Goal: Task Accomplishment & Management: Manage account settings

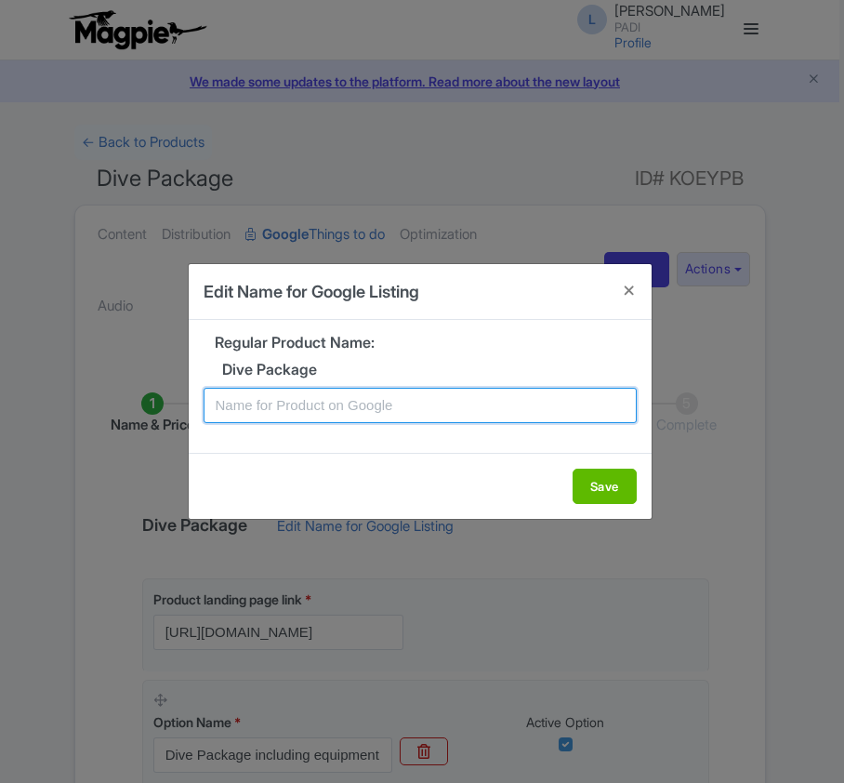
click at [362, 407] on input "text" at bounding box center [420, 405] width 433 height 35
paste input "Amed Dive Package – 6 Guided Dives in 3 Days Through Stunning Marine Sites"
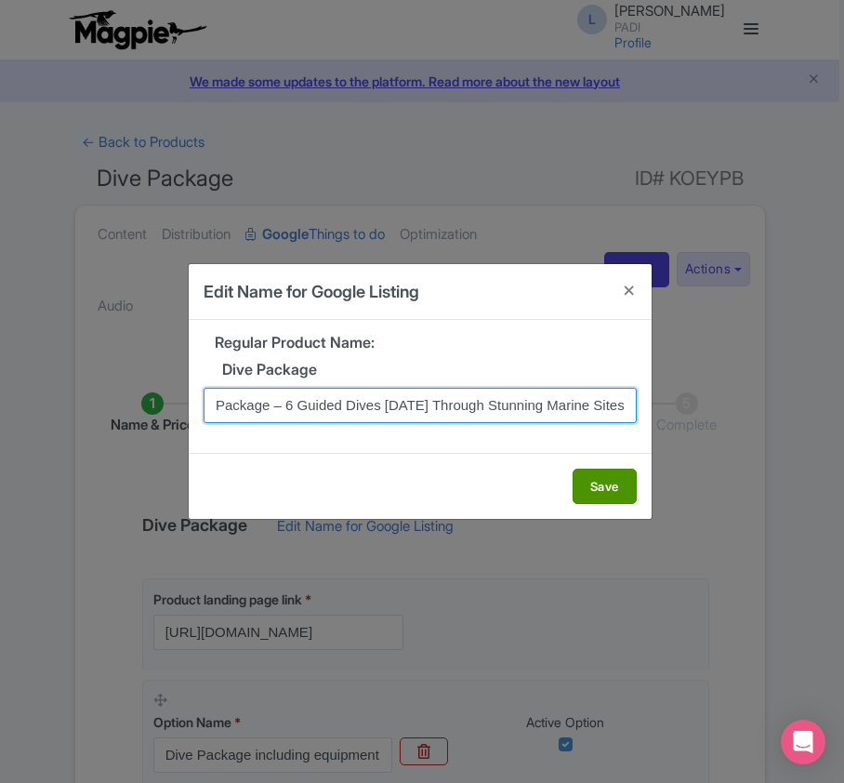
type input "Amed Dive Package – 6 Guided Dives in 3 Days Through Stunning Marine Sites"
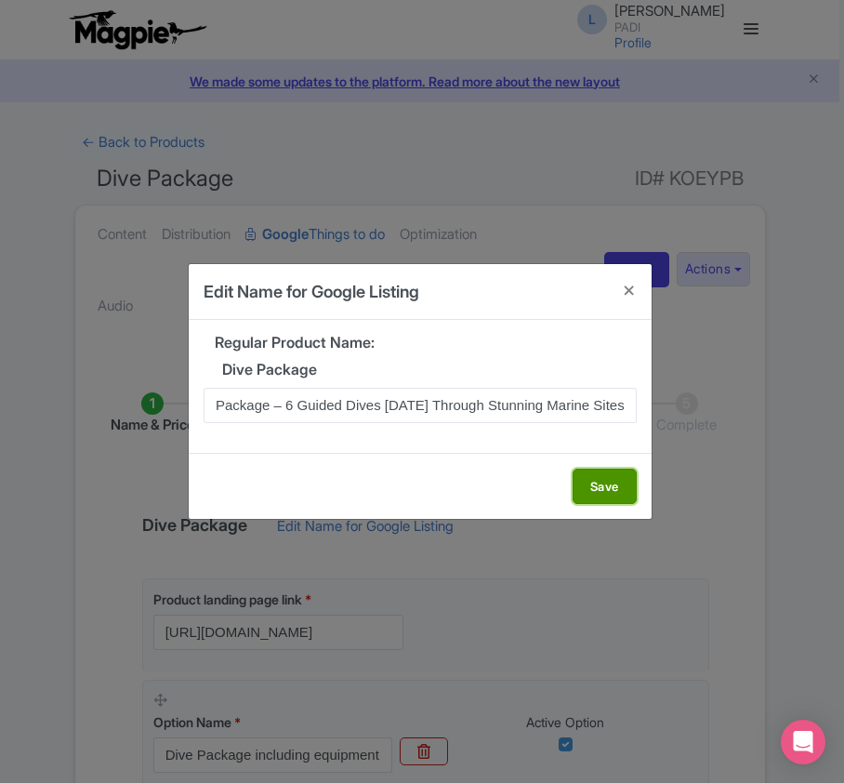
click at [596, 487] on button "Save" at bounding box center [605, 486] width 64 height 35
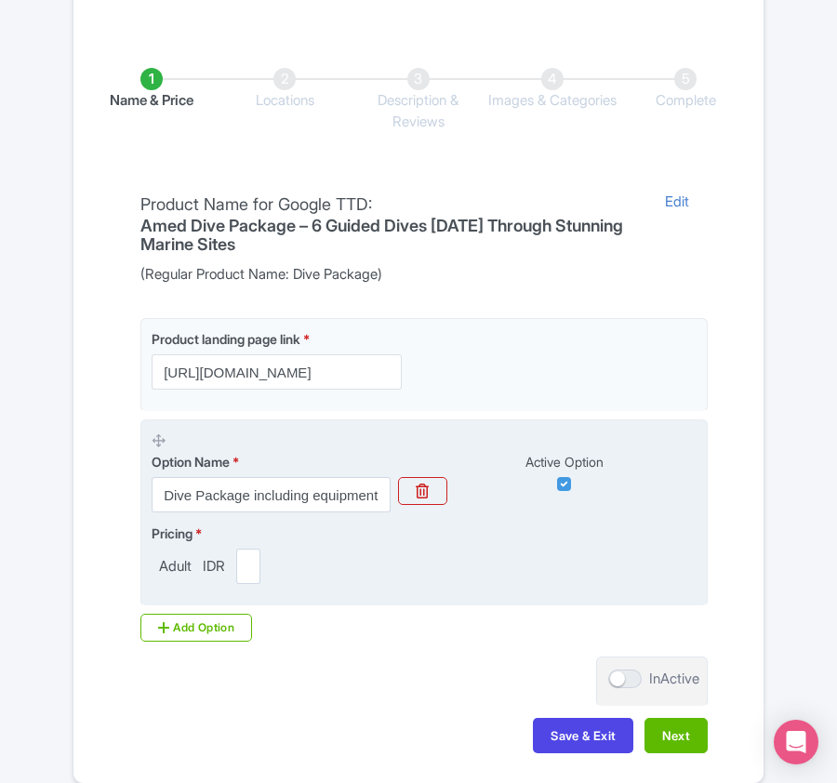
scroll to position [440, 0]
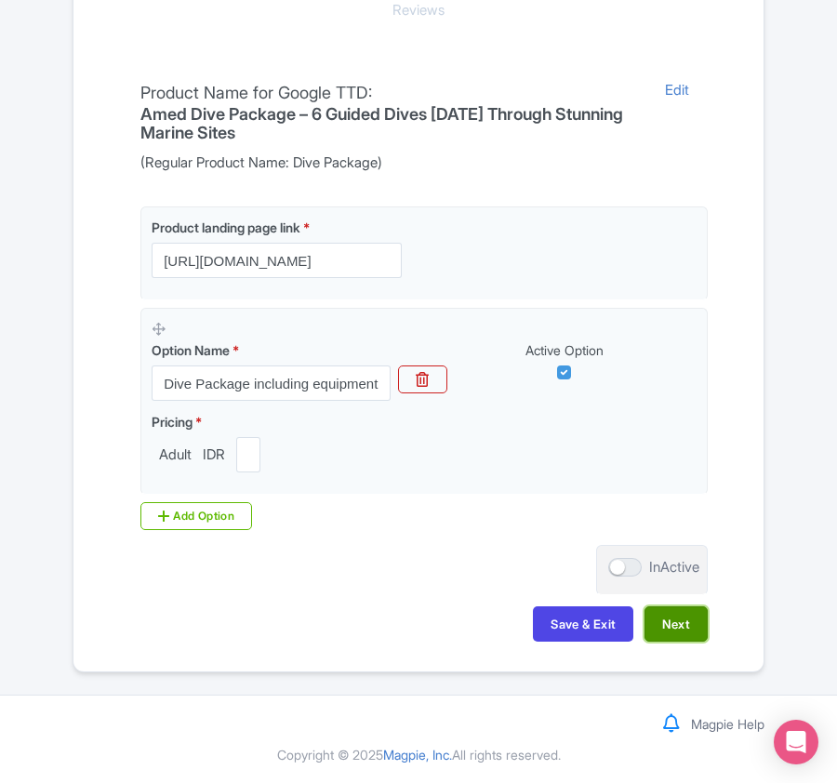
click at [703, 632] on button "Next" at bounding box center [675, 623] width 63 height 35
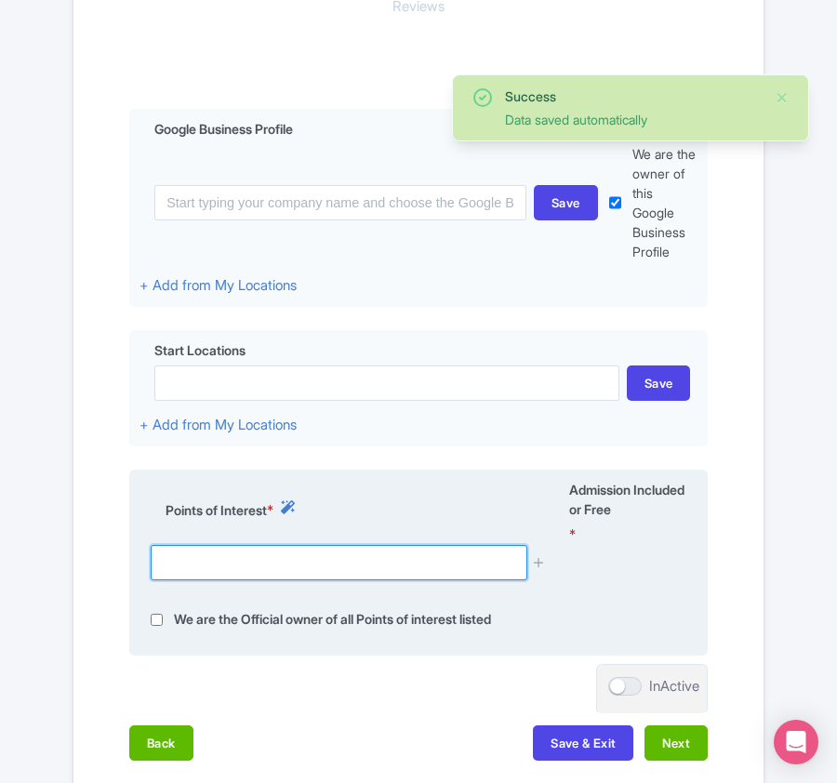
click at [232, 571] on input "text" at bounding box center [339, 562] width 376 height 35
paste input "Rainbow Dive Bali"
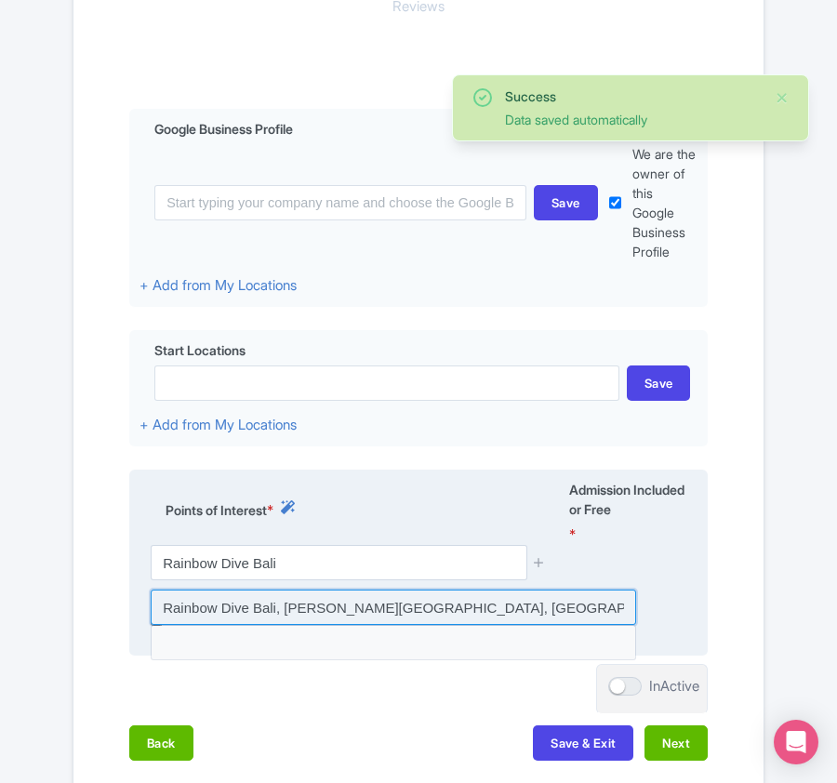
click at [235, 602] on input at bounding box center [393, 606] width 485 height 35
type input "Rainbow Dive Bali, Jl Raya, Bunutan, Karangasem Regency, Bali, Indonesia"
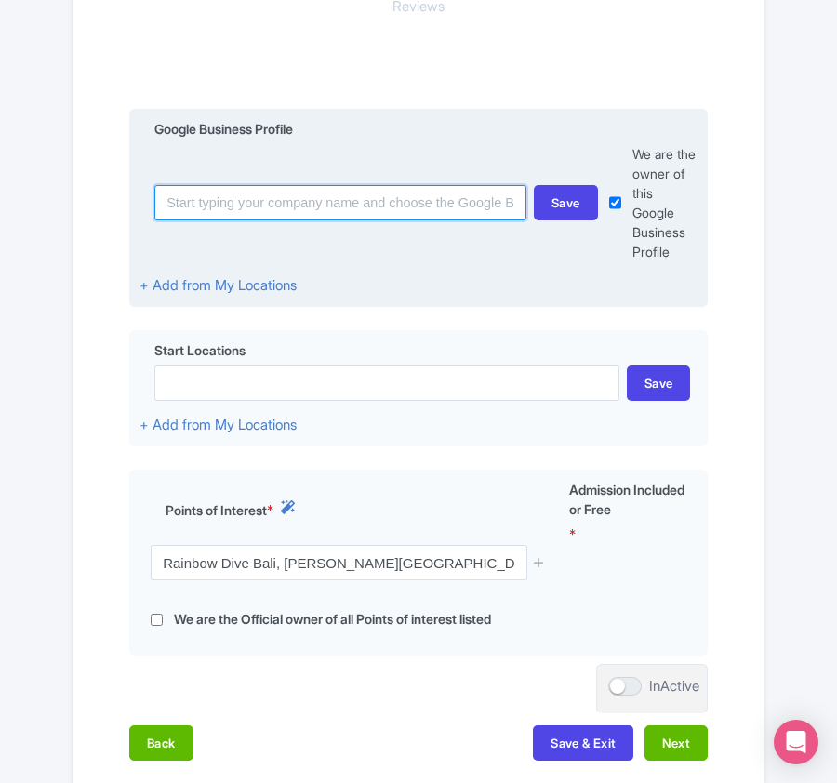
click at [309, 198] on input at bounding box center [340, 202] width 372 height 35
paste input "Rainbow Dive Bali"
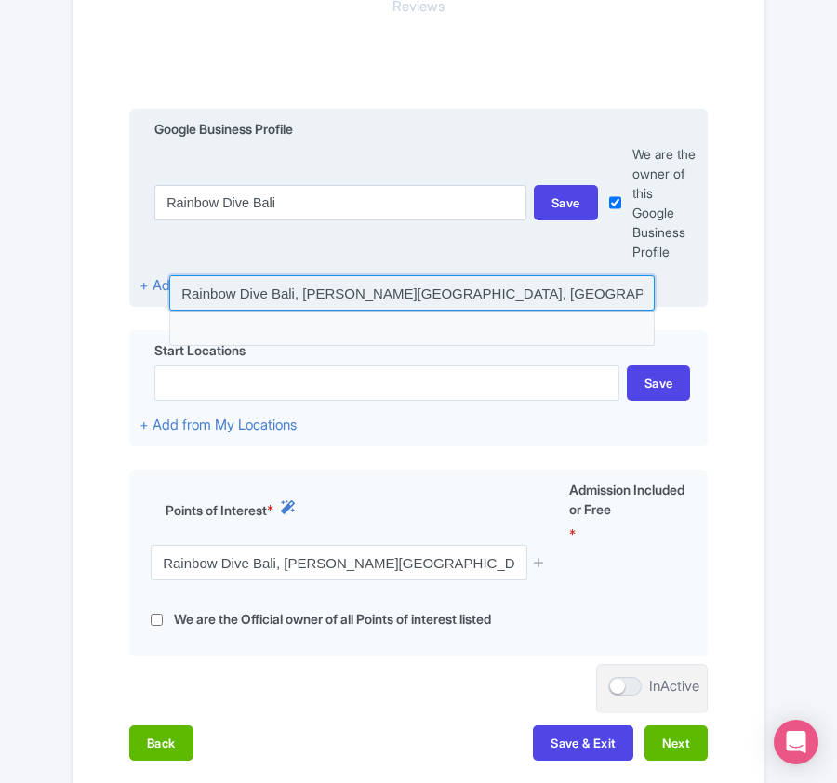
click at [309, 295] on input at bounding box center [411, 292] width 485 height 35
type input "Rainbow Dive Bali, [PERSON_NAME][GEOGRAPHIC_DATA], [GEOGRAPHIC_DATA], [GEOGRAPH…"
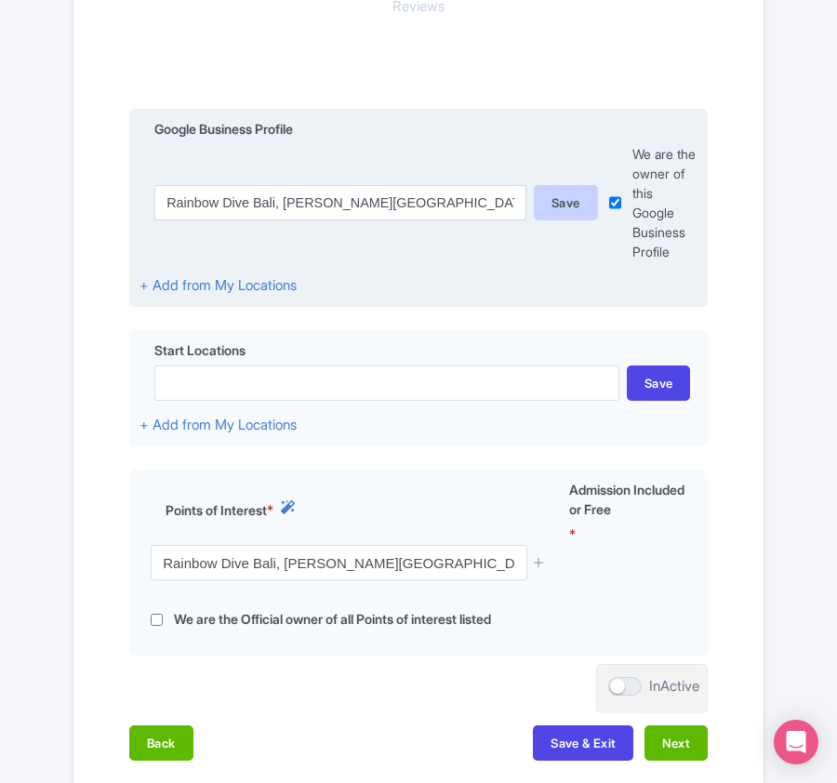
click at [569, 198] on div "Save" at bounding box center [566, 202] width 64 height 35
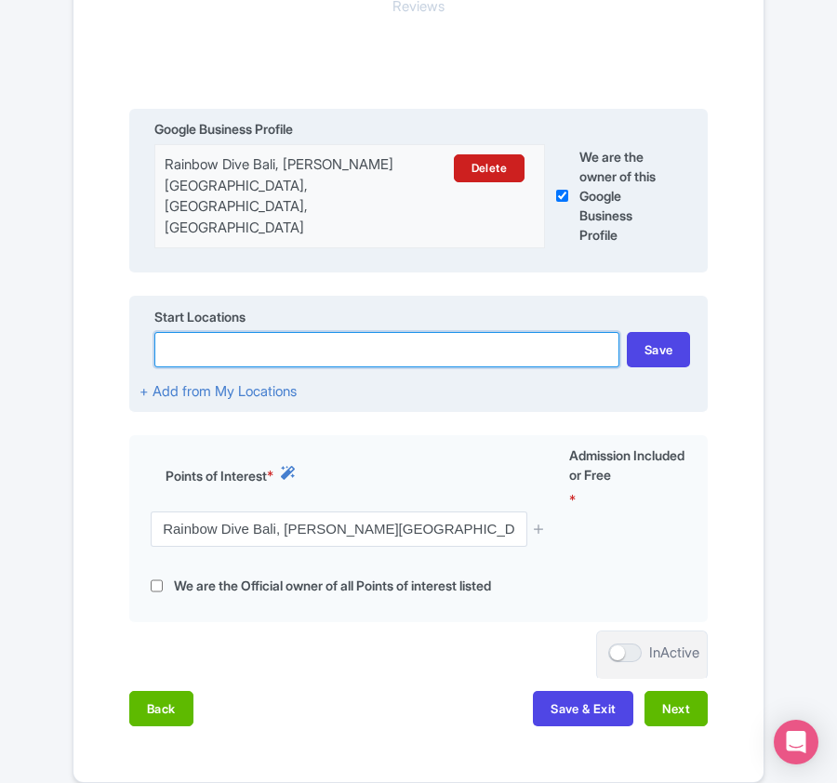
click at [306, 350] on input at bounding box center [386, 349] width 465 height 35
paste input "Rainbow Dive Bali"
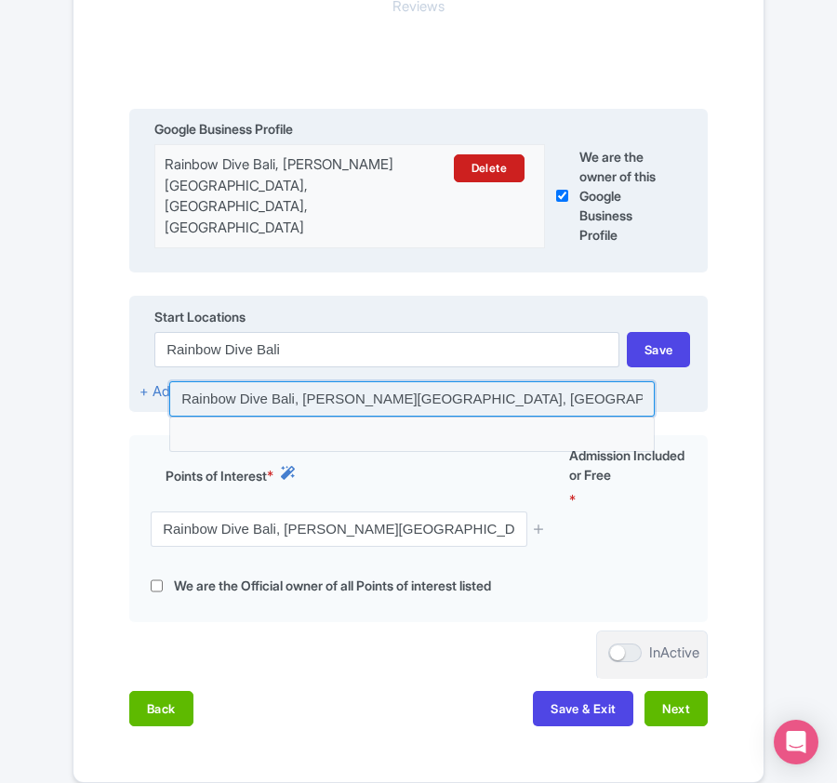
click at [303, 399] on input at bounding box center [411, 398] width 485 height 35
type input "Rainbow Dive Bali, [PERSON_NAME][GEOGRAPHIC_DATA], [GEOGRAPHIC_DATA], [GEOGRAPH…"
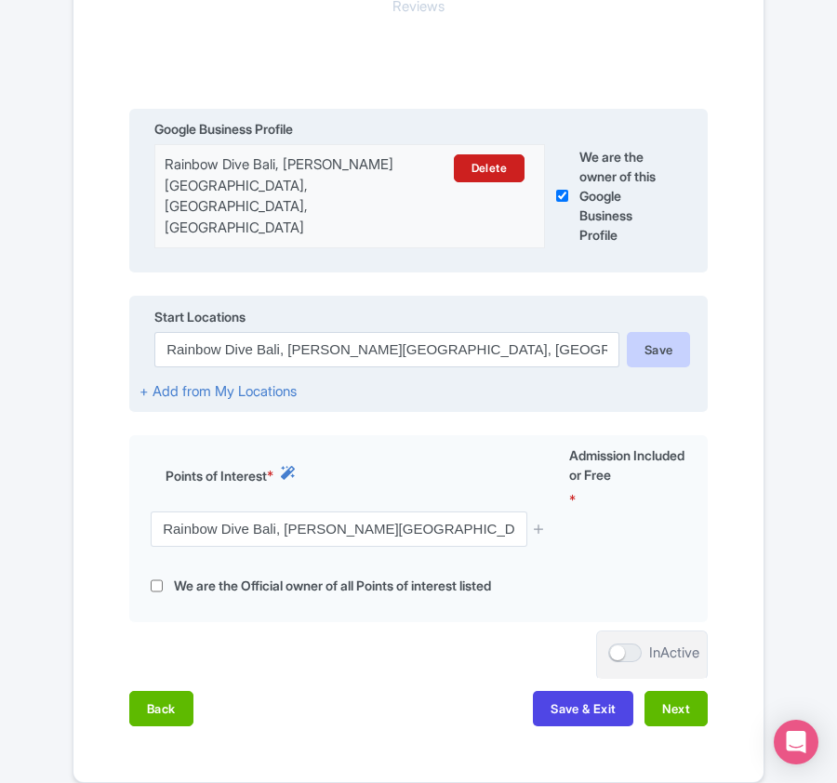
click at [649, 342] on div "Save" at bounding box center [659, 349] width 64 height 35
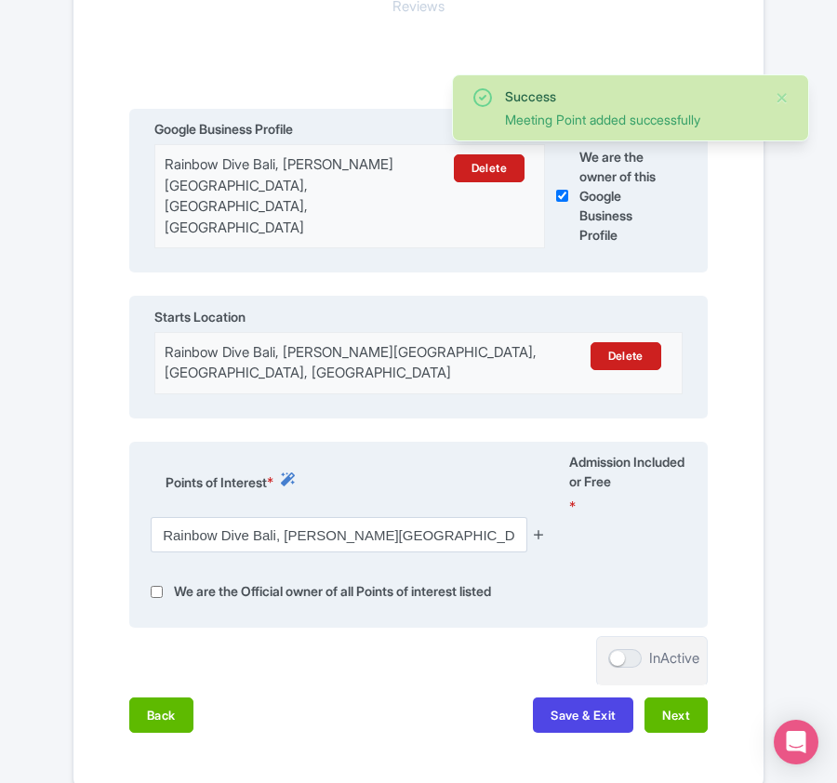
click at [535, 534] on icon at bounding box center [539, 534] width 14 height 14
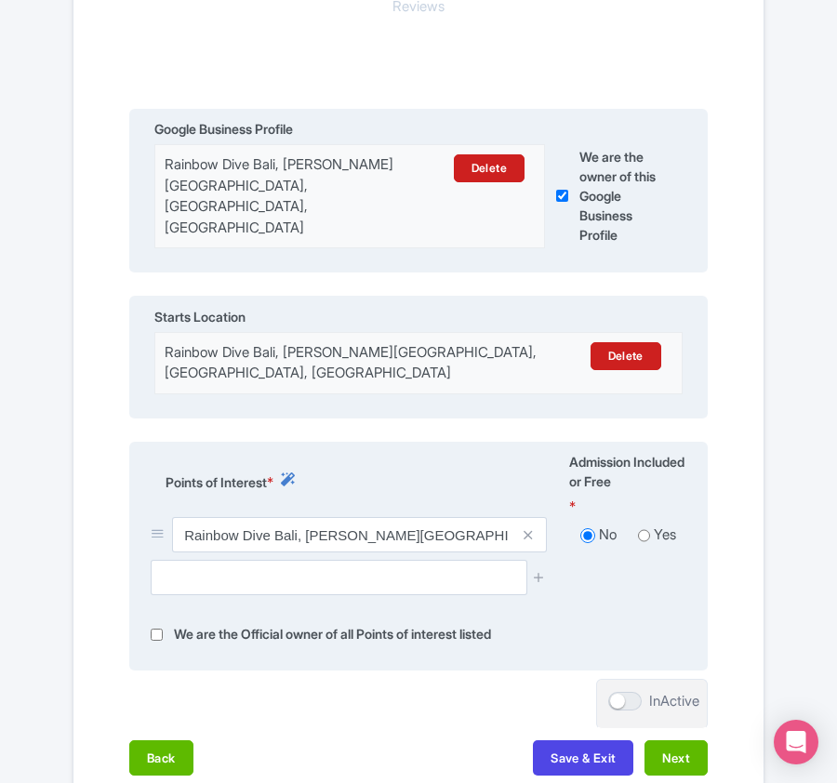
click at [641, 533] on input "radio" at bounding box center [644, 535] width 12 height 19
radio input "true"
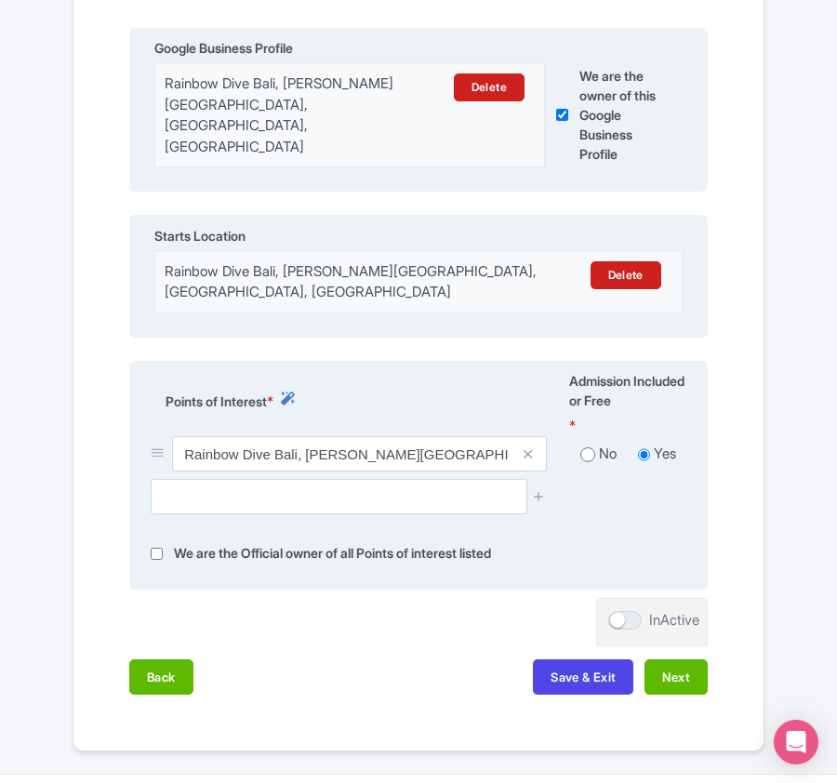
scroll to position [600, 0]
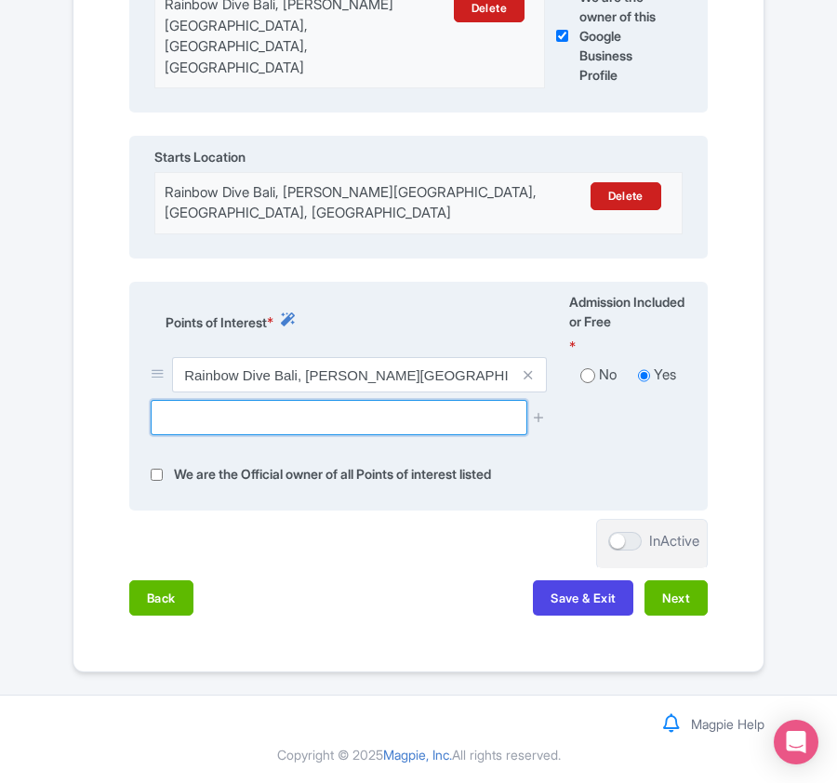
click at [284, 410] on input "text" at bounding box center [339, 417] width 376 height 35
paste input "Amed Diving Wall"
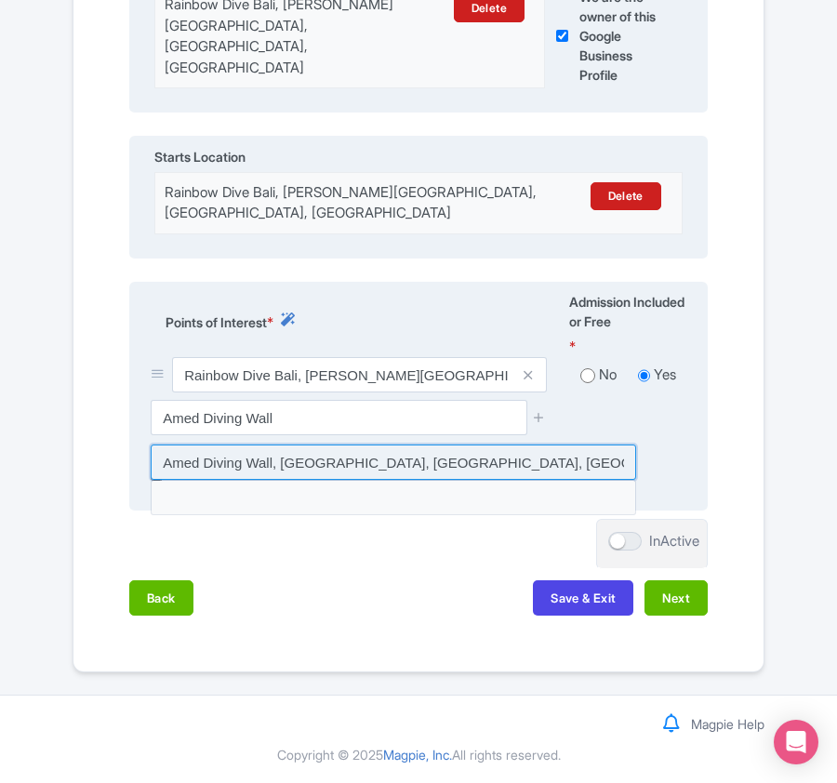
click at [290, 461] on input at bounding box center [393, 461] width 485 height 35
type input "Amed Diving Wall, Amed Street, Bunutan, Karangasem Regency, Bali, Indonesia"
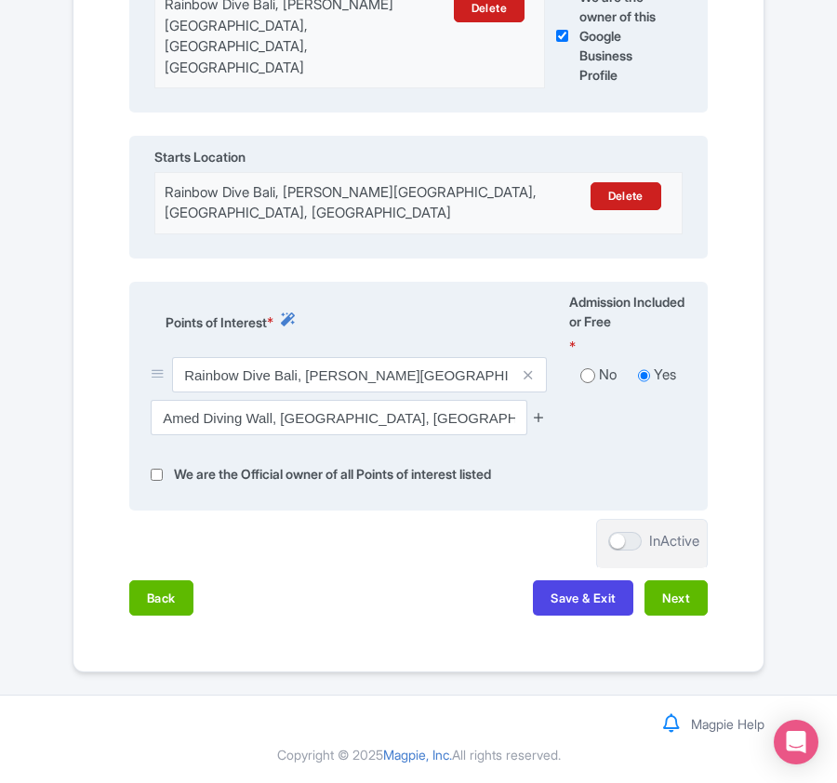
click at [537, 413] on icon at bounding box center [539, 417] width 14 height 14
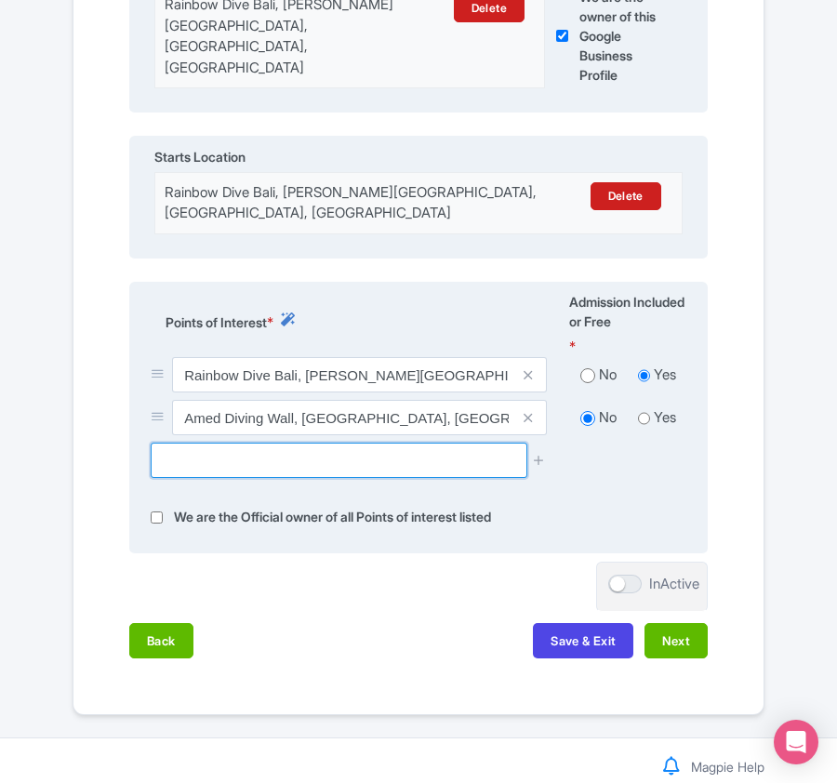
click at [243, 458] on input "text" at bounding box center [339, 460] width 376 height 35
paste input "Pantai Jemeluk"
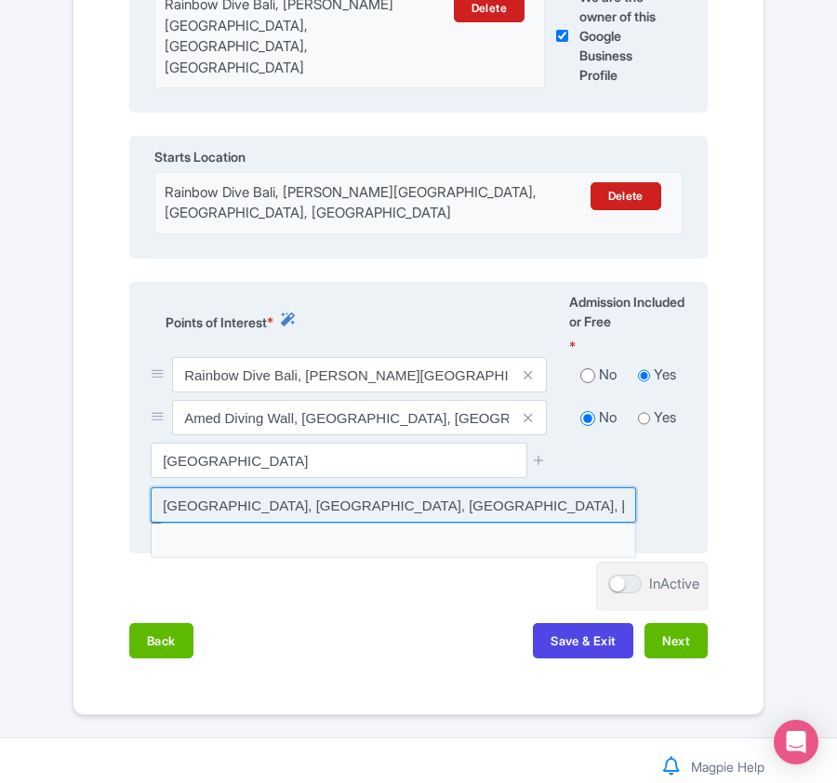
click at [415, 499] on input at bounding box center [393, 504] width 485 height 35
type input "Pantai Jemeluk, Amed Street, Bunutan, Karangasem Regency, Bali, Indonesia"
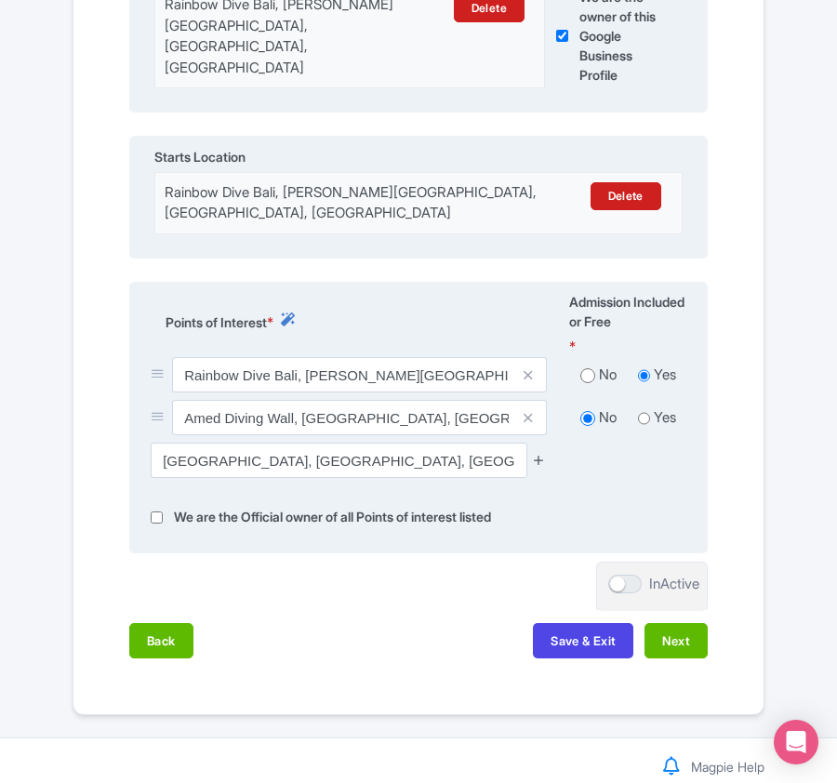
click at [535, 466] on link at bounding box center [539, 460] width 14 height 21
click at [535, 458] on icon at bounding box center [539, 460] width 14 height 14
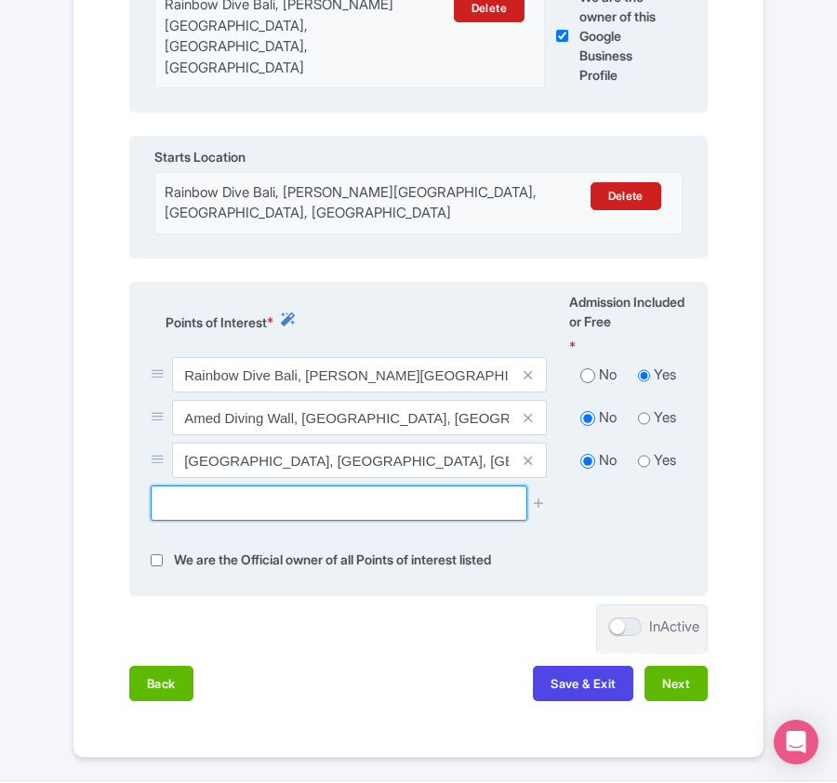
click at [385, 500] on input "text" at bounding box center [339, 502] width 376 height 35
paste input "Amed Rescue Heaven Paradise"
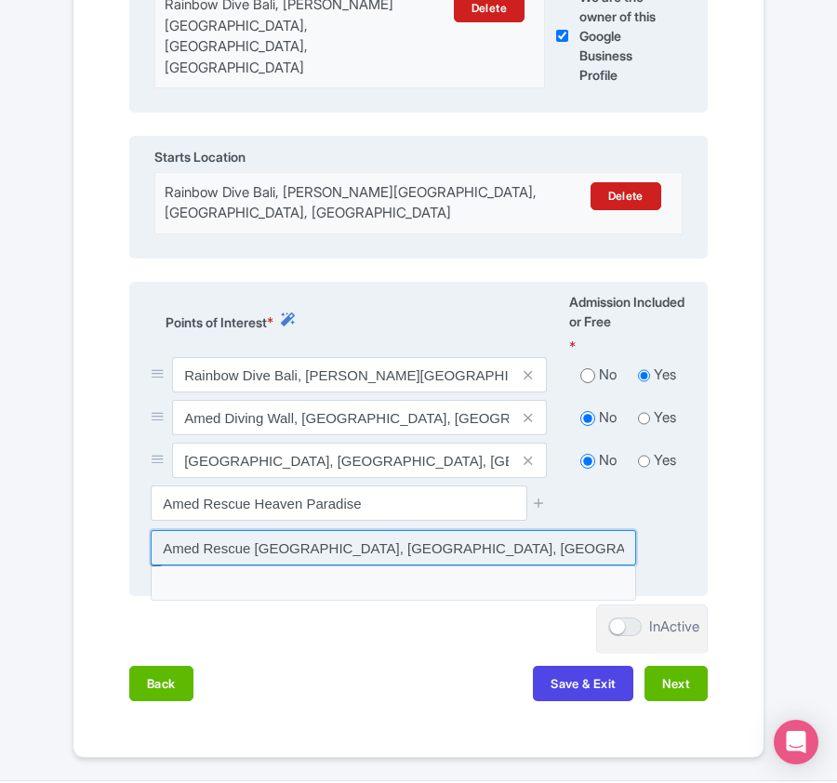
click at [507, 544] on input at bounding box center [393, 547] width 485 height 35
type input "Amed Rescue Heaven Paradise, Jalan Bunutan - Bangle, Bunutan, Karangasem Regenc…"
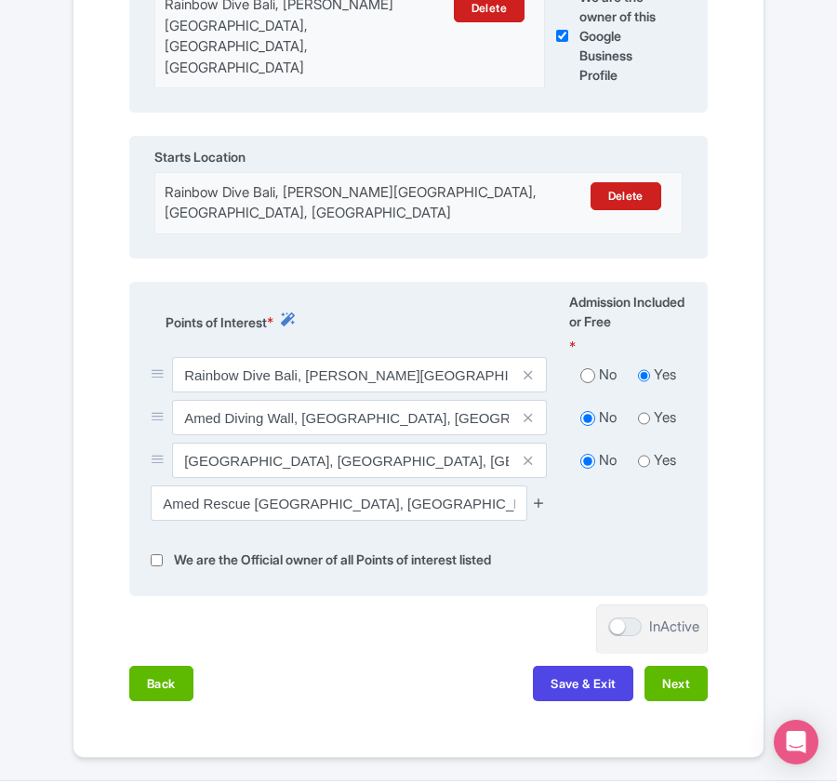
click at [537, 498] on icon at bounding box center [539, 503] width 14 height 14
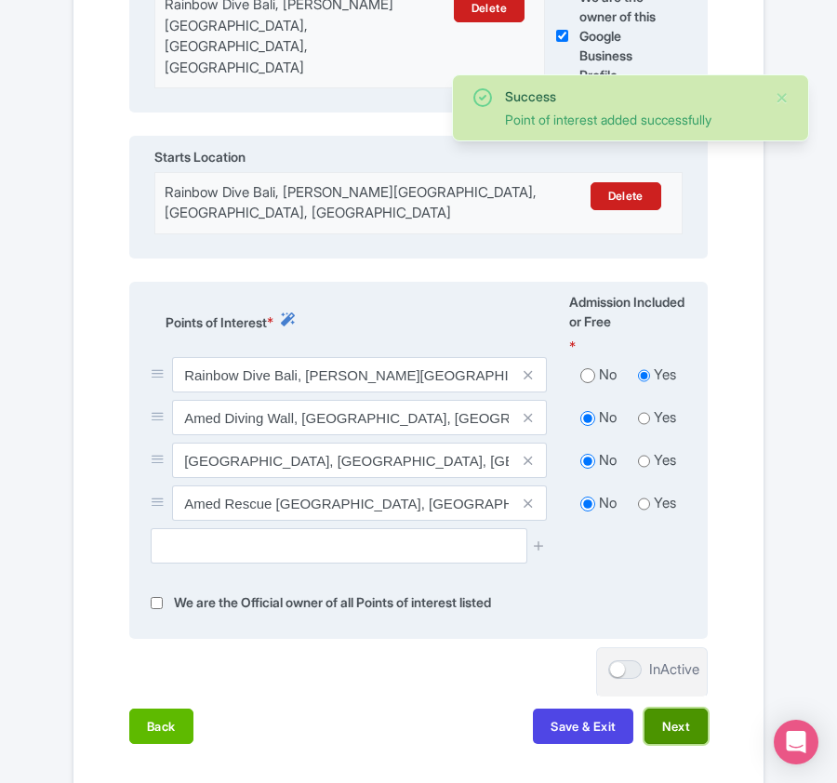
click at [677, 731] on button "Next" at bounding box center [675, 725] width 63 height 35
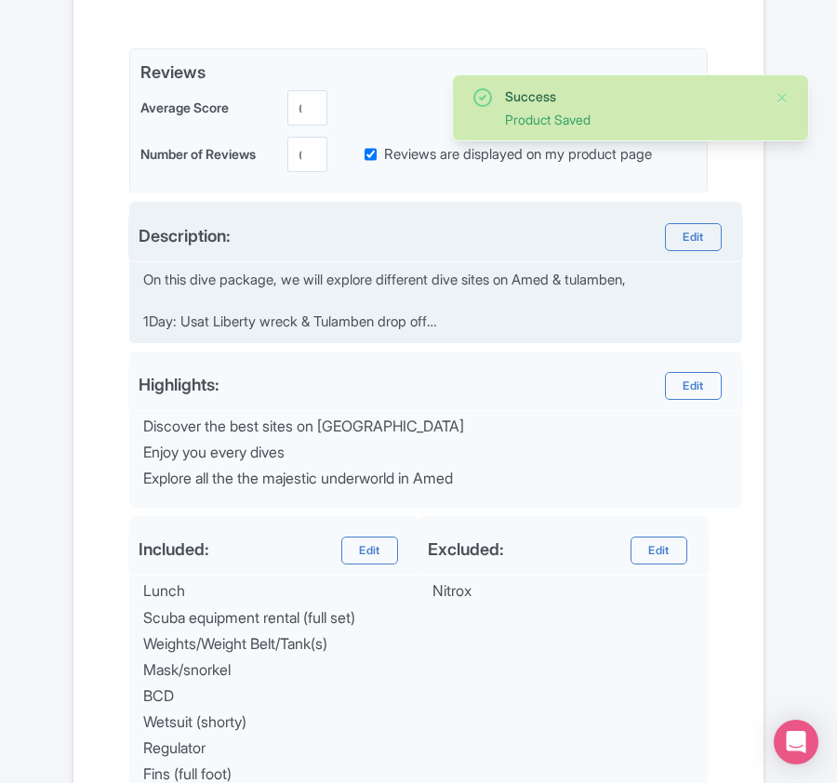
scroll to position [351, 0]
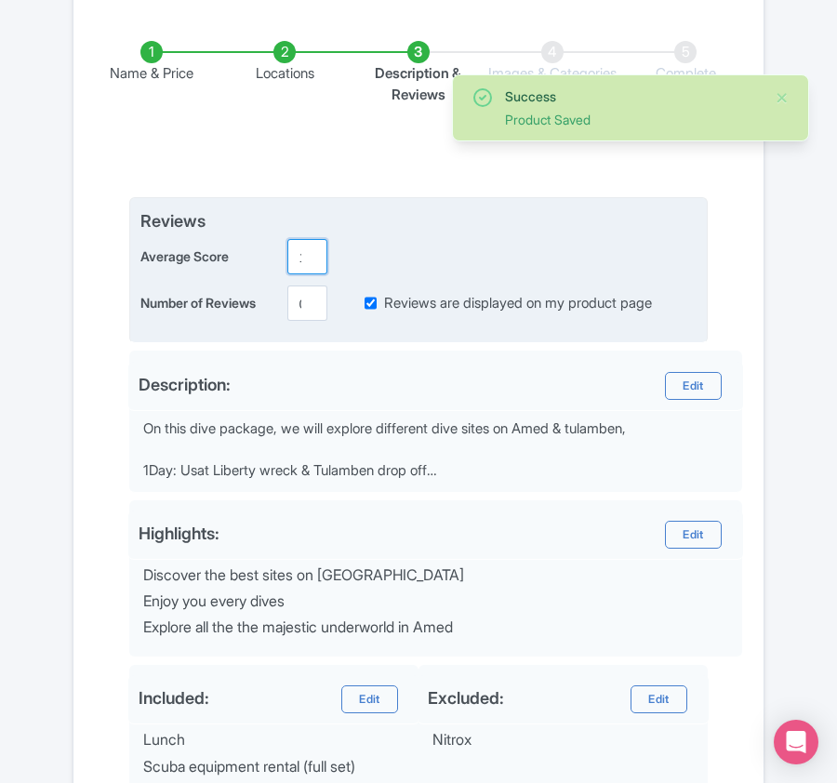
click at [305, 249] on input "1" at bounding box center [307, 256] width 41 height 35
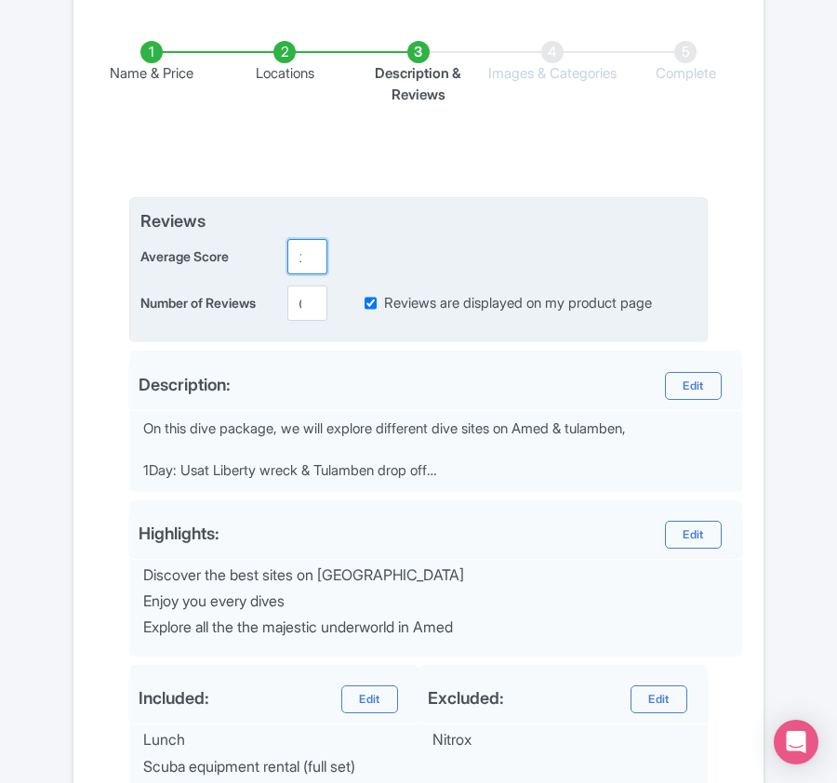
click at [297, 262] on input "1" at bounding box center [307, 256] width 41 height 35
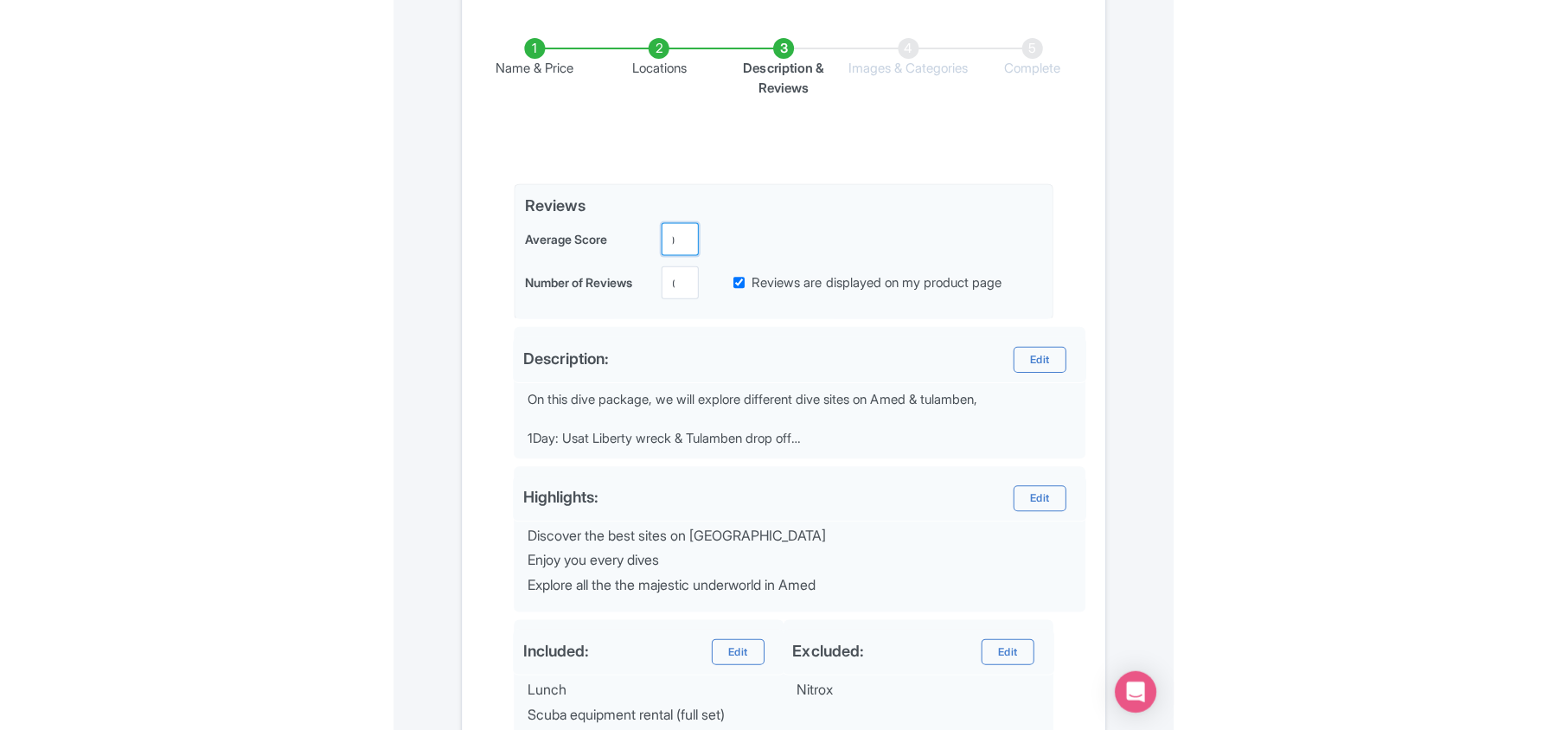
scroll to position [0, 0]
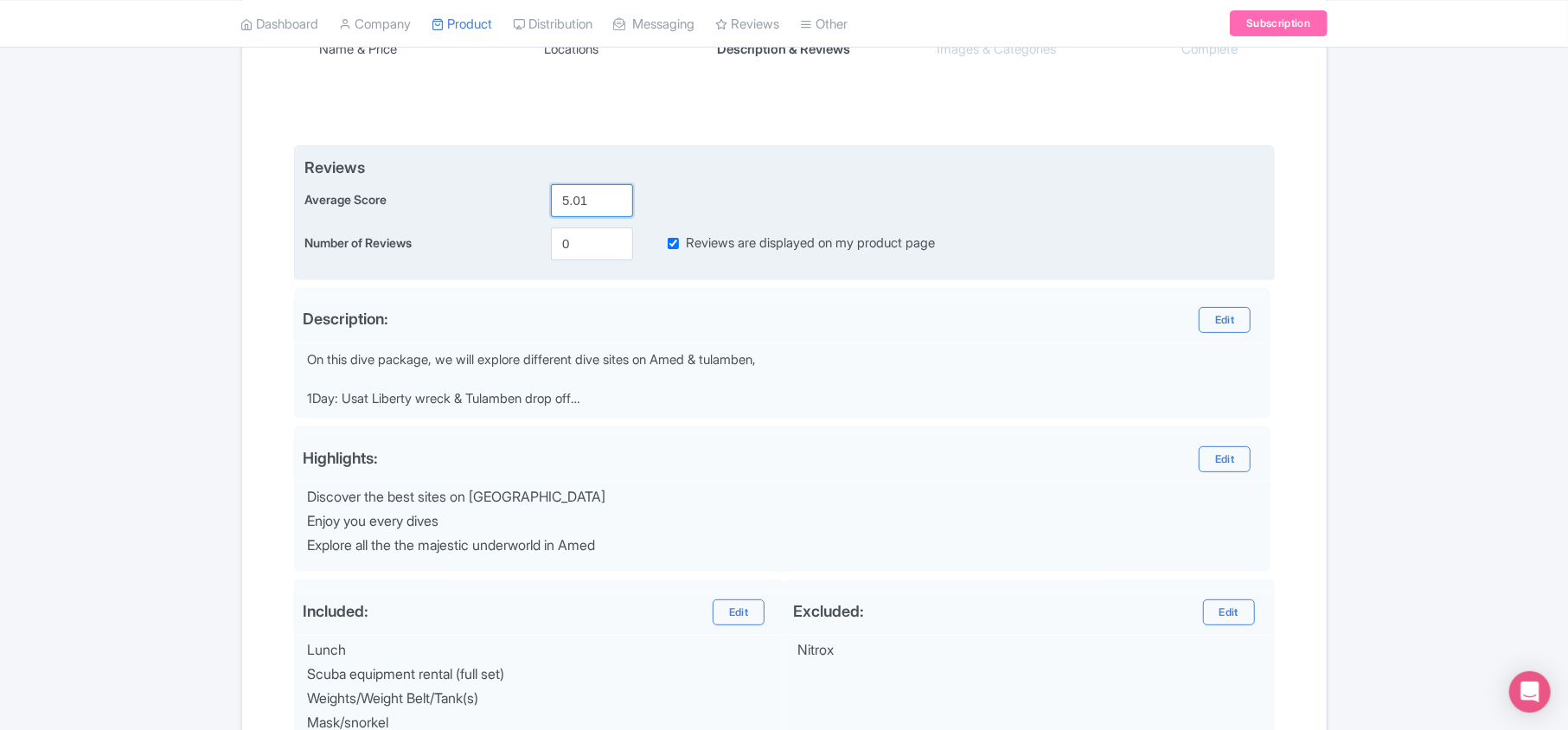
drag, startPoint x: 579, startPoint y: 201, endPoint x: 737, endPoint y: 205, distance: 158.1
click at [737, 205] on div "Average Score 5.01" at bounding box center [784, 200] width 960 height 33
type input "5.0"
click at [616, 193] on input "5.0" at bounding box center [592, 200] width 82 height 33
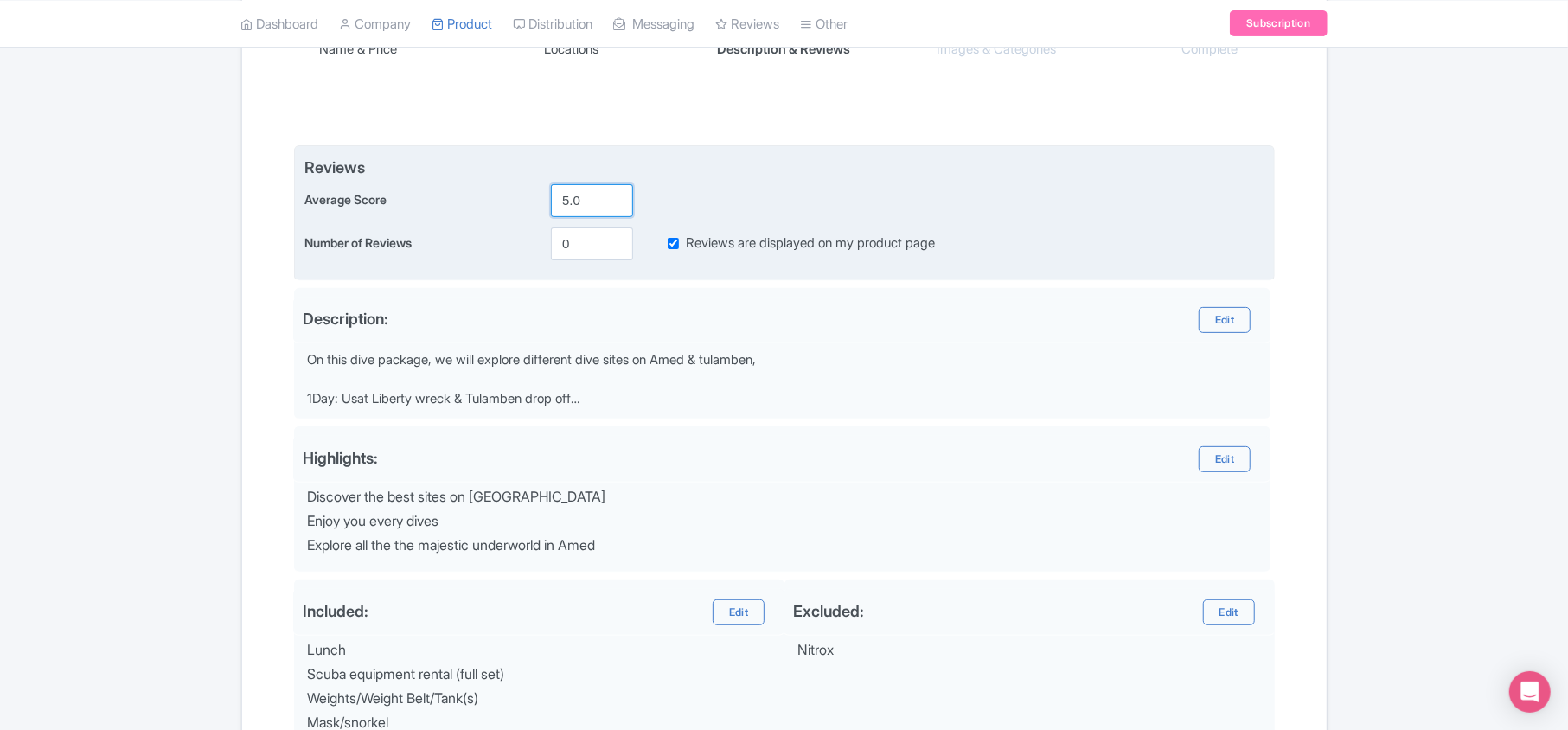
click at [614, 193] on input "5.0" at bounding box center [592, 200] width 82 height 33
drag, startPoint x: 588, startPoint y: 240, endPoint x: 516, endPoint y: 240, distance: 72.0
click at [516, 240] on div "Number of Reviews 0 Reviews are displayed on my product page" at bounding box center [784, 243] width 960 height 33
type input "96"
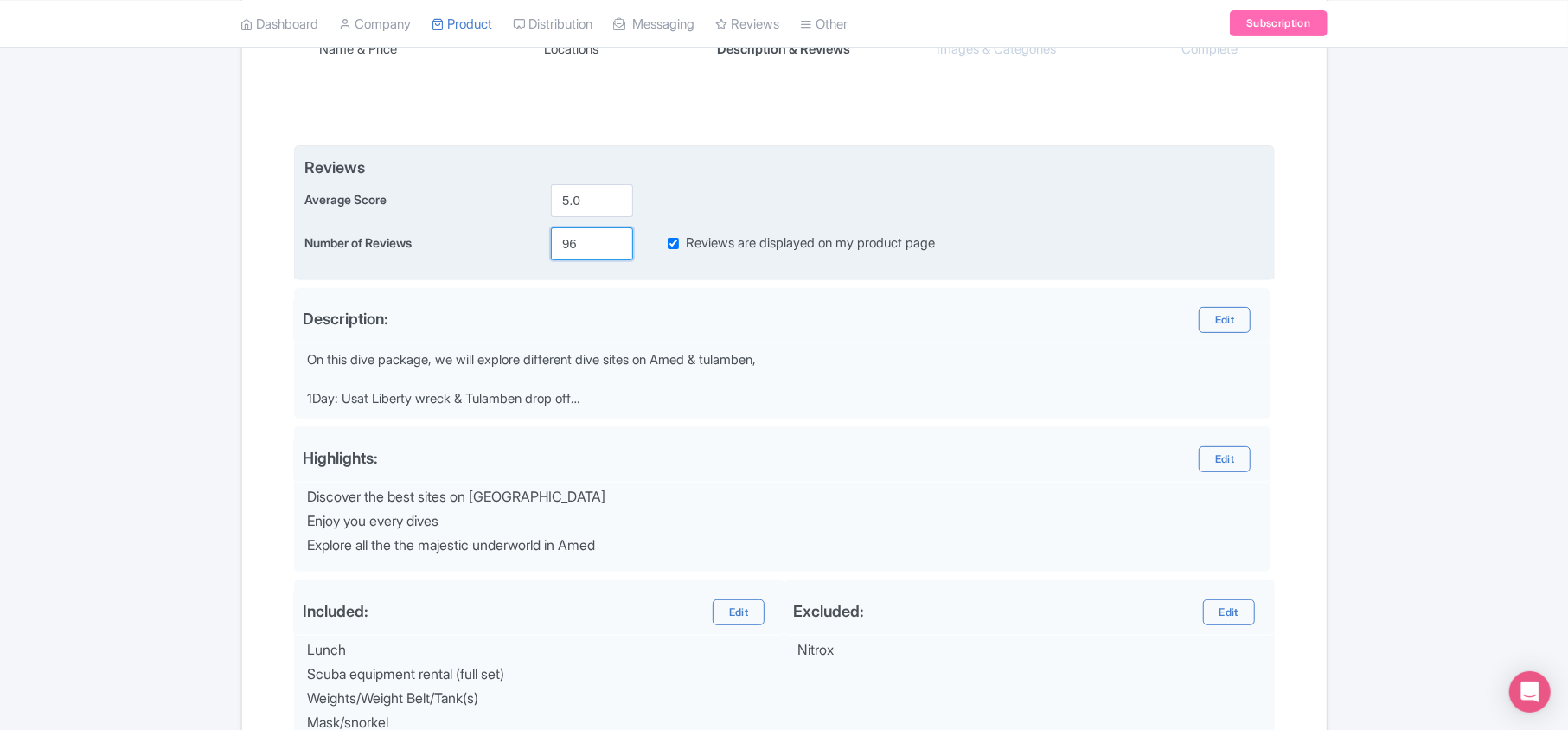
type input "Saving..."
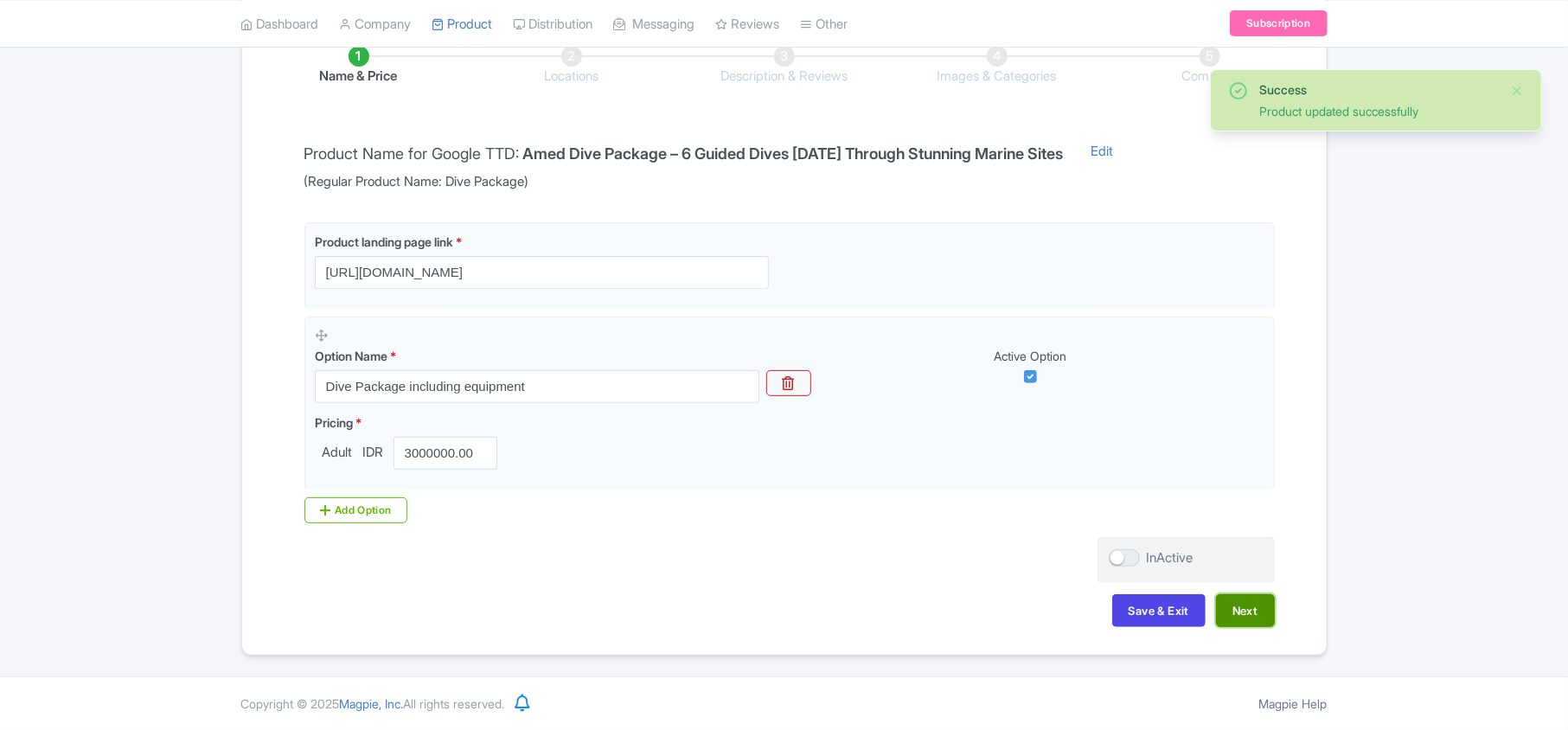
click at [1257, 614] on button "Next" at bounding box center [1245, 610] width 59 height 33
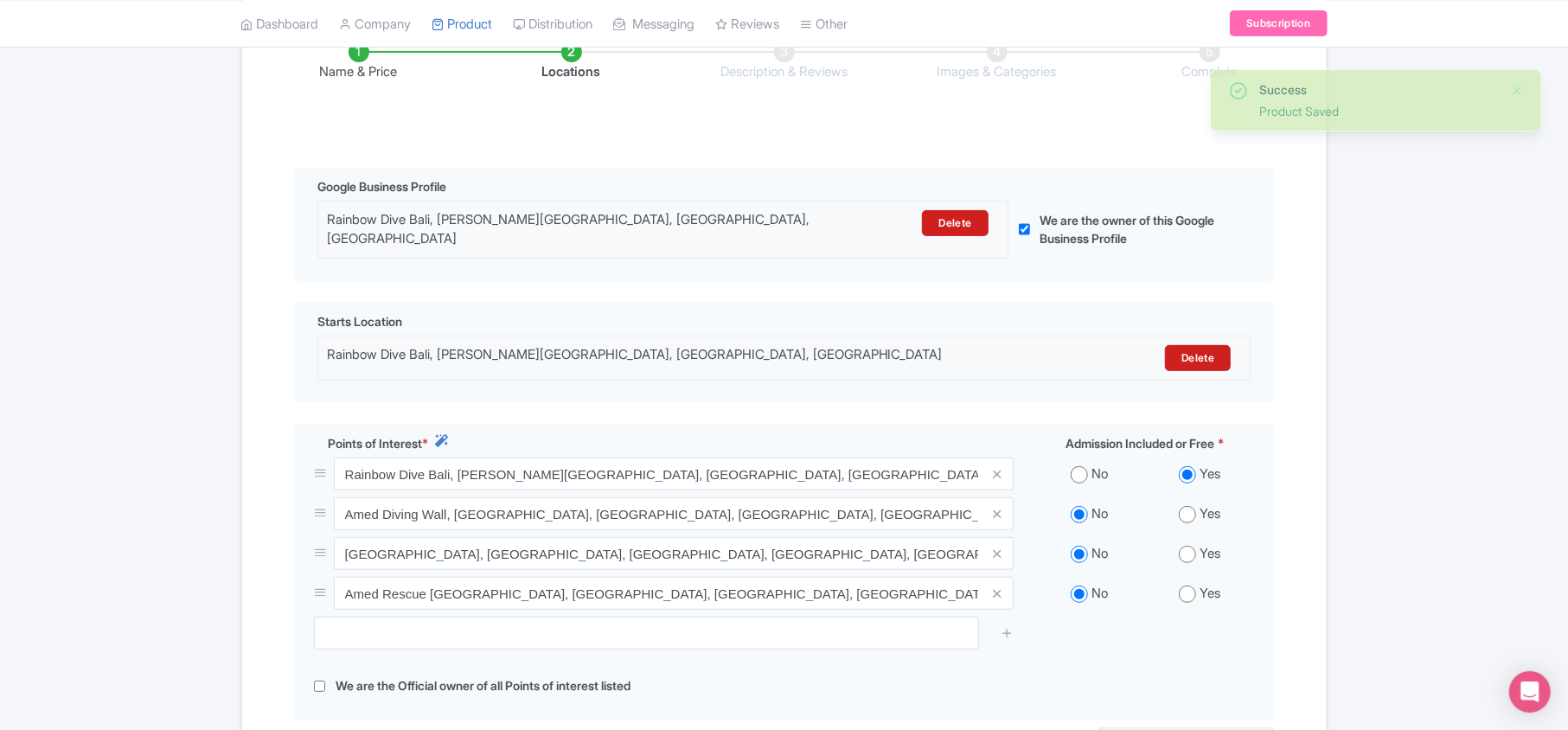
scroll to position [515, 0]
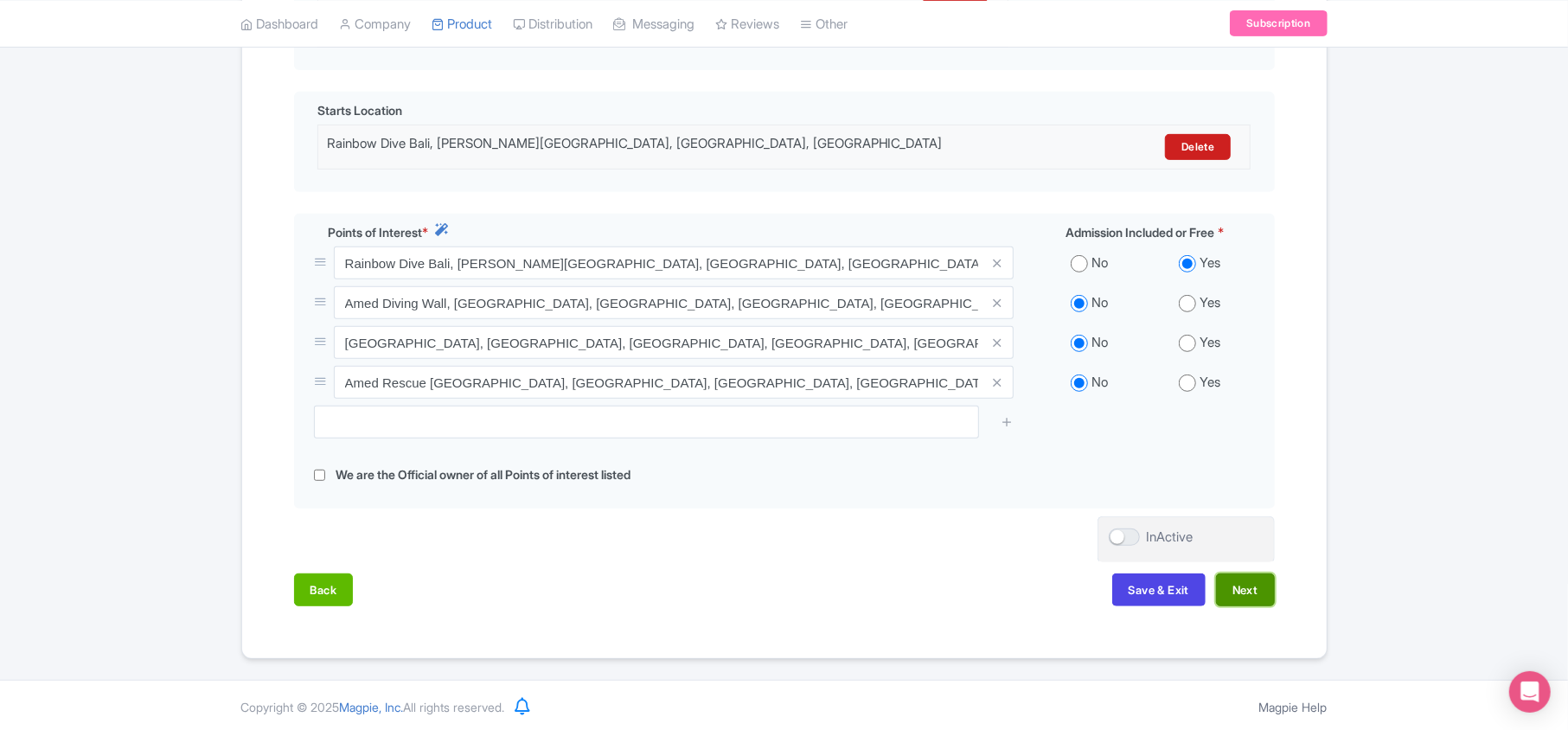
click at [1247, 581] on button "Next" at bounding box center [1245, 589] width 59 height 33
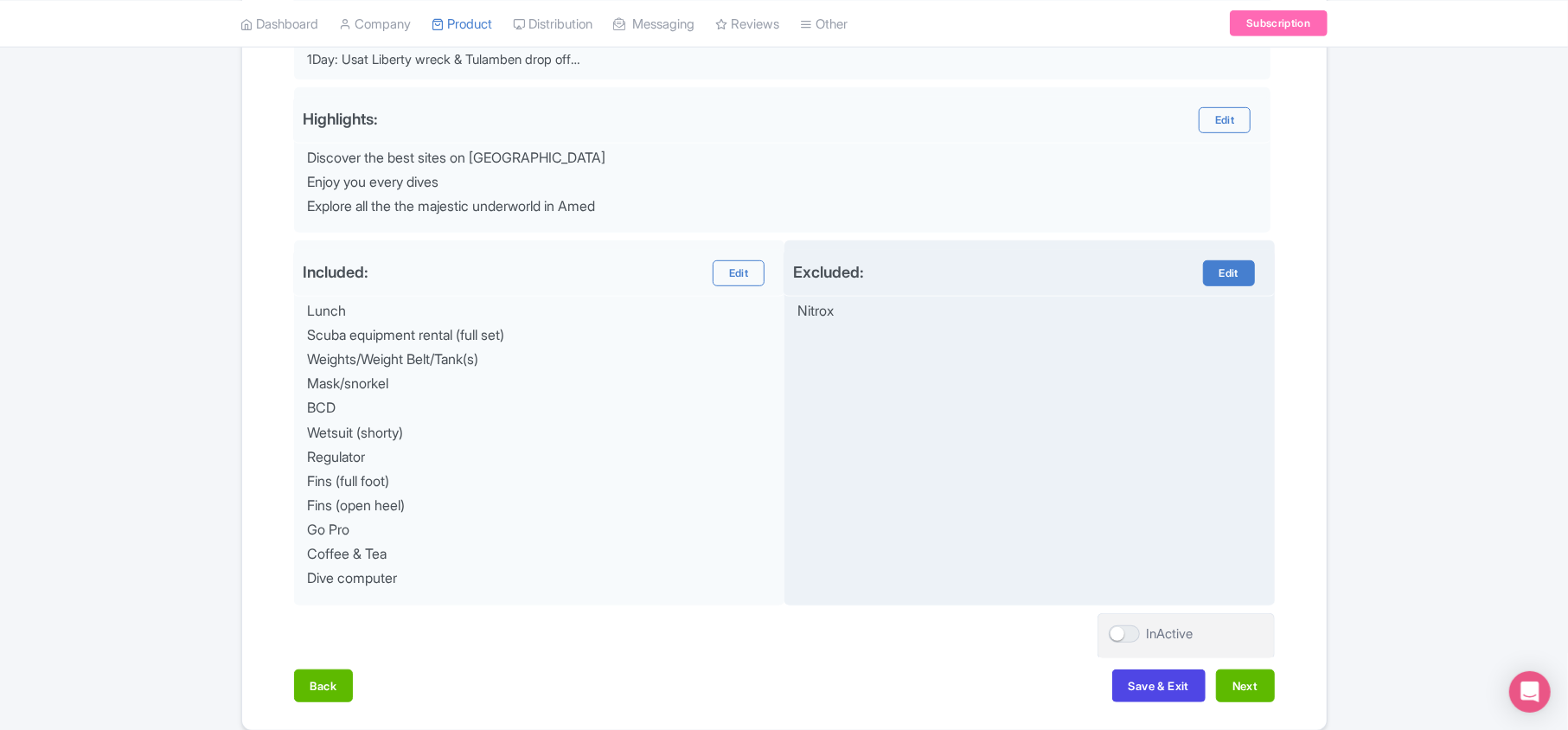
scroll to position [748, 0]
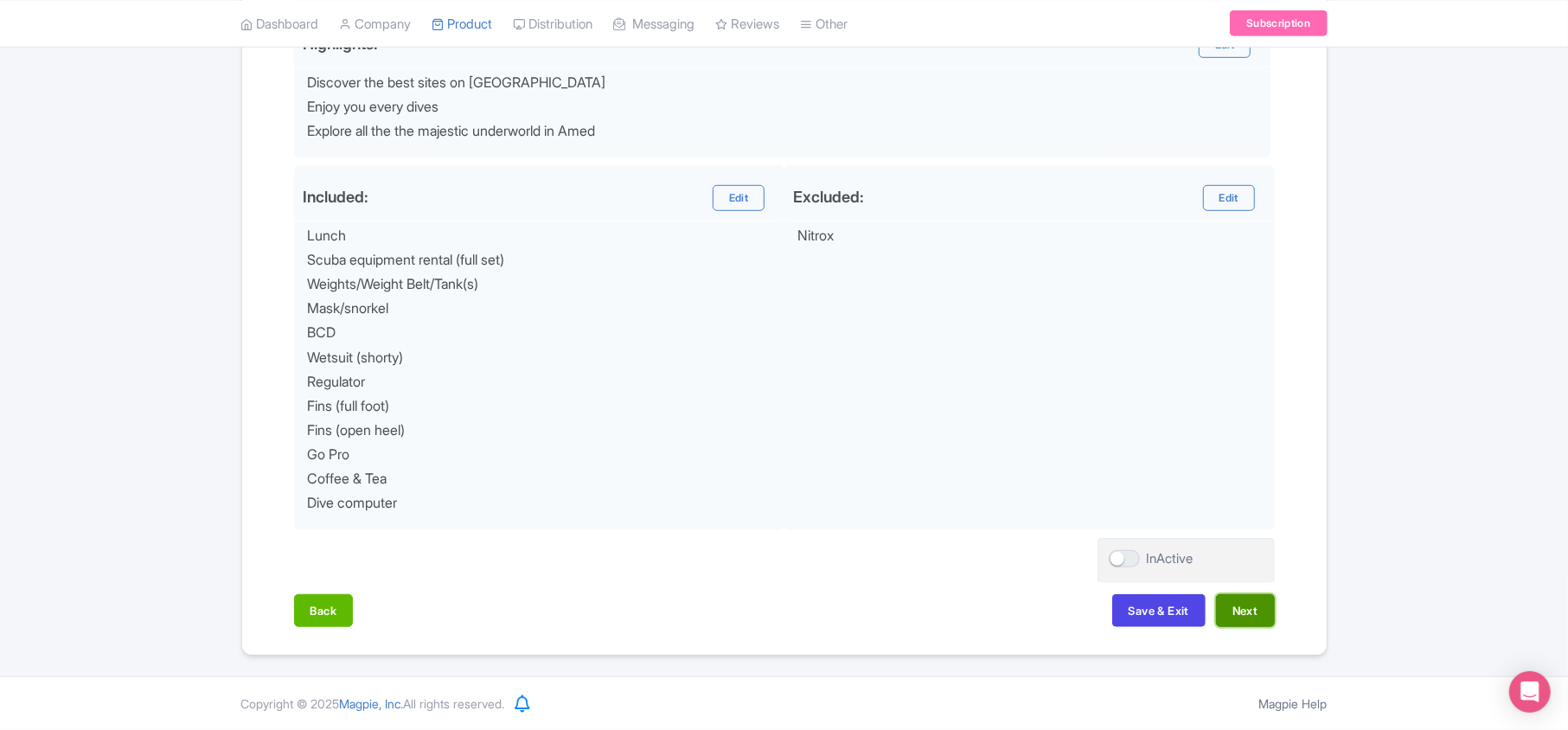
click at [1236, 596] on button "Next" at bounding box center [1245, 610] width 59 height 33
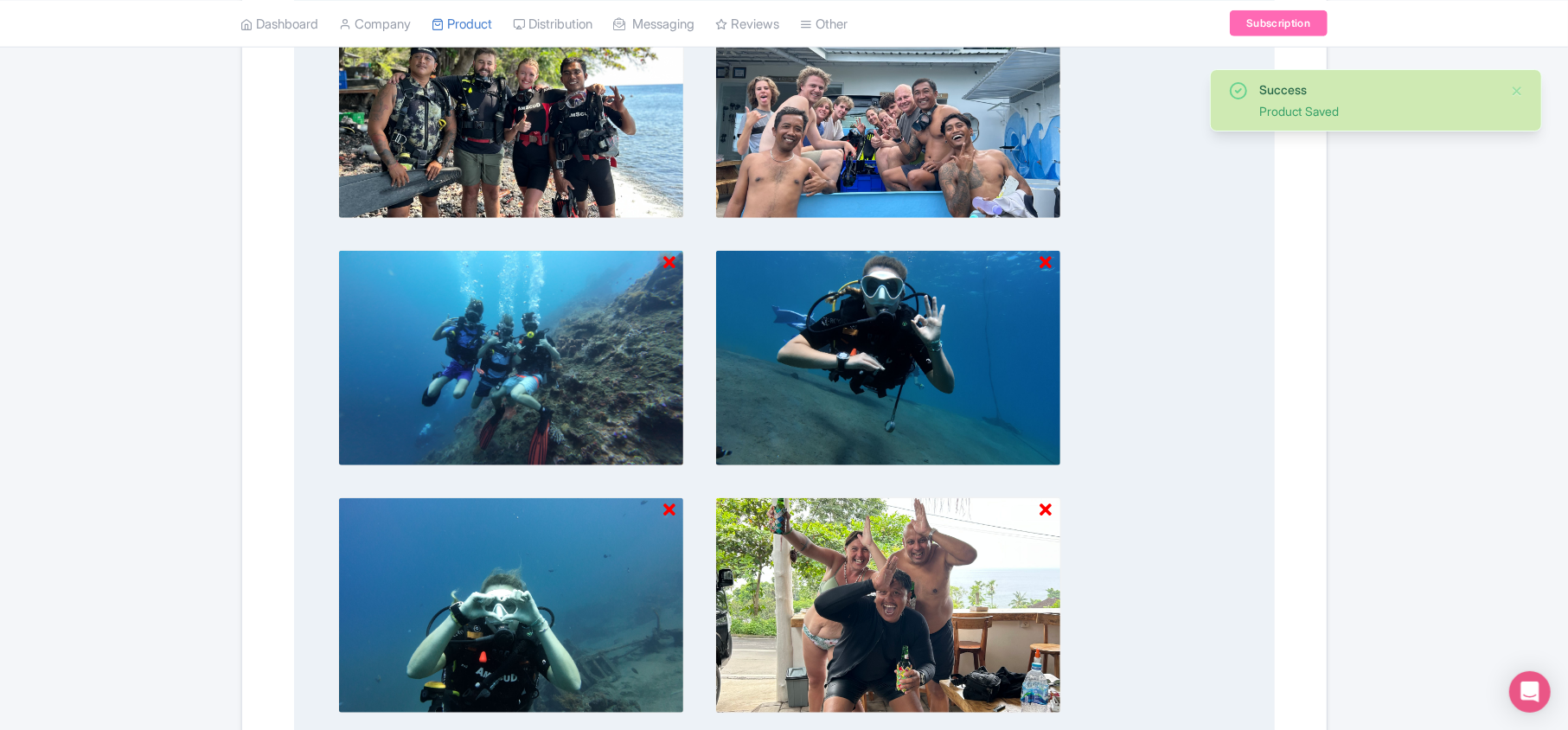
scroll to position [1485, 0]
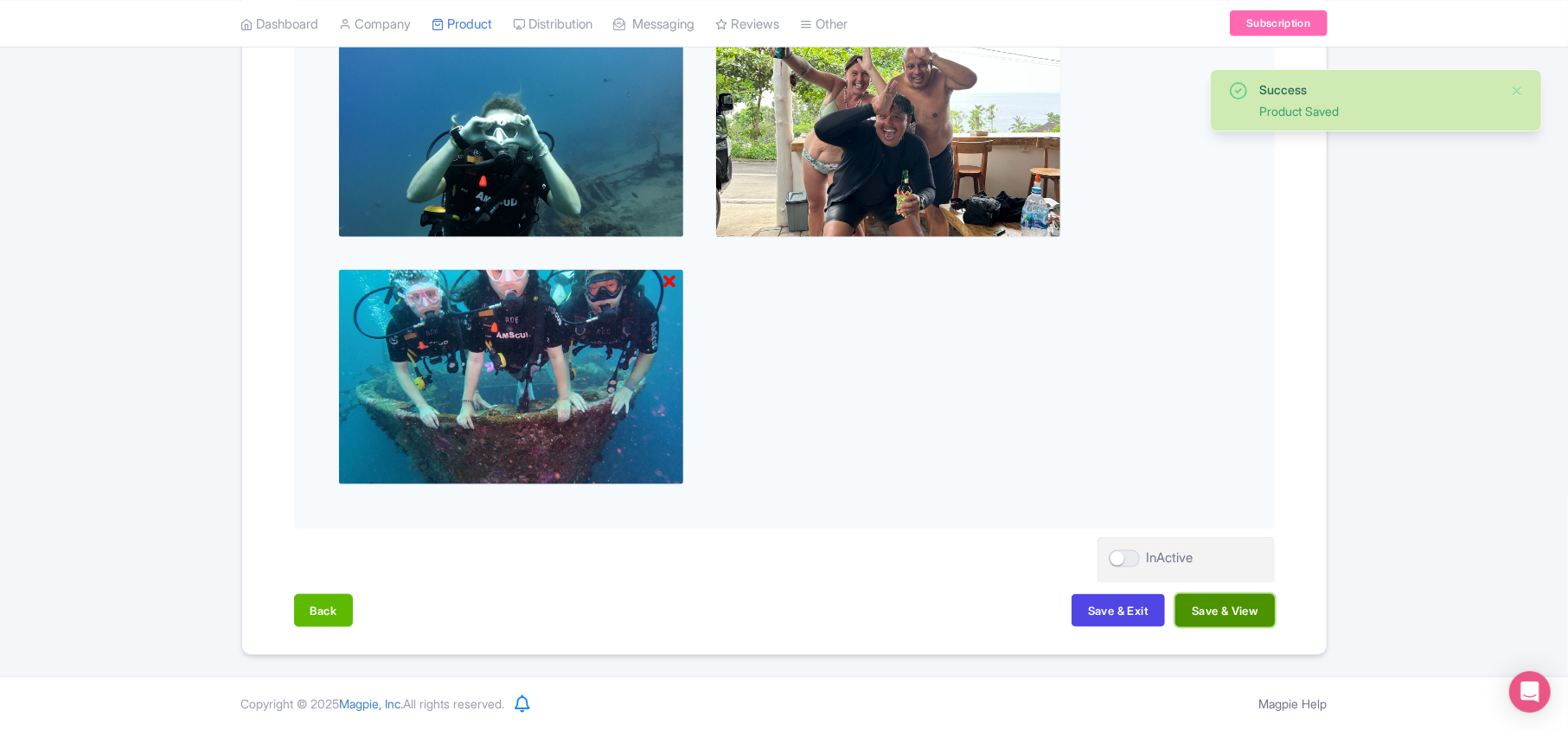
click at [1230, 606] on button "Save & View" at bounding box center [1225, 610] width 99 height 33
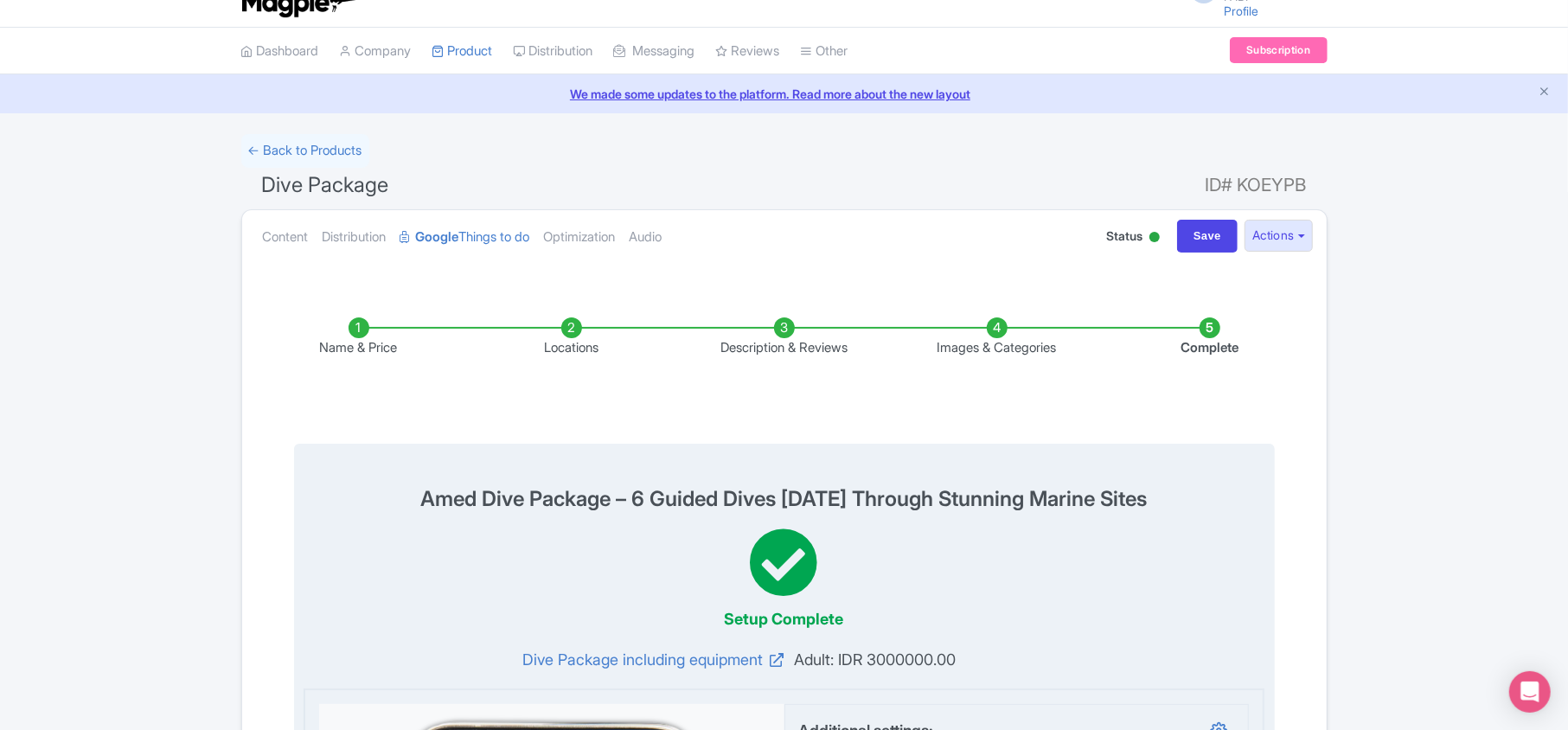
scroll to position [21, 0]
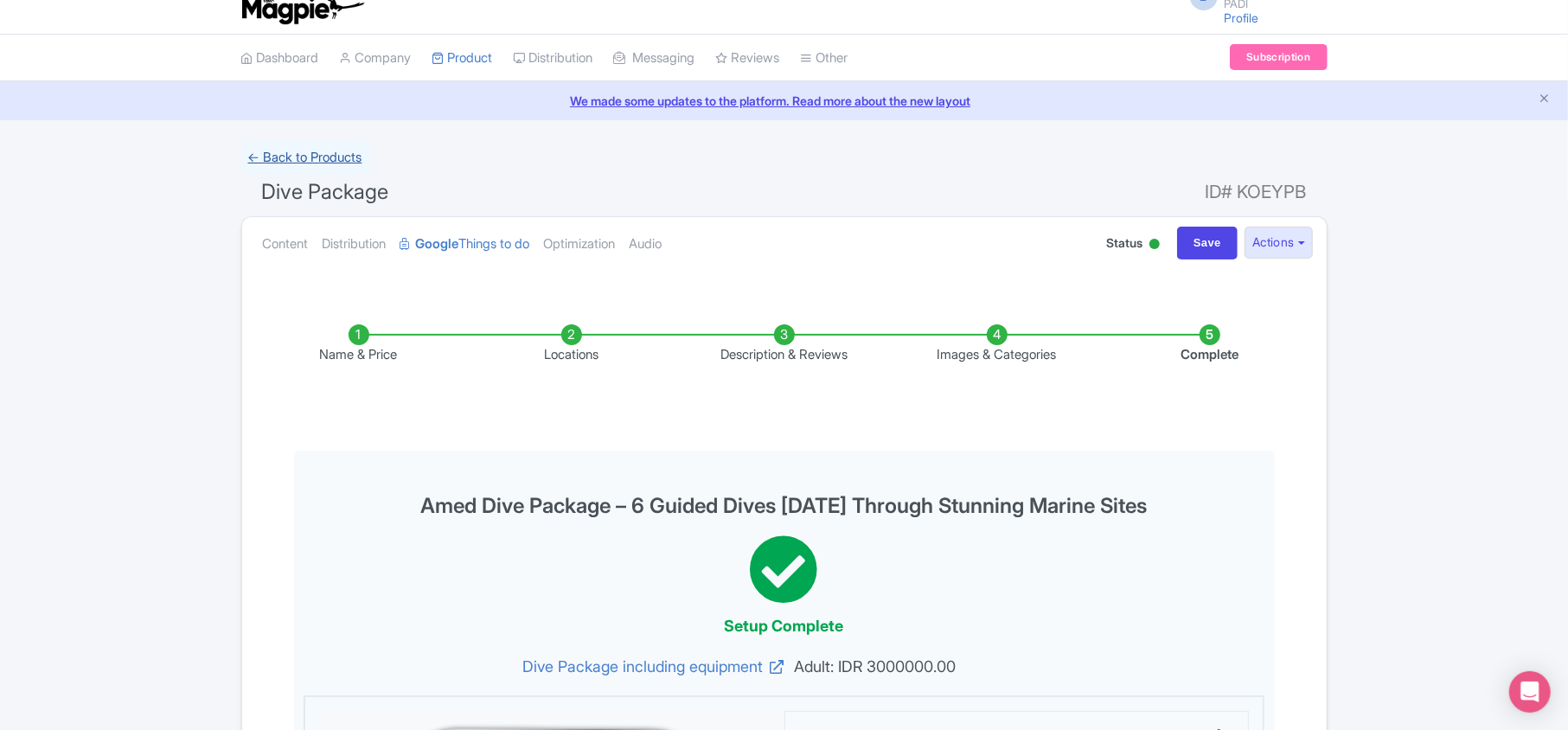
click at [278, 167] on link "← Back to Products" at bounding box center [305, 158] width 128 height 33
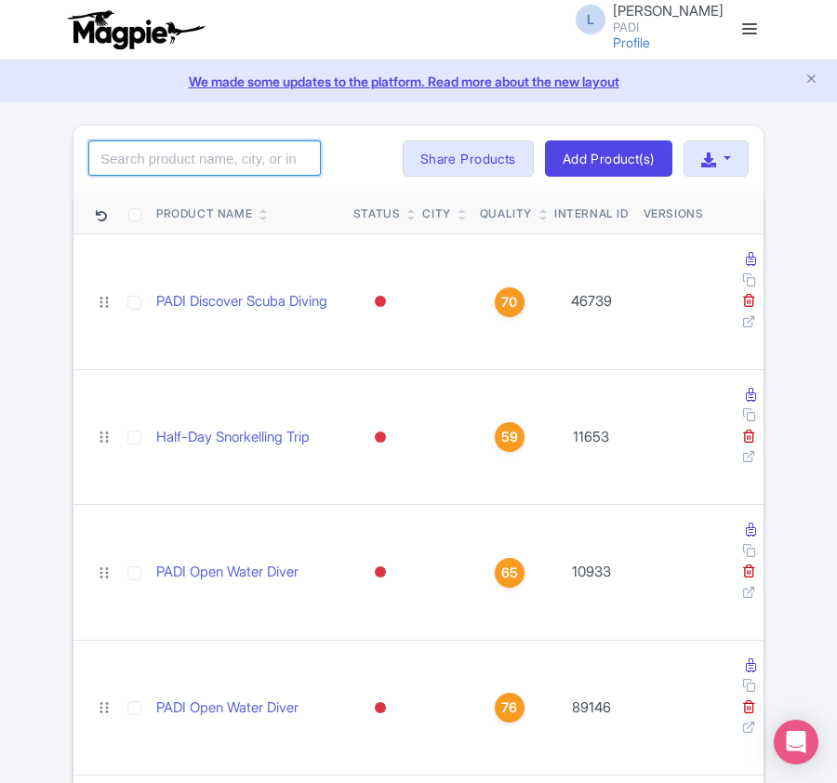
click at [205, 161] on input "search" at bounding box center [204, 157] width 232 height 35
paste input "107798"
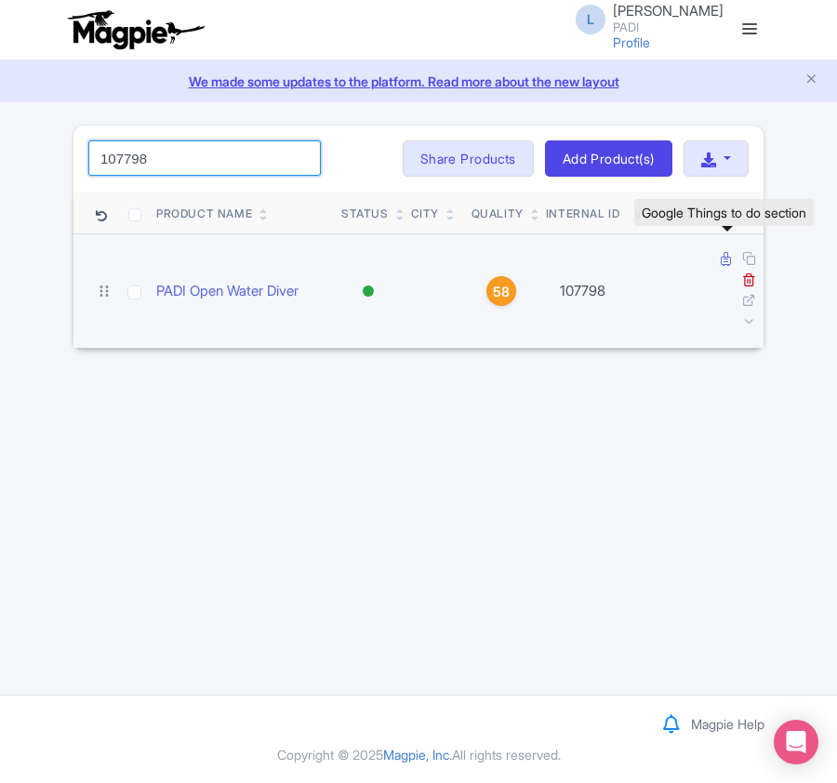
type input "107798"
click at [721, 264] on icon at bounding box center [725, 259] width 10 height 14
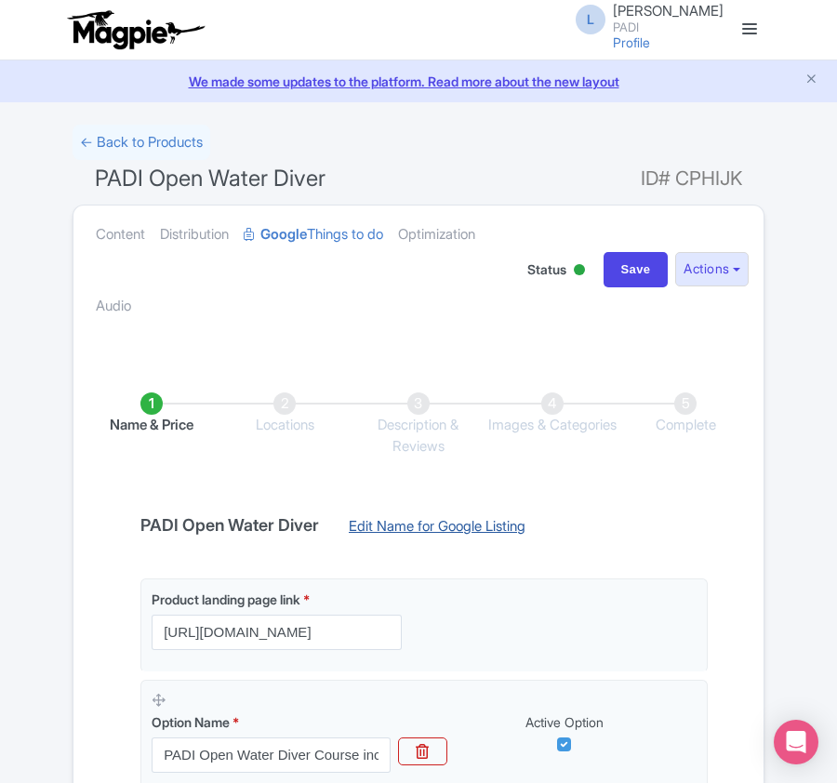
click at [441, 525] on link "Edit Name for Google Listing" at bounding box center [437, 531] width 214 height 30
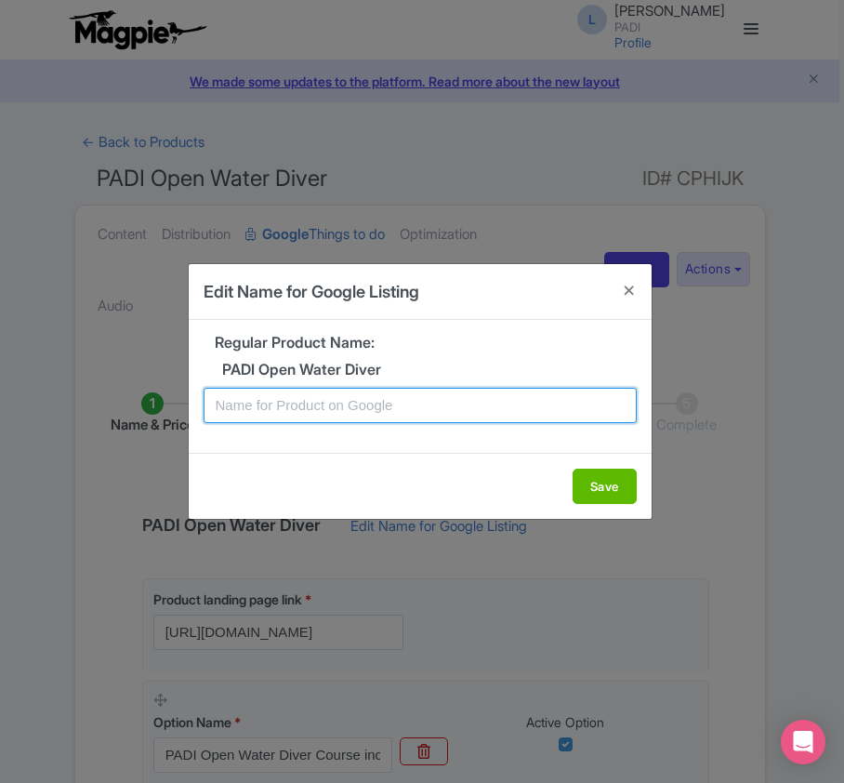
click at [320, 395] on input "text" at bounding box center [420, 405] width 433 height 35
paste input "Amed PADI Open Water Diving Lessons: Your First Step into a World of Fun"
type input "Amed PADI Open Water Diving Lessons: Your First Step into a World of Fun"
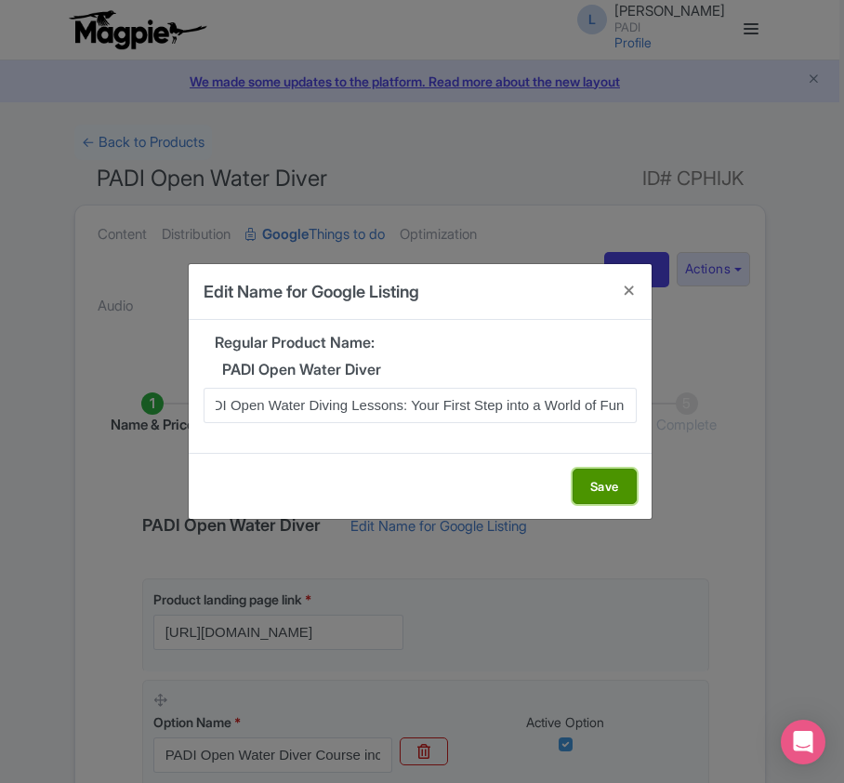
click at [603, 476] on button "Save" at bounding box center [605, 486] width 64 height 35
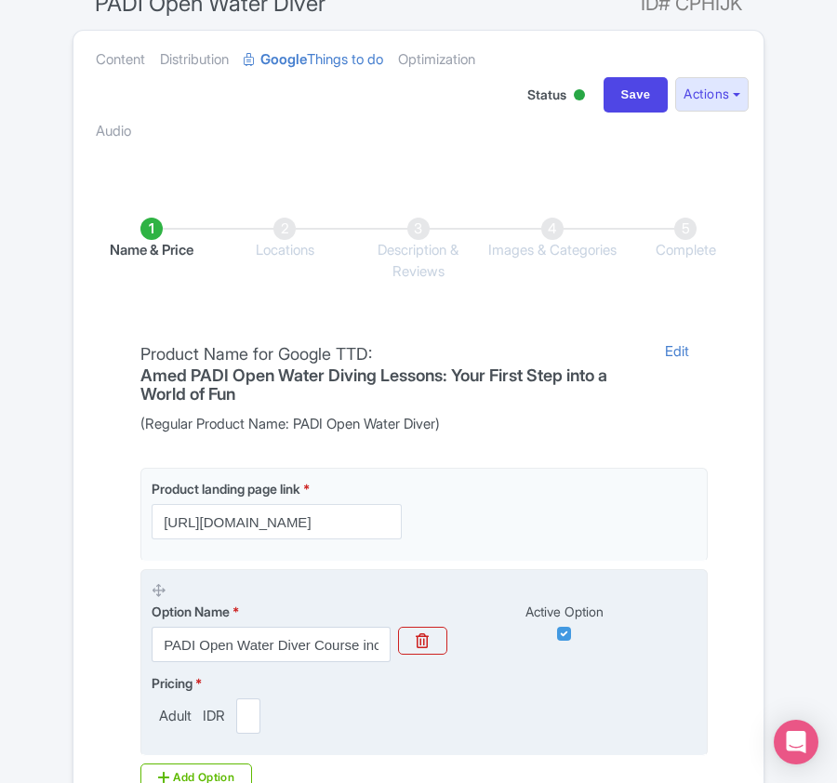
scroll to position [440, 0]
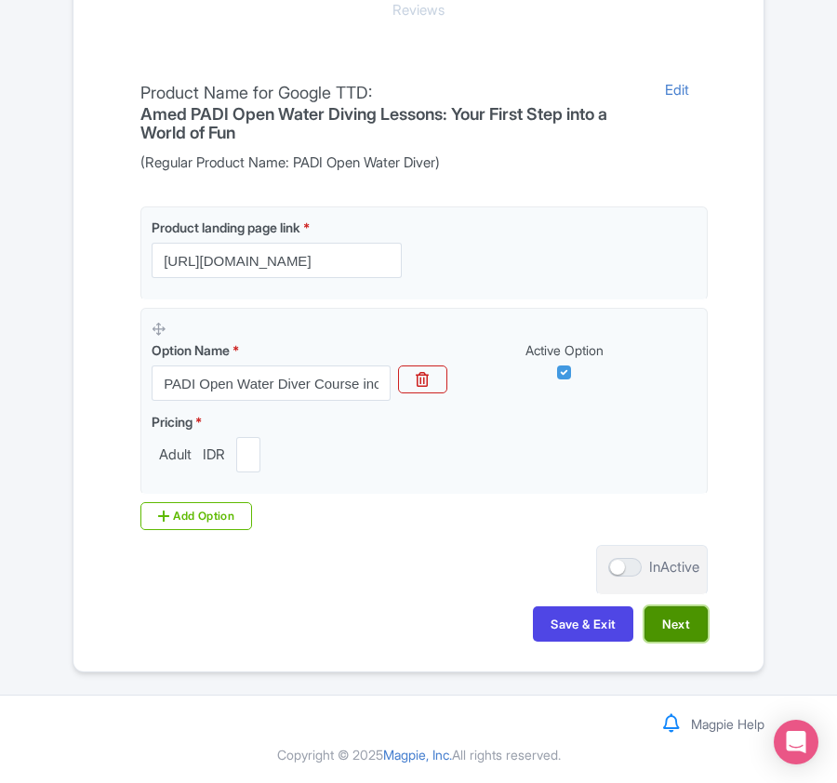
click at [667, 618] on button "Next" at bounding box center [675, 623] width 63 height 35
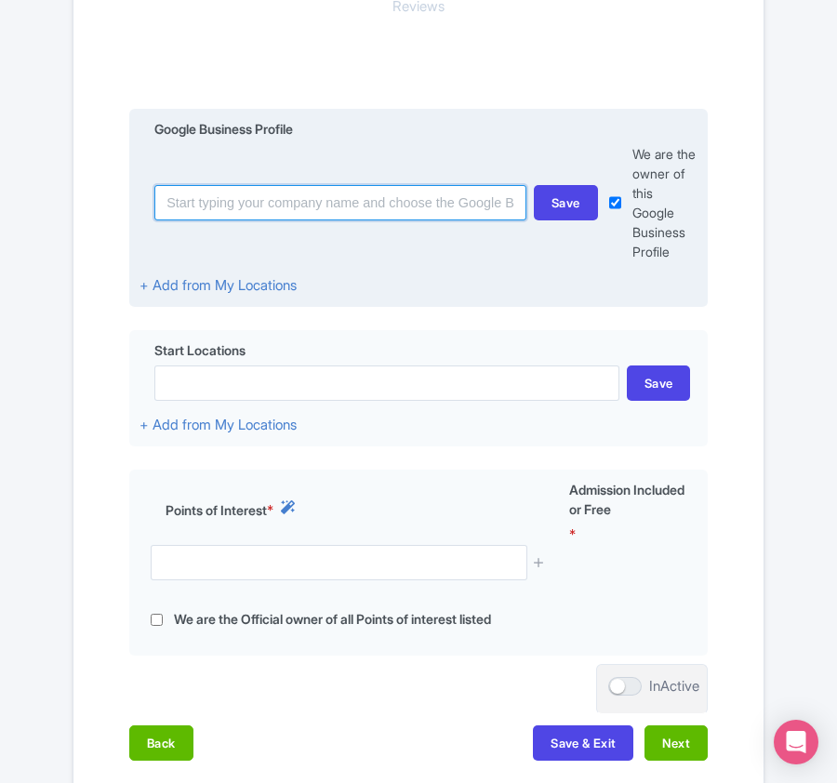
click at [294, 195] on input at bounding box center [340, 202] width 372 height 35
paste input "Rainbow Dive Bali"
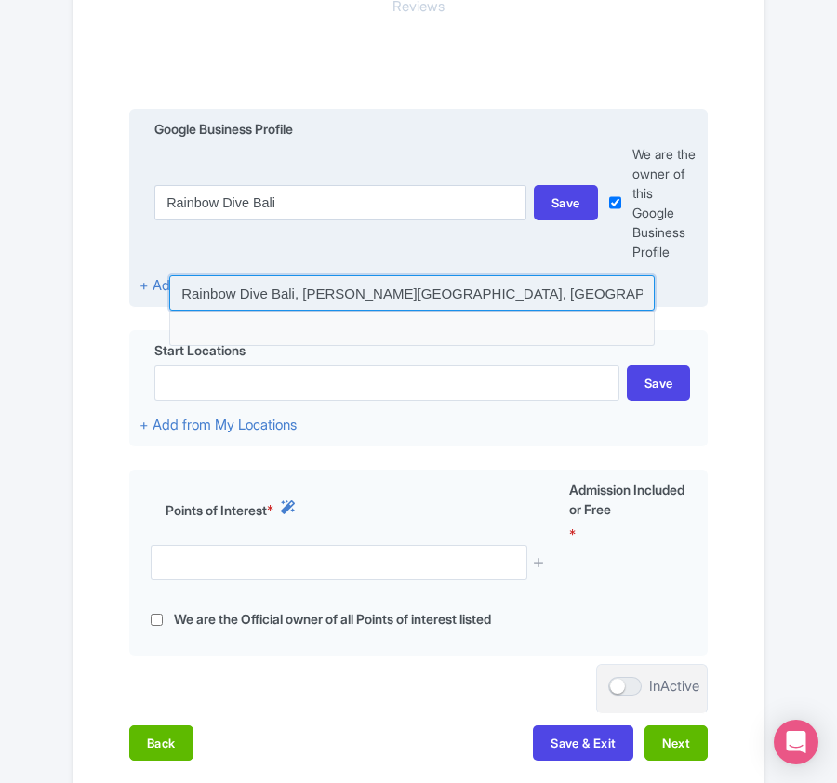
click at [272, 298] on input at bounding box center [411, 292] width 485 height 35
type input "Rainbow Dive Bali, Jl Raya, Bunutan, Karangasem Regency, Bali, Indonesia"
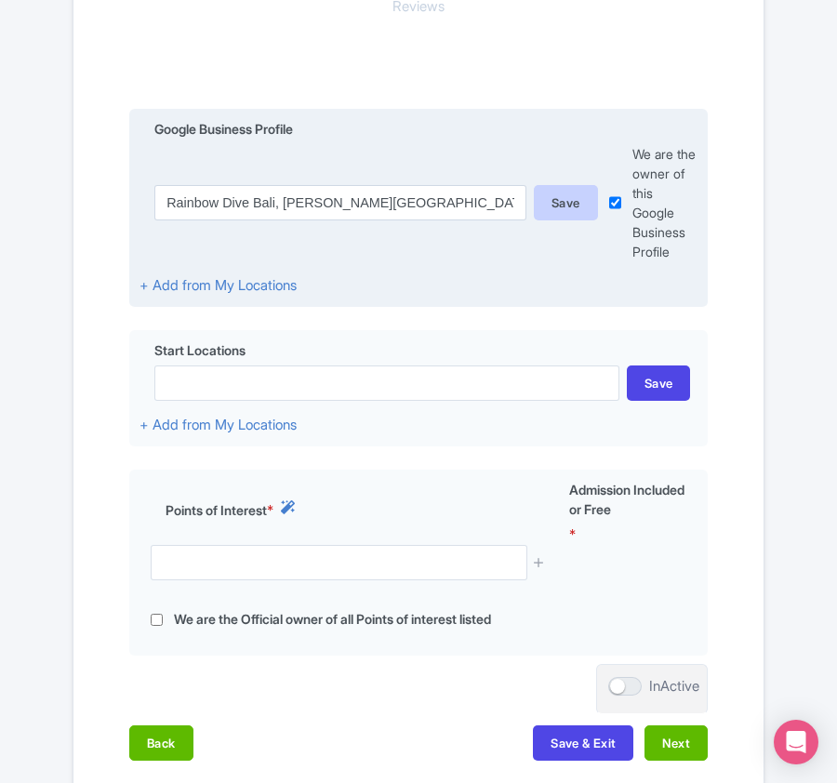
click at [558, 210] on div "Save" at bounding box center [566, 202] width 64 height 35
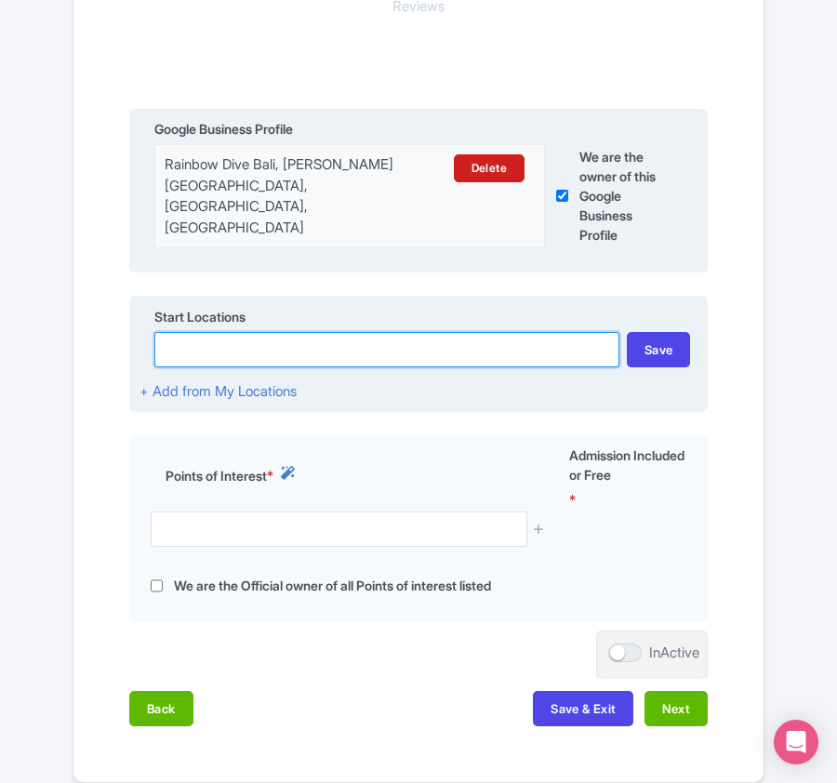
click at [284, 346] on input at bounding box center [386, 349] width 465 height 35
paste input "Rainbow Dive Bali"
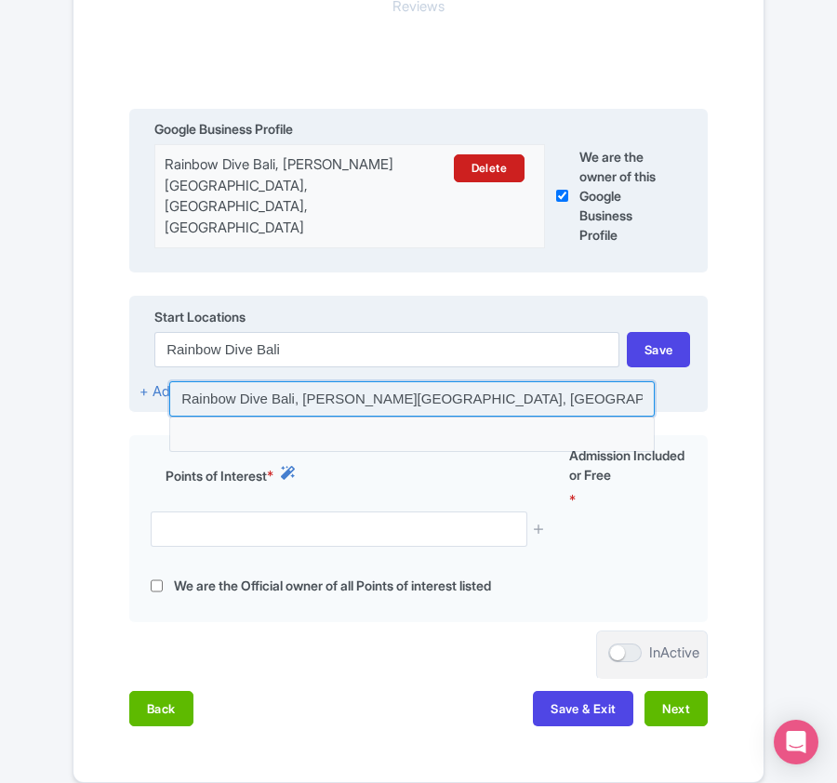
click at [284, 395] on input at bounding box center [411, 398] width 485 height 35
type input "Rainbow Dive Bali, [PERSON_NAME][GEOGRAPHIC_DATA], [GEOGRAPHIC_DATA], [GEOGRAPH…"
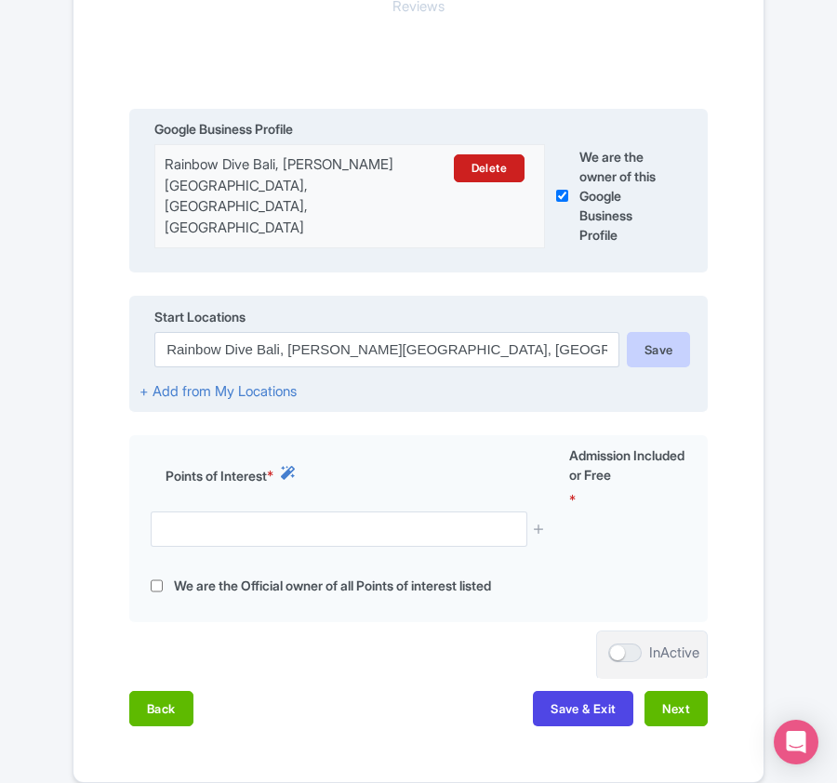
click at [677, 337] on div "Save" at bounding box center [659, 349] width 64 height 35
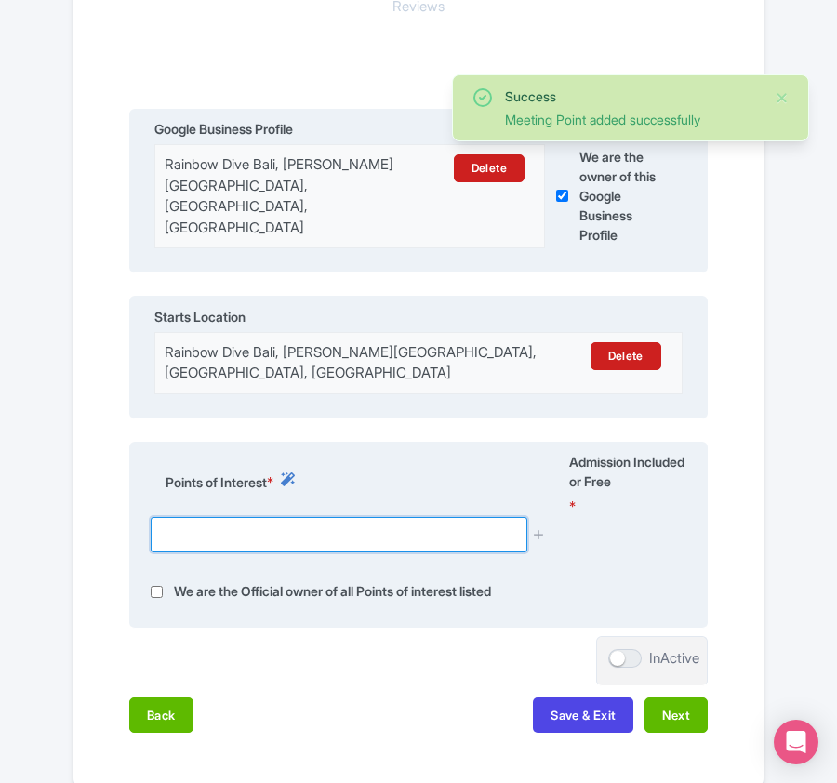
click at [294, 522] on input "text" at bounding box center [339, 534] width 376 height 35
paste input "Rainbow Dive Bali"
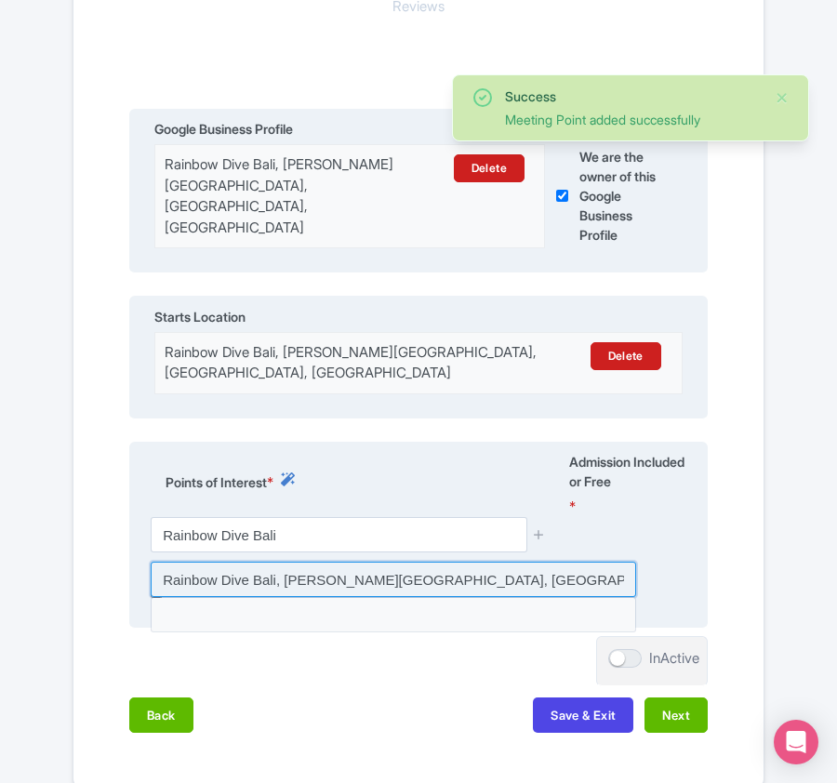
click at [294, 571] on input at bounding box center [393, 579] width 485 height 35
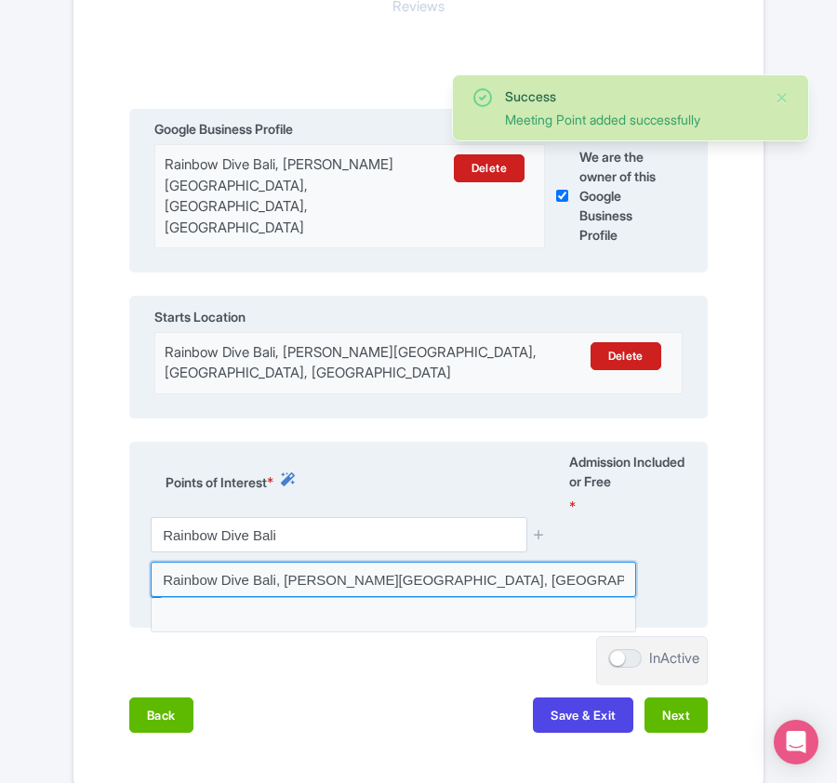
type input "Rainbow Dive Bali, [PERSON_NAME][GEOGRAPHIC_DATA], [GEOGRAPHIC_DATA], [GEOGRAPH…"
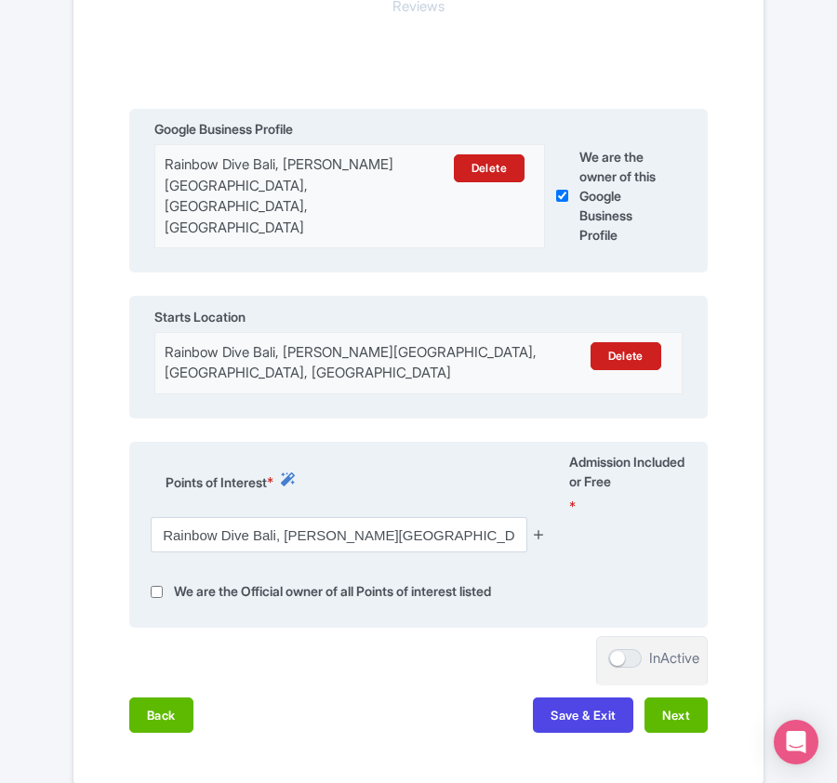
click at [540, 535] on icon at bounding box center [539, 534] width 14 height 14
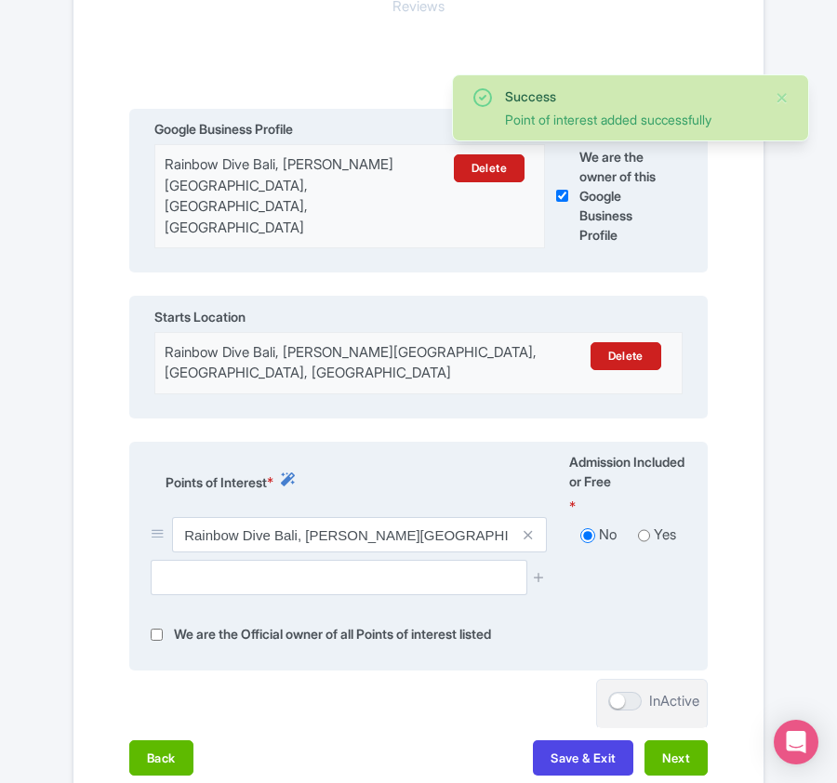
click at [644, 536] on input "radio" at bounding box center [644, 535] width 12 height 19
radio input "true"
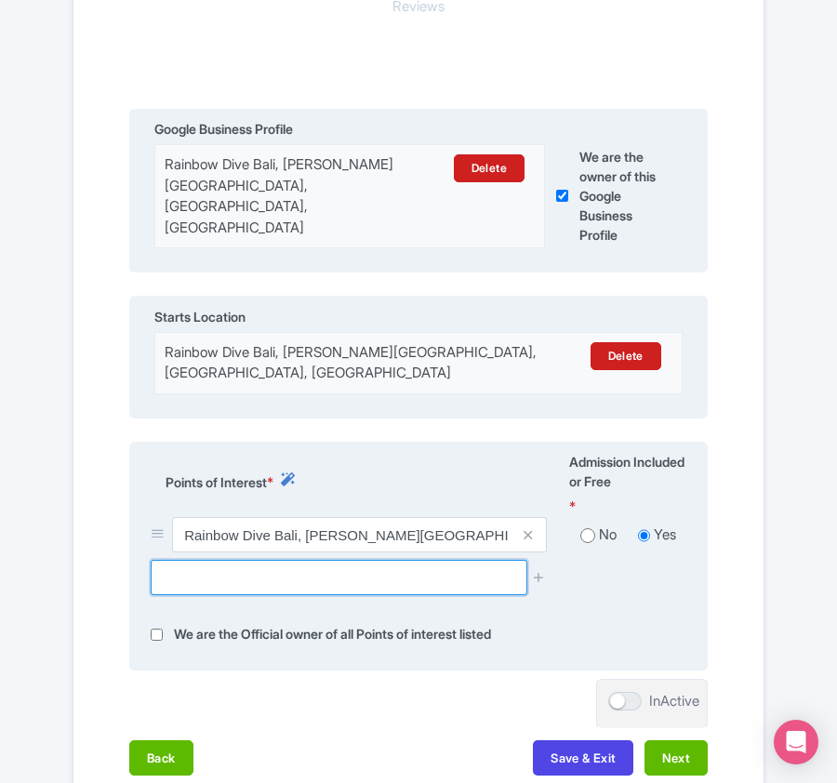
click at [299, 577] on input "text" at bounding box center [339, 577] width 376 height 35
paste input "Amed Rescue Heaven Paradise"
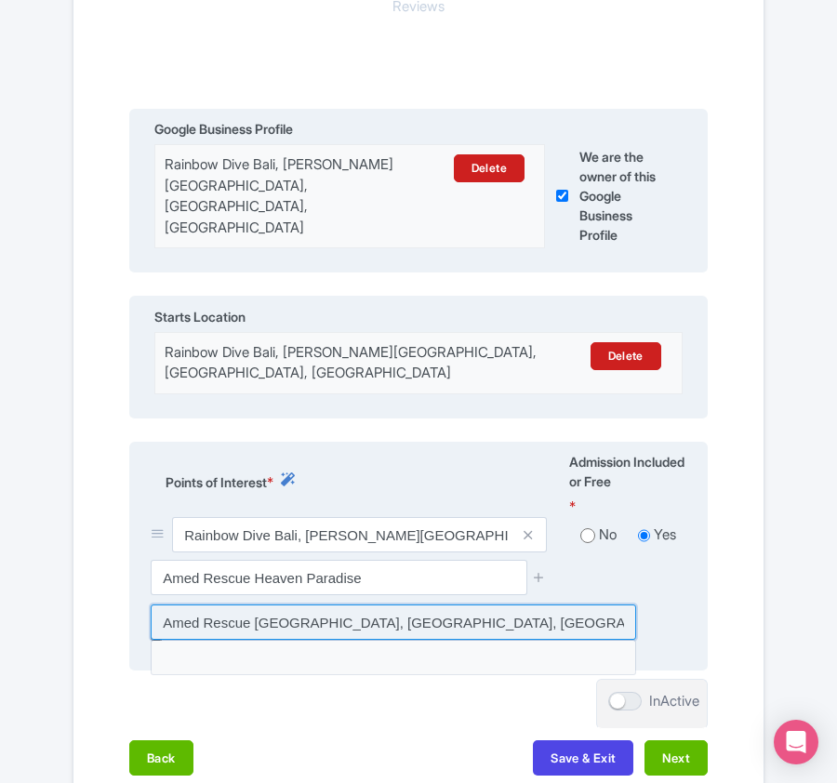
click at [287, 612] on input at bounding box center [393, 621] width 485 height 35
type input "Amed Rescue Heaven Paradise, Jalan Bunutan - Bangle, Bunutan, Karangasem Regenc…"
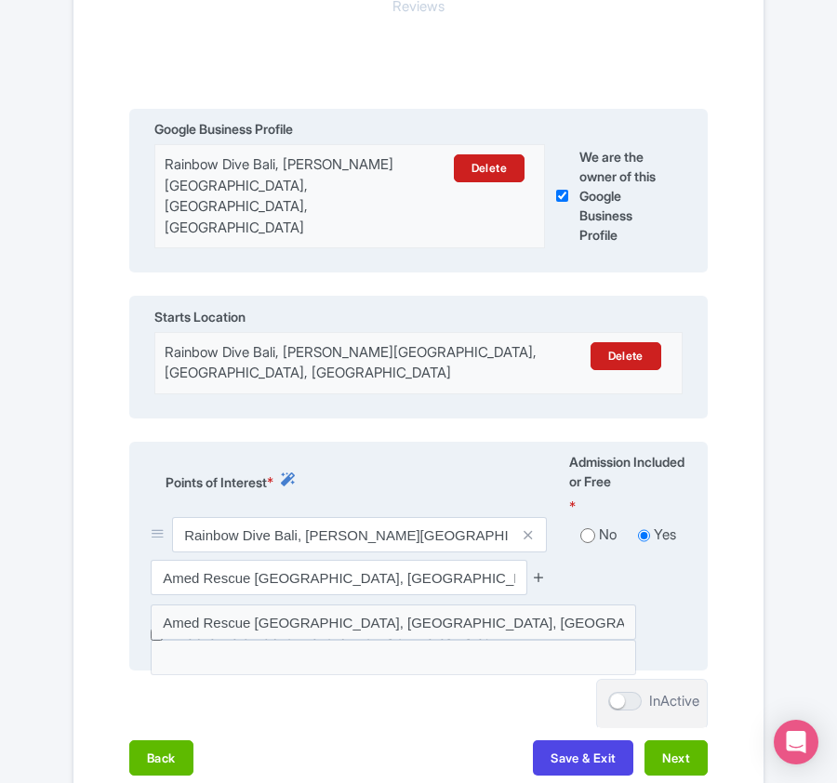
click at [534, 575] on icon at bounding box center [539, 577] width 14 height 14
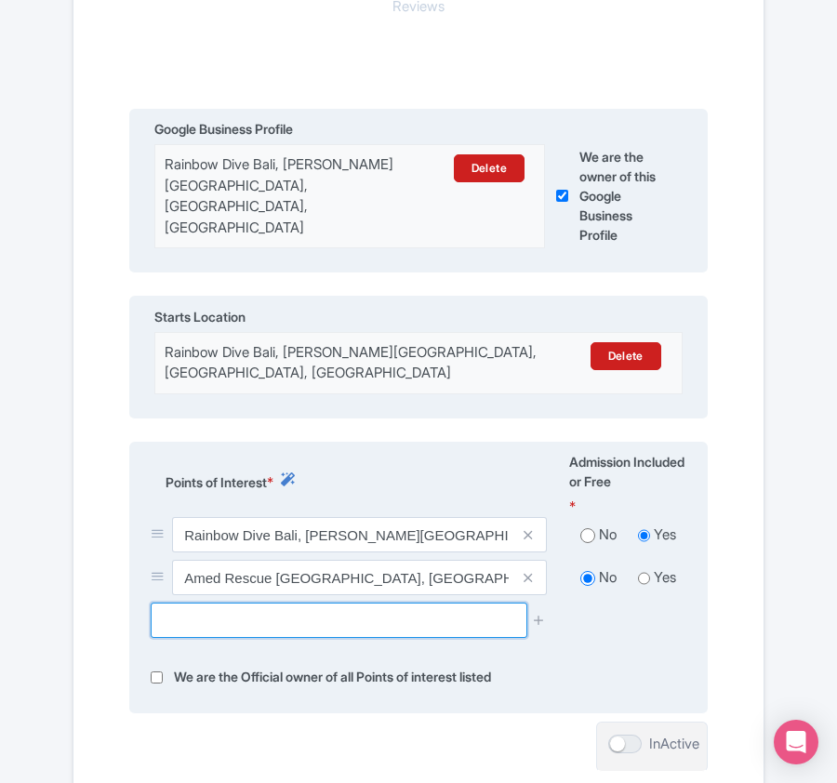
click at [296, 612] on input "text" at bounding box center [339, 619] width 376 height 35
paste input "Amed Diving Wall"
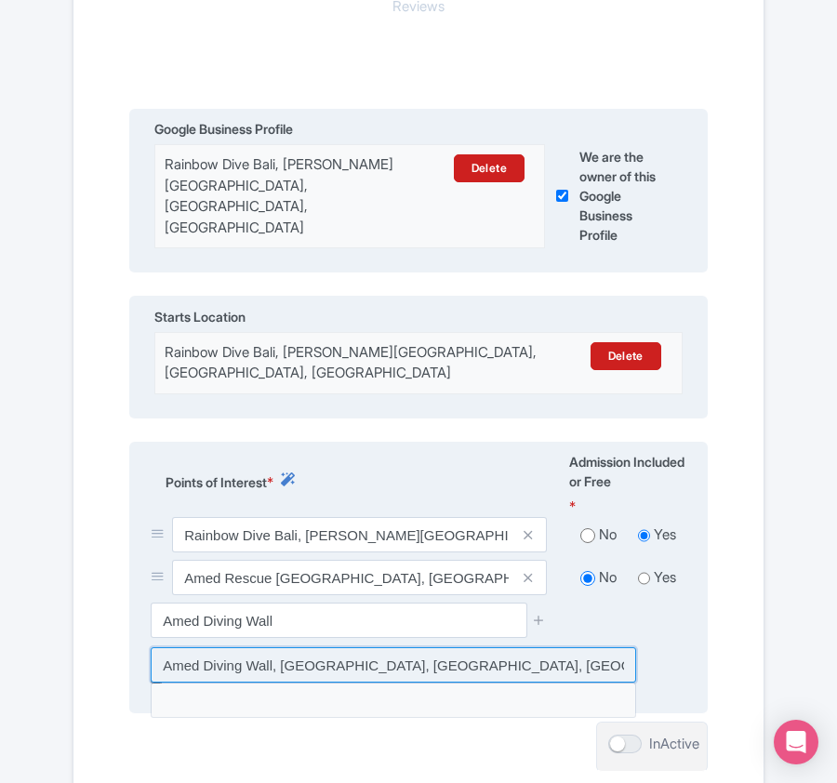
click at [455, 667] on input at bounding box center [393, 664] width 485 height 35
type input "Amed Diving Wall, Amed Street, Bunutan, Karangasem Regency, Bali, Indonesia"
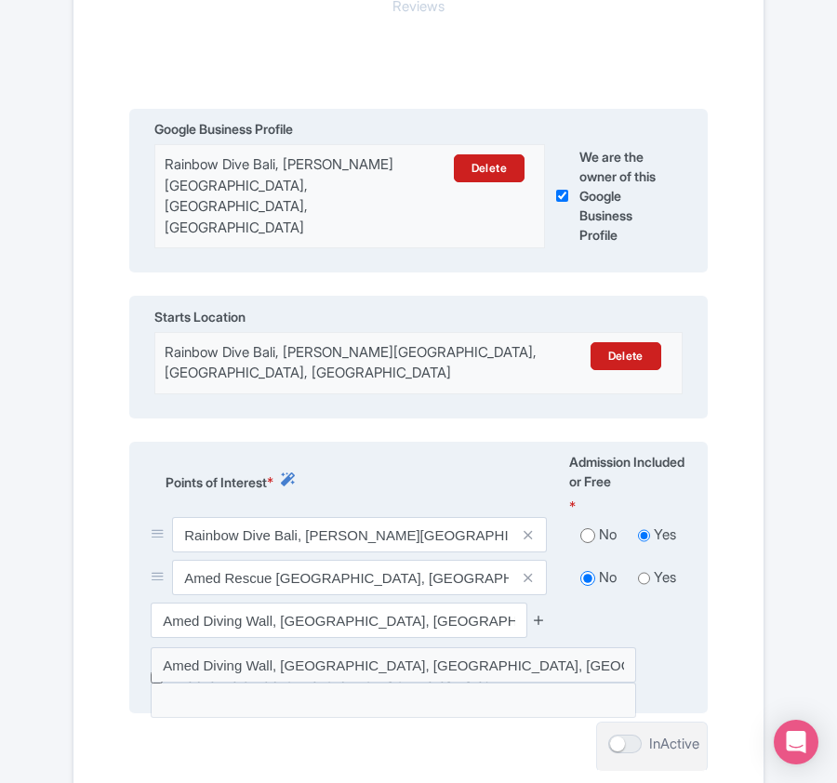
click at [536, 614] on icon at bounding box center [539, 620] width 14 height 14
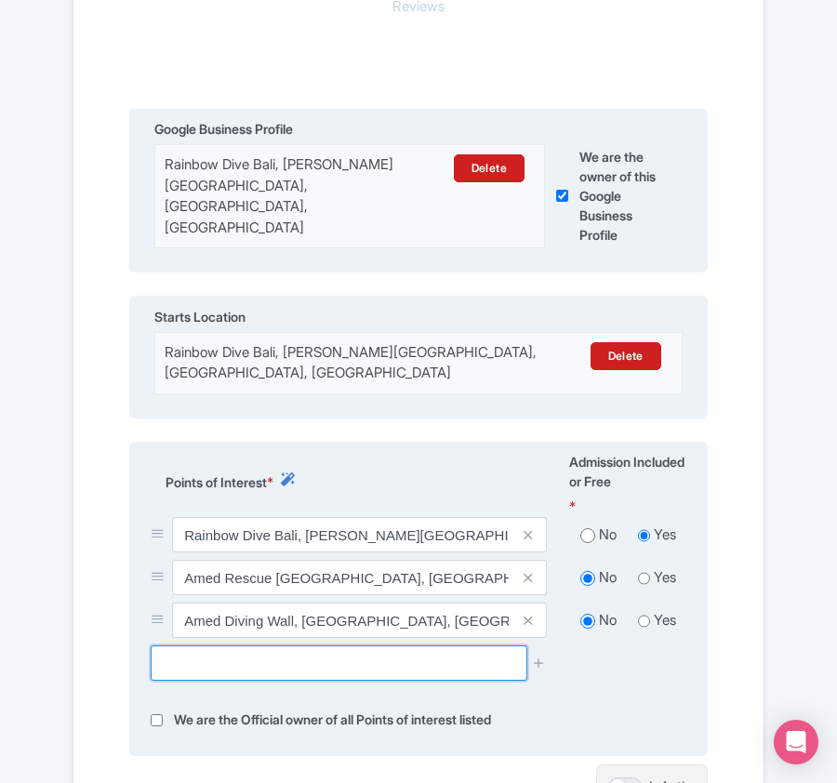
click at [270, 667] on input "text" at bounding box center [339, 662] width 376 height 35
paste input "Underwater Temple"
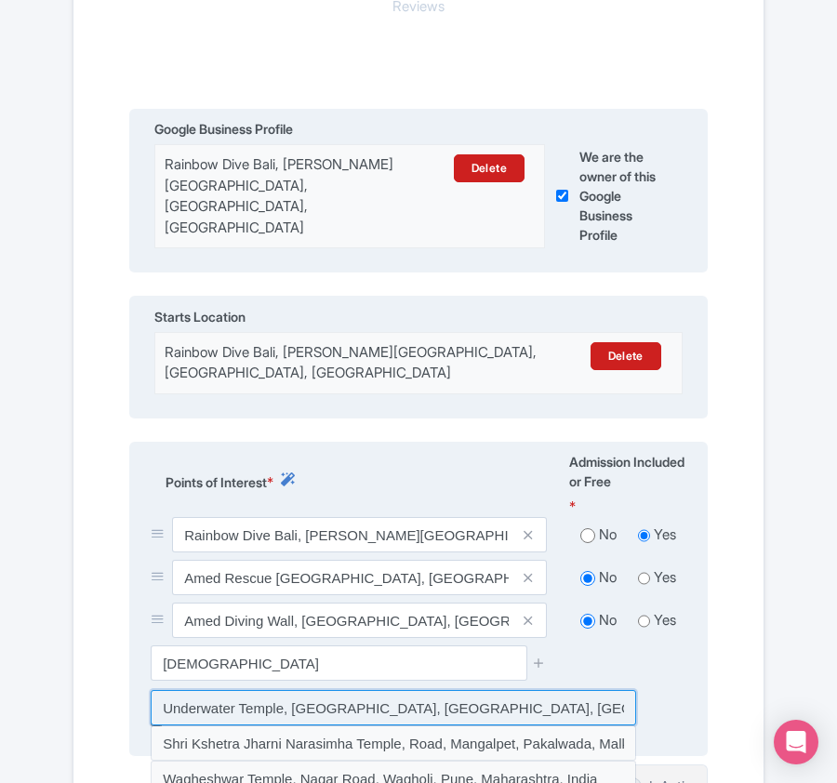
click at [439, 711] on input at bounding box center [393, 707] width 485 height 35
type input "Underwater Temple, Bunutan, Karangasem Regency, Bali, Indonesia"
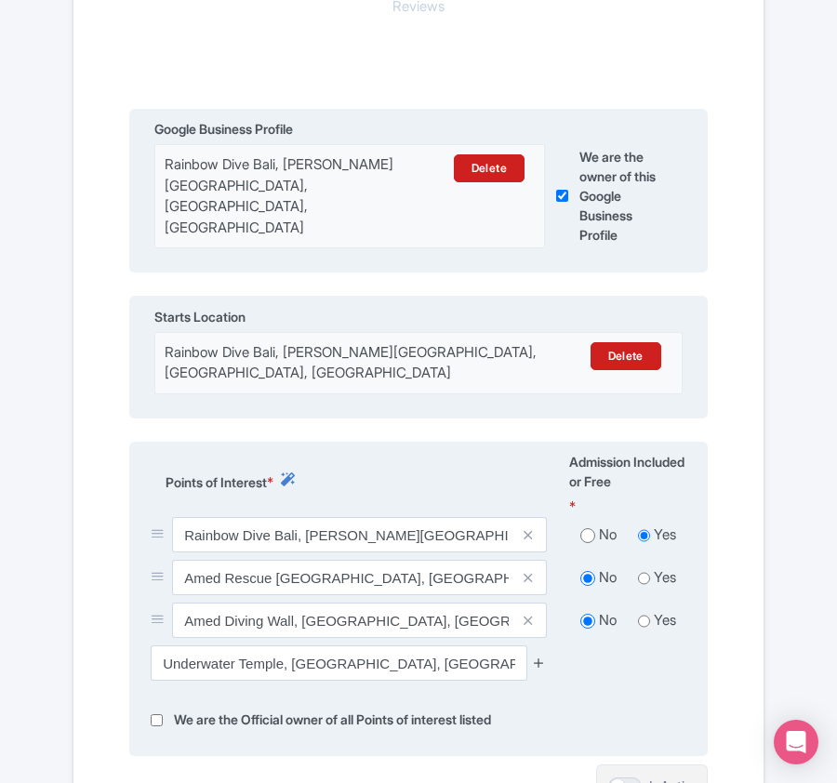
click at [537, 666] on icon at bounding box center [539, 662] width 14 height 14
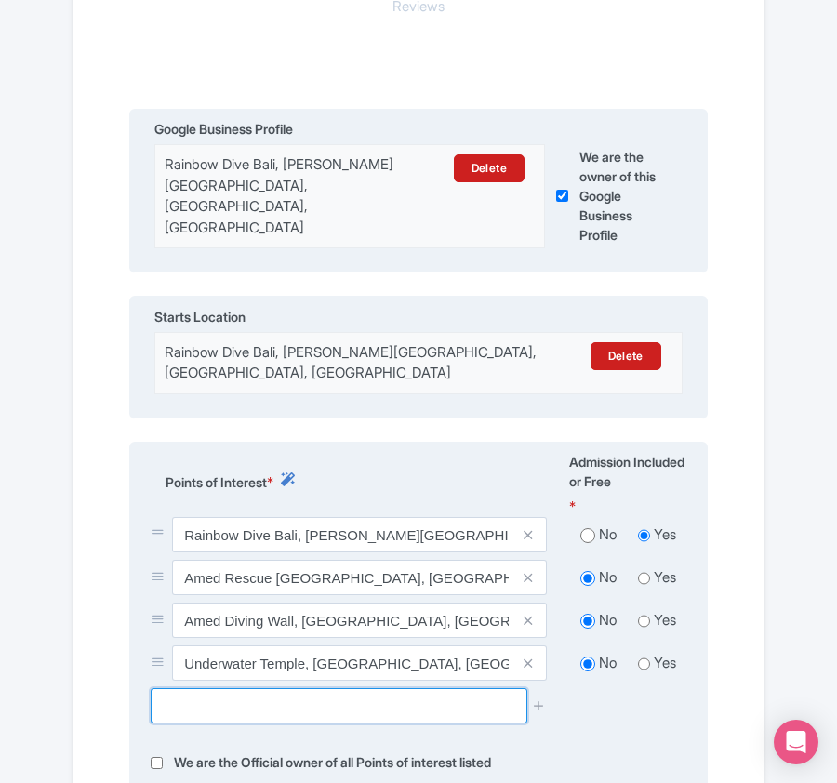
click at [277, 707] on input "text" at bounding box center [339, 705] width 376 height 35
paste input "Pantai Jemeluk"
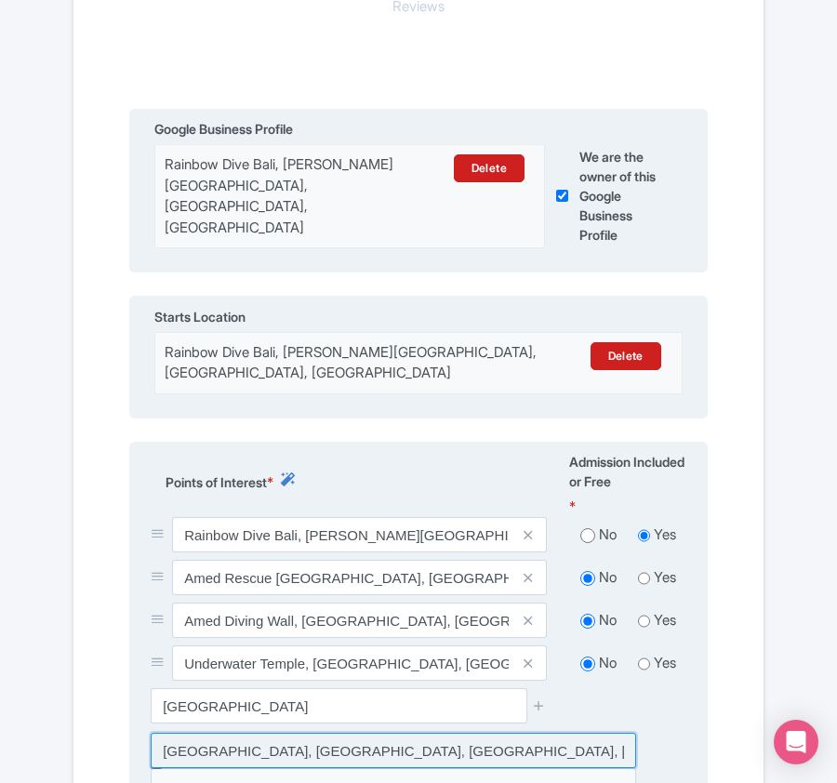
click at [385, 746] on input at bounding box center [393, 750] width 485 height 35
type input "Pantai Jemeluk, Amed Street, Bunutan, Karangasem Regency, Bali, Indonesia"
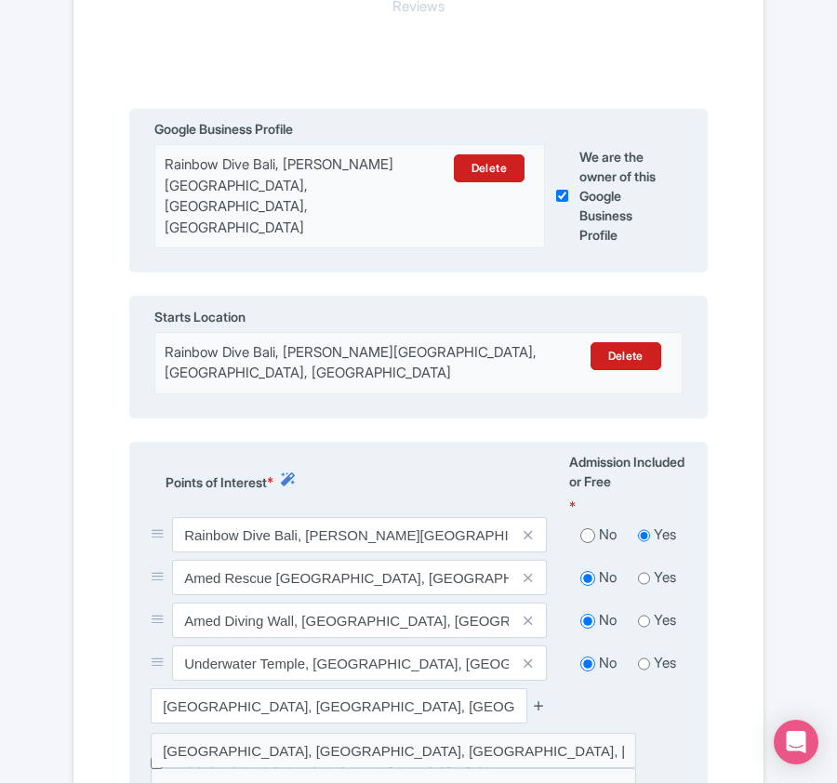
click at [534, 707] on icon at bounding box center [539, 705] width 14 height 14
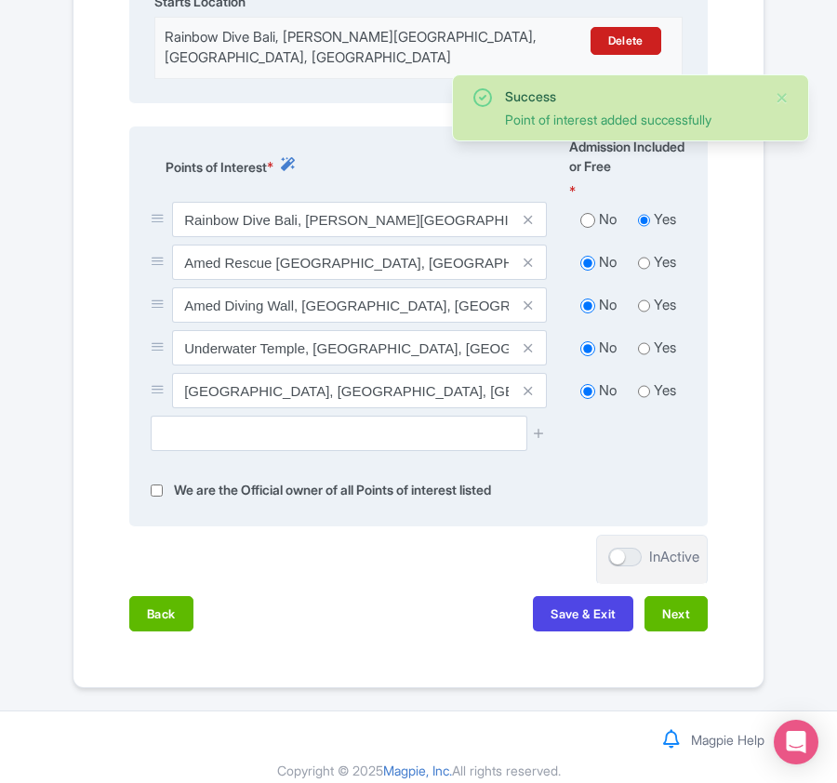
scroll to position [771, 0]
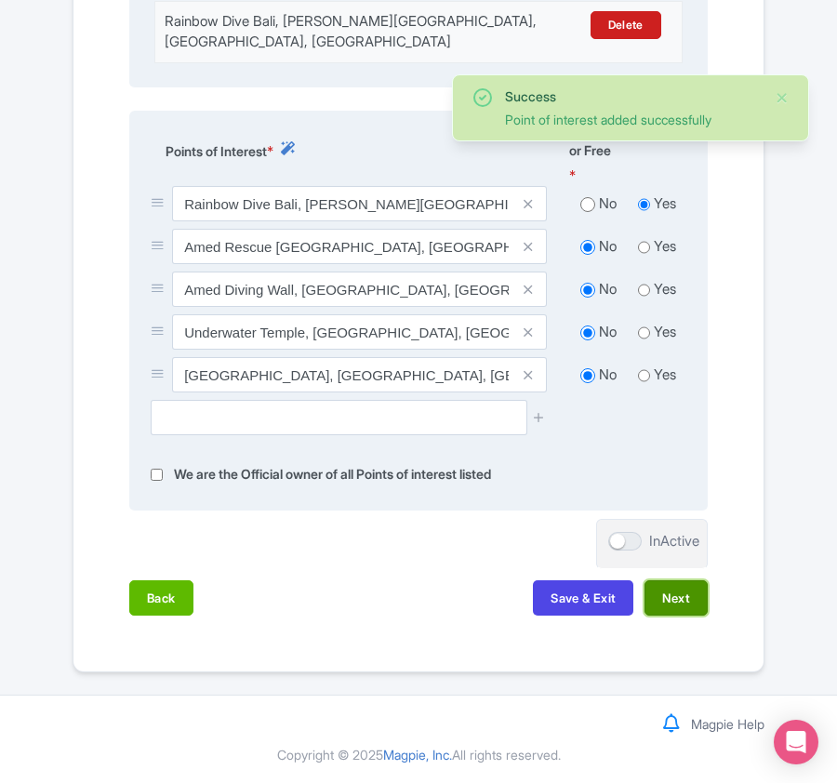
click at [681, 604] on button "Next" at bounding box center [675, 597] width 63 height 35
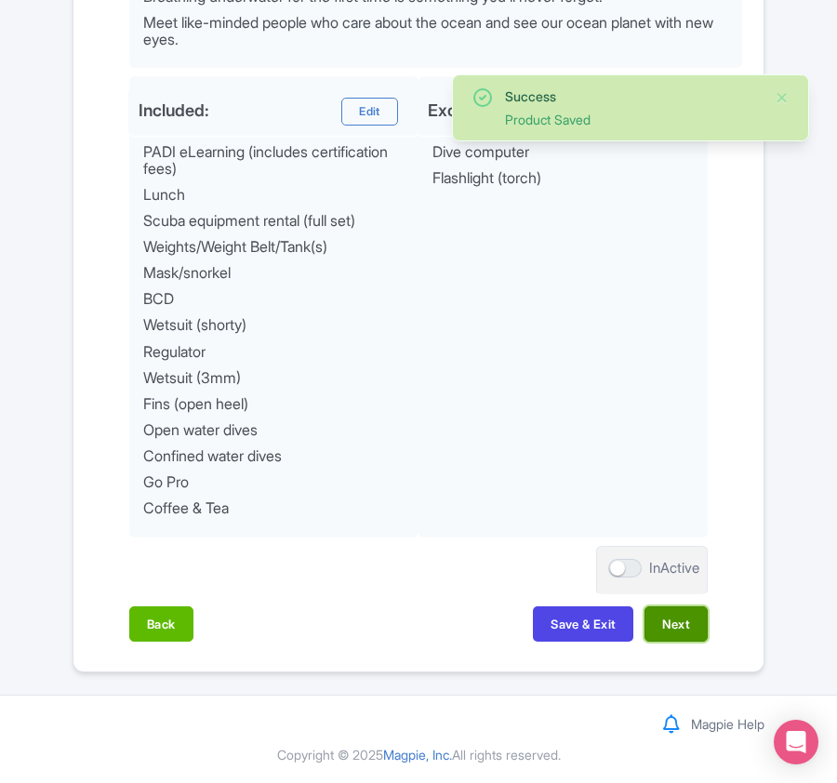
click at [667, 636] on button "Next" at bounding box center [675, 623] width 63 height 35
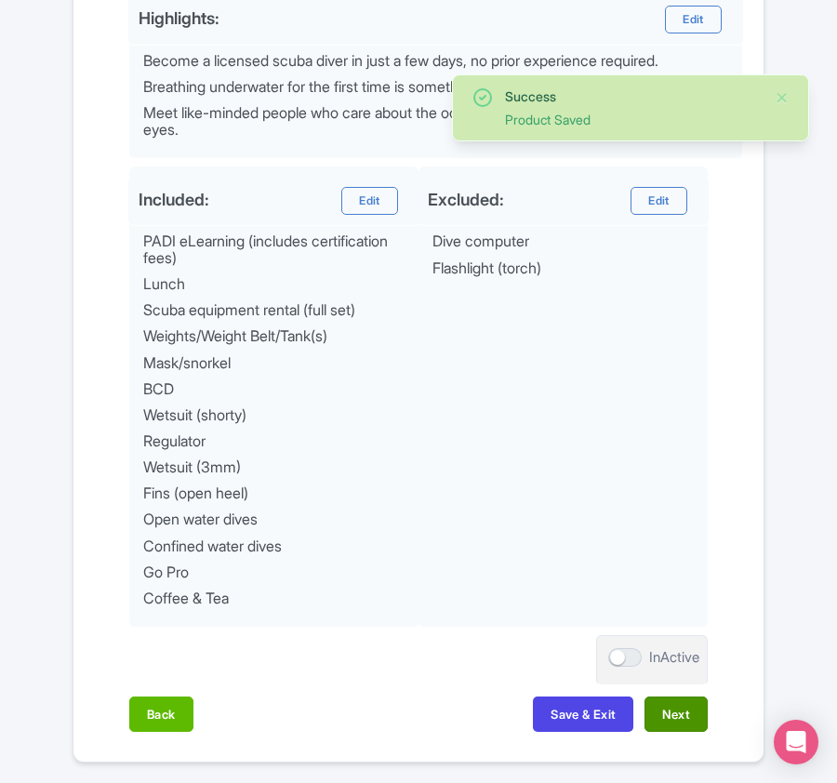
scroll to position [1057, 0]
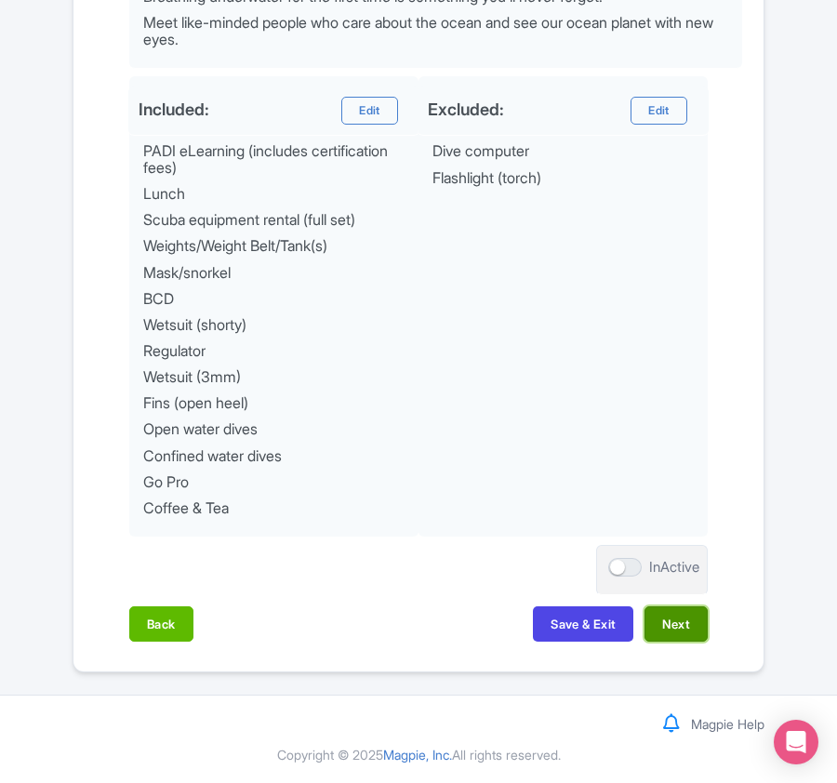
click at [673, 615] on button "Next" at bounding box center [675, 623] width 63 height 35
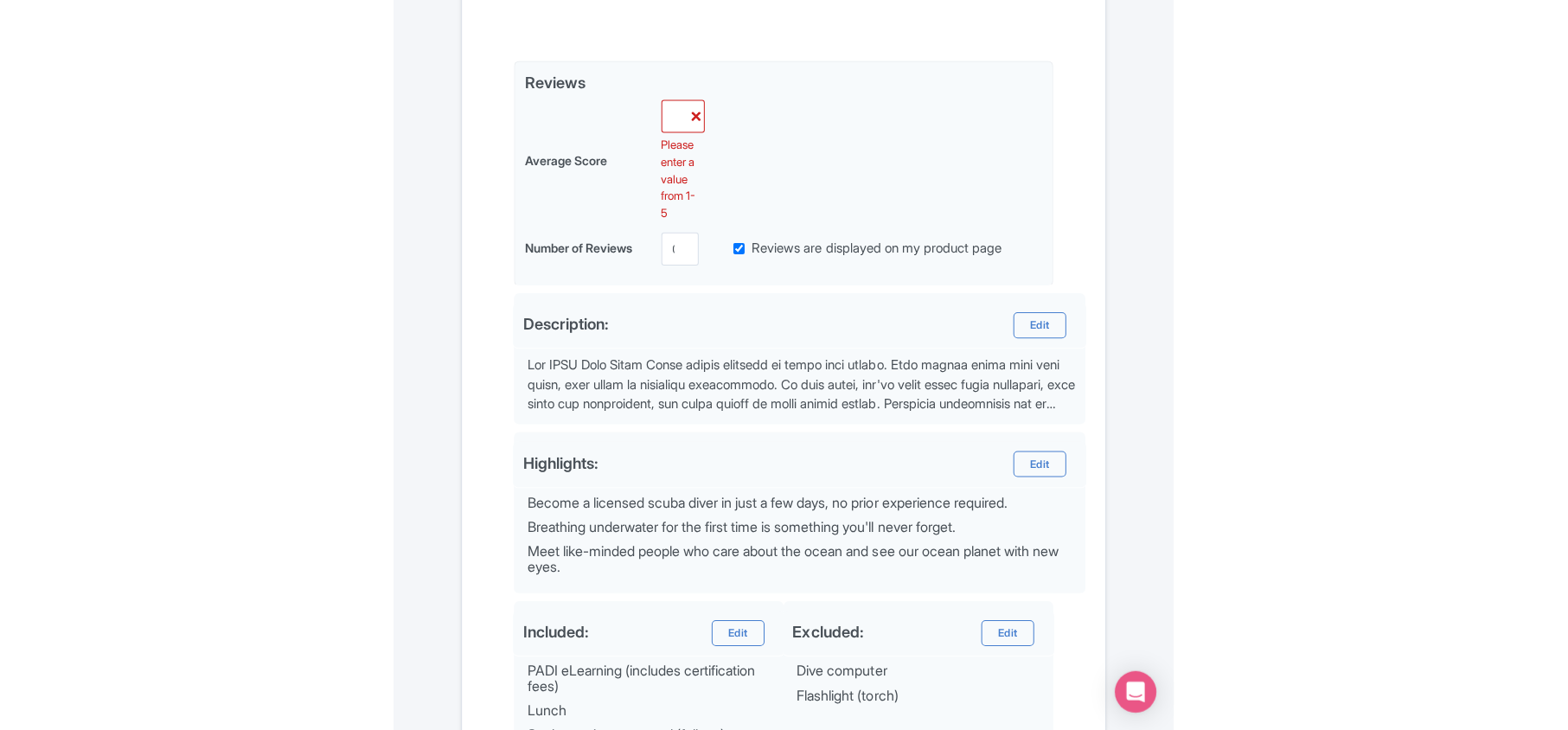
scroll to position [406, 0]
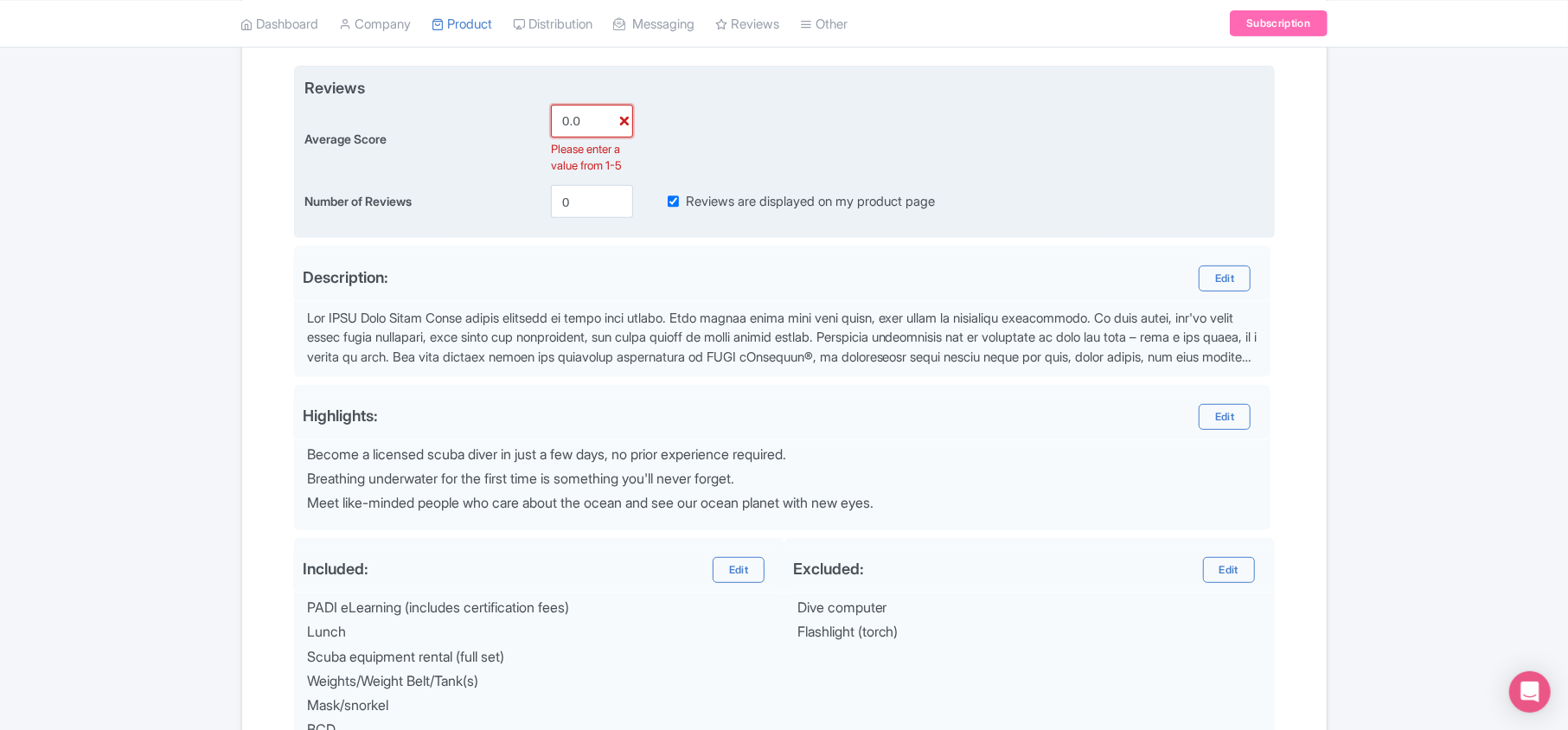
drag, startPoint x: 569, startPoint y: 126, endPoint x: 543, endPoint y: 122, distance: 26.3
click at [543, 122] on div "Average Score 0.0 Please enter a value from 1-5" at bounding box center [784, 139] width 960 height 70
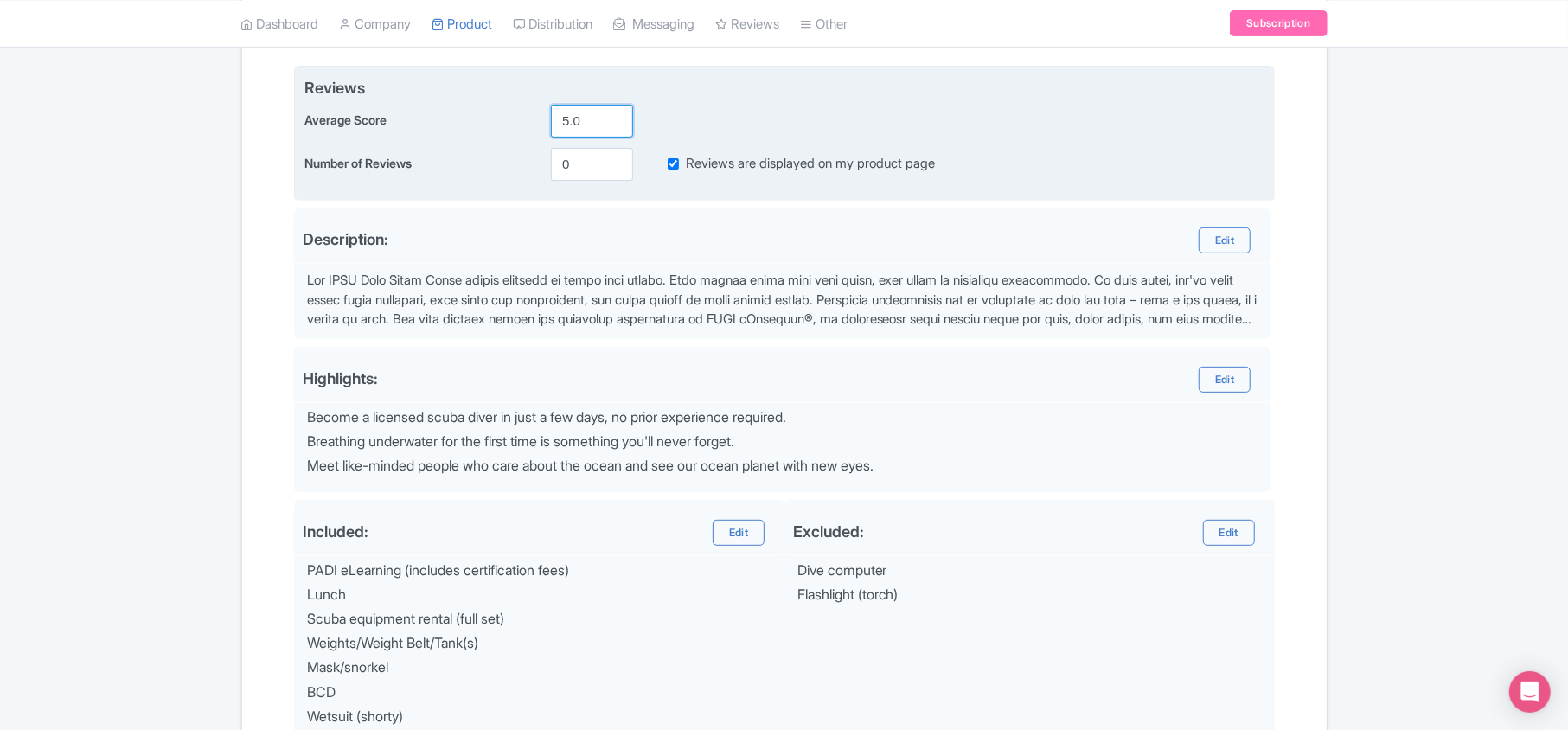
type input "5.0"
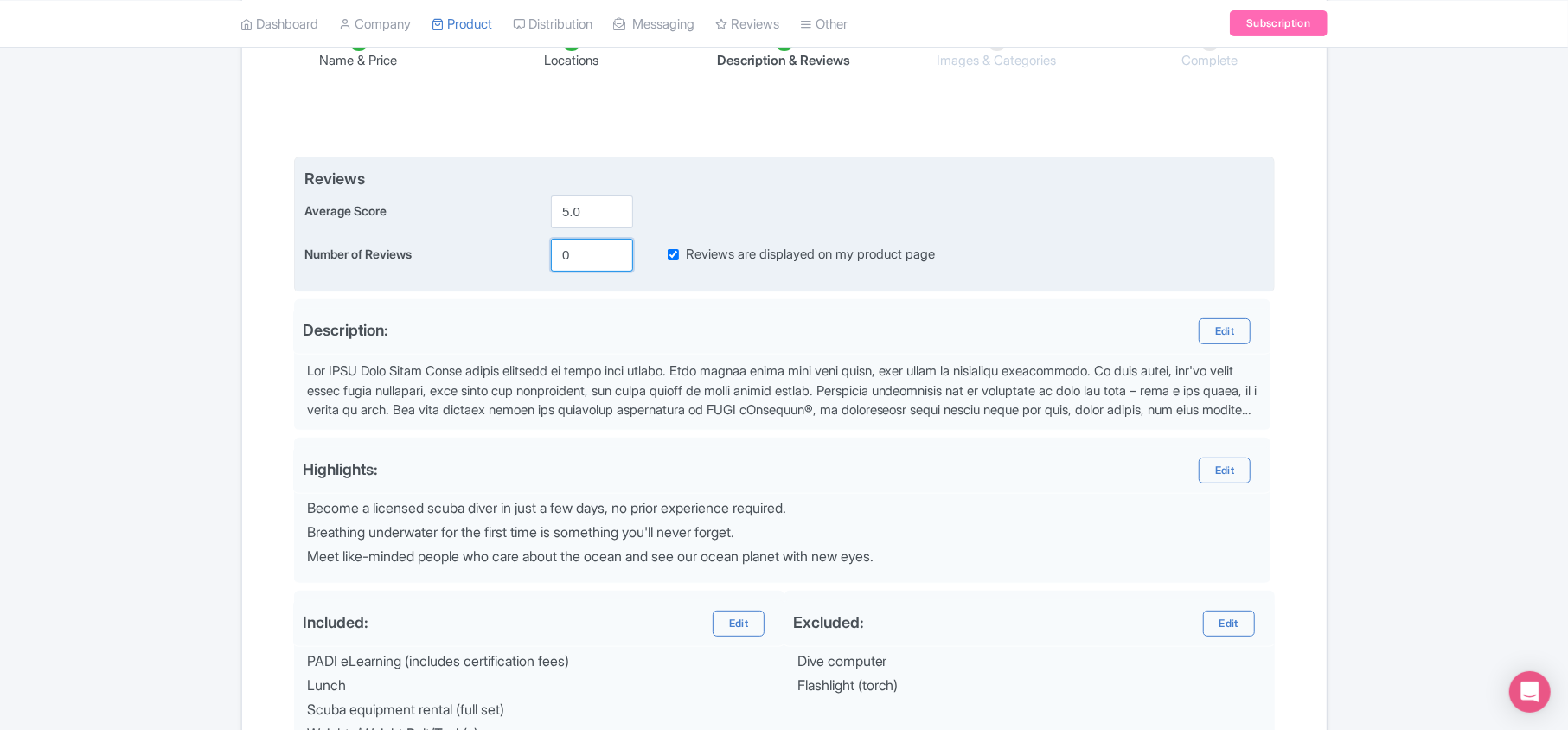
drag, startPoint x: 568, startPoint y: 166, endPoint x: 545, endPoint y: 165, distance: 23.0
click at [545, 165] on div "Name & Price Locations Description & Reviews Images & Categories Complete Edit …" at bounding box center [784, 558] width 1064 height 1123
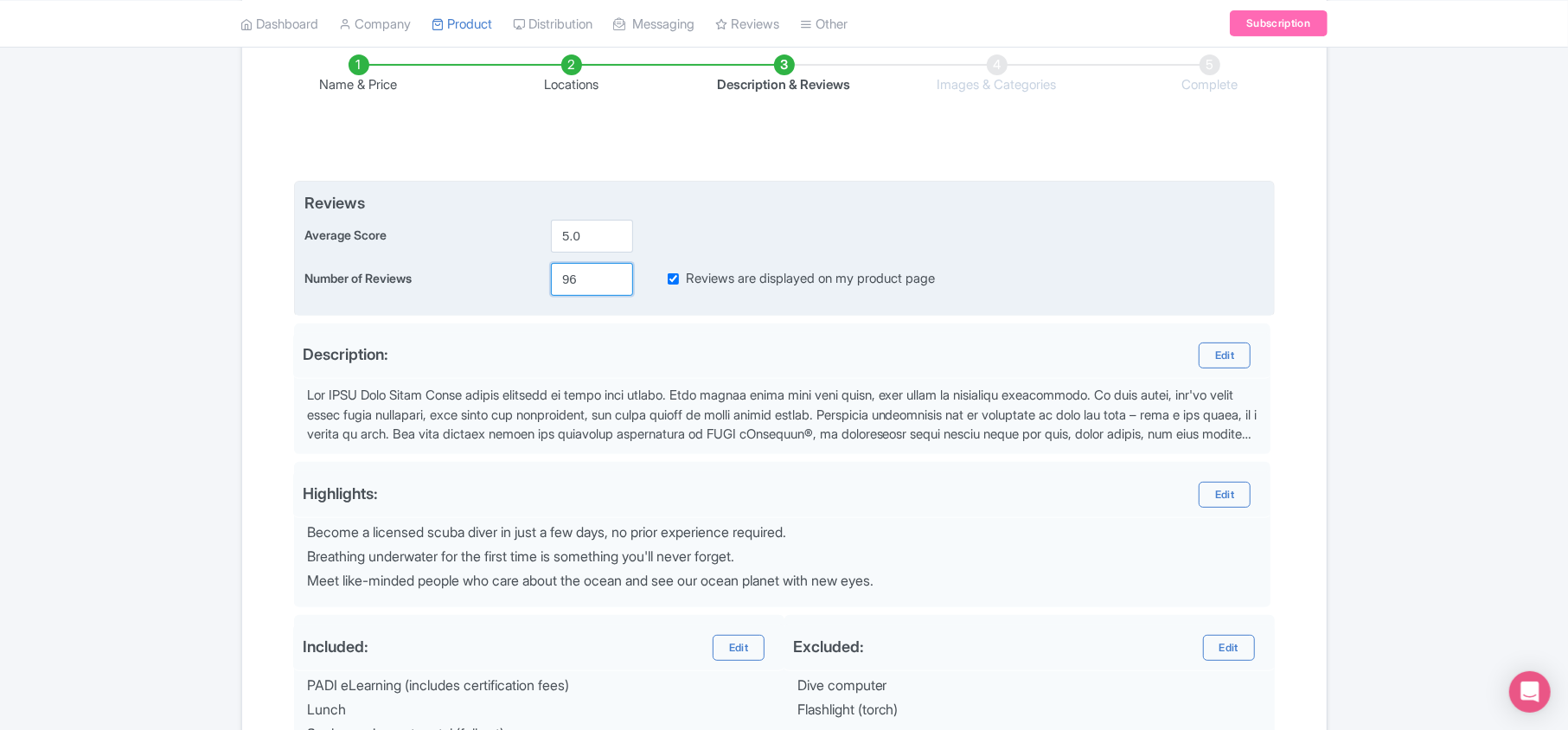
type input "96"
type input "Saving..."
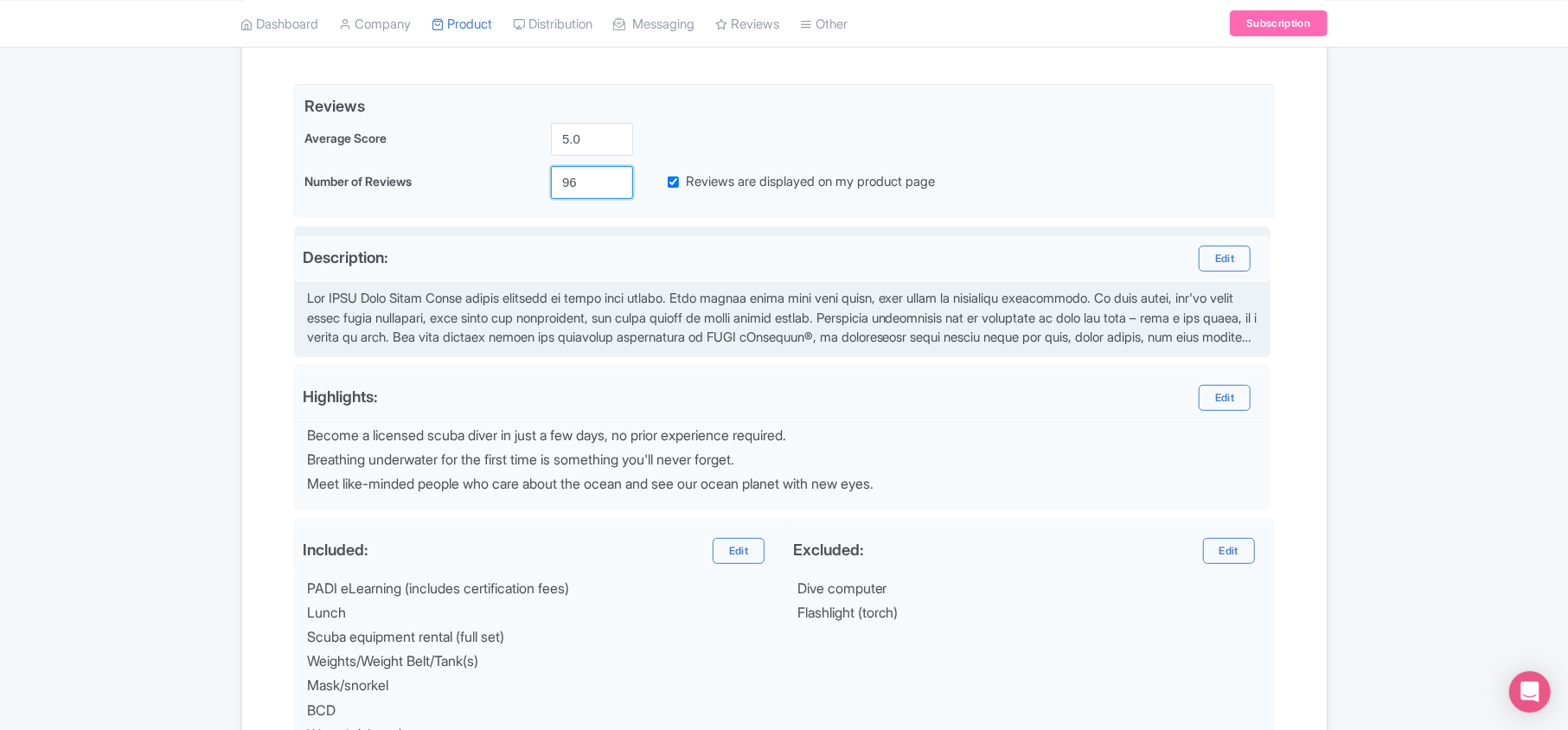
scroll to position [796, 0]
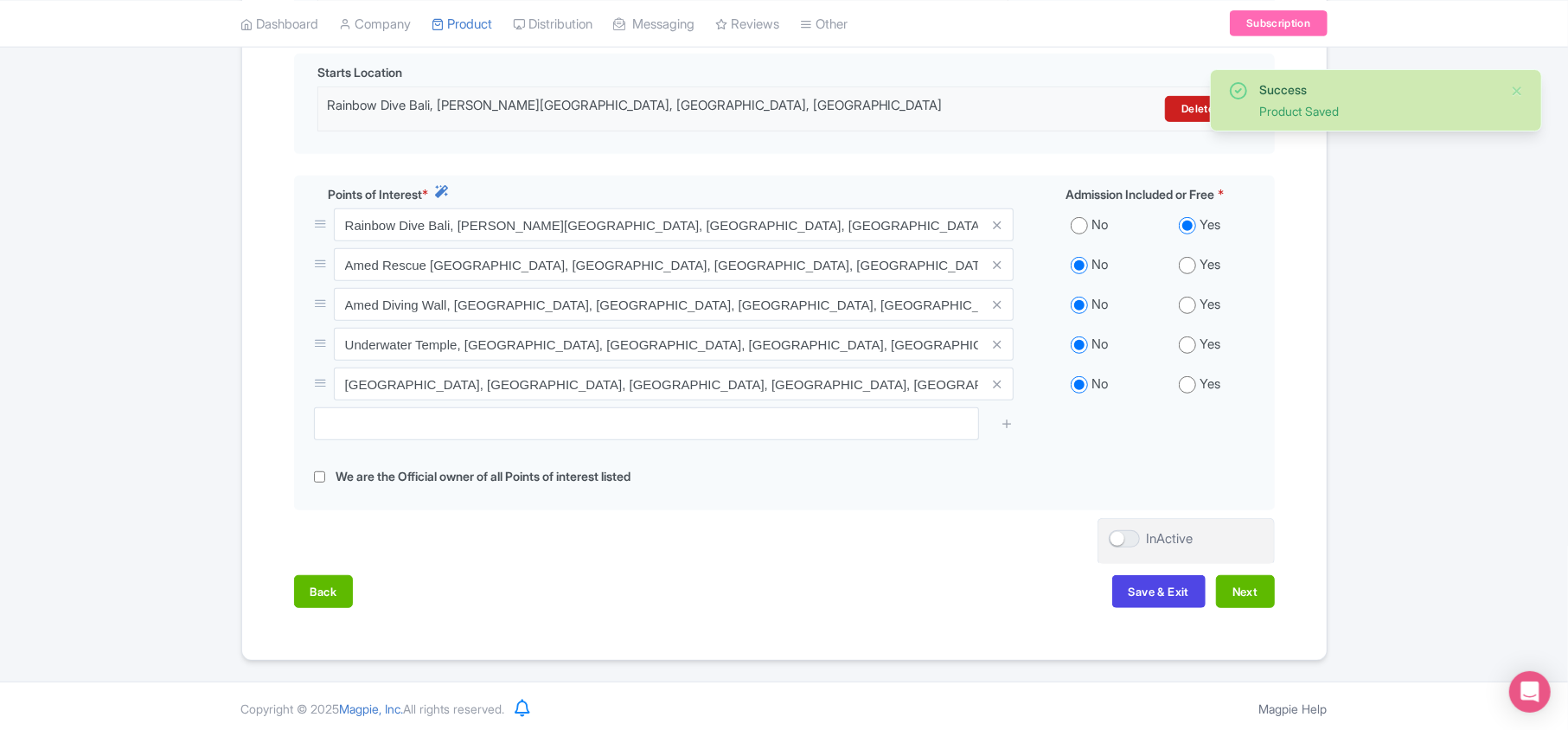
scroll to position [554, 0]
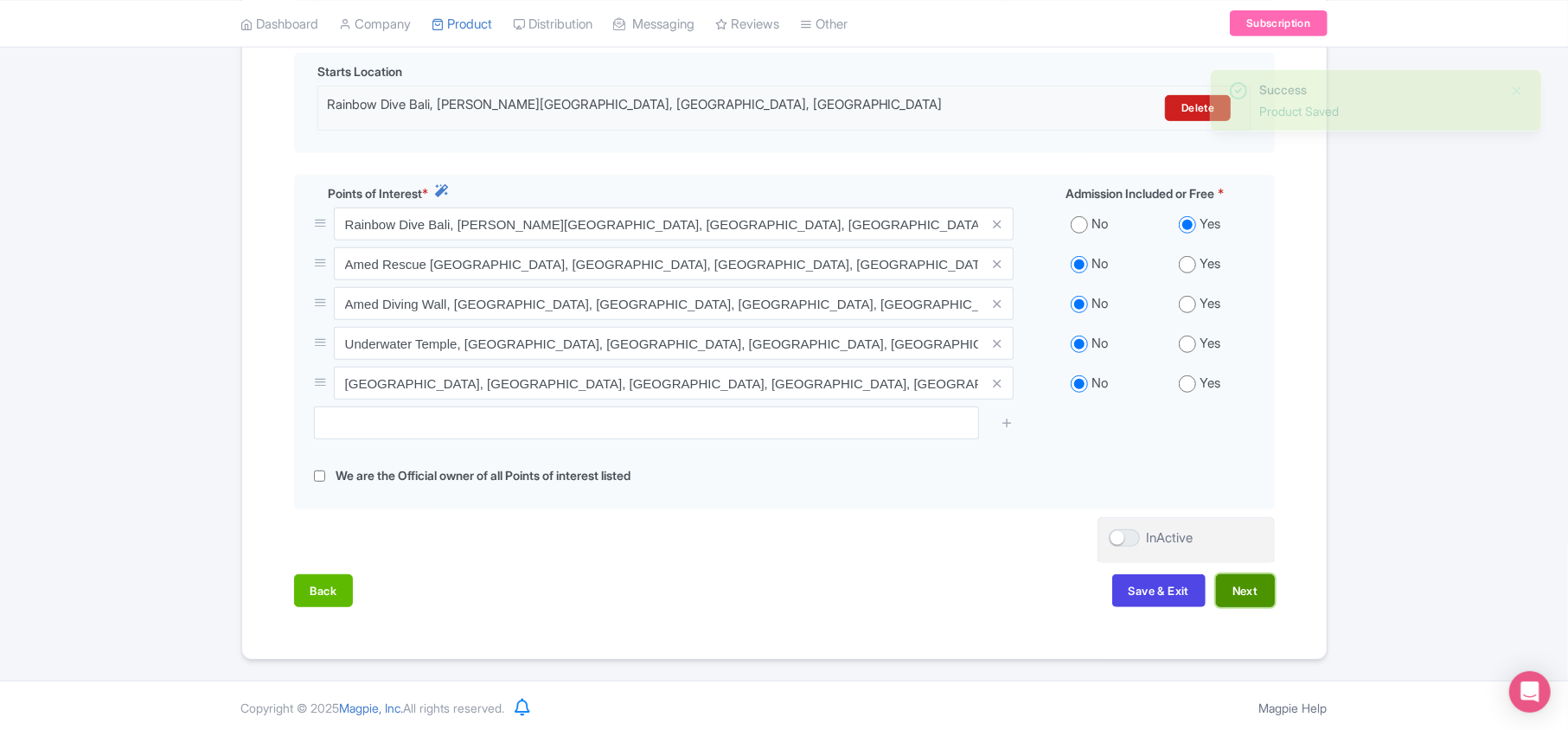
click at [1261, 600] on button "Next" at bounding box center [1245, 590] width 59 height 33
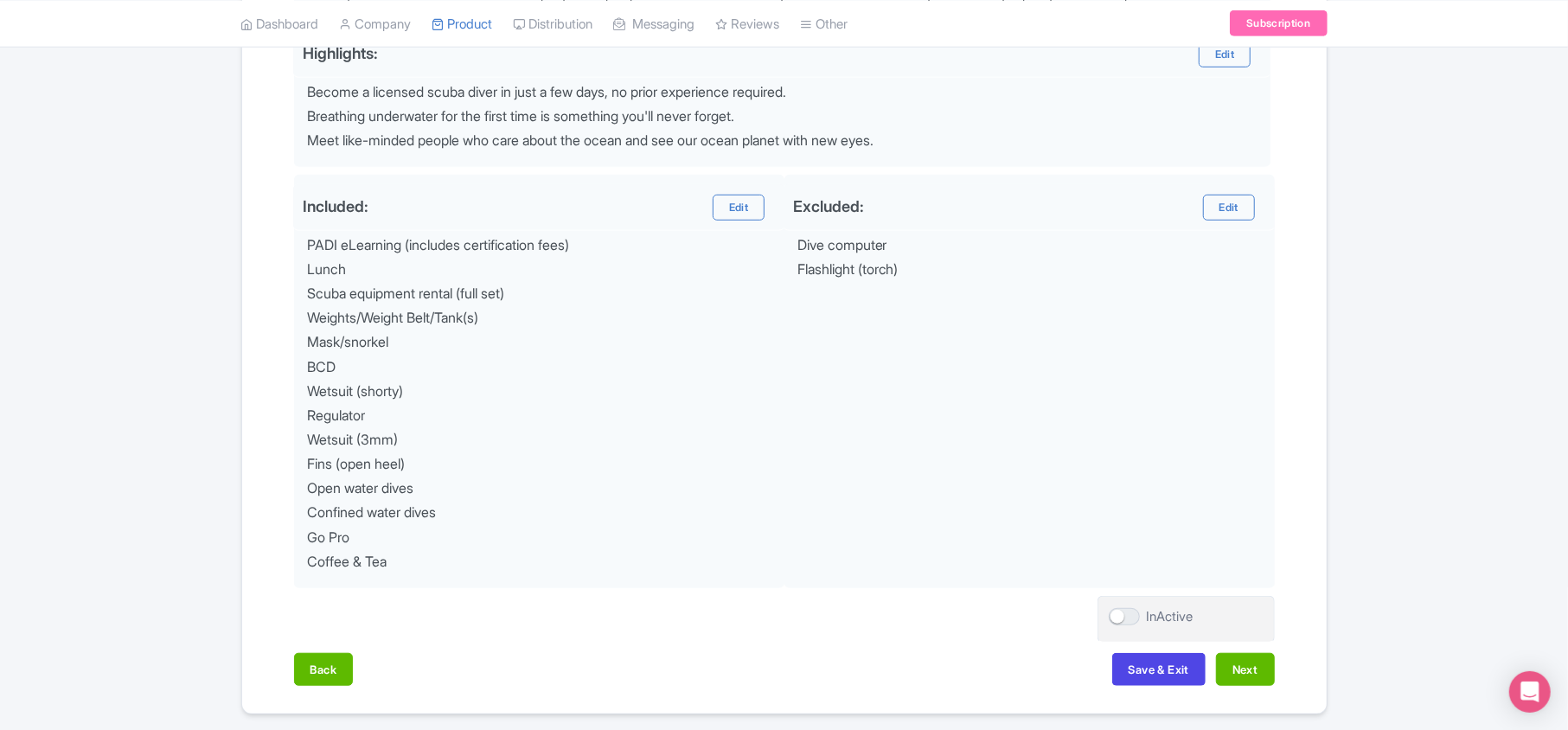
scroll to position [796, 0]
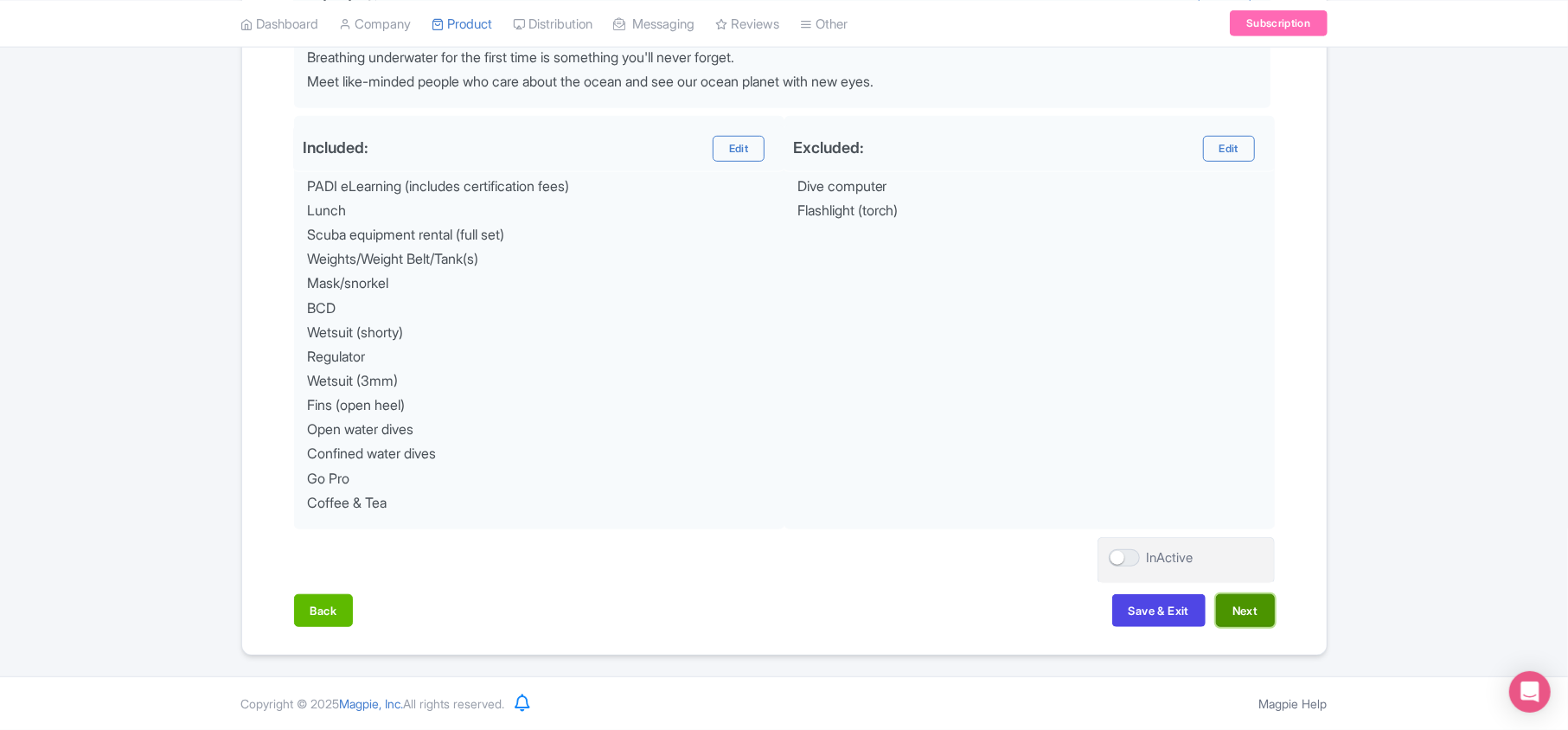
click at [1260, 612] on button "Next" at bounding box center [1245, 610] width 59 height 33
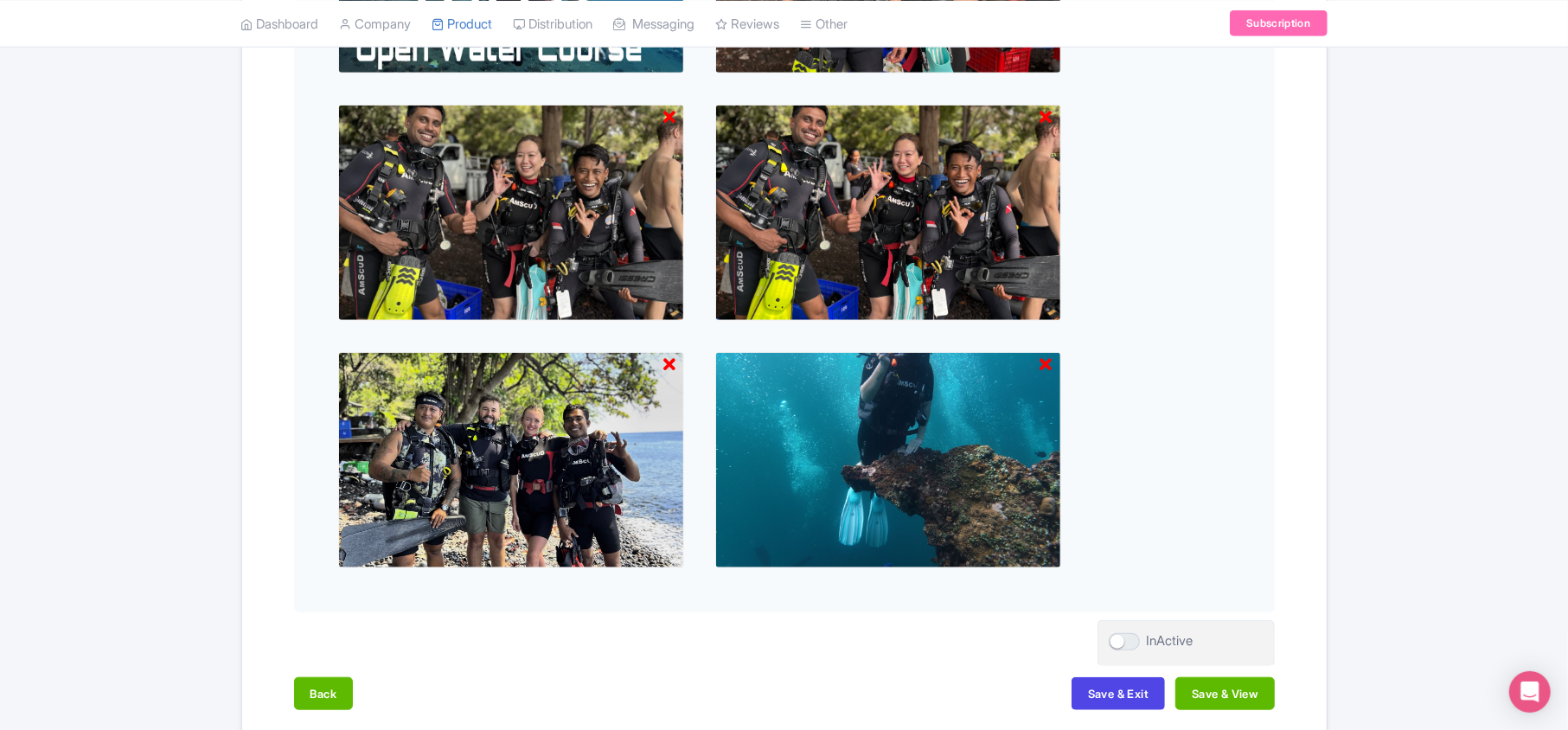
scroll to position [990, 0]
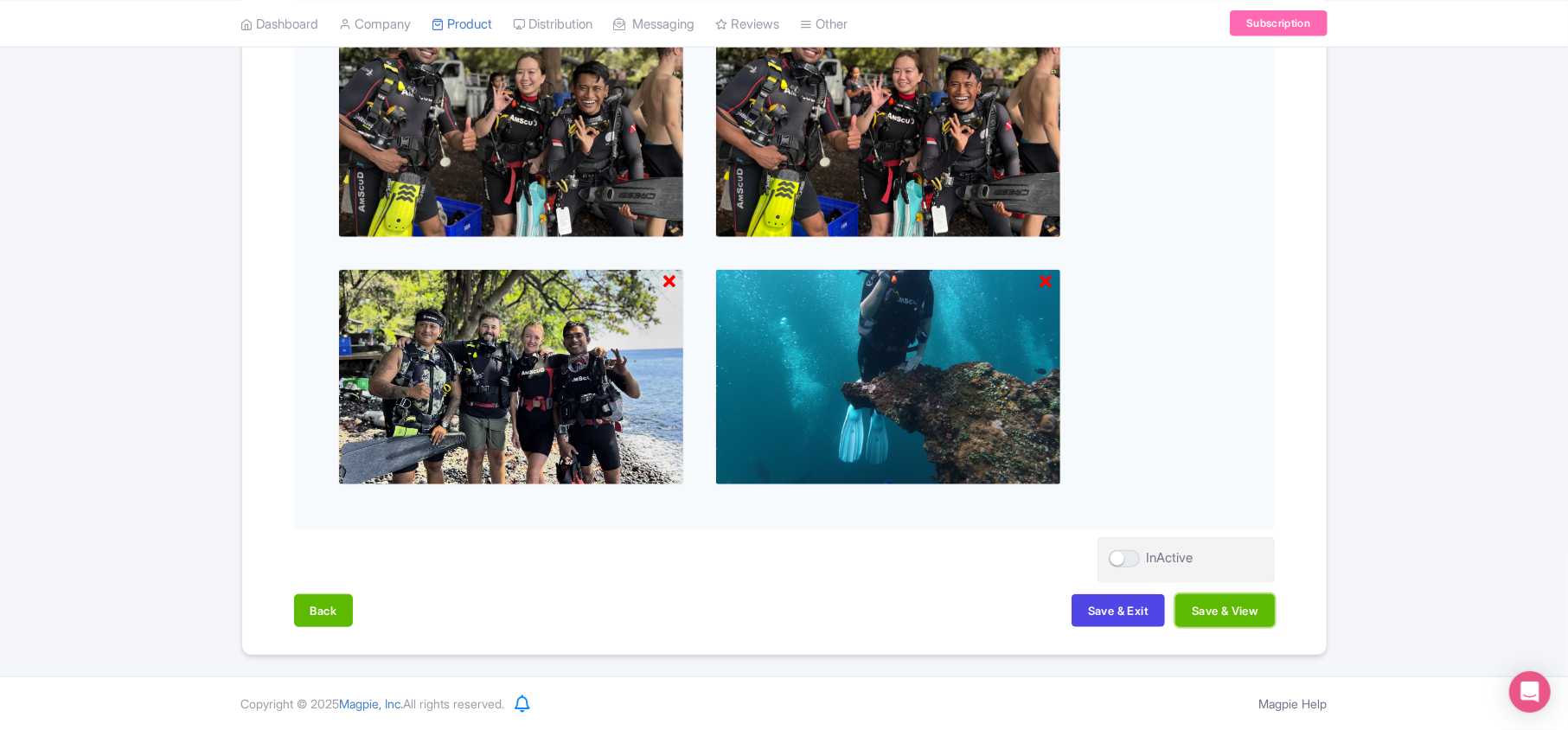
click at [1260, 612] on button "Save & View" at bounding box center [1225, 610] width 99 height 33
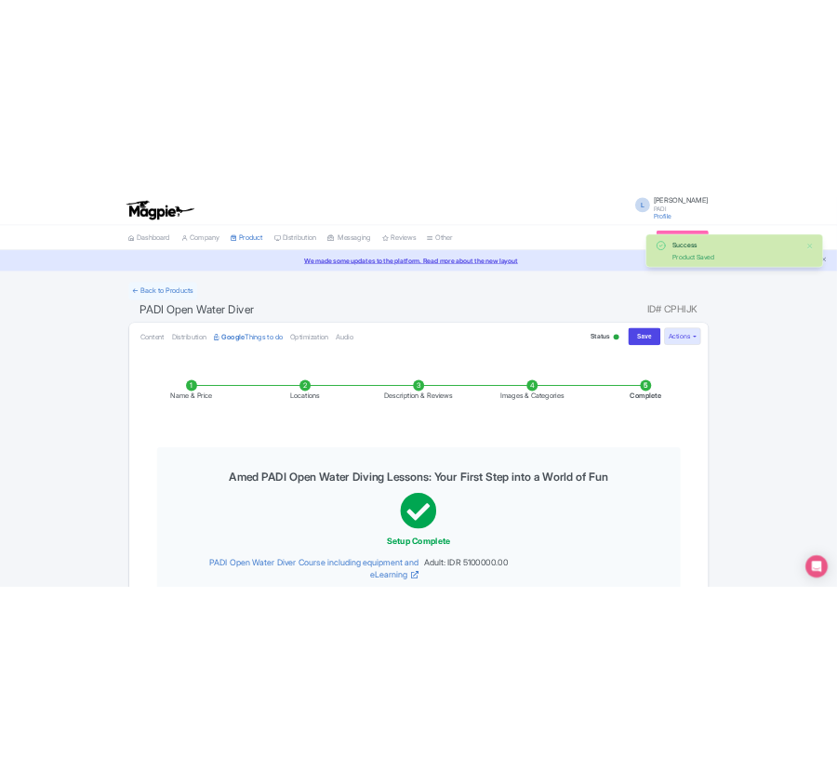
scroll to position [0, 0]
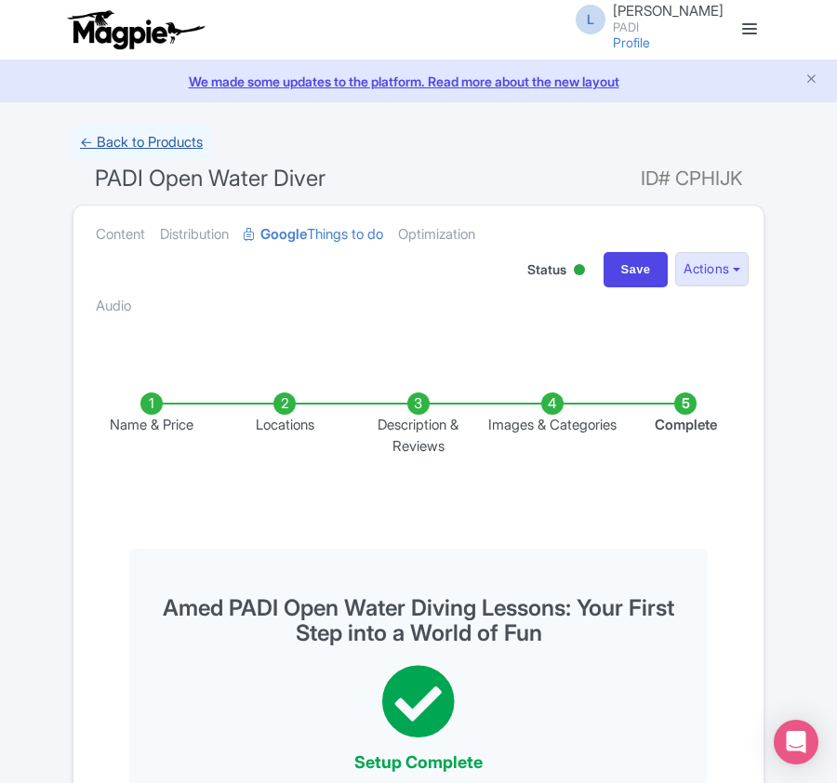
click at [139, 139] on link "← Back to Products" at bounding box center [142, 143] width 138 height 36
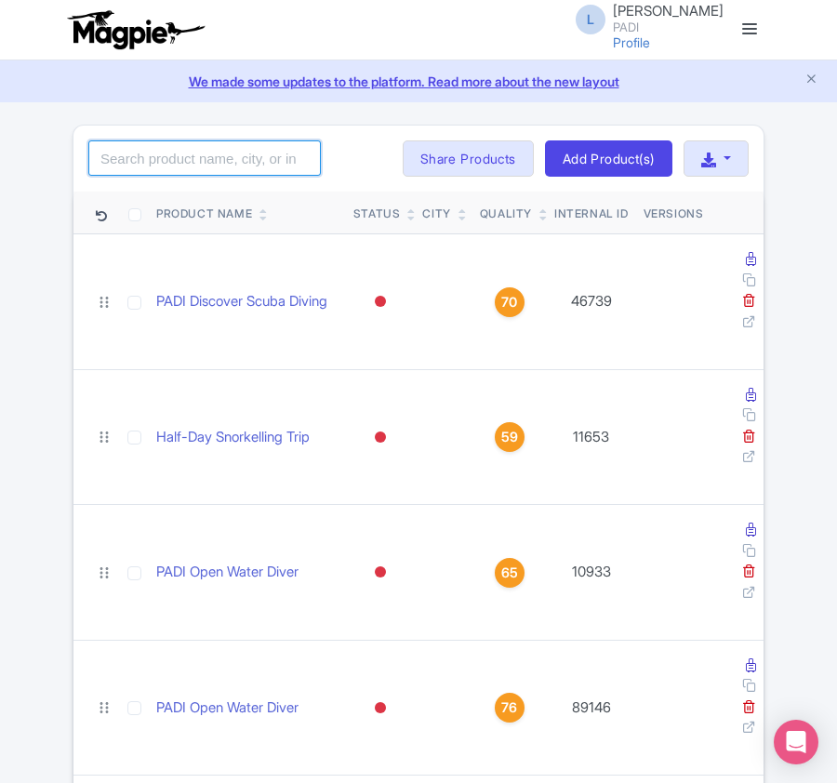
click at [209, 165] on input "search" at bounding box center [204, 157] width 232 height 35
paste input "12622"
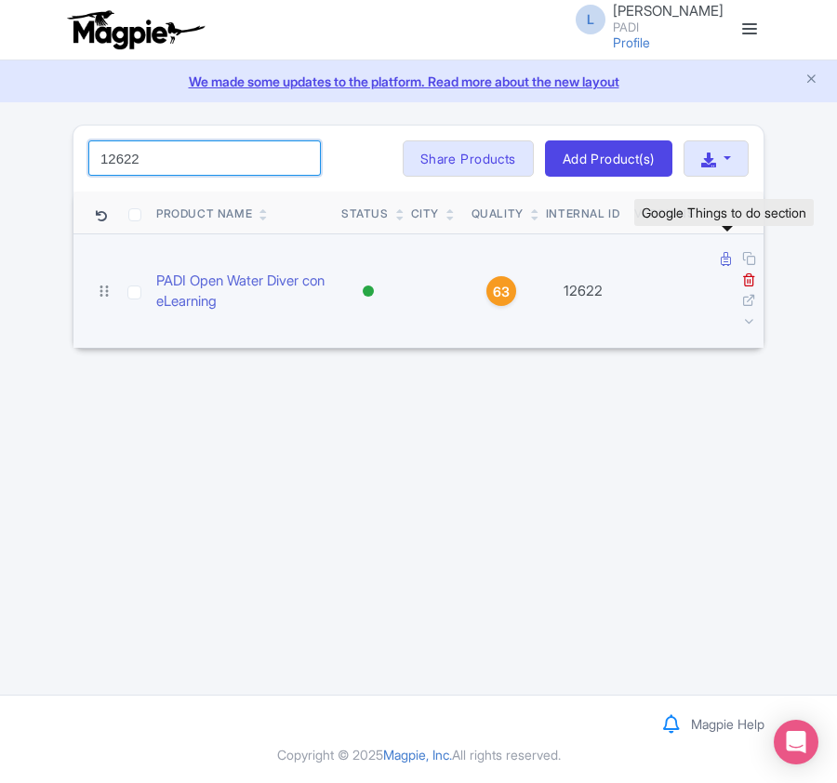
type input "12622"
click at [727, 262] on icon at bounding box center [725, 259] width 10 height 14
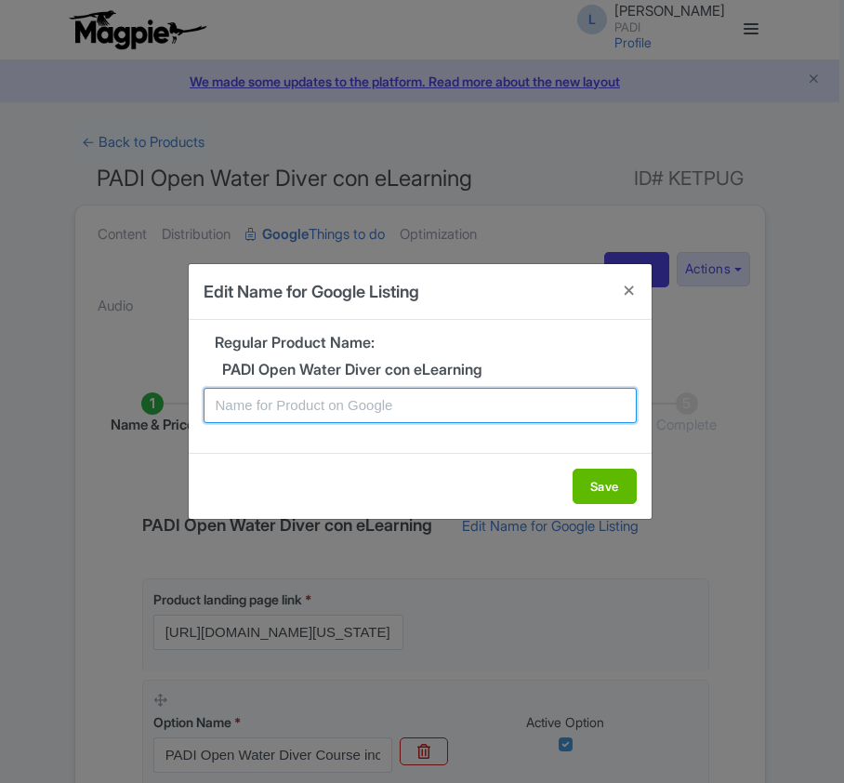
click at [219, 413] on input "text" at bounding box center [420, 405] width 433 height 35
paste input "Cabo San Lucas PADI Open Water Diving Lessons: Your First Step into a World of …"
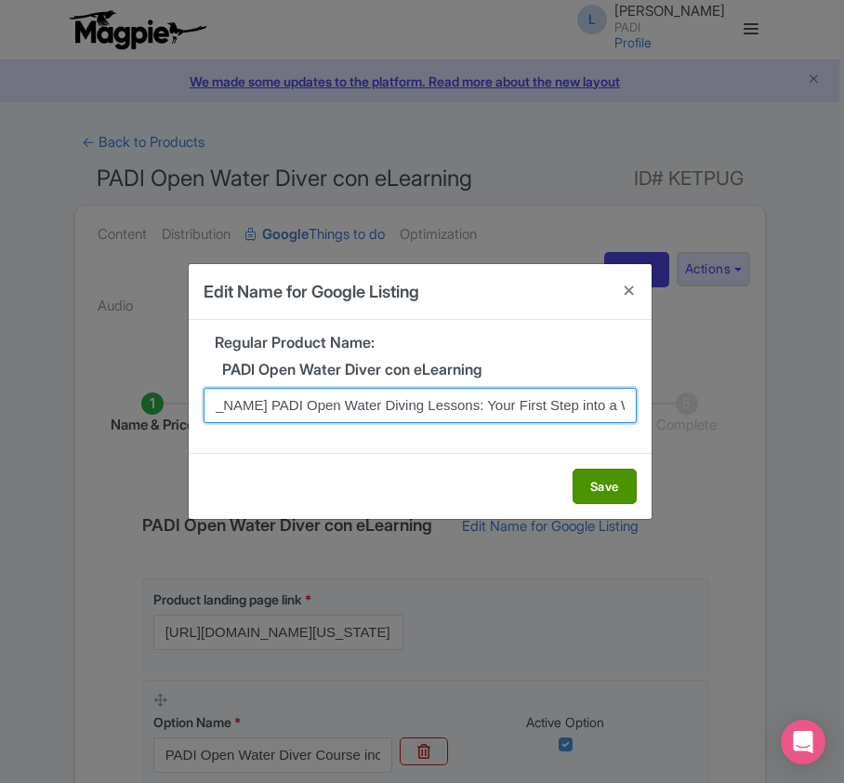
type input "Cabo San Lucas PADI Open Water Diving Lessons: Your First Step into a World of …"
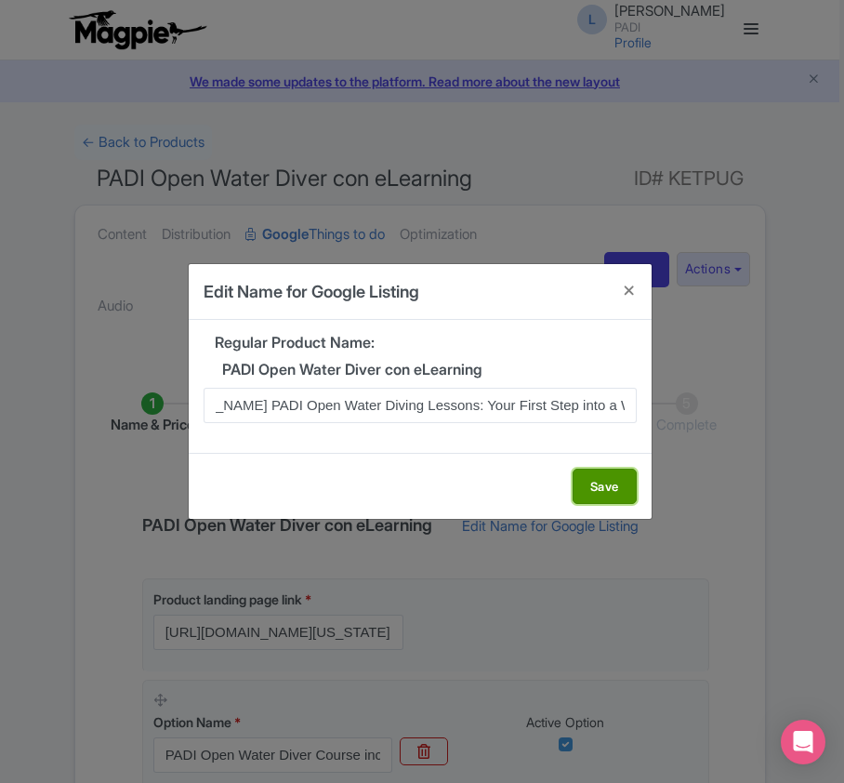
click at [596, 487] on button "Save" at bounding box center [605, 486] width 64 height 35
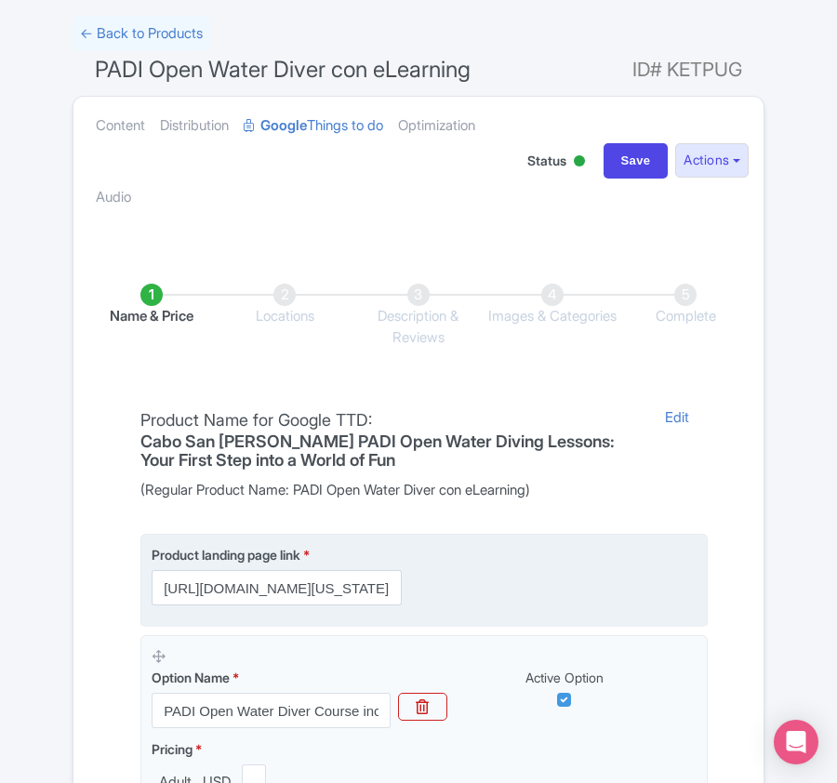
scroll to position [372, 0]
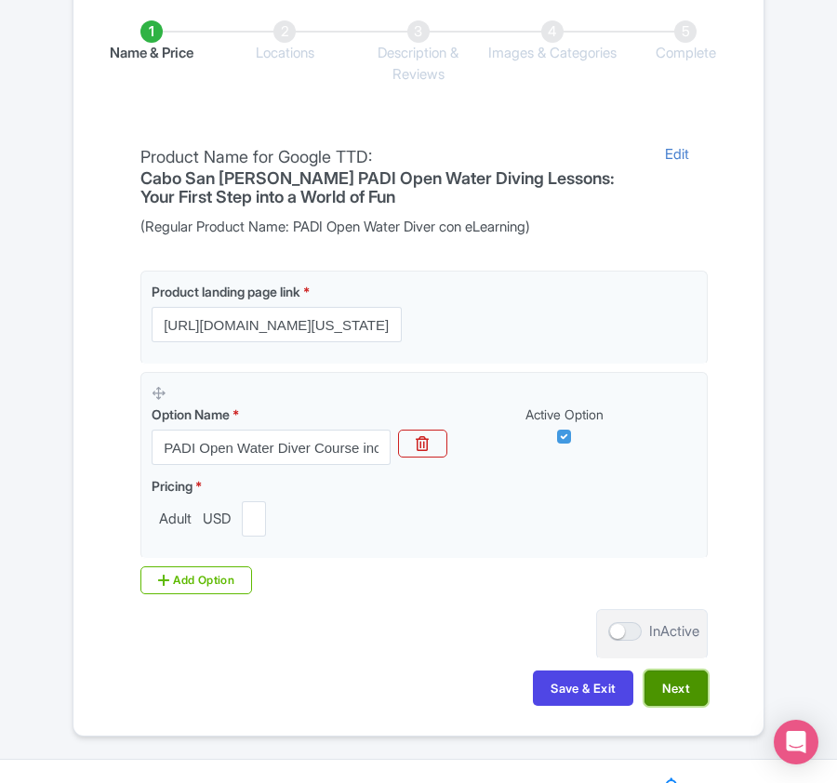
click at [674, 699] on button "Next" at bounding box center [675, 687] width 63 height 35
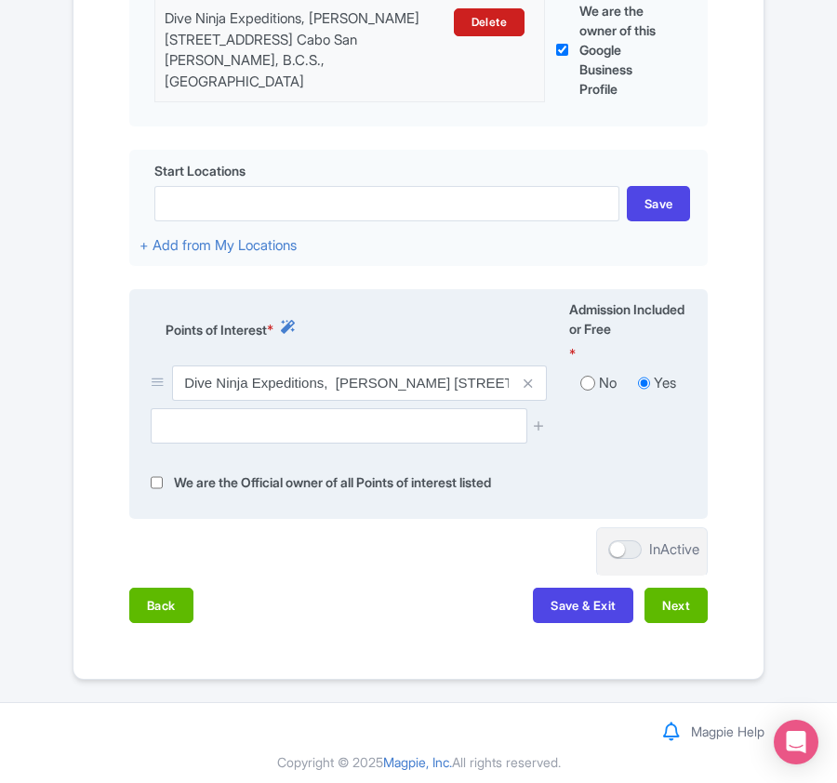
scroll to position [600, 0]
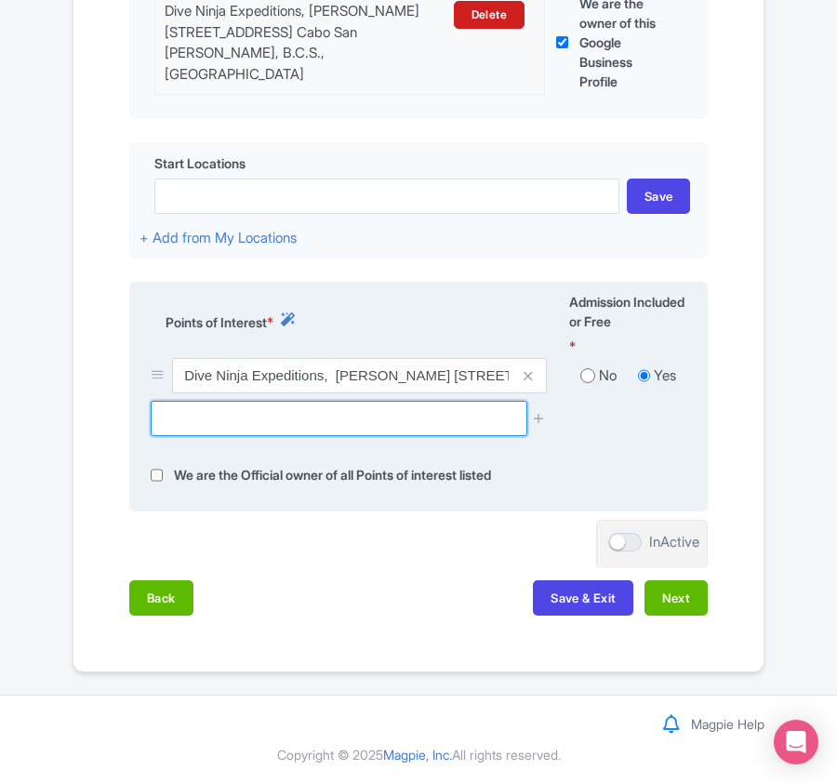
click at [239, 406] on input "text" at bounding box center [339, 418] width 376 height 35
paste input "whale´s head"
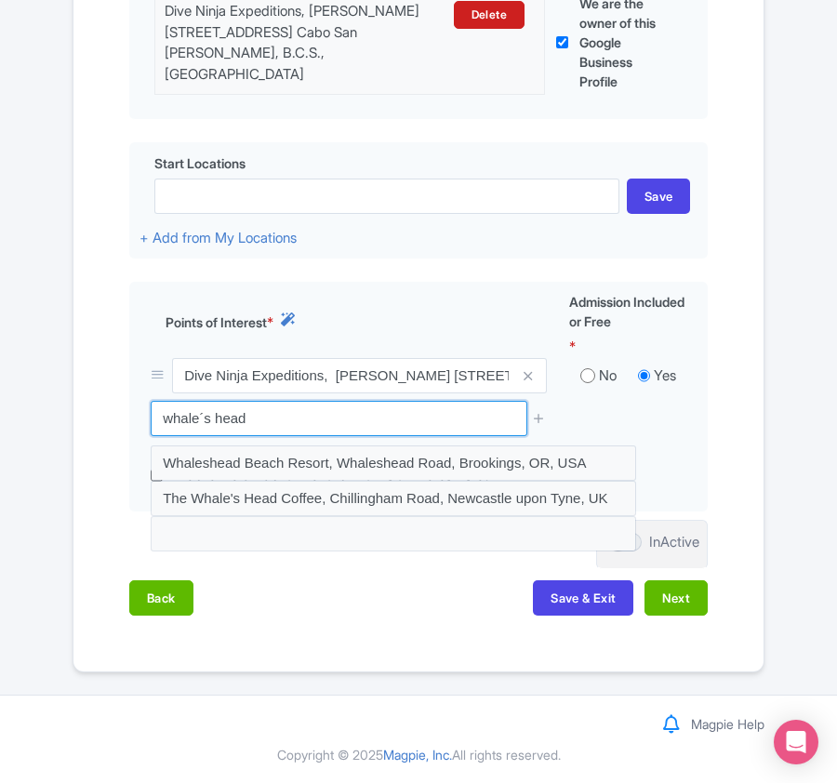
drag, startPoint x: 482, startPoint y: 407, endPoint x: -3, endPoint y: 431, distance: 484.9
drag, startPoint x: 327, startPoint y: 417, endPoint x: 16, endPoint y: 420, distance: 311.4
click at [16, 420] on div "Success Data saved automatically ← Back to Products PADI Open Water Diver con e…" at bounding box center [418, 102] width 837 height 1142
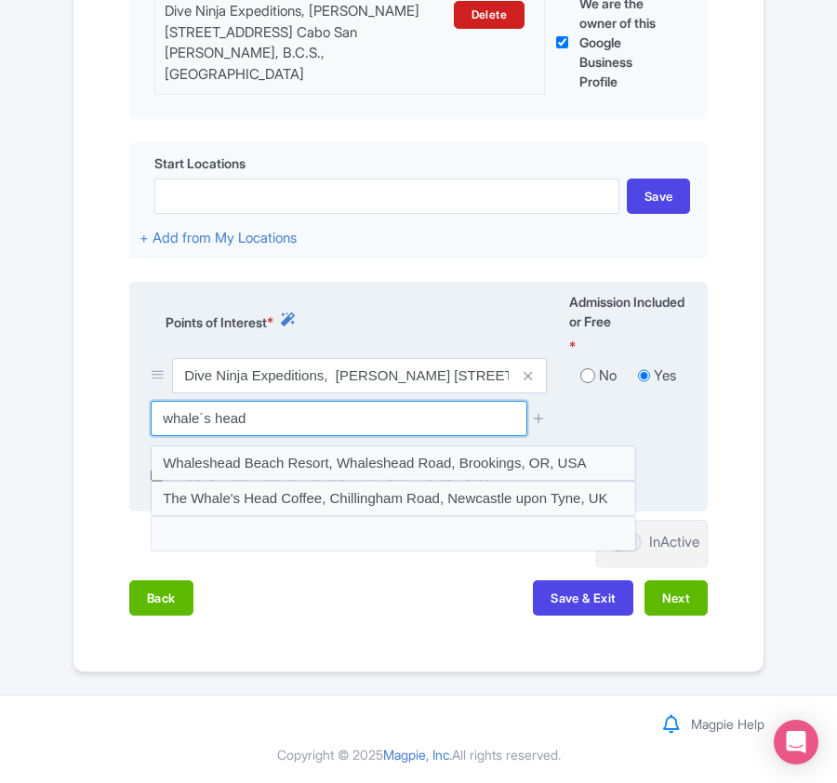
click at [275, 418] on input "whale´s head" at bounding box center [339, 418] width 376 height 35
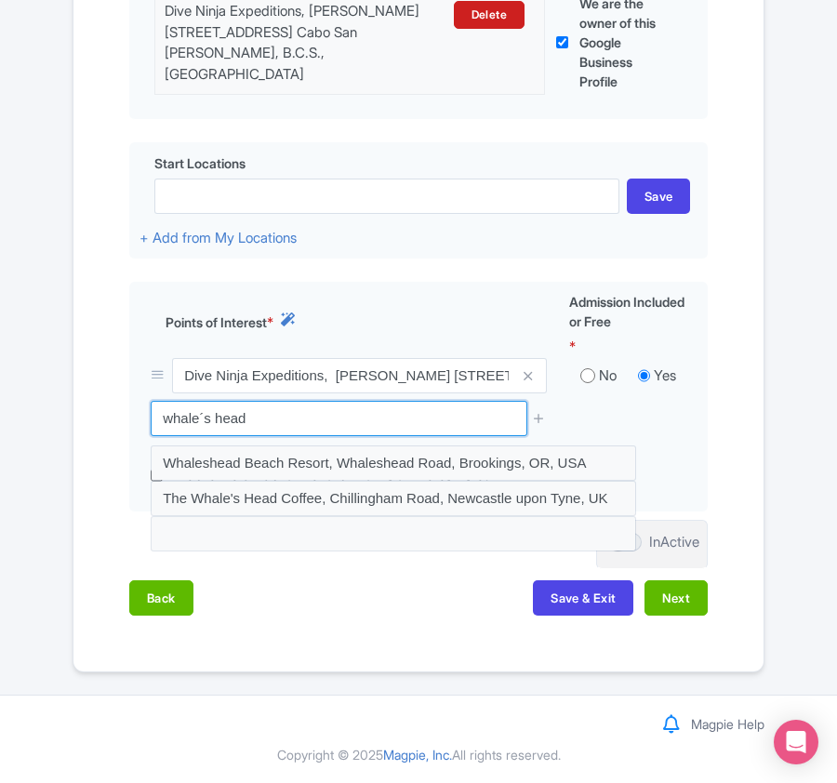
drag, startPoint x: 275, startPoint y: 418, endPoint x: 87, endPoint y: 415, distance: 187.8
click at [87, 415] on div "Name & Price Locations Description & Reviews Images & Categories Complete Edit …" at bounding box center [418, 198] width 667 height 872
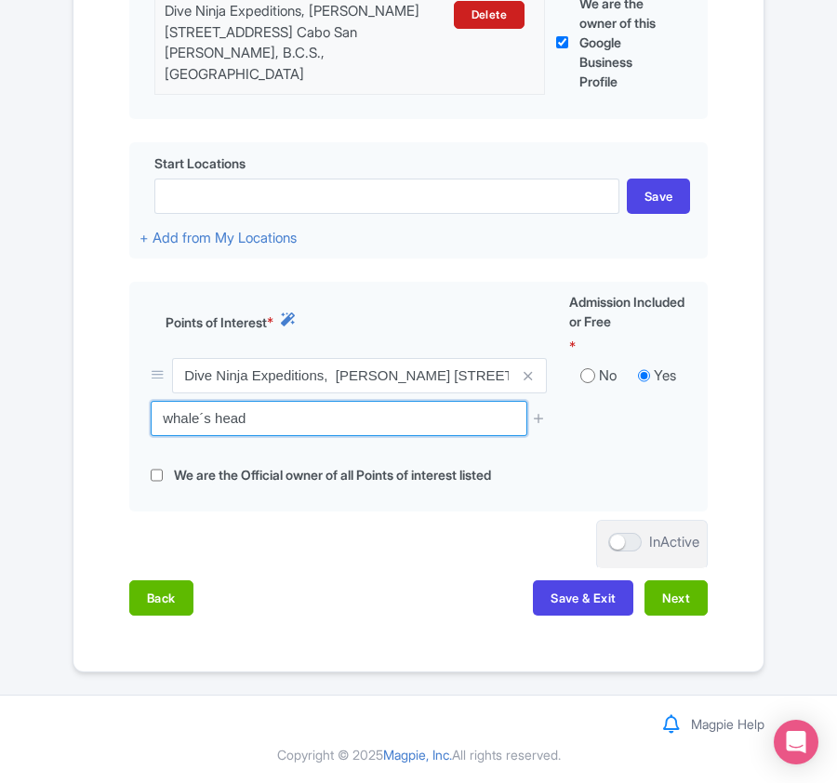
paste input "Cabo San Lucas Cove"
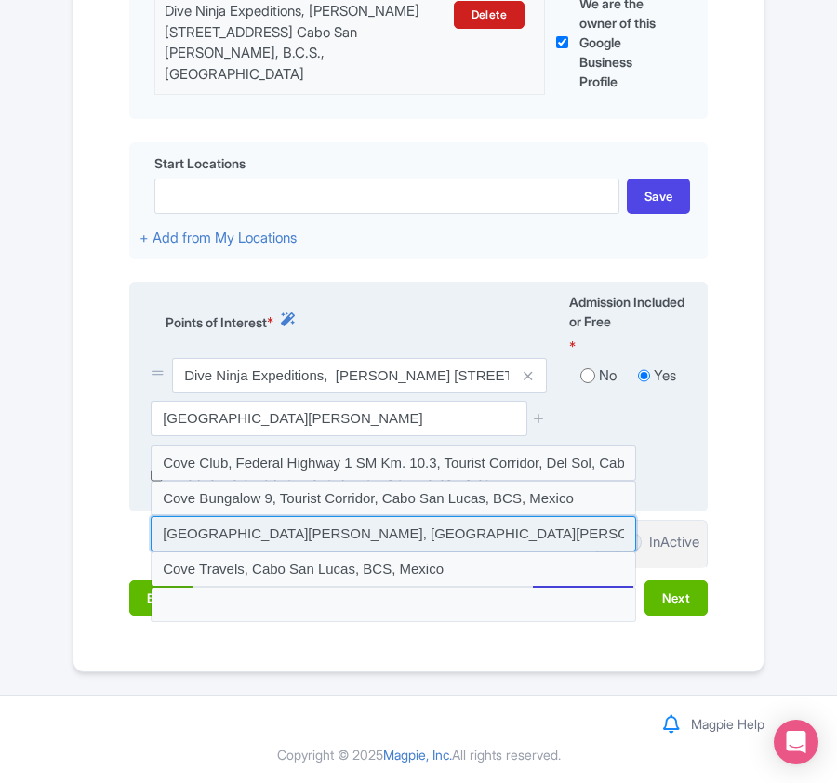
click at [364, 525] on input at bounding box center [393, 533] width 485 height 35
type input "Cabo San Lucas Cove, Cabo San Lucas, BCS, Mexico"
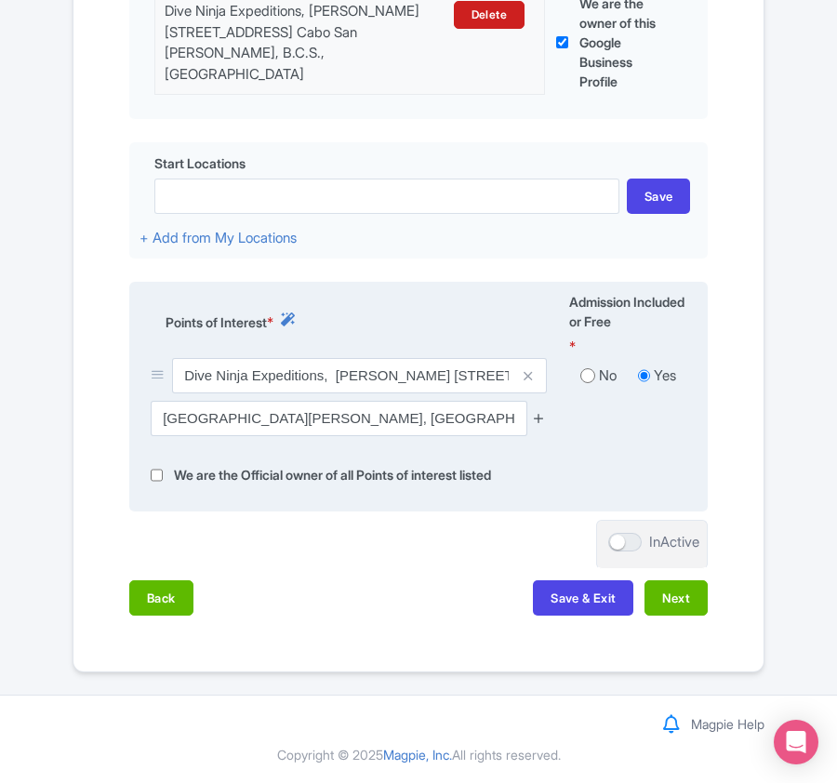
click at [540, 414] on icon at bounding box center [539, 418] width 14 height 14
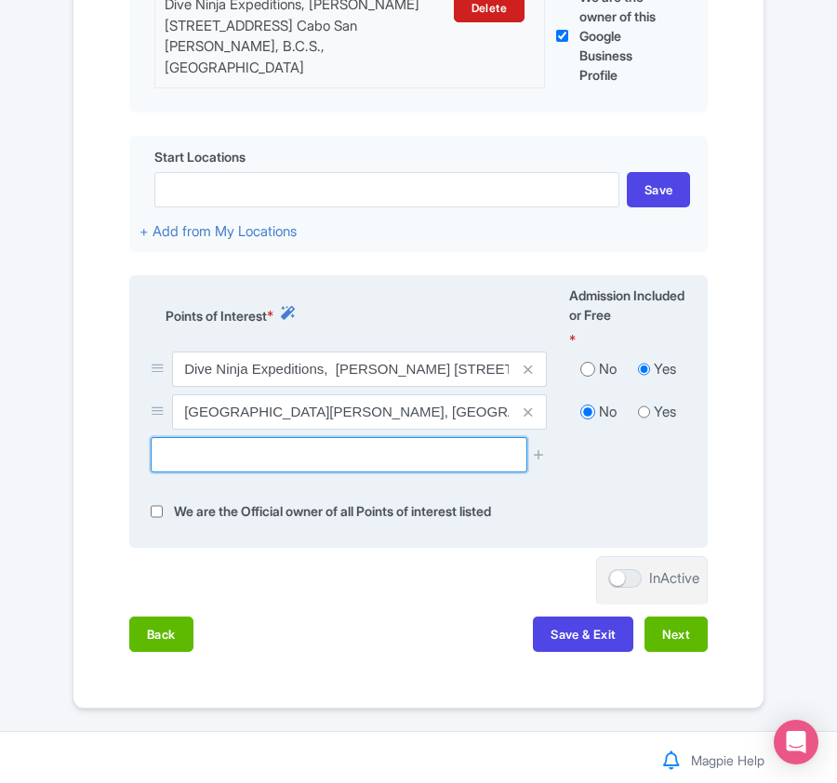
click at [271, 456] on input "text" at bounding box center [339, 454] width 376 height 35
paste input "The Arch of Cabo San Lucas"
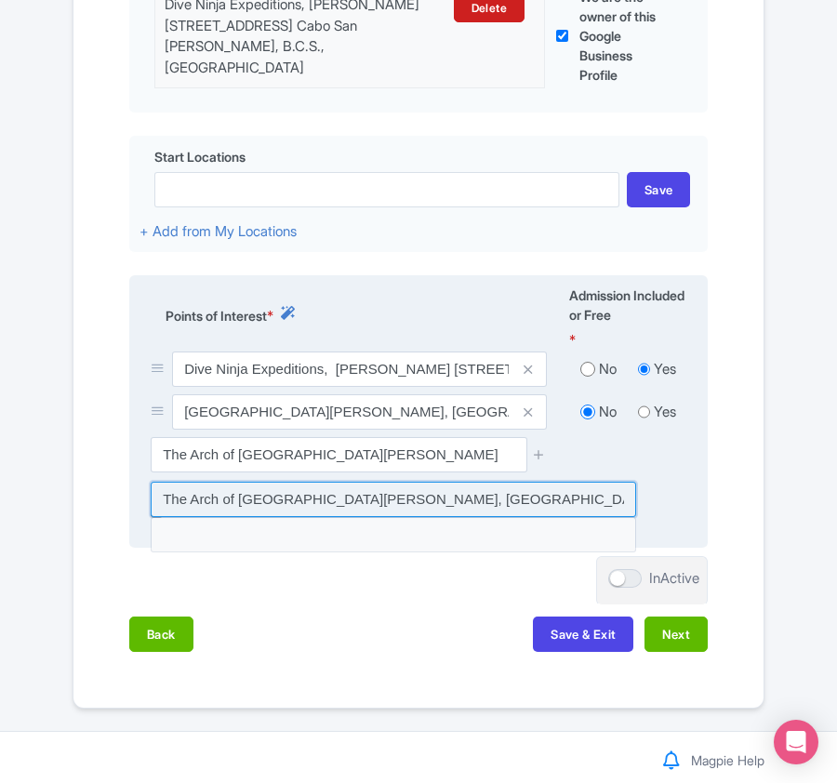
click at [272, 502] on input at bounding box center [393, 499] width 485 height 35
type input "The Arch of Cabo San Lucas, Cabo San Lucas, BCS, Mexico"
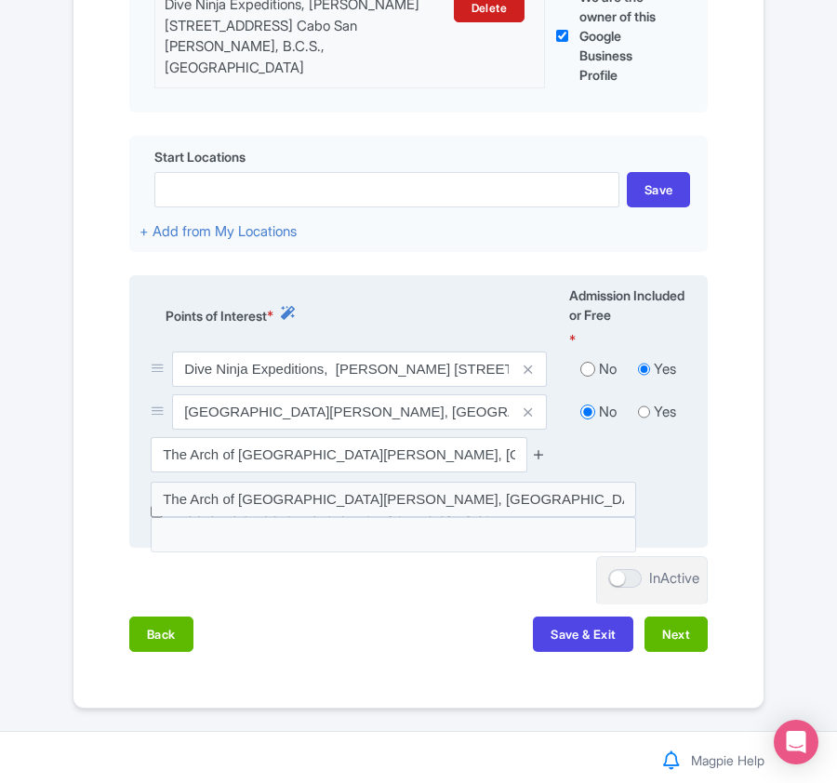
click at [535, 458] on icon at bounding box center [539, 454] width 14 height 14
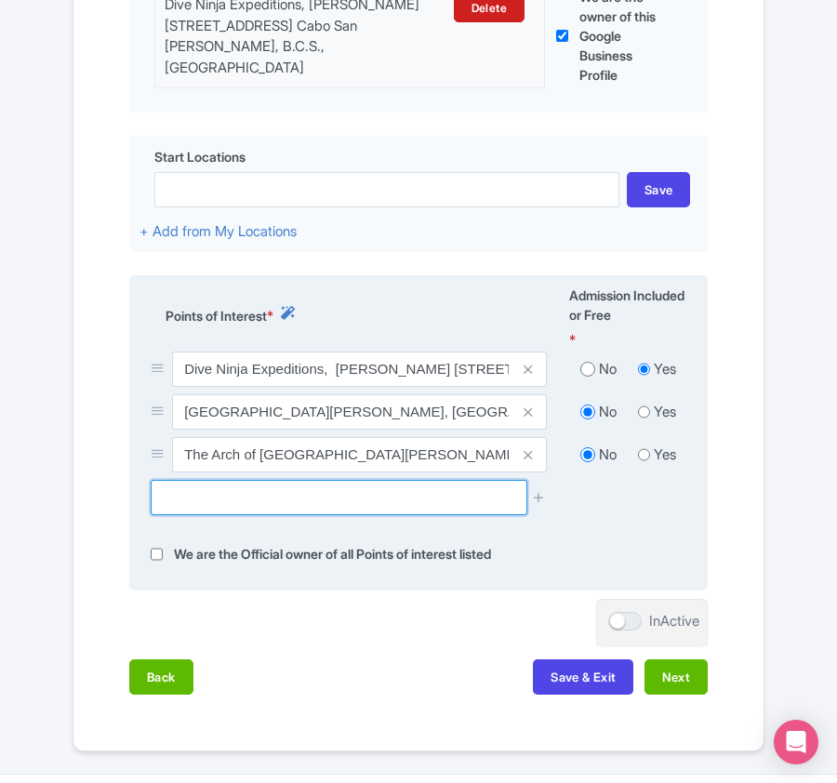
click at [266, 514] on input "text" at bounding box center [339, 497] width 376 height 35
paste input "Reserva de Lobos Marinos"
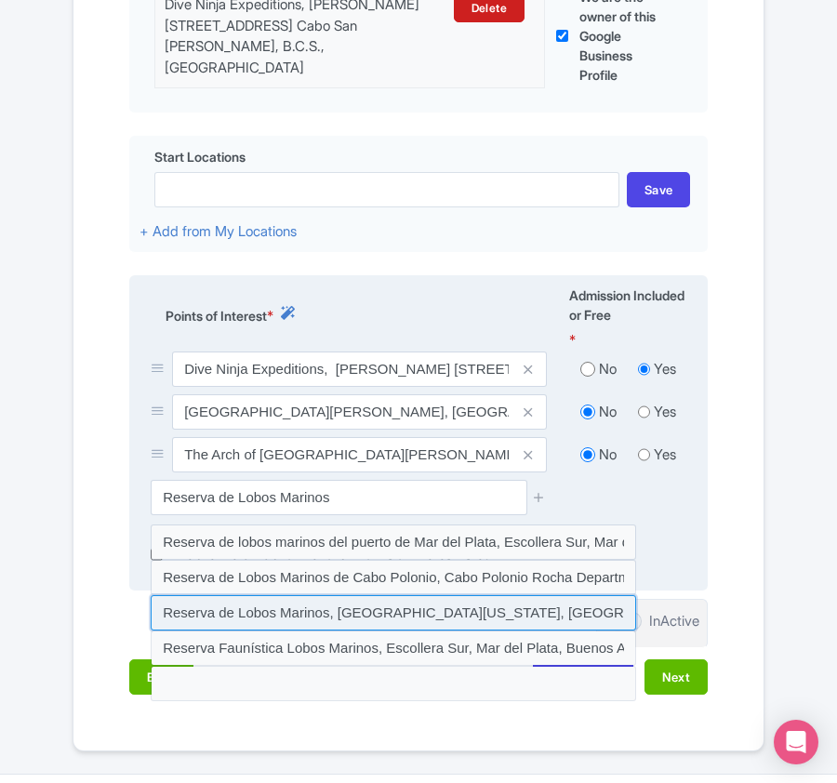
click at [340, 621] on input at bounding box center [393, 612] width 485 height 35
type input "Reserva de Lobos Marinos, Golfo de California, Mexico"
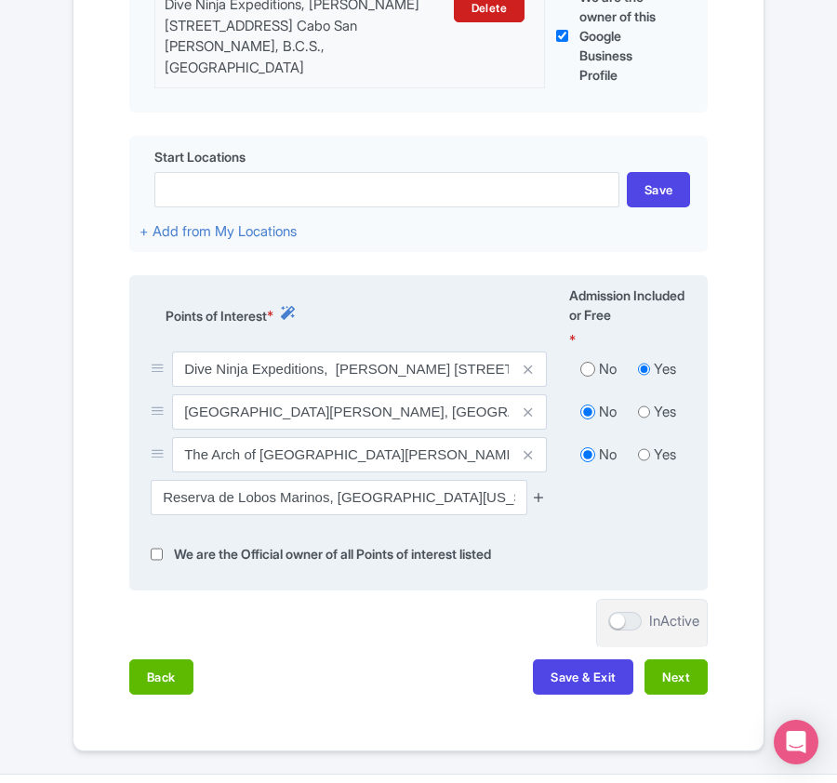
click at [536, 502] on icon at bounding box center [539, 497] width 14 height 14
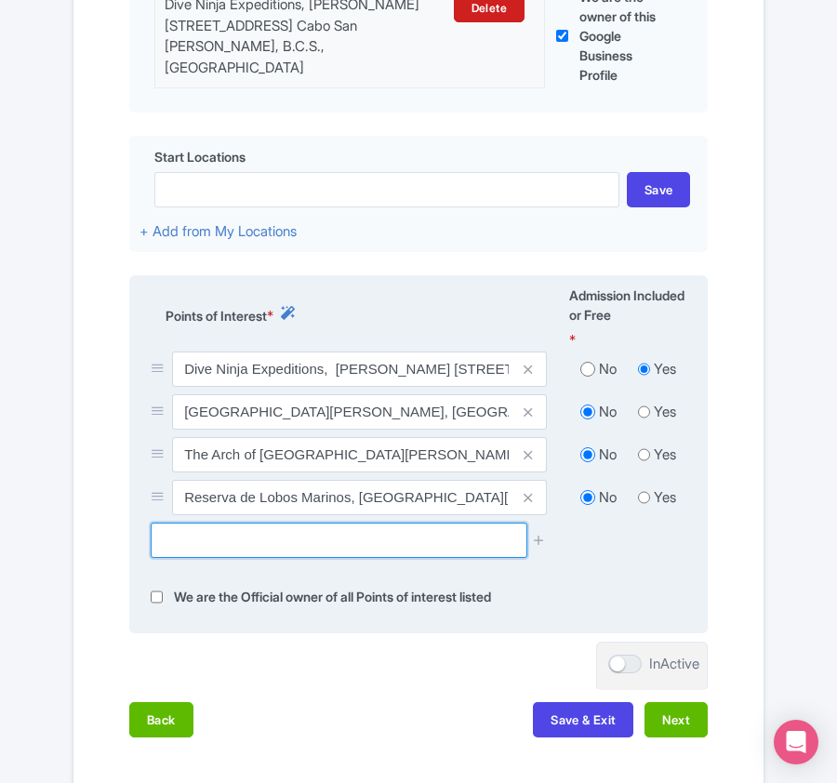
click at [255, 545] on input "text" at bounding box center [339, 539] width 376 height 35
paste input "Pelican Rock"
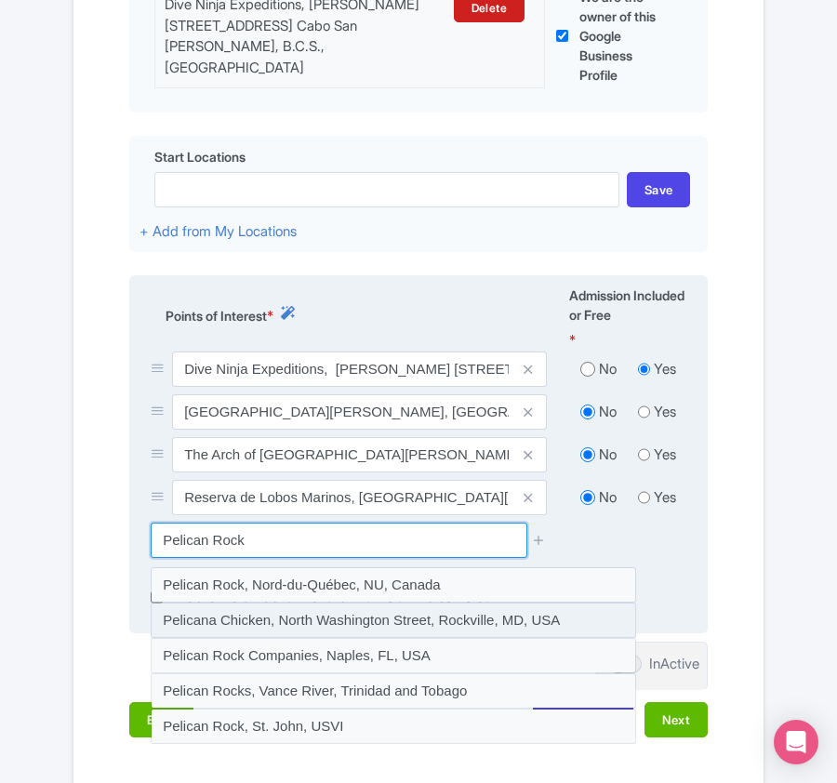
scroll to position [723, 0]
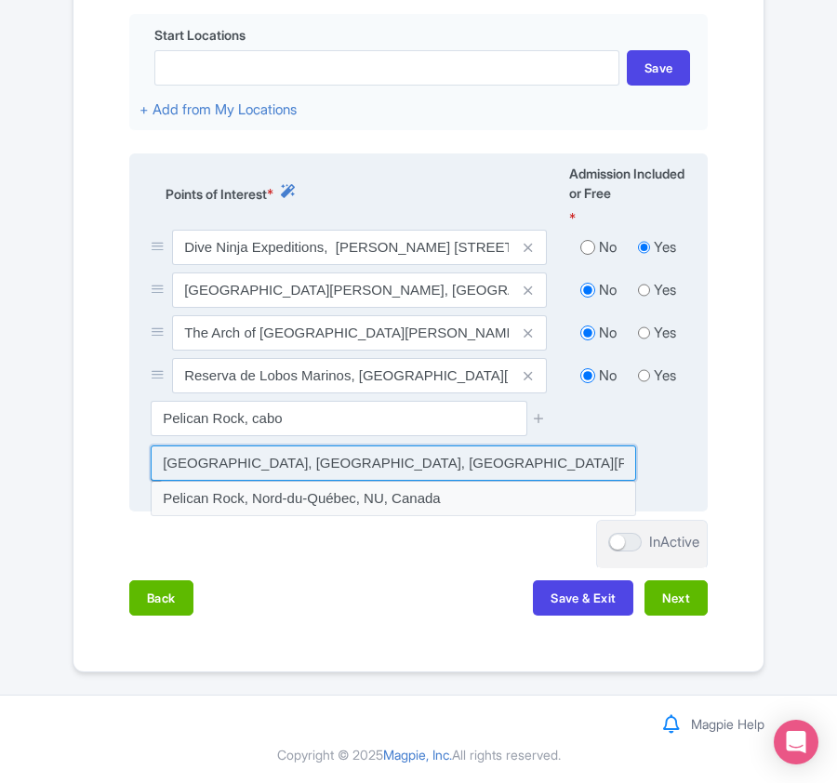
click at [429, 469] on input at bounding box center [393, 462] width 485 height 35
type input "Pelican Rock, North Pacific Ocean, Cabo San Lucas, BCS, Mexico"
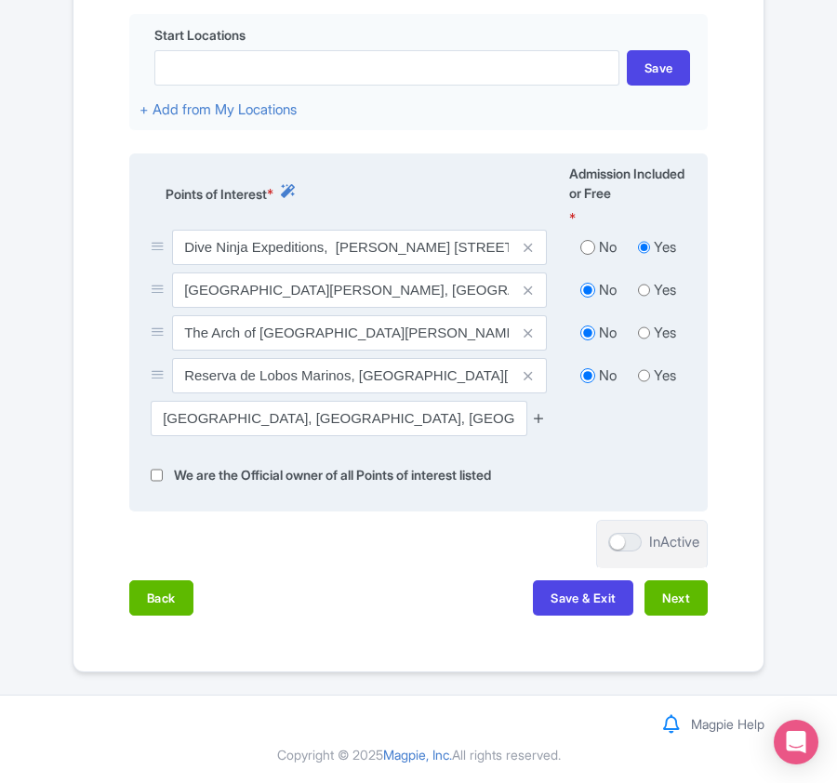
click at [537, 425] on icon at bounding box center [539, 418] width 14 height 14
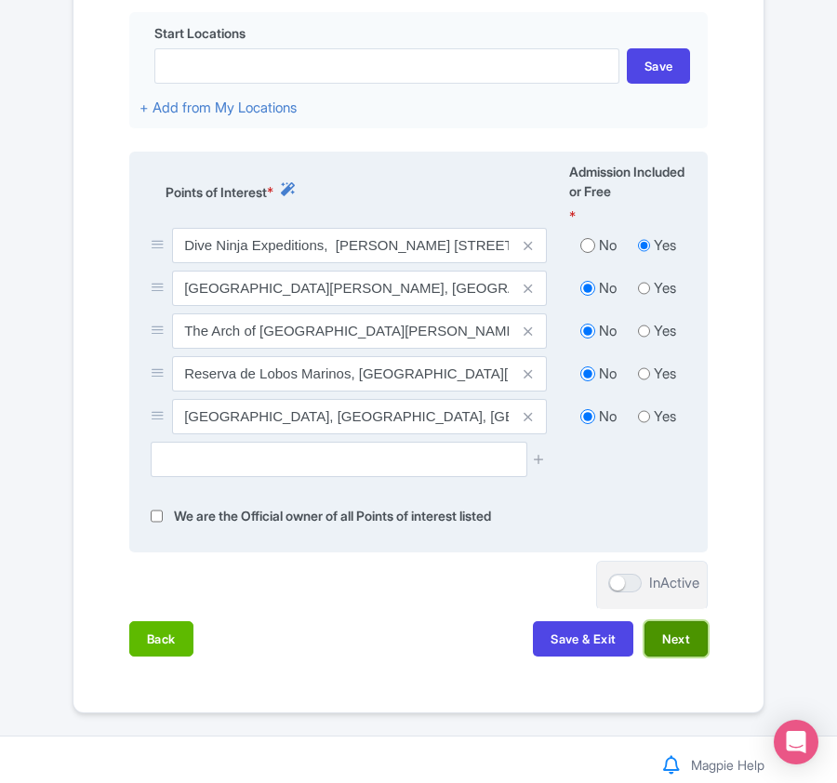
click at [678, 641] on button "Next" at bounding box center [675, 638] width 63 height 35
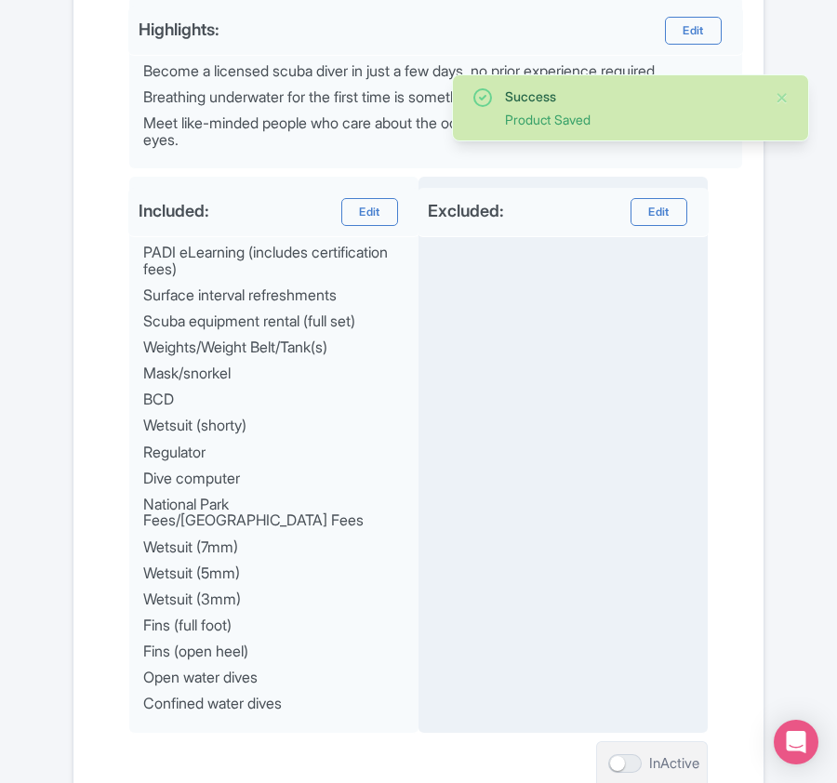
scroll to position [1039, 0]
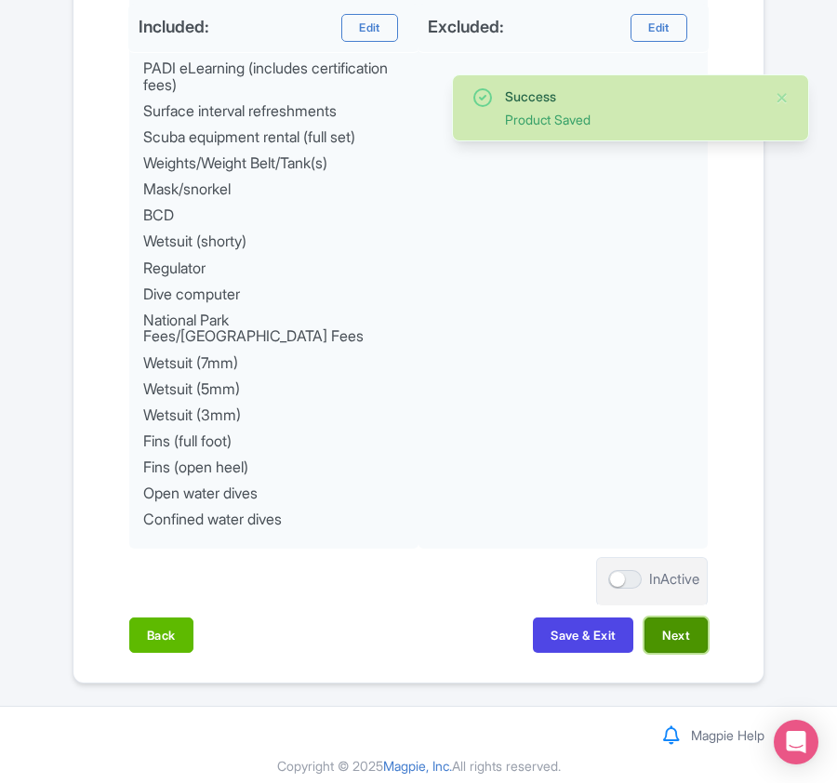
click at [688, 623] on button "Next" at bounding box center [675, 634] width 63 height 35
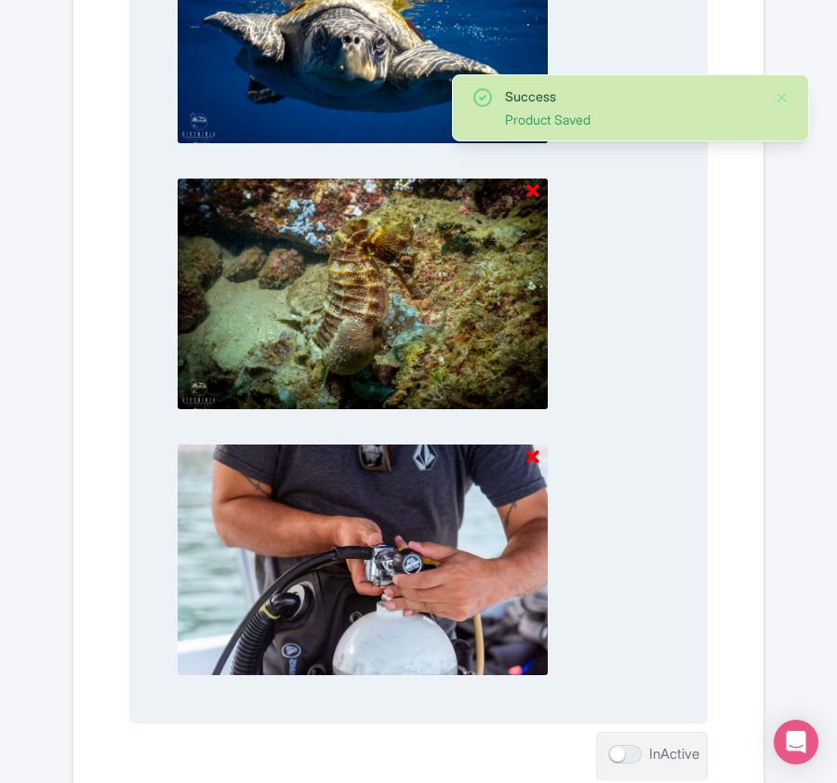
scroll to position [2759, 0]
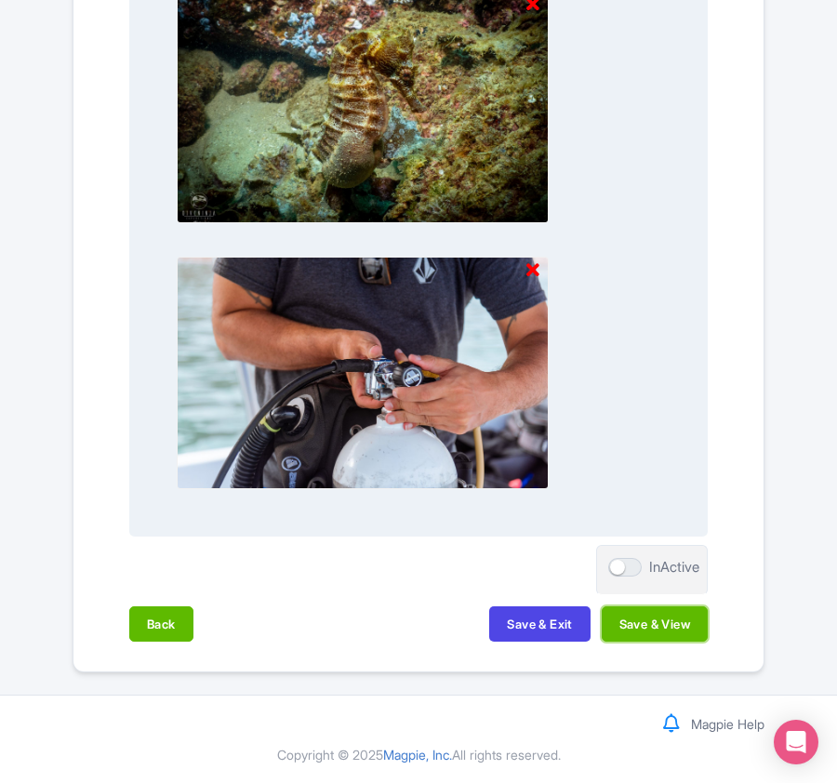
click at [674, 617] on button "Save & View" at bounding box center [654, 623] width 106 height 35
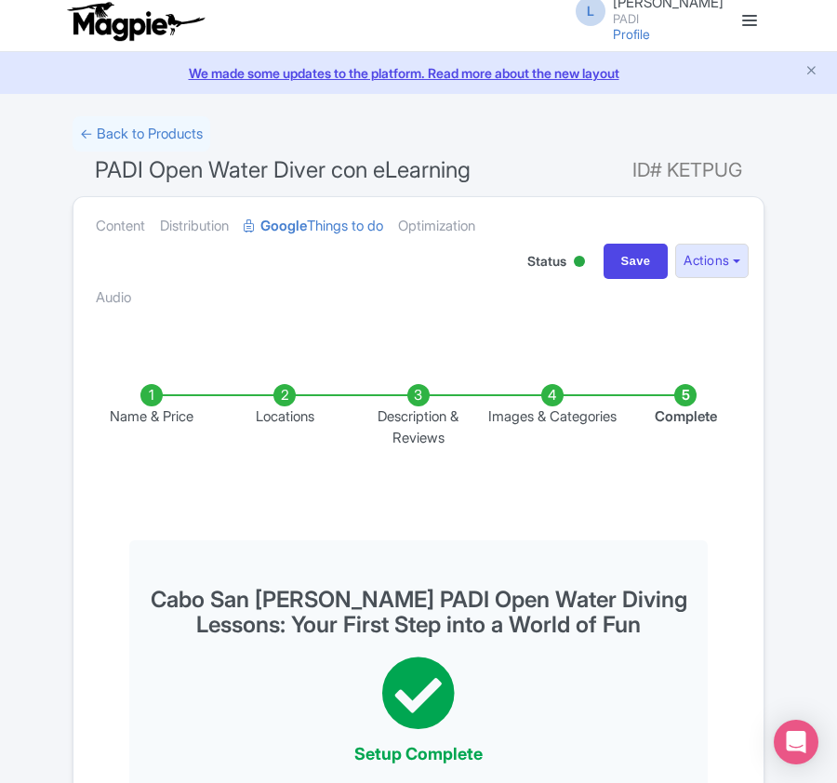
scroll to position [0, 0]
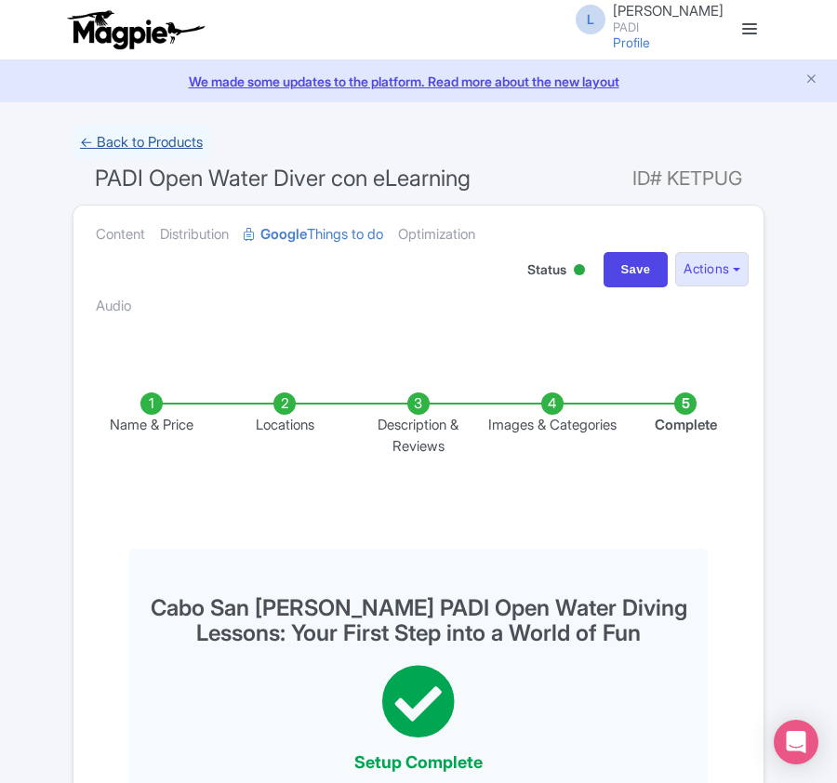
click at [139, 141] on link "← Back to Products" at bounding box center [142, 143] width 138 height 36
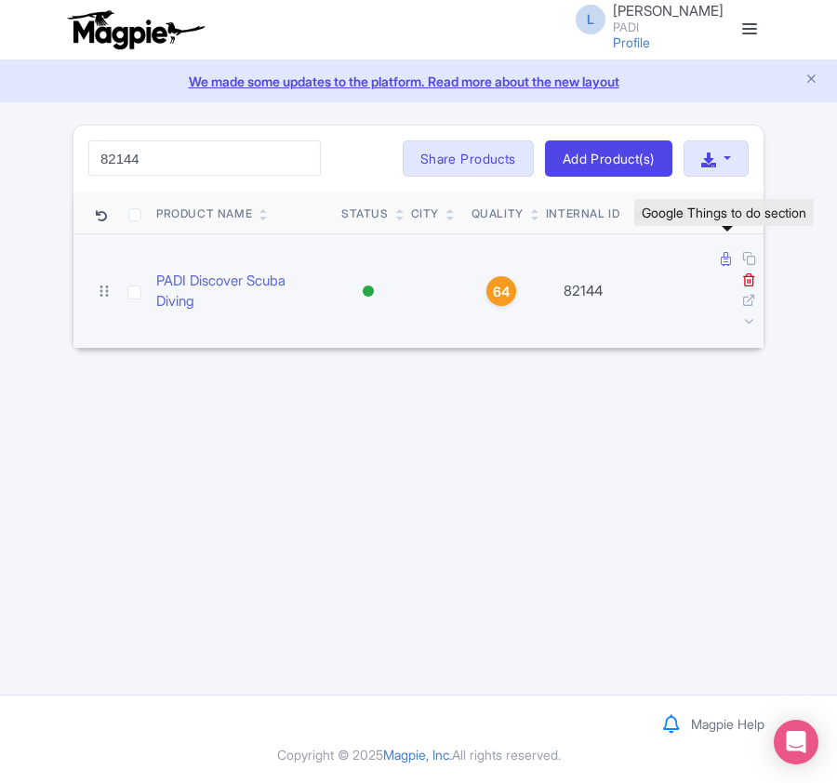
type input "82144"
click at [726, 254] on icon at bounding box center [725, 259] width 10 height 14
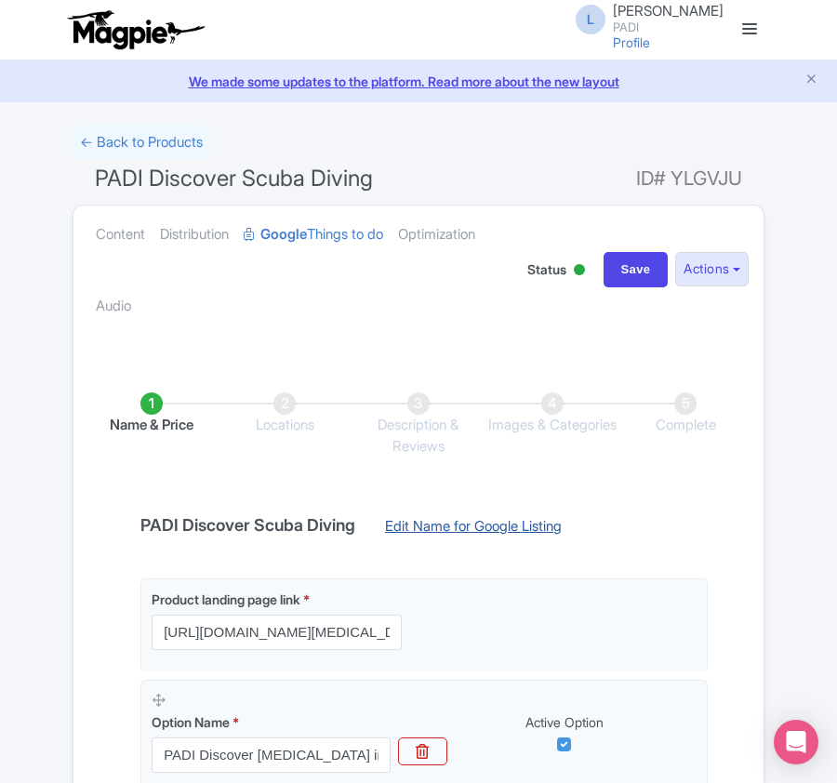
click at [484, 525] on link "Edit Name for Google Listing" at bounding box center [473, 531] width 214 height 30
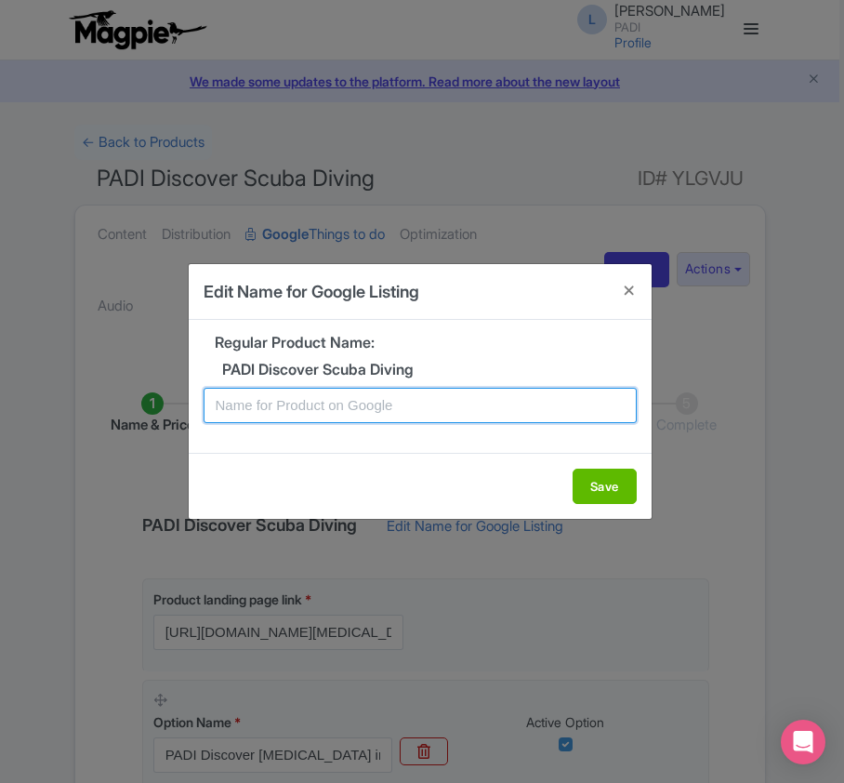
click at [372, 413] on input "text" at bounding box center [420, 405] width 433 height 35
paste input "Cape Town Scuba Experience – Introductory Dive for Beginners"
type input "Cape Town Scuba Experience – Introductory Dive for Beginners"
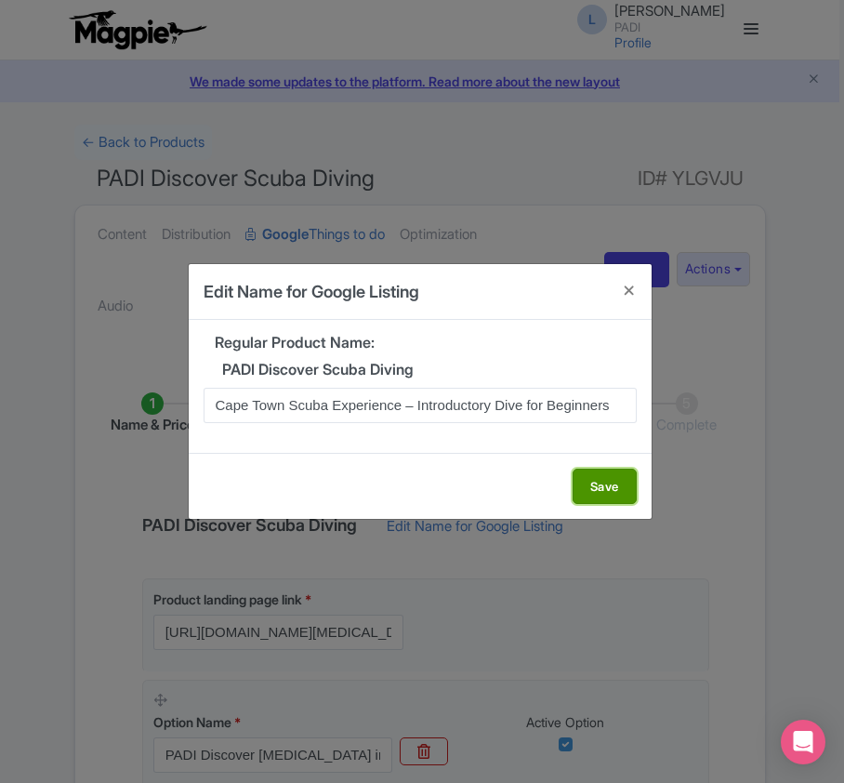
click at [597, 481] on button "Save" at bounding box center [605, 486] width 64 height 35
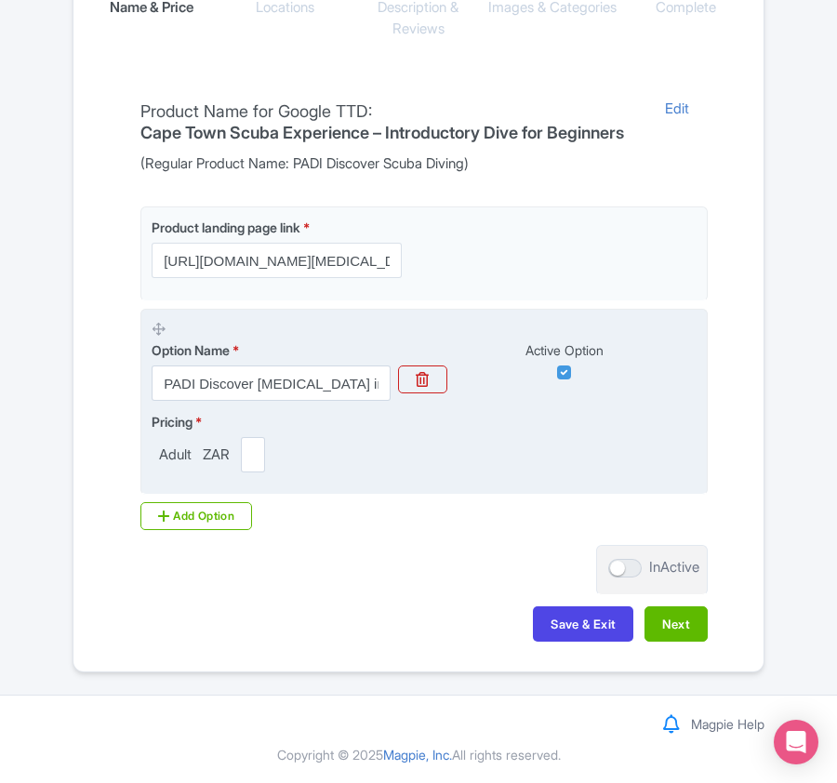
scroll to position [440, 0]
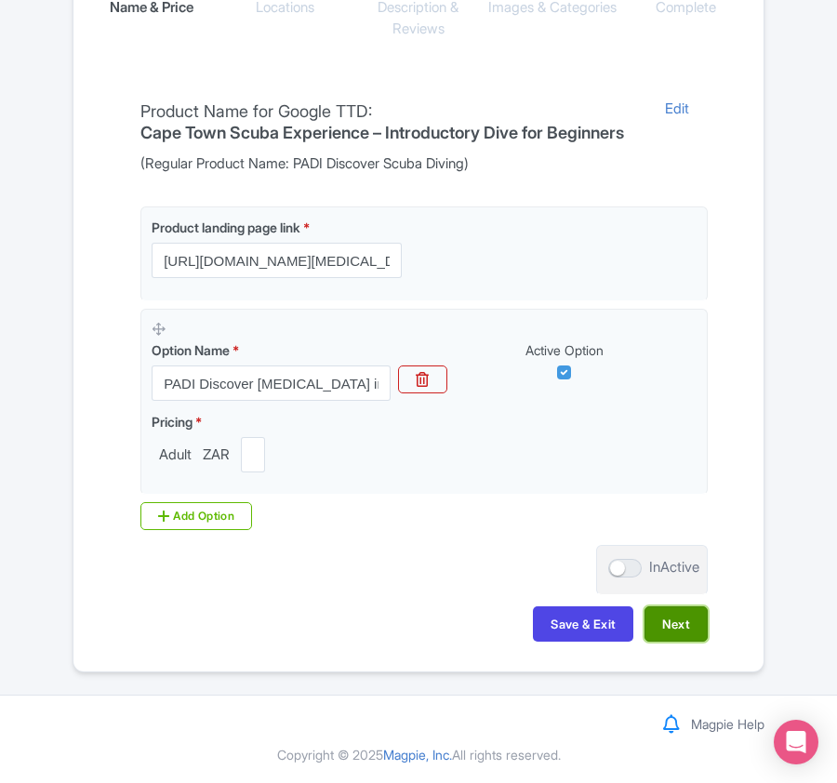
click at [675, 630] on button "Next" at bounding box center [675, 623] width 63 height 35
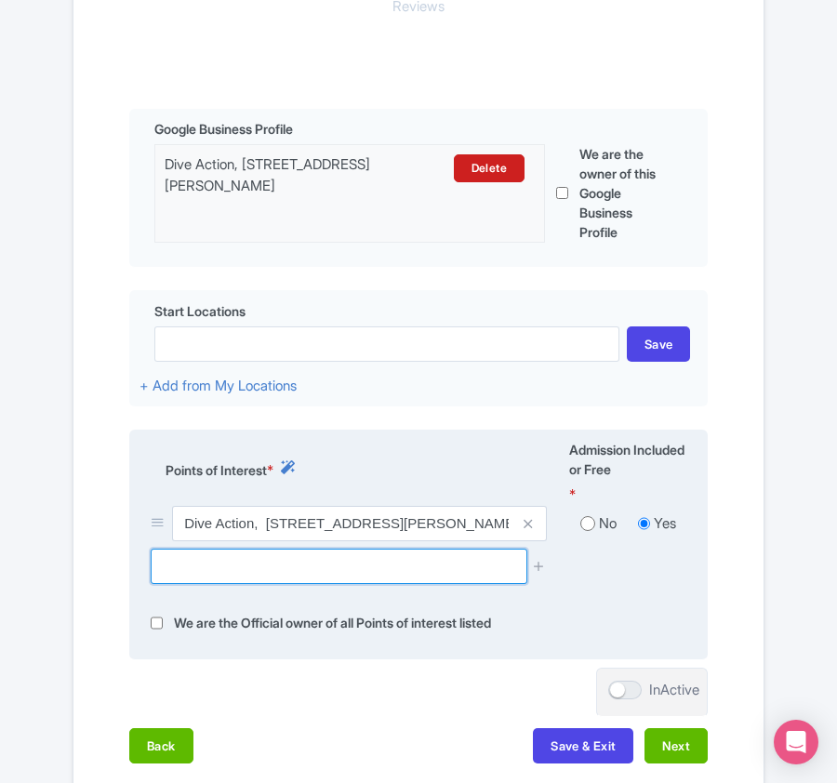
click at [182, 575] on input "text" at bounding box center [339, 565] width 376 height 35
paste input "York Shoal"
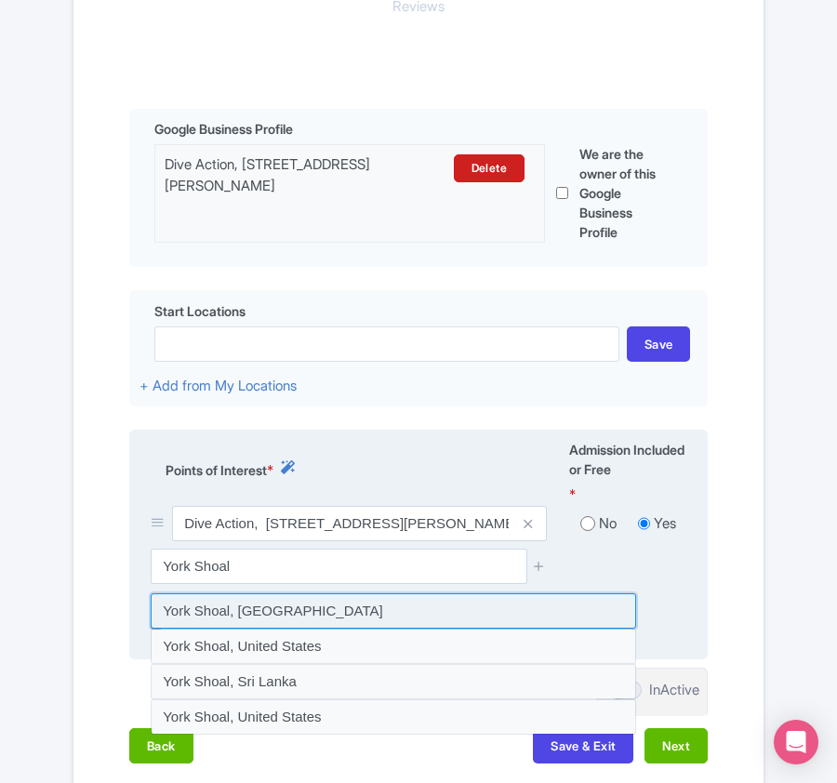
click at [224, 617] on input at bounding box center [393, 610] width 485 height 35
type input "York Shoal, [GEOGRAPHIC_DATA]"
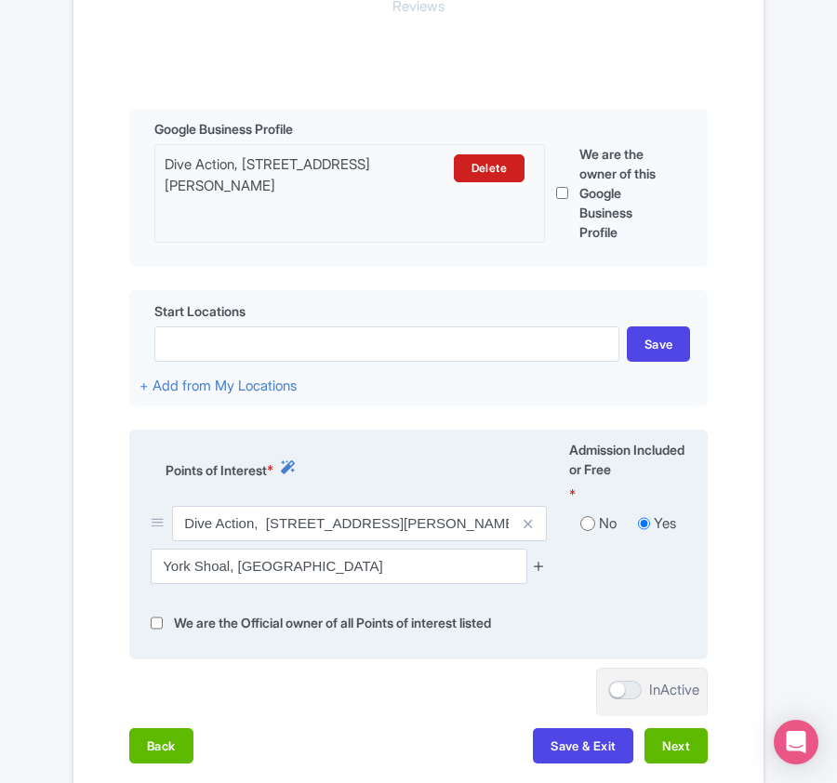
click at [533, 569] on icon at bounding box center [539, 566] width 14 height 14
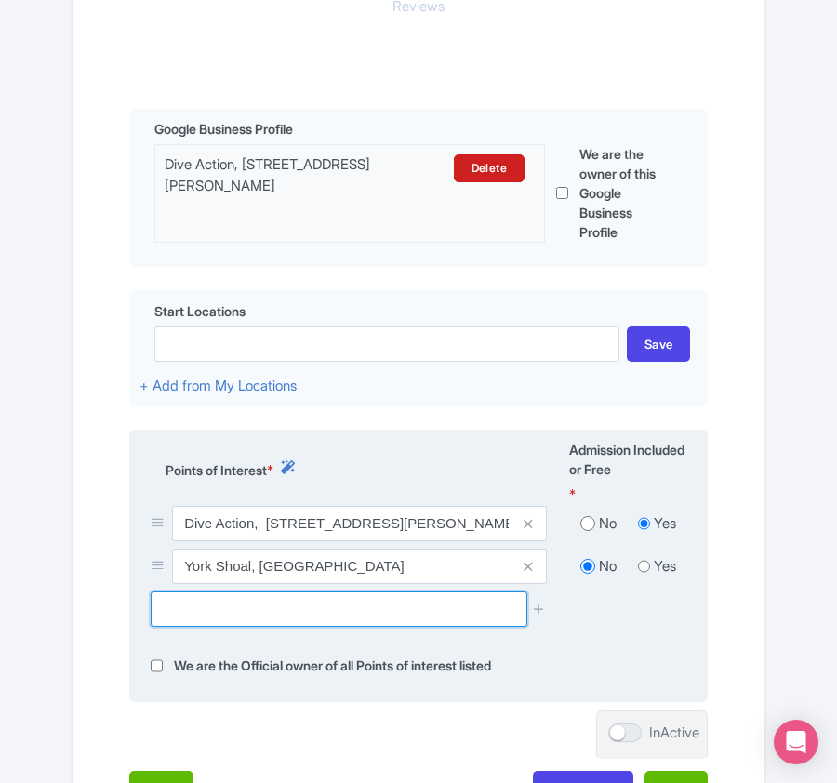
click at [294, 627] on input "text" at bounding box center [339, 608] width 376 height 35
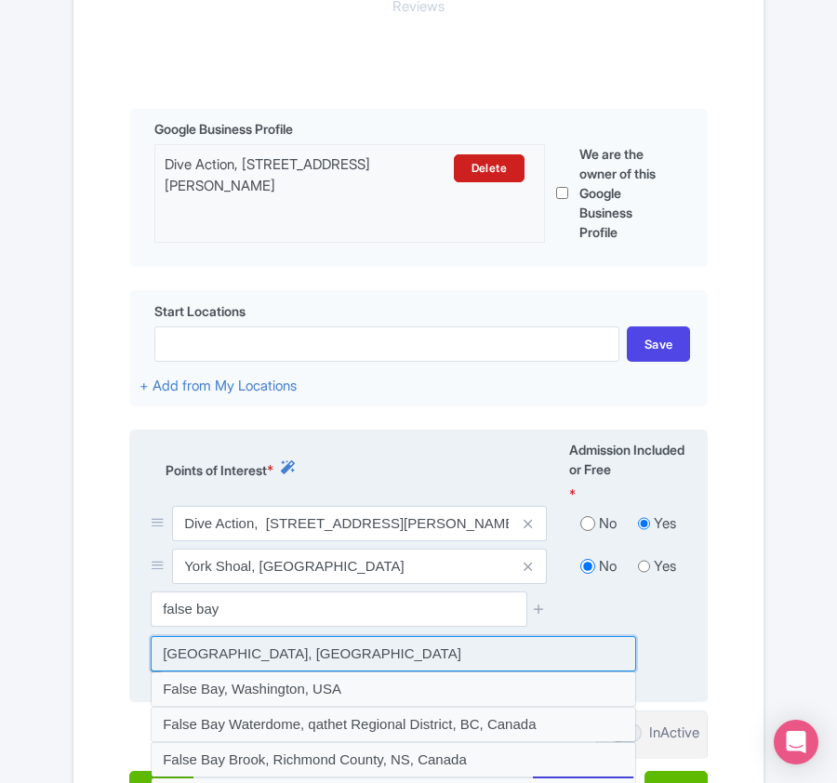
click at [247, 658] on input at bounding box center [393, 653] width 485 height 35
type input "[GEOGRAPHIC_DATA], [GEOGRAPHIC_DATA]"
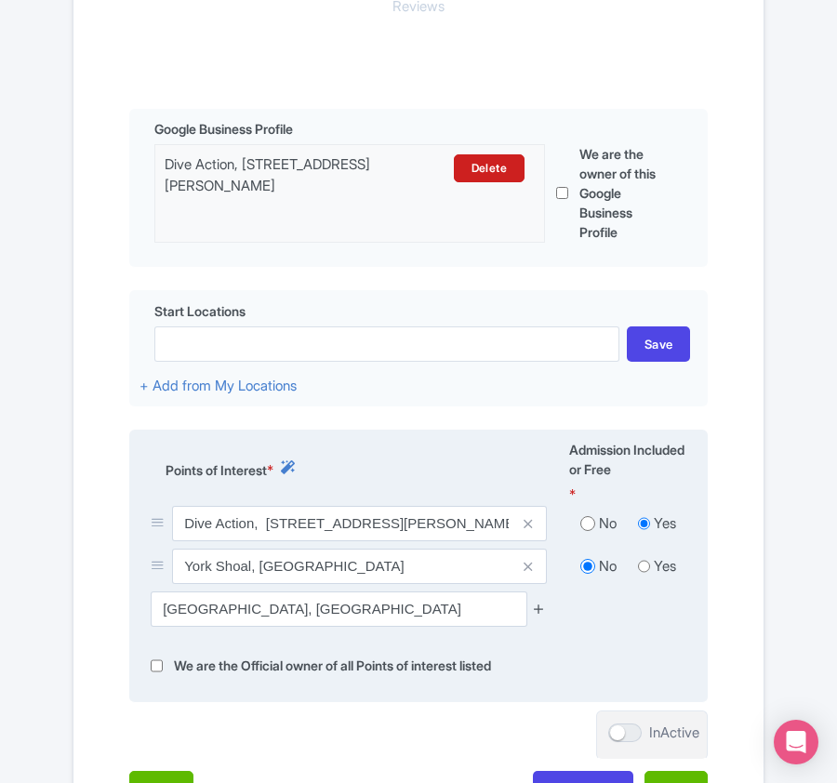
click at [537, 615] on icon at bounding box center [539, 608] width 14 height 14
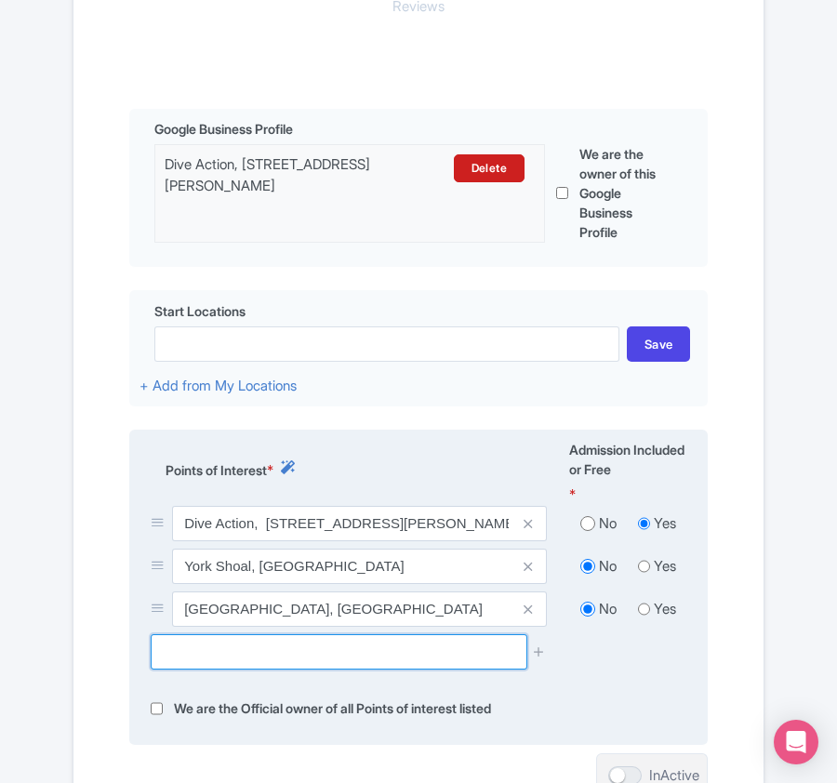
click at [301, 651] on input "text" at bounding box center [339, 651] width 376 height 35
paste input "[GEOGRAPHIC_DATA]"
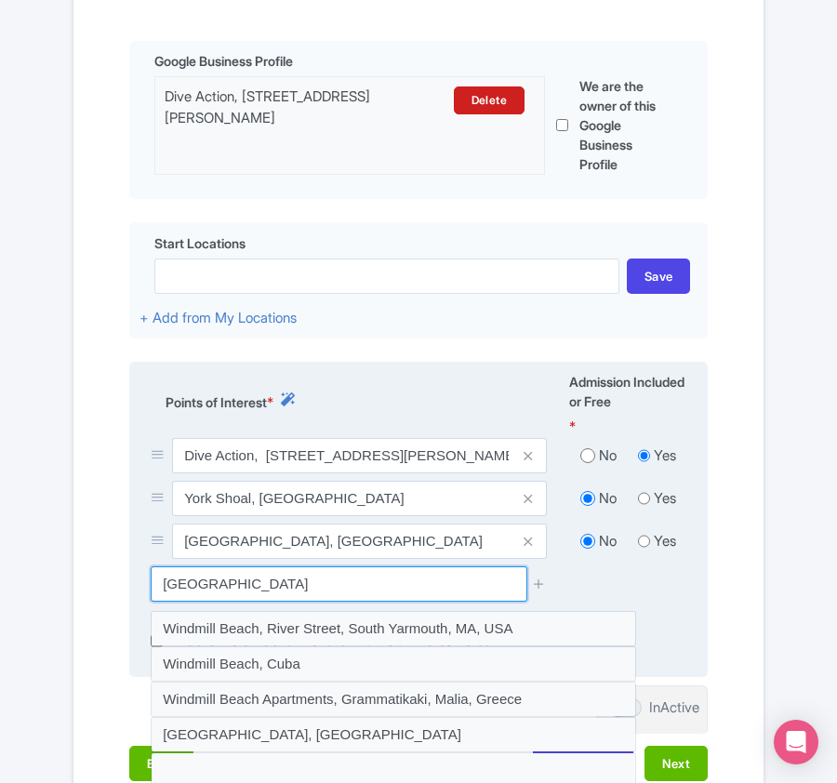
scroll to position [563, 0]
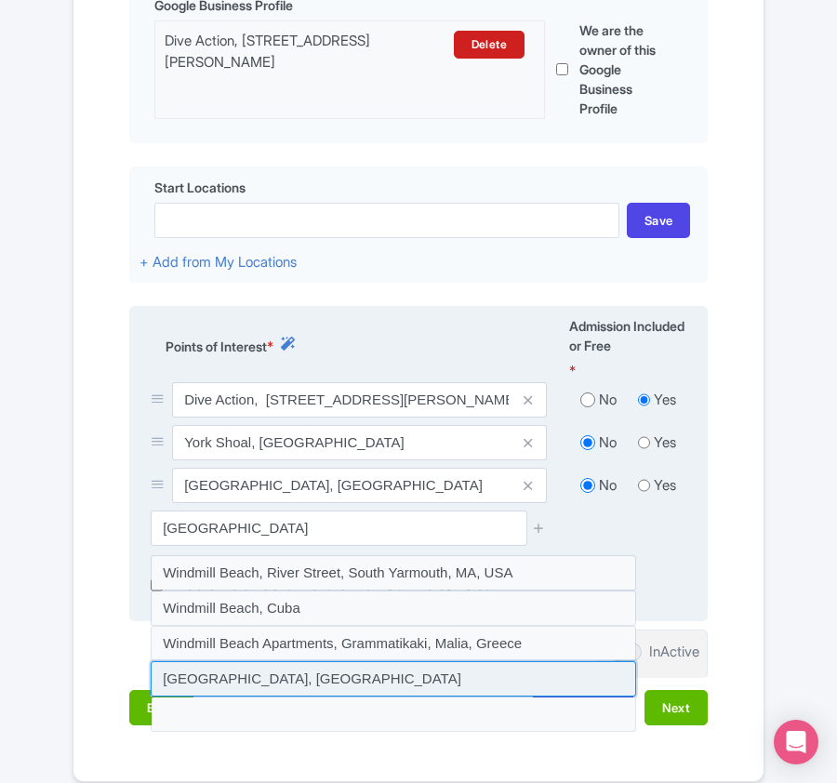
click at [298, 681] on input at bounding box center [393, 678] width 485 height 35
type input "[GEOGRAPHIC_DATA], [GEOGRAPHIC_DATA]"
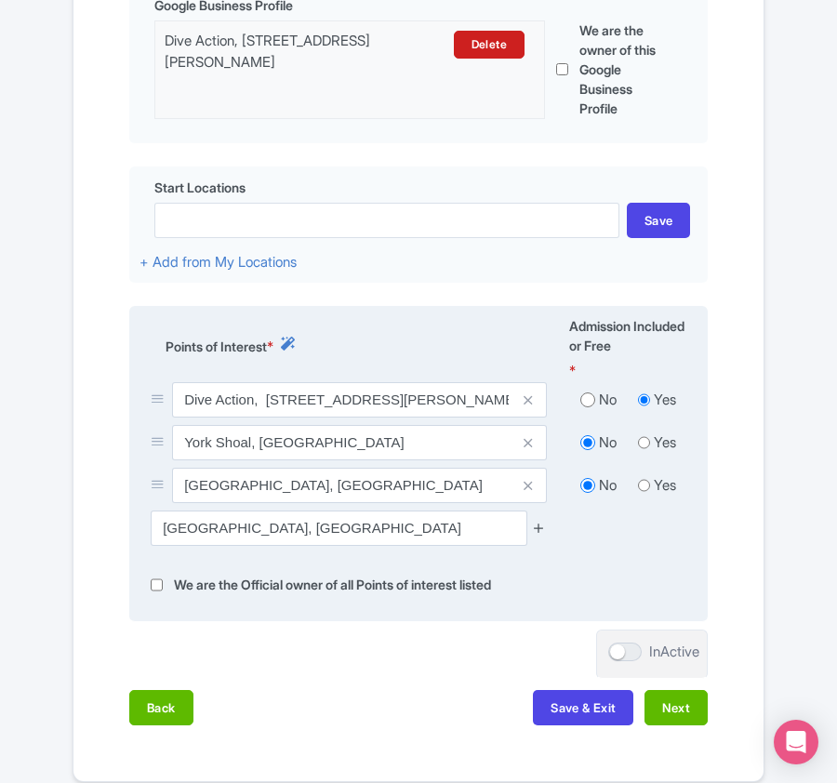
click at [537, 532] on icon at bounding box center [539, 528] width 14 height 14
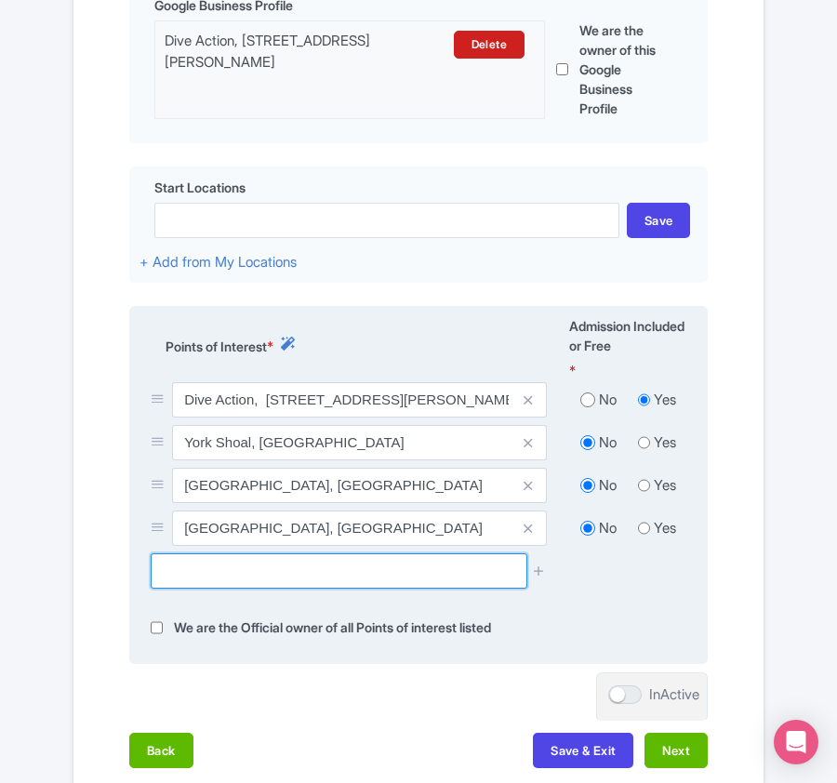
click at [262, 575] on input "text" at bounding box center [339, 570] width 376 height 35
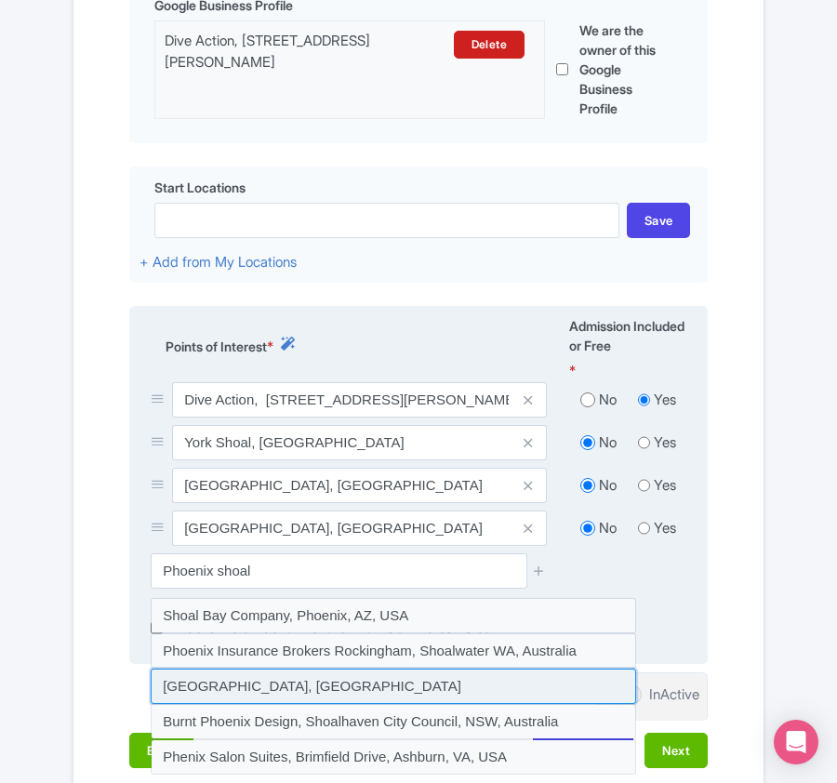
click at [245, 695] on input at bounding box center [393, 685] width 485 height 35
type input "[GEOGRAPHIC_DATA], [GEOGRAPHIC_DATA]"
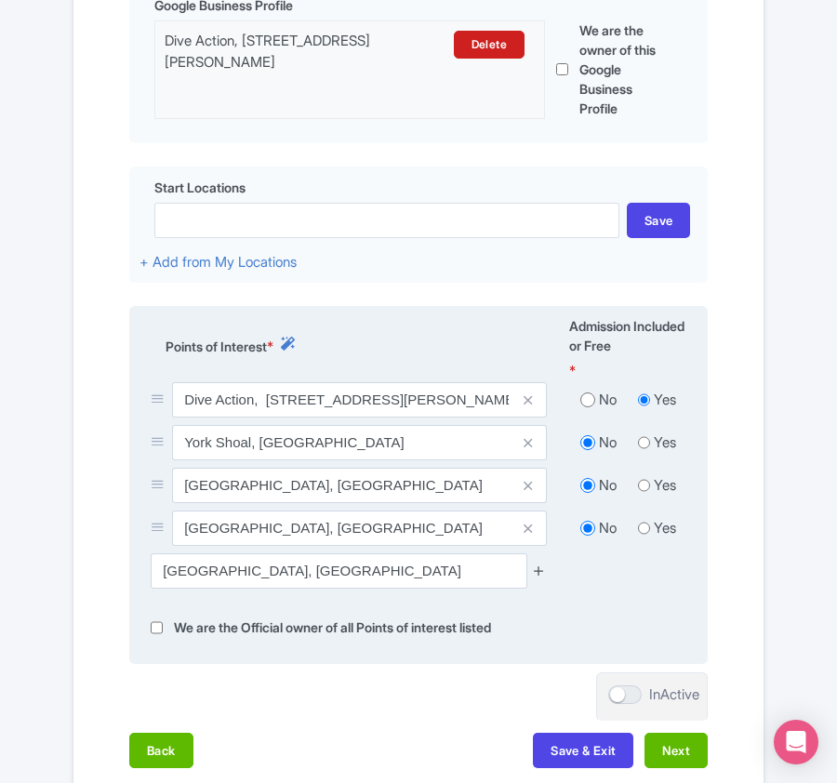
click at [541, 575] on icon at bounding box center [539, 570] width 14 height 14
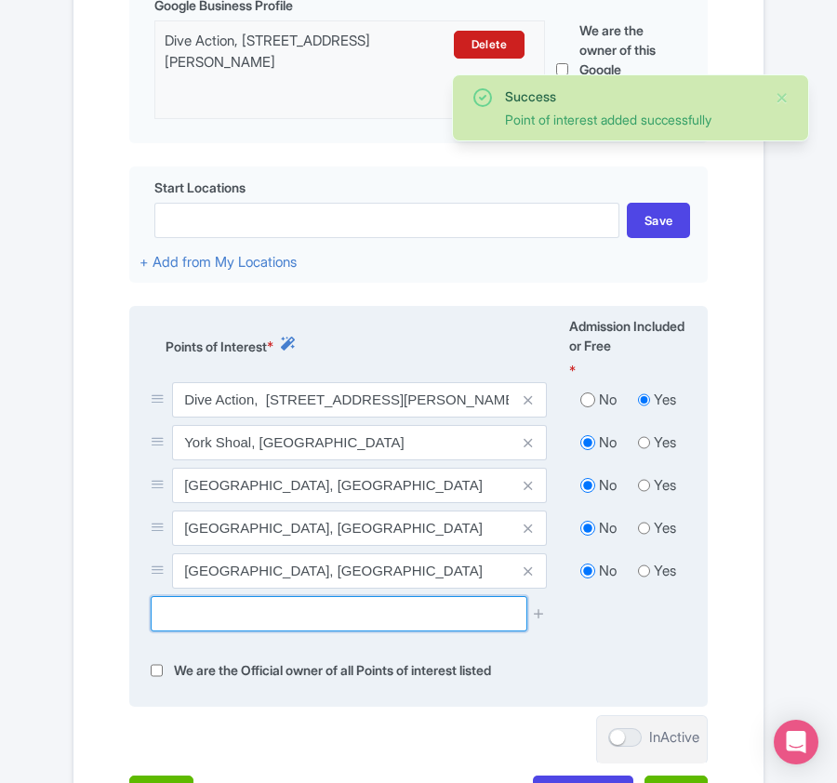
click at [377, 622] on input "text" at bounding box center [339, 613] width 376 height 35
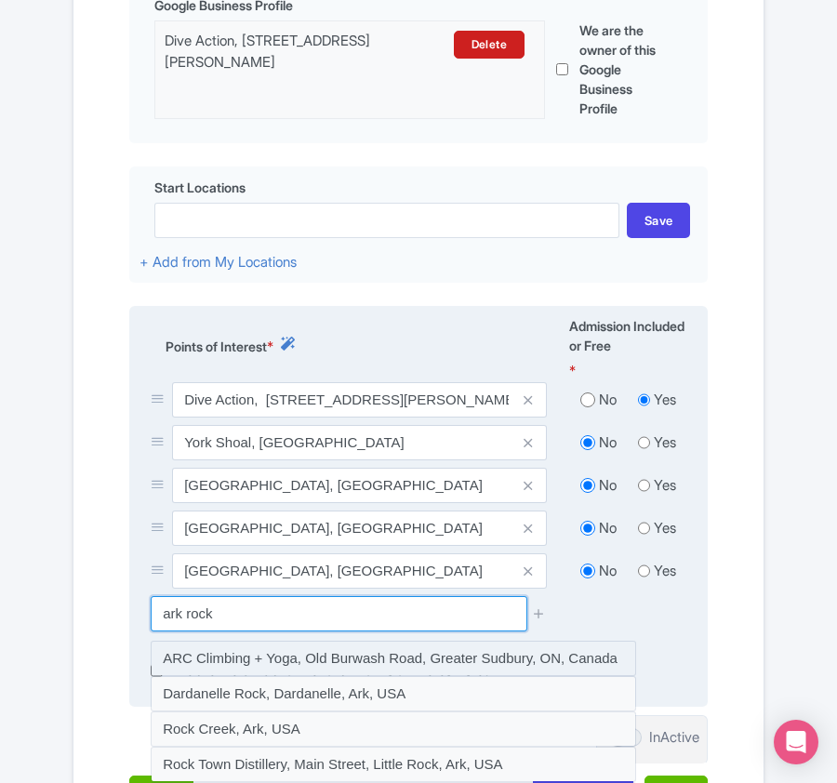
scroll to position [688, 0]
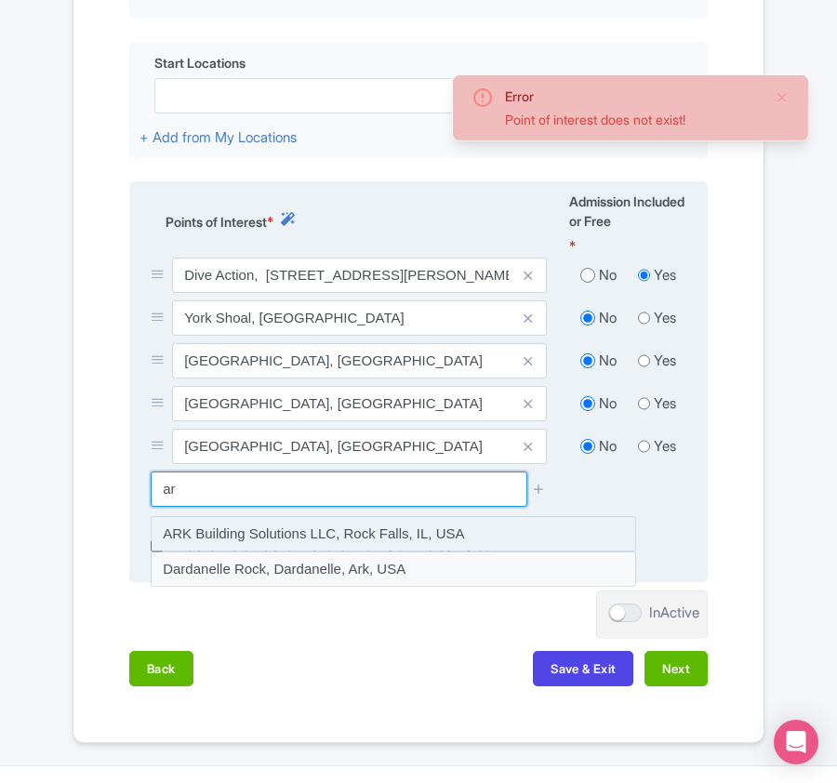
type input "a"
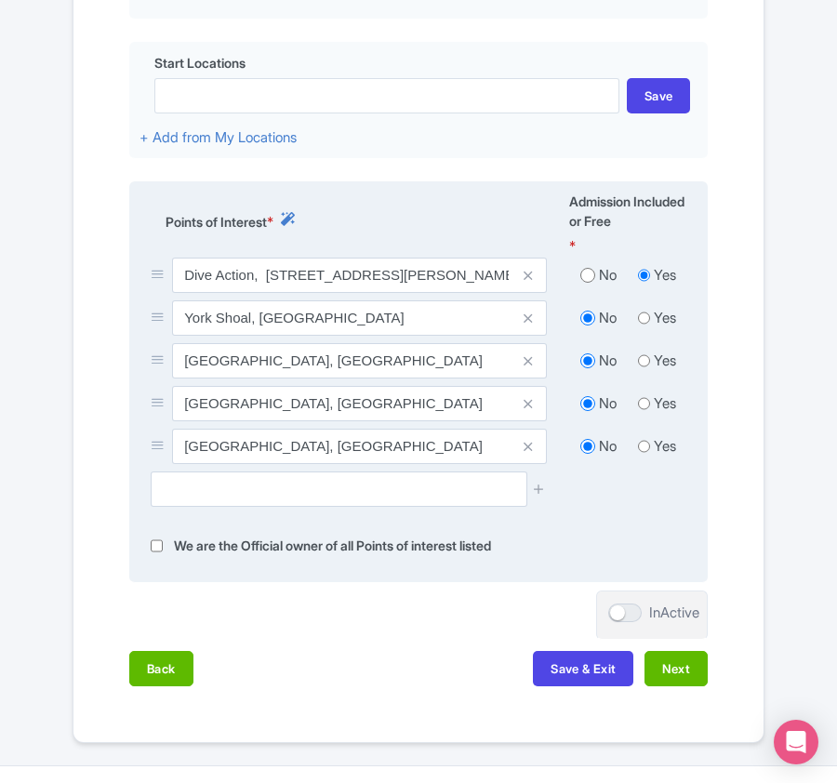
click at [381, 515] on div at bounding box center [418, 495] width 558 height 49
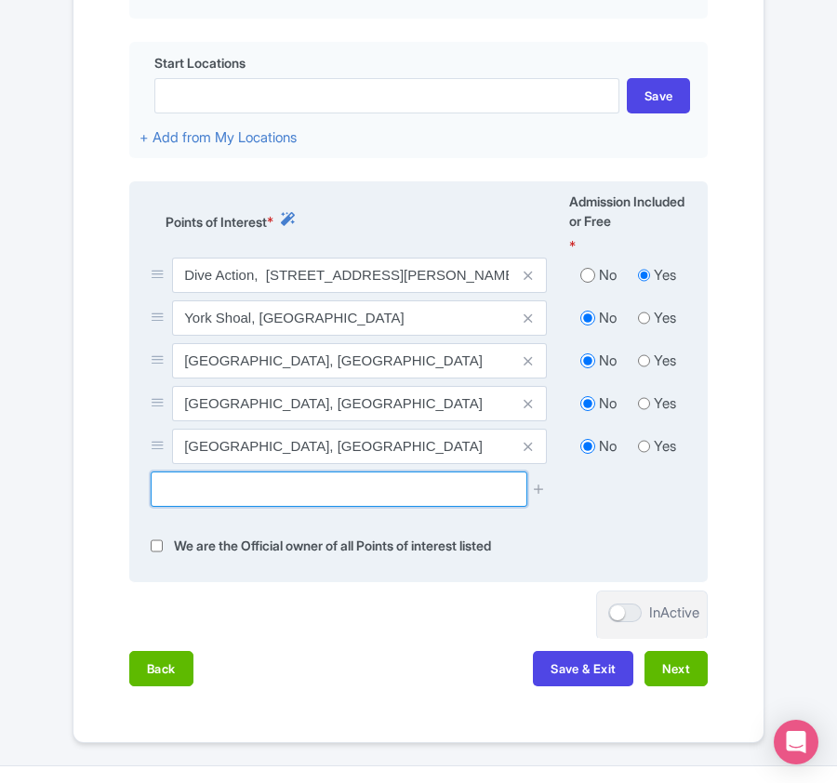
click at [336, 503] on input "text" at bounding box center [339, 488] width 376 height 35
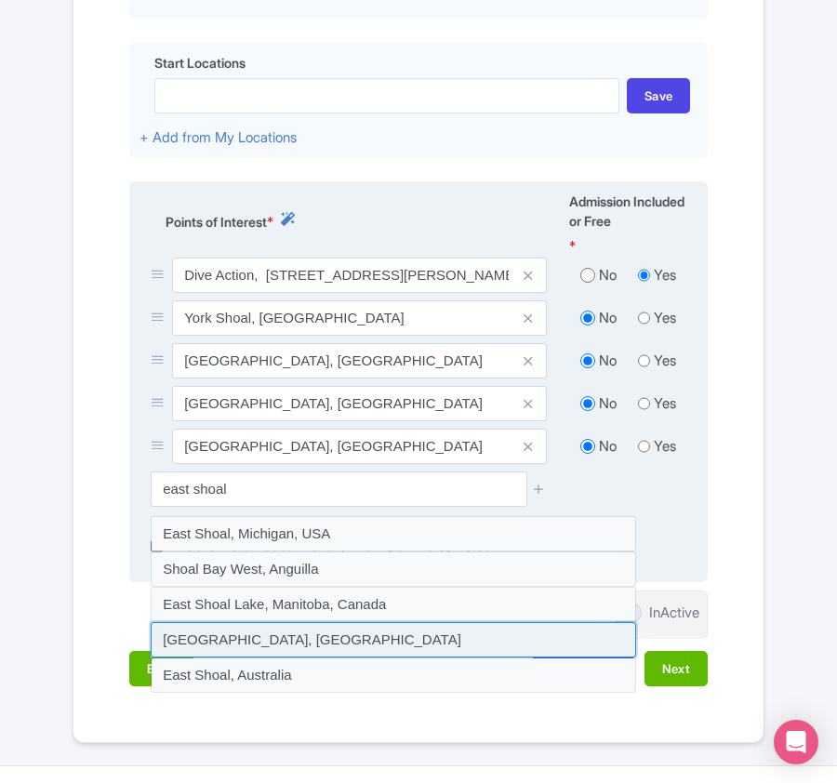
click at [243, 637] on input at bounding box center [393, 639] width 485 height 35
type input "[GEOGRAPHIC_DATA], [GEOGRAPHIC_DATA]"
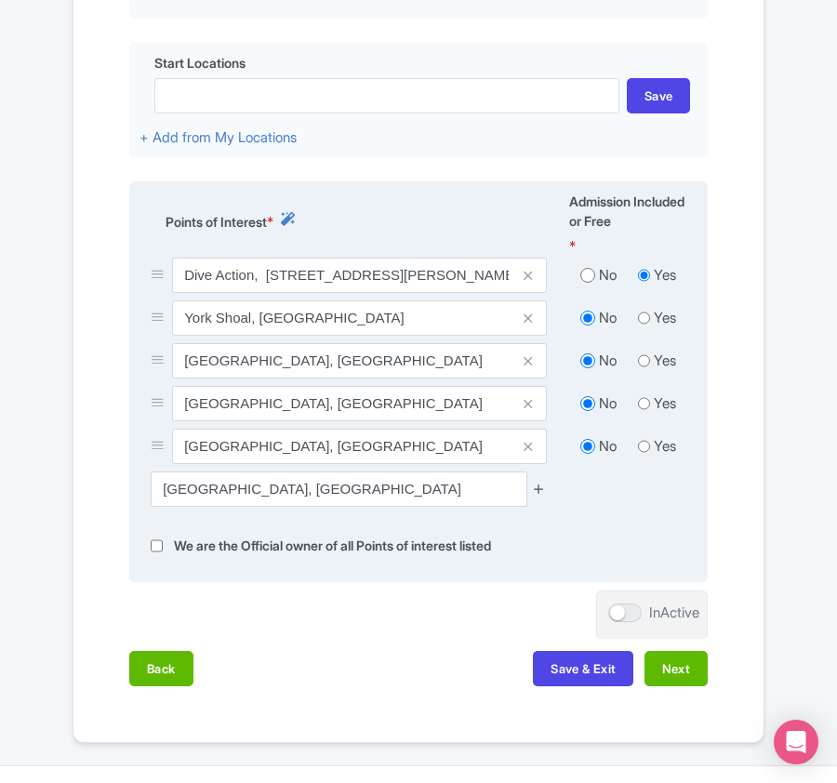
click at [534, 492] on icon at bounding box center [539, 489] width 14 height 14
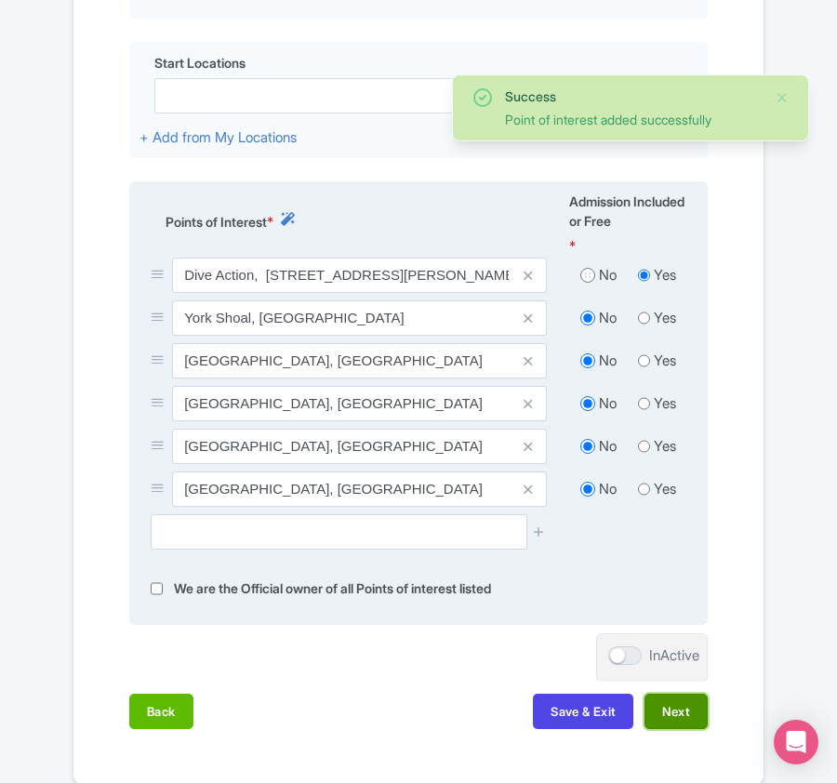
click at [681, 715] on button "Next" at bounding box center [675, 711] width 63 height 35
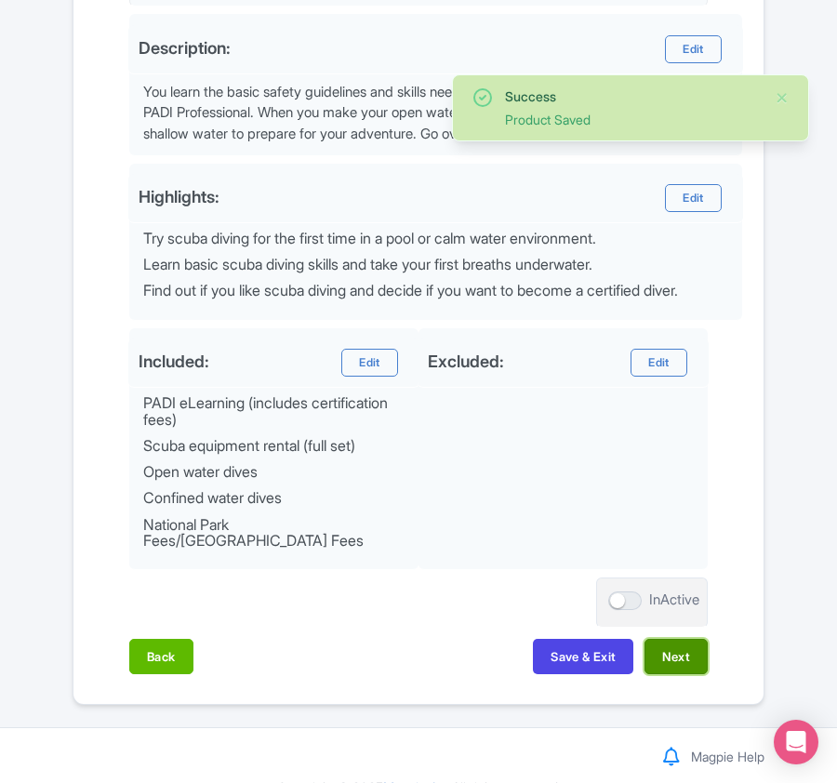
click at [663, 639] on button "Next" at bounding box center [675, 656] width 63 height 35
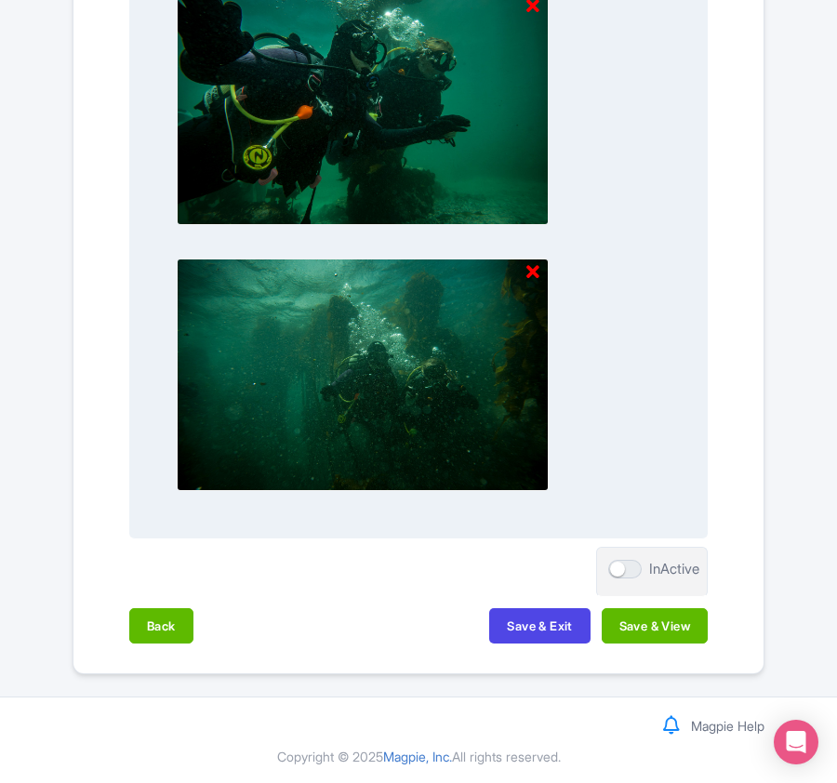
scroll to position [1962, 0]
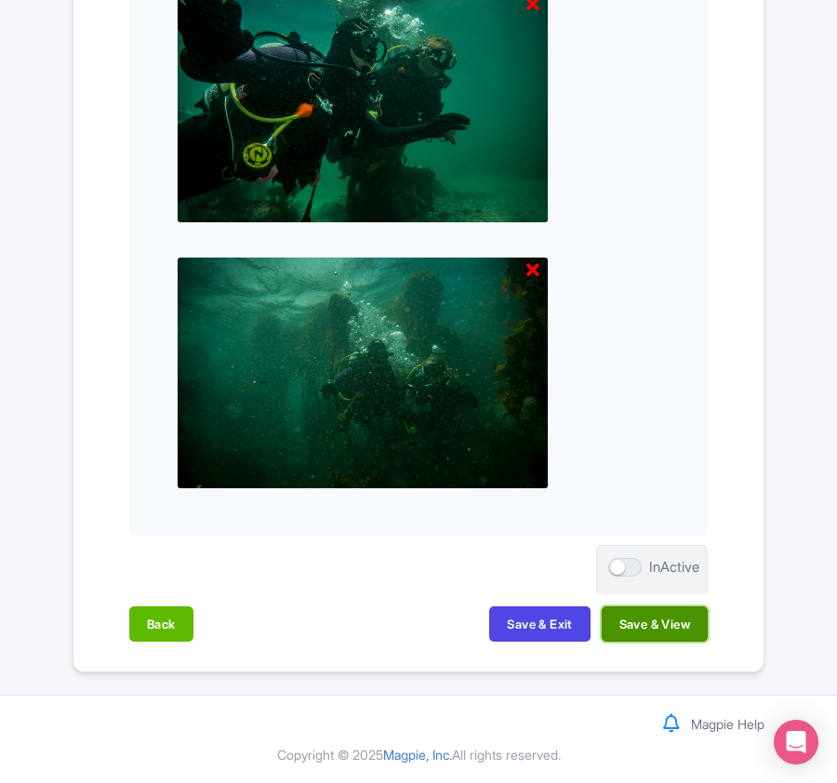
click at [634, 619] on button "Save & View" at bounding box center [654, 623] width 106 height 35
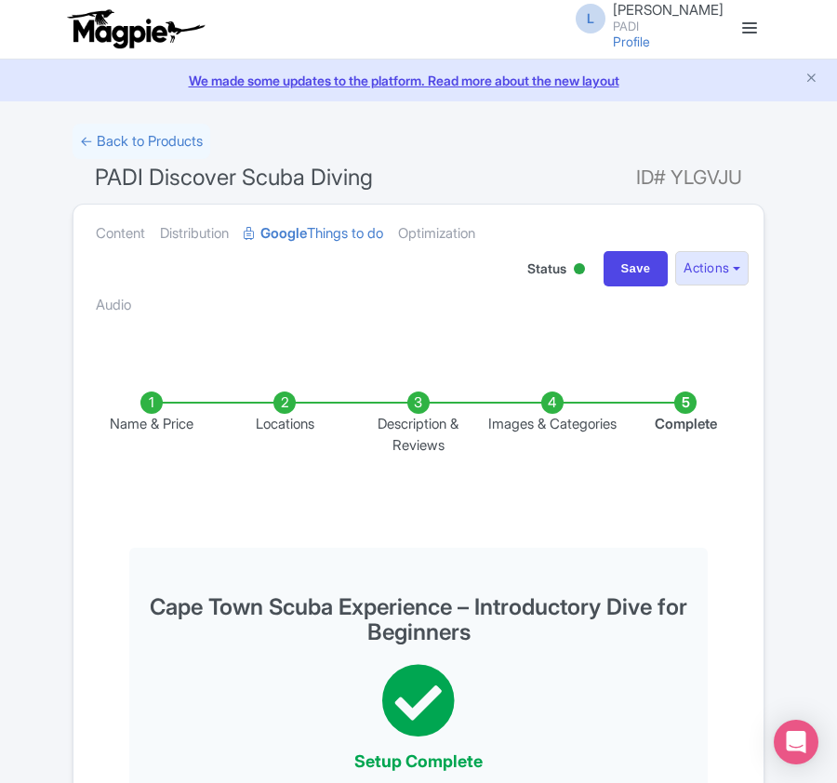
scroll to position [0, 0]
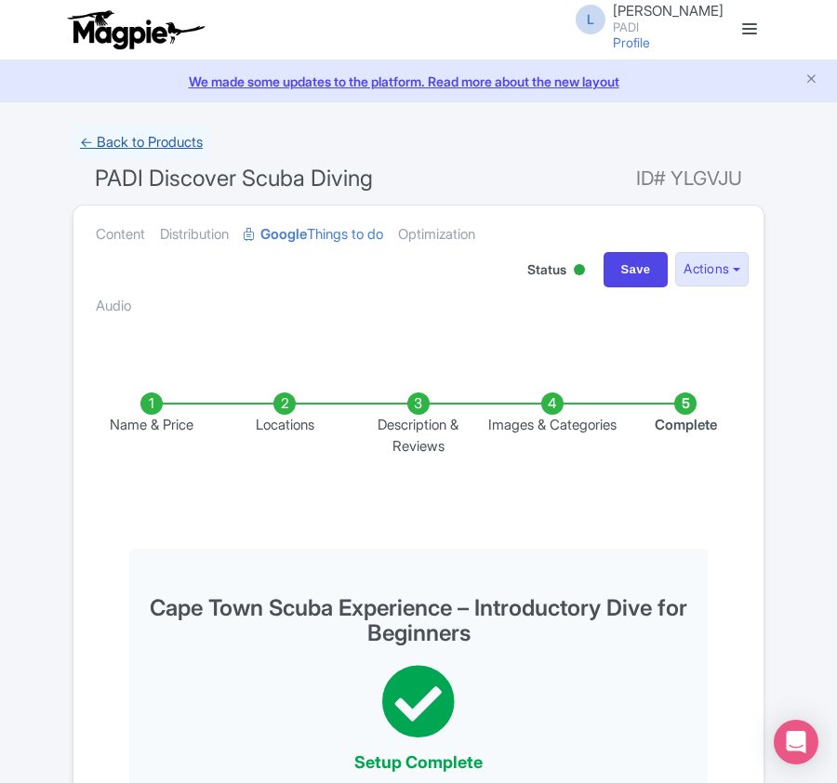
click at [149, 139] on link "← Back to Products" at bounding box center [142, 143] width 138 height 36
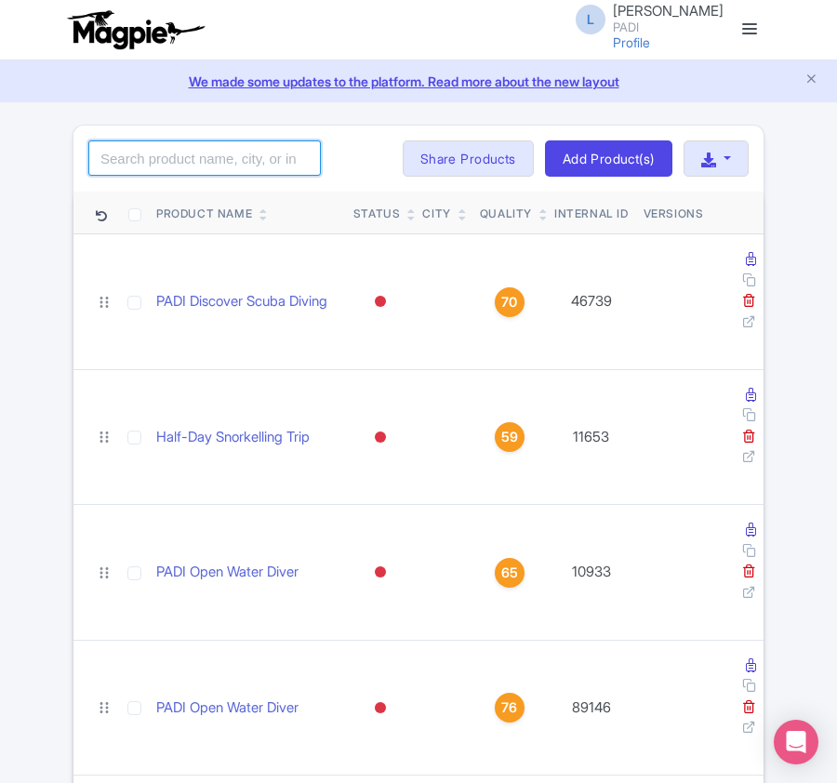
click at [214, 154] on input "search" at bounding box center [204, 157] width 232 height 35
paste input "59312"
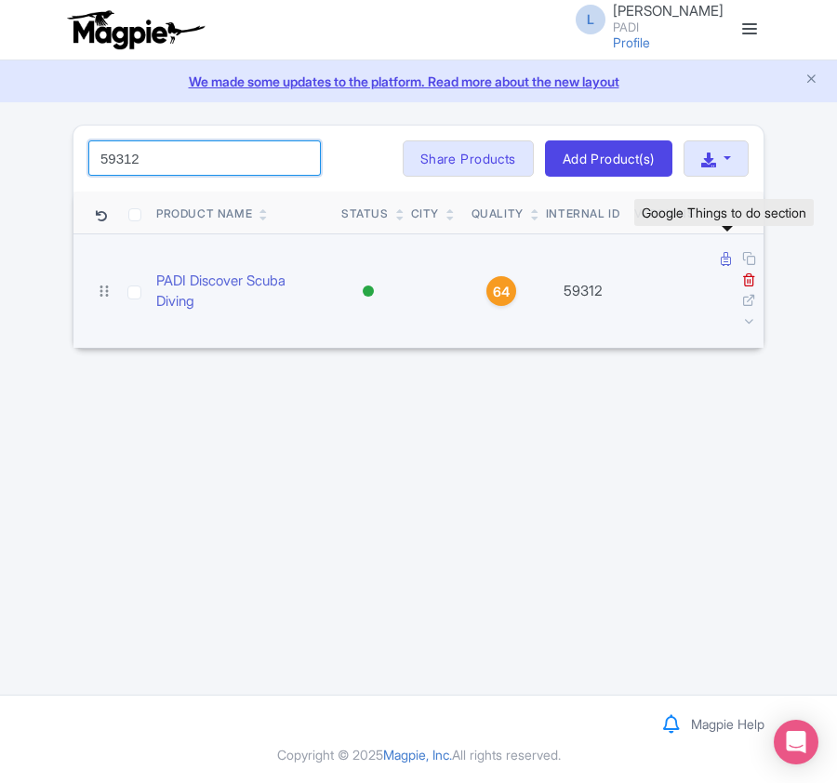
type input "59312"
click at [720, 258] on icon at bounding box center [725, 259] width 10 height 14
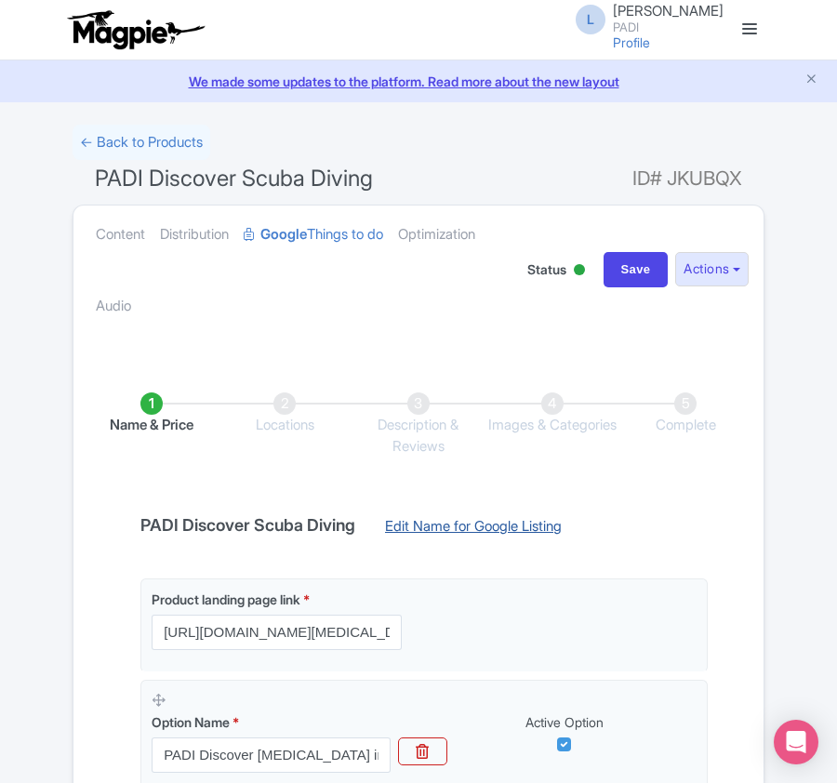
click at [462, 533] on link "Edit Name for Google Listing" at bounding box center [473, 531] width 214 height 30
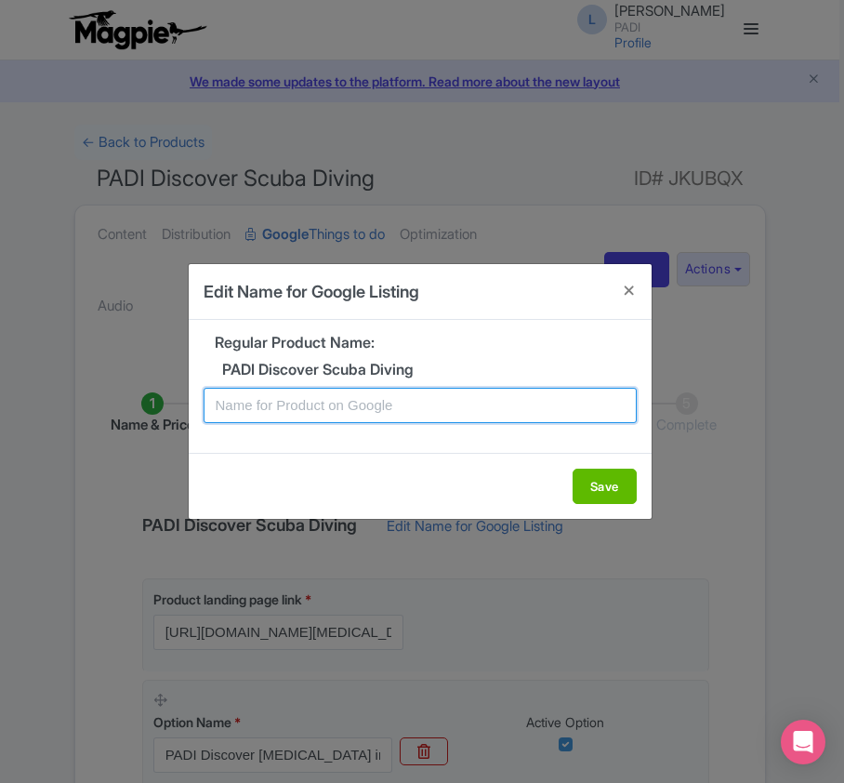
click at [357, 405] on input "text" at bounding box center [420, 405] width 433 height 35
paste input "Scuba Dive Experience in Steckborn for Beginners"
type input "Scuba Dive Experience in Steckborn for Beginners"
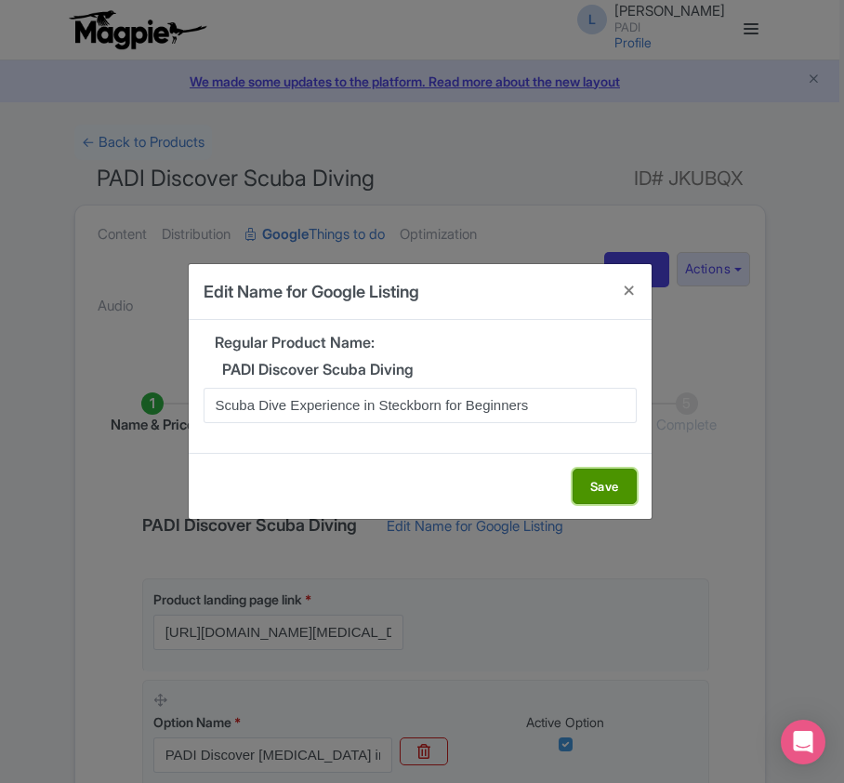
click at [610, 492] on button "Save" at bounding box center [605, 486] width 64 height 35
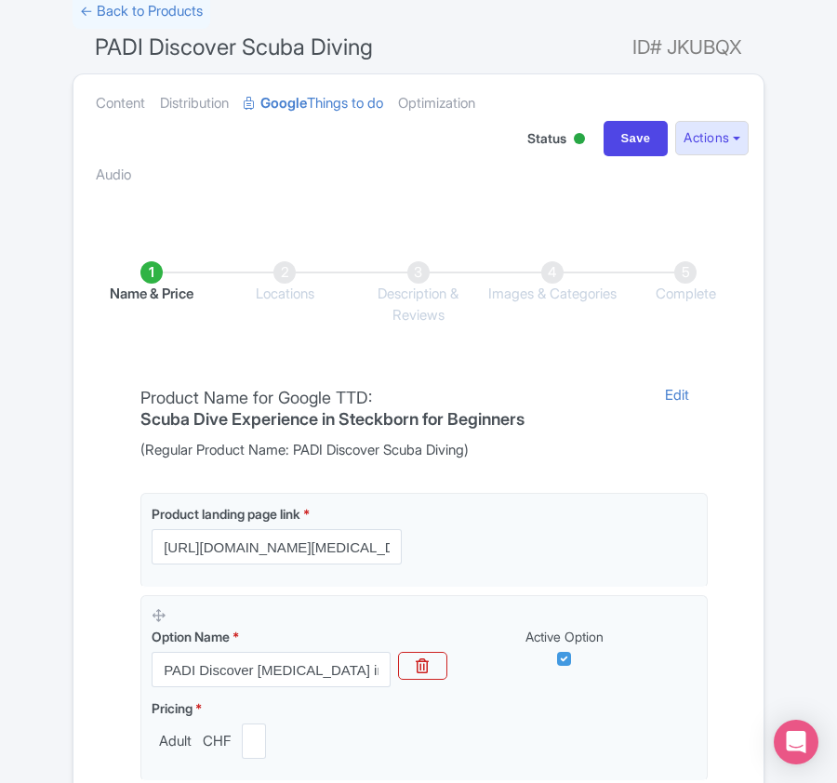
scroll to position [421, 0]
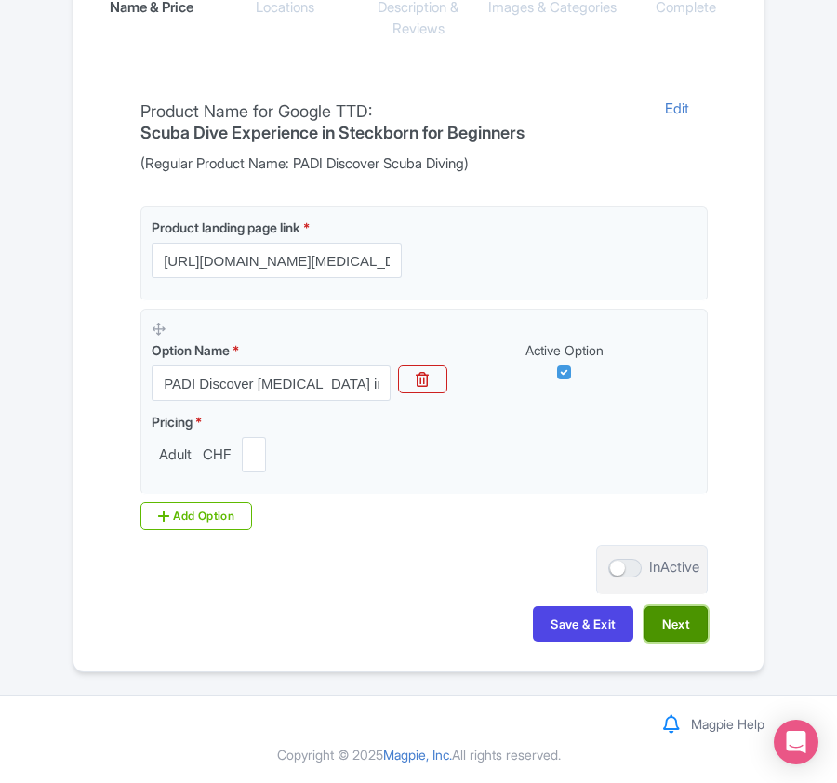
click at [674, 622] on button "Next" at bounding box center [675, 623] width 63 height 35
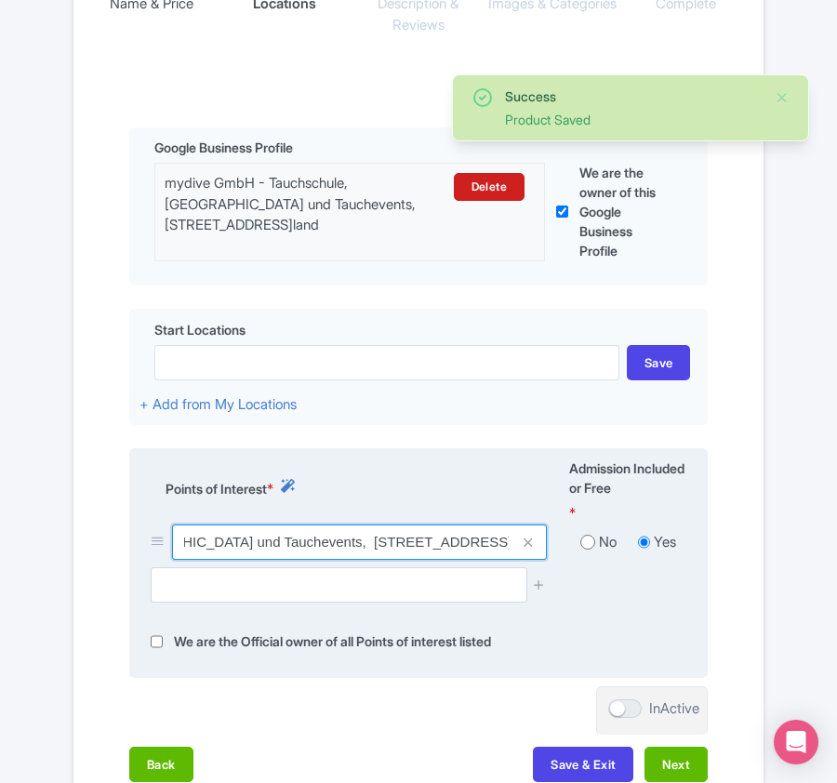
scroll to position [0, 337]
drag, startPoint x: 178, startPoint y: 539, endPoint x: 622, endPoint y: 554, distance: 443.7
click at [622, 554] on div "mydive GmbH - Tauchschule, Tauchshop und Tauchevents, Dorfstrasse 12, 8266 Stec…" at bounding box center [418, 545] width 558 height 43
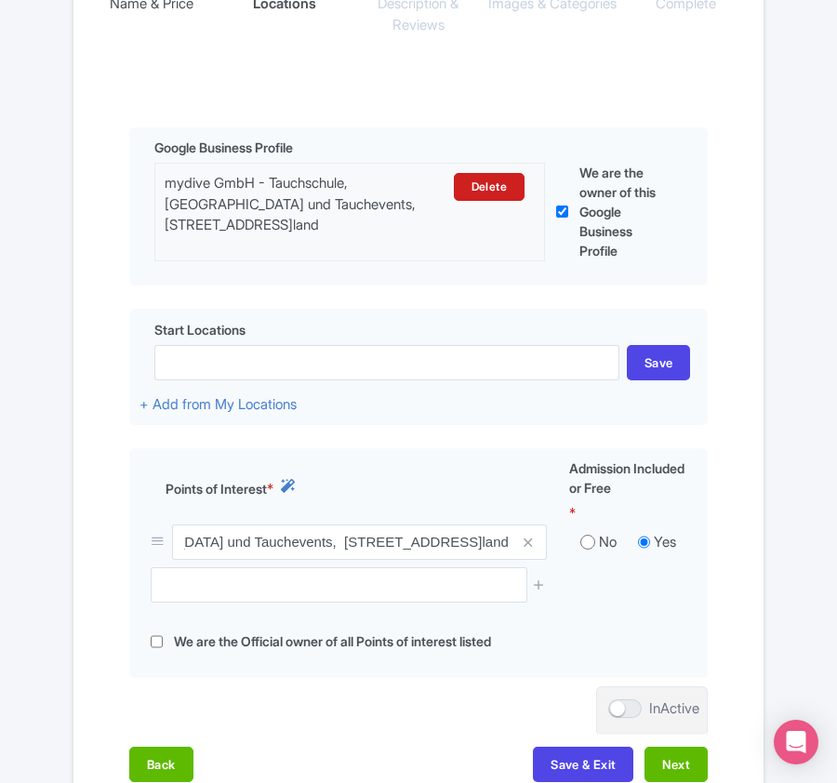
scroll to position [0, 0]
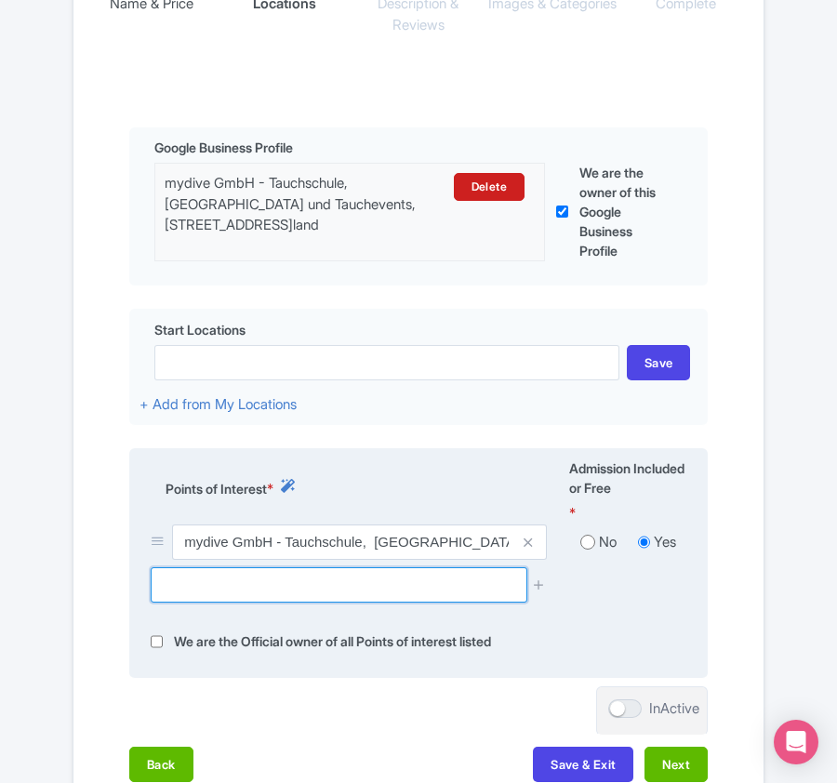
click at [277, 596] on input "text" at bounding box center [339, 584] width 376 height 35
paste input "Steckborn"
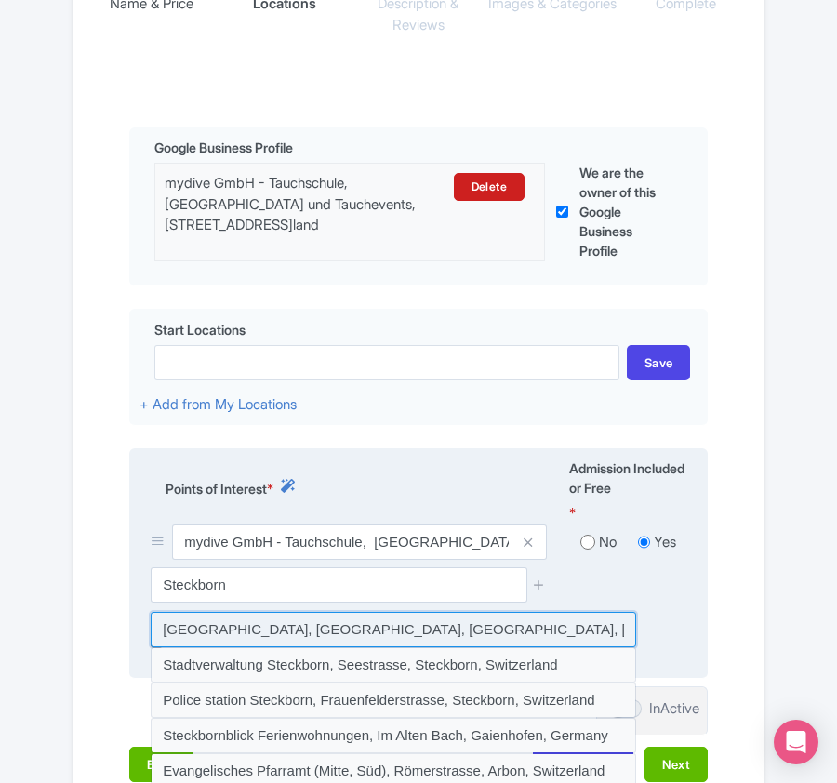
click at [284, 629] on input at bounding box center [393, 629] width 485 height 35
type input "Steckborn Altstadt, Kirchgasse, Steckborn, Switzerland"
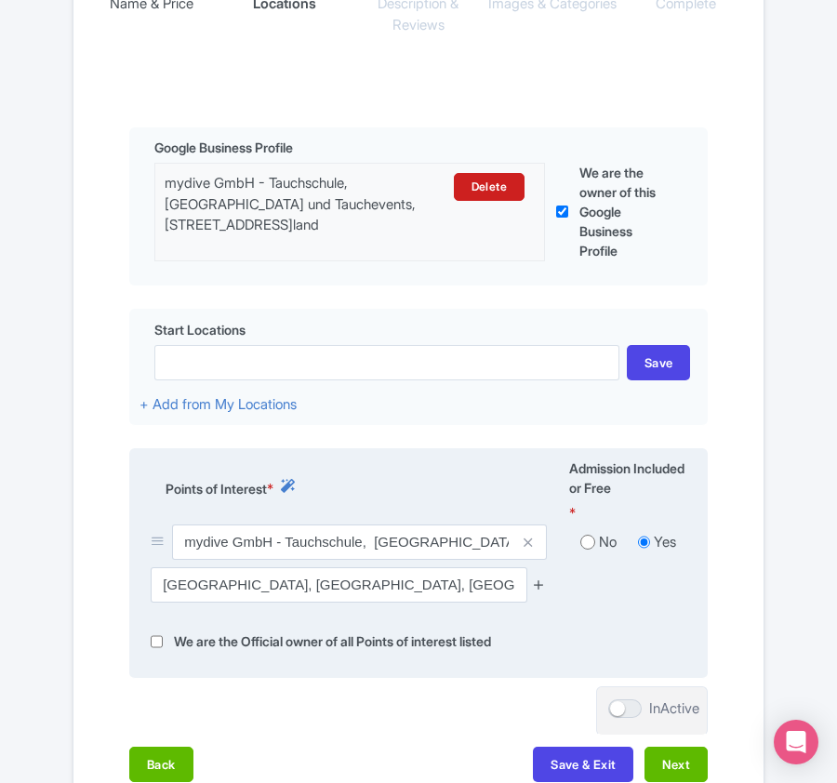
click at [545, 591] on icon at bounding box center [539, 584] width 14 height 14
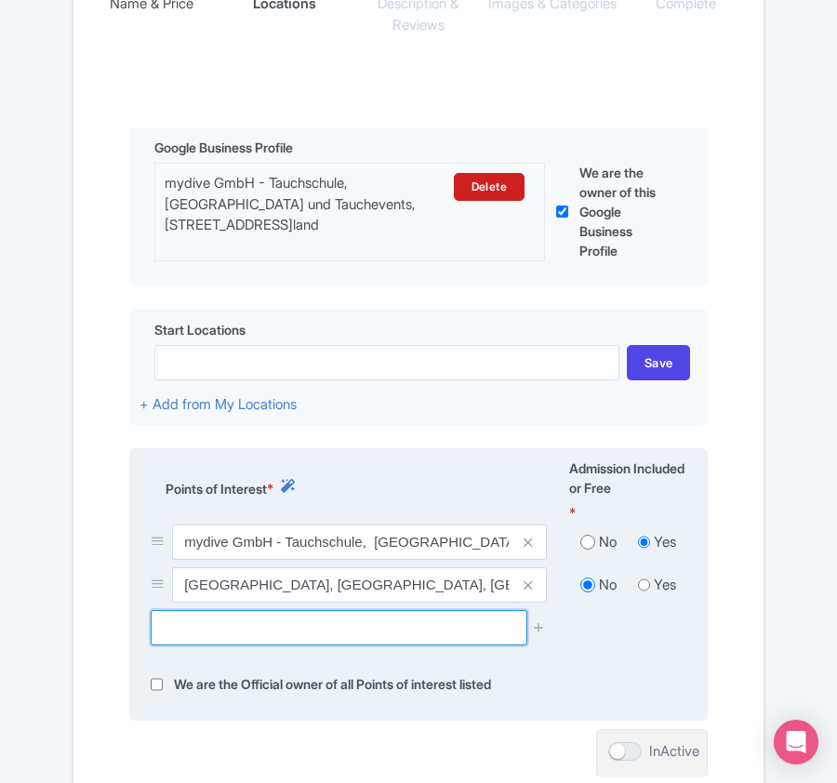
click at [260, 632] on input "text" at bounding box center [339, 627] width 376 height 35
paste input "Untersee"
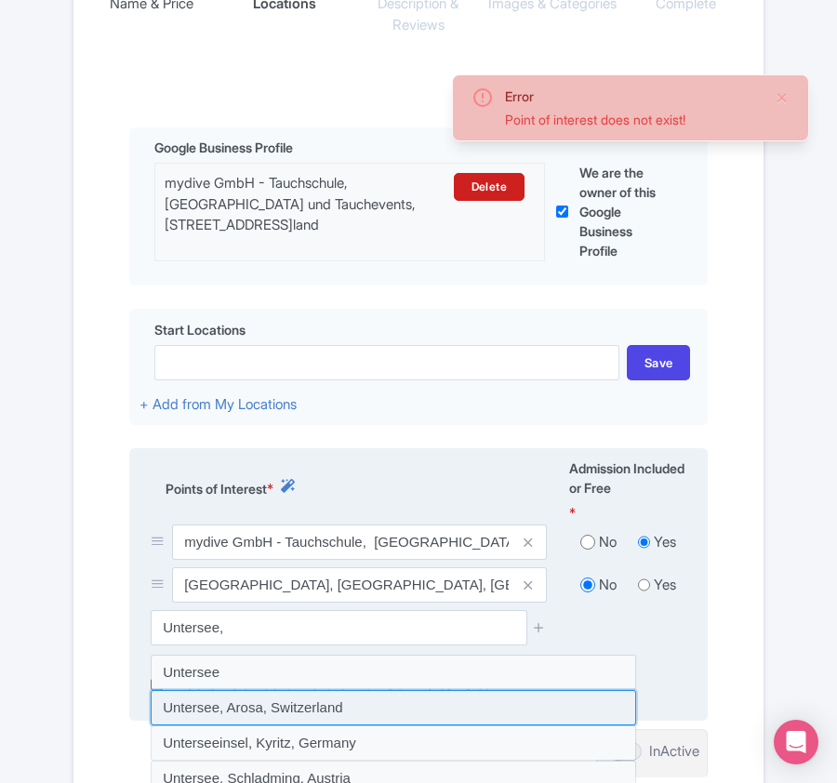
click at [244, 718] on input at bounding box center [393, 707] width 485 height 35
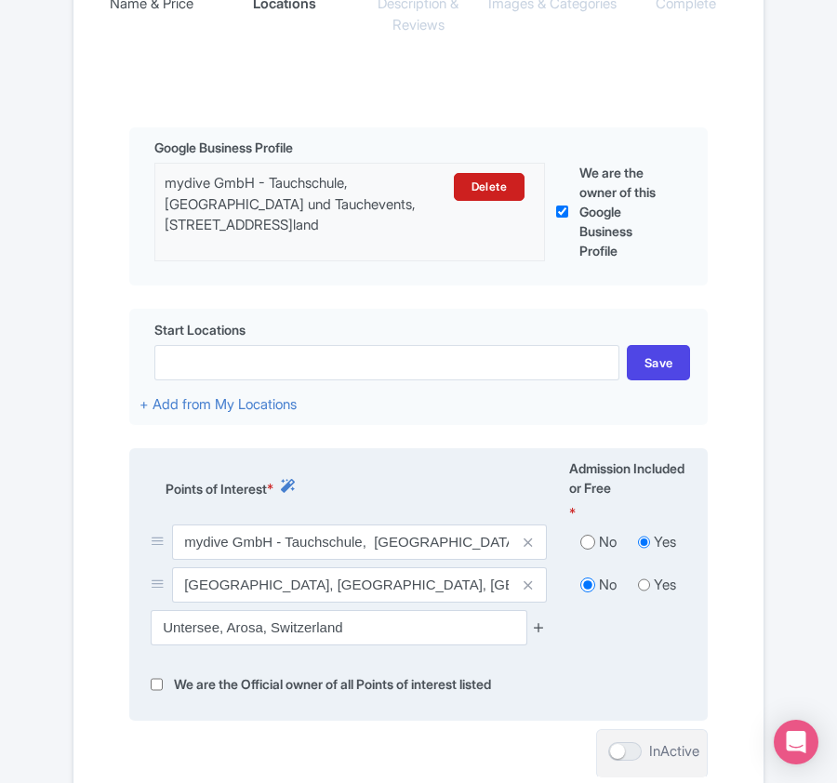
click at [543, 633] on icon at bounding box center [539, 627] width 14 height 14
click at [533, 628] on icon at bounding box center [539, 627] width 14 height 14
click at [541, 627] on icon at bounding box center [539, 627] width 14 height 14
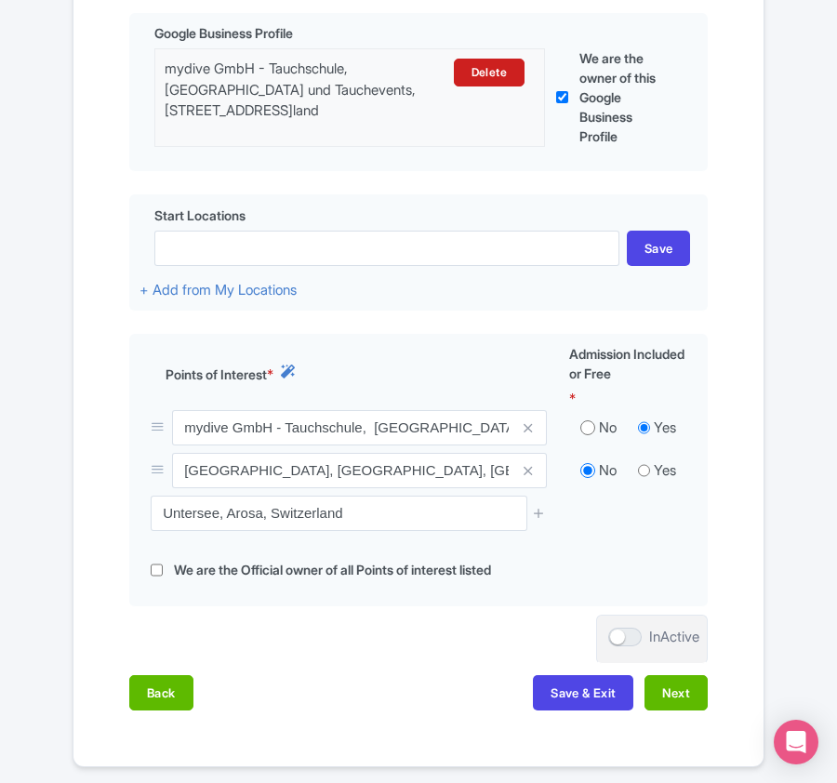
scroll to position [637, 0]
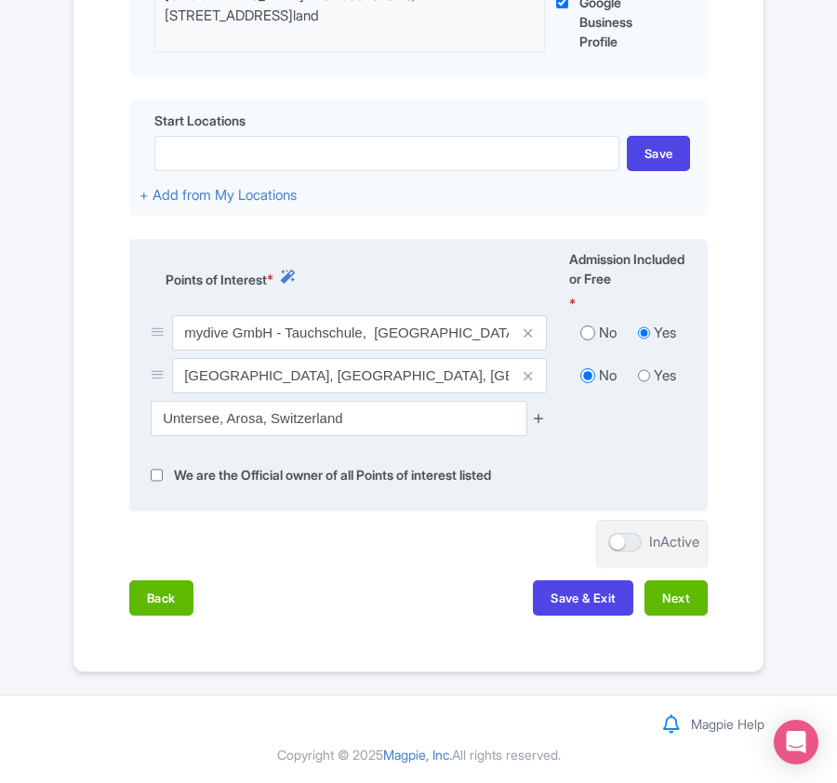
click at [536, 415] on icon at bounding box center [539, 418] width 14 height 14
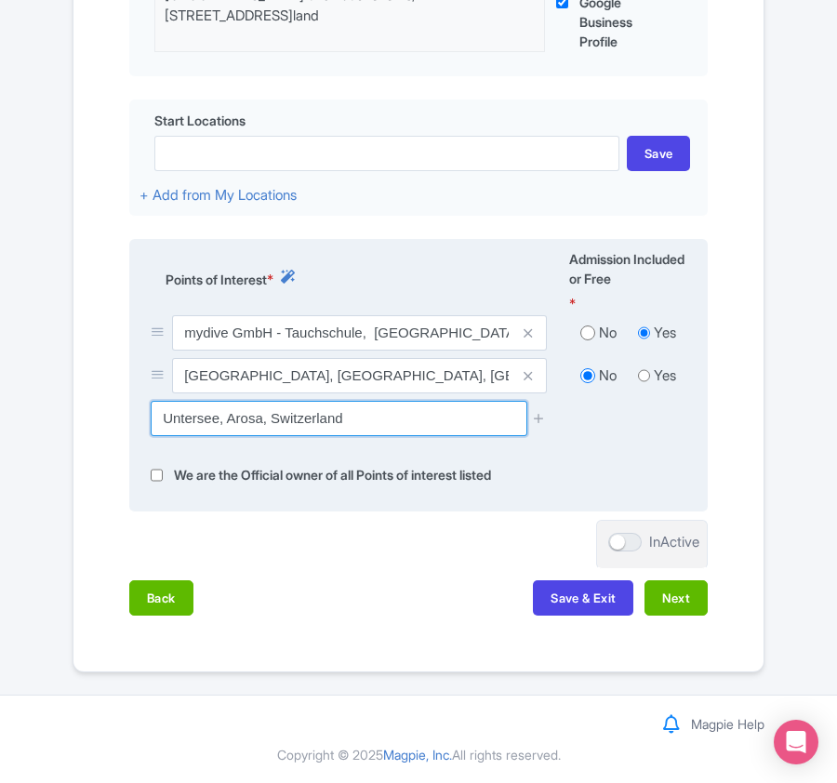
click at [457, 415] on input "Untersee, Arosa, Switzerland" at bounding box center [339, 418] width 376 height 35
type input "Untersee, Arosa, Switzerland"
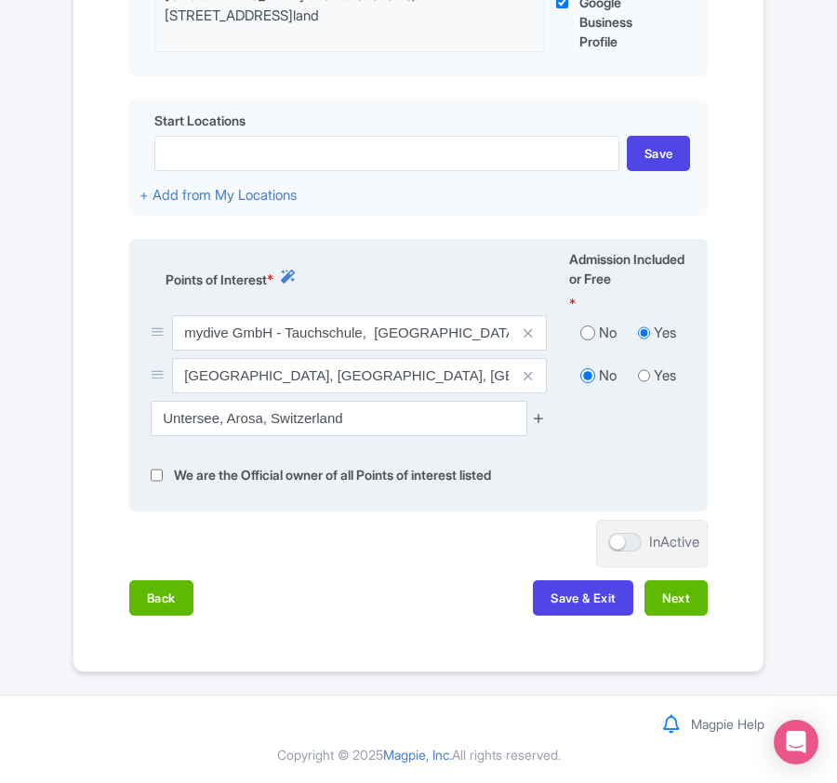
click at [537, 416] on icon at bounding box center [539, 418] width 14 height 14
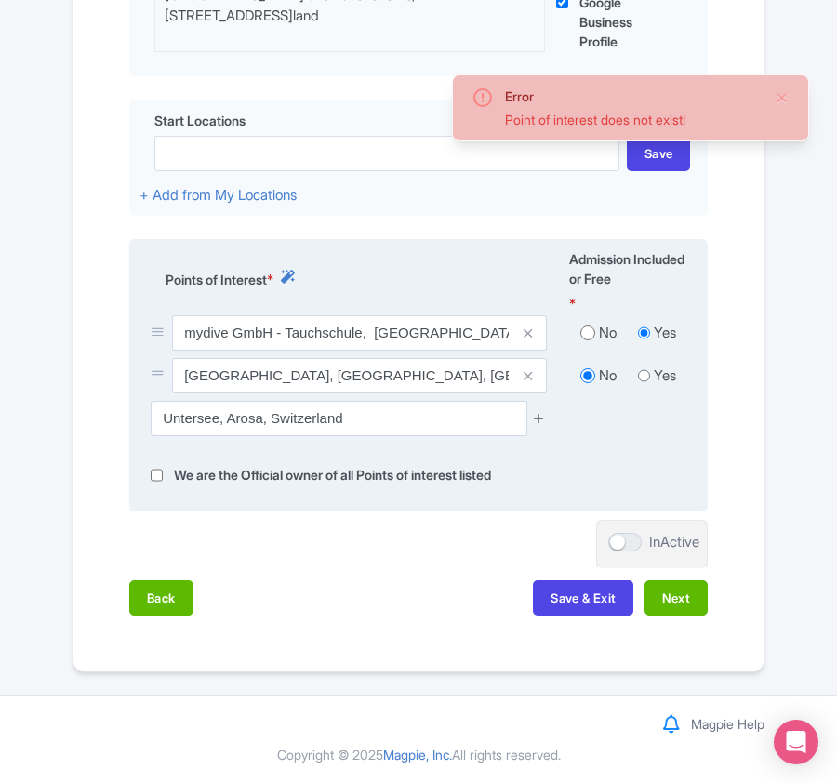
click at [535, 416] on icon at bounding box center [539, 418] width 14 height 14
click at [534, 416] on icon at bounding box center [539, 418] width 14 height 14
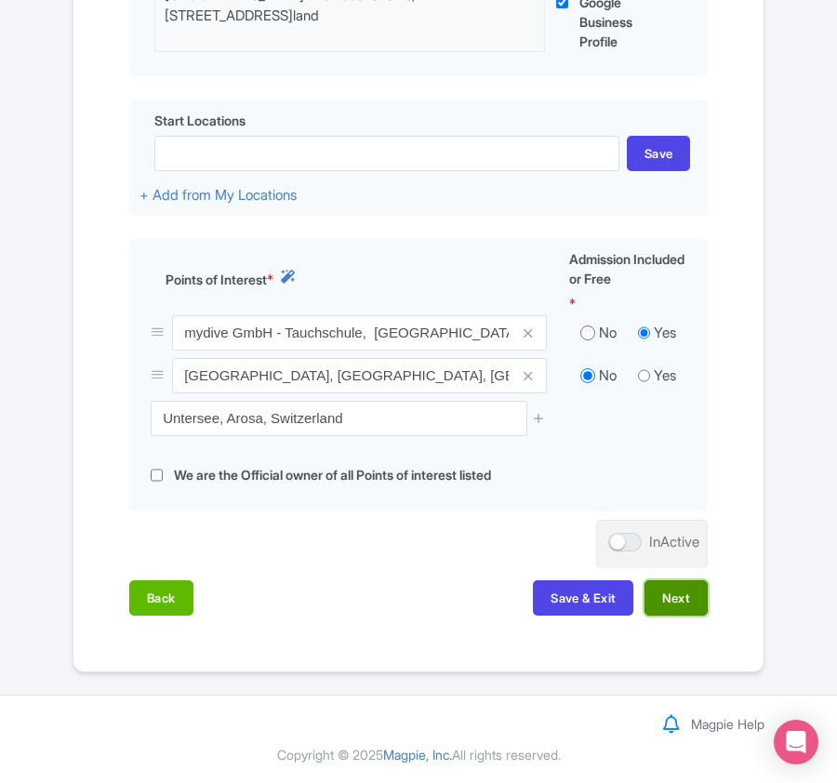
click at [660, 601] on button "Next" at bounding box center [675, 597] width 63 height 35
click at [146, 689] on div "L Luca Novelli PADI Profile Users Settings Sign out Dashboard Company Product M…" at bounding box center [418, 32] width 837 height 1325
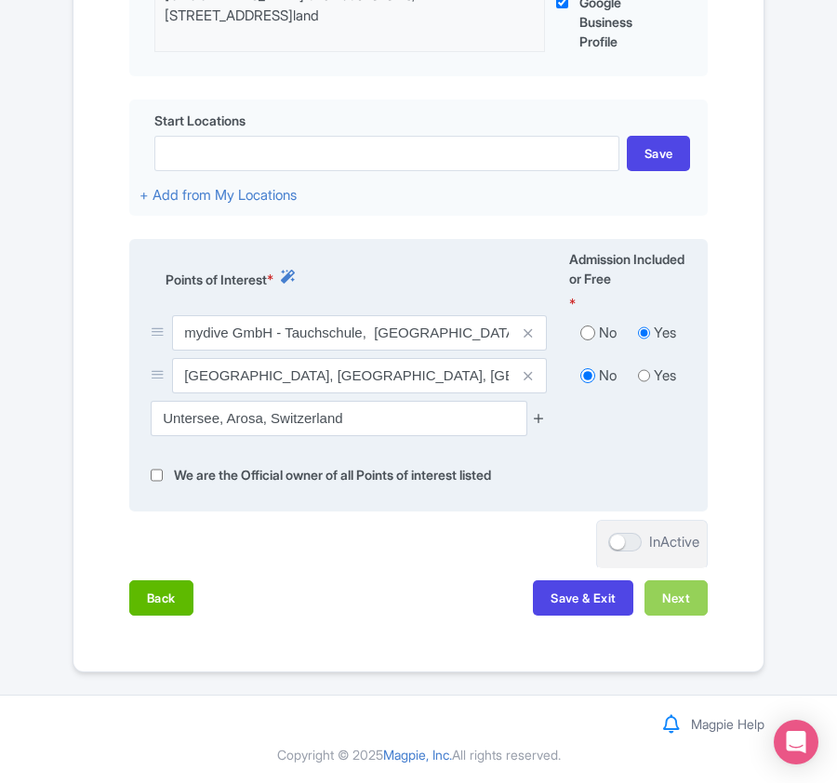
click at [536, 422] on link at bounding box center [539, 418] width 14 height 21
click at [543, 411] on icon at bounding box center [539, 418] width 14 height 14
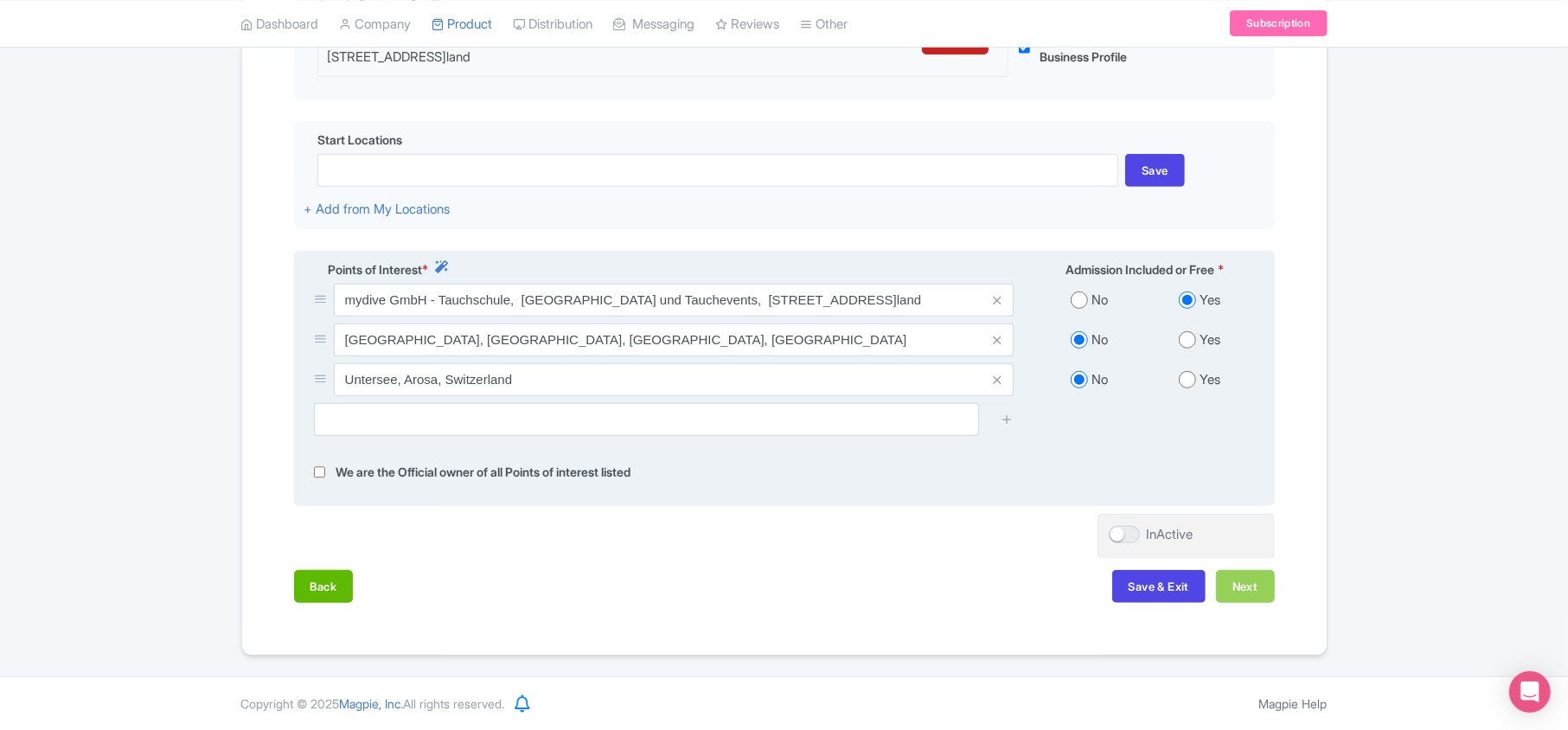
scroll to position [495, 0]
click at [328, 586] on button "Back" at bounding box center [324, 586] width 60 height 33
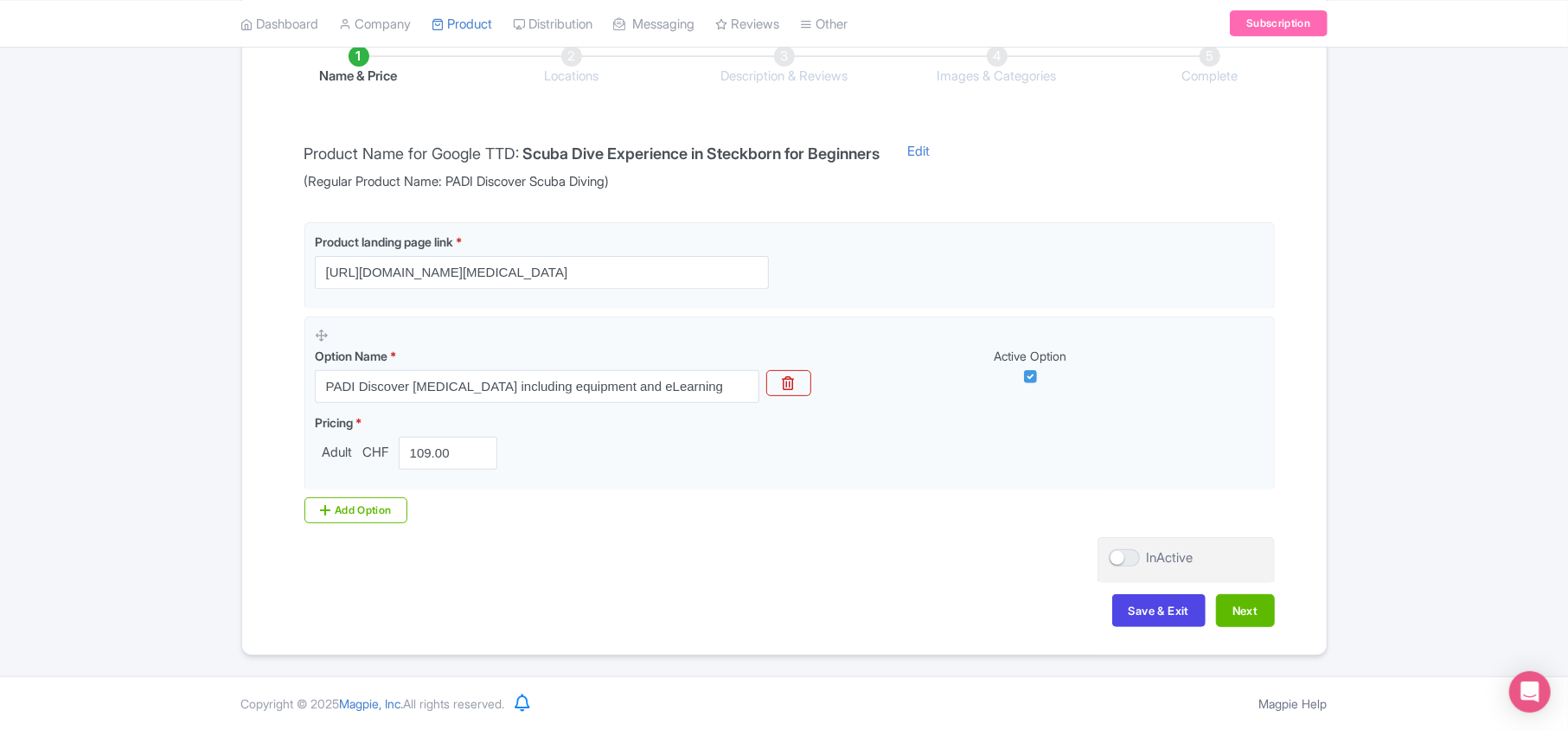
scroll to position [304, 0]
click at [778, 617] on button "Next" at bounding box center [1245, 610] width 59 height 33
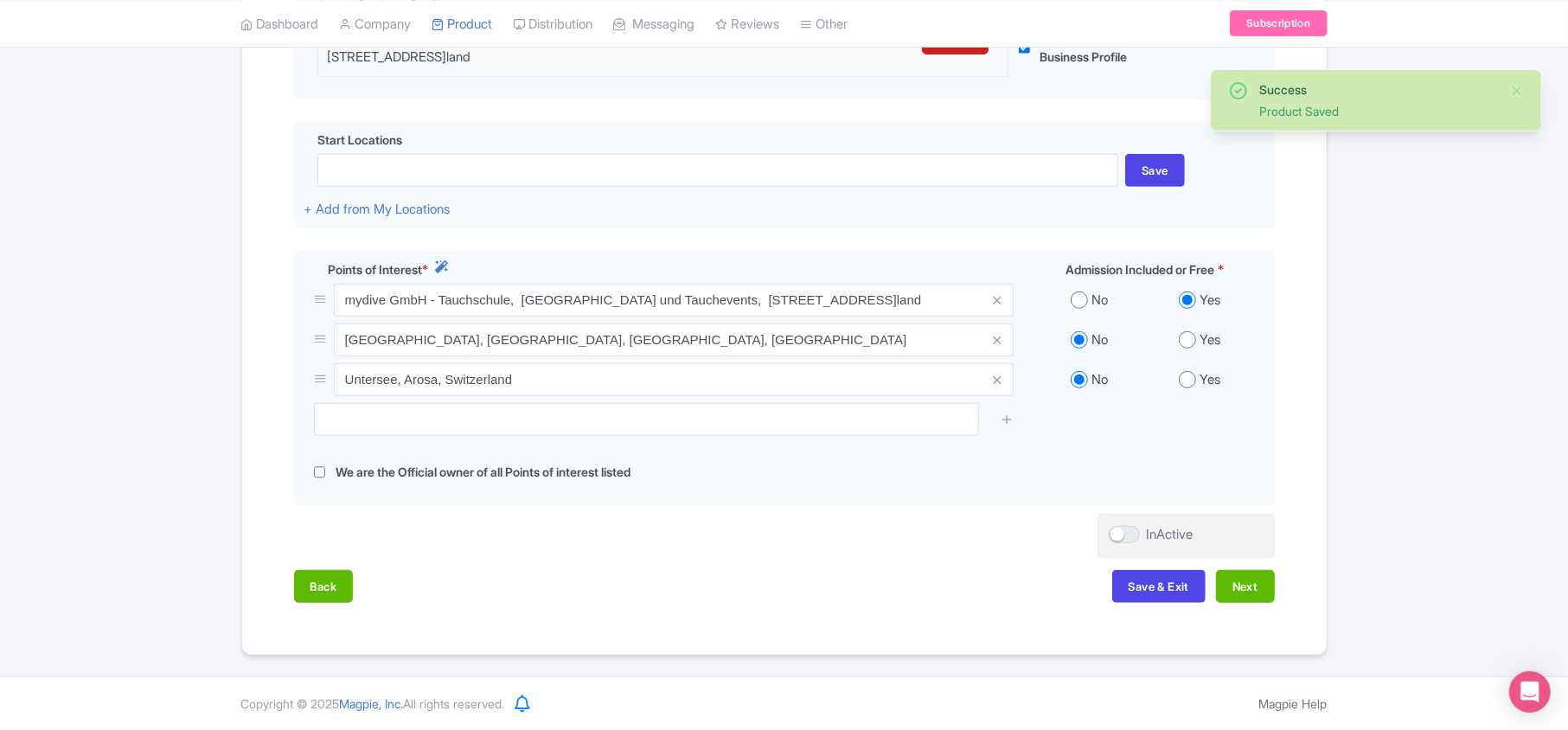
scroll to position [495, 0]
click at [778, 588] on button "Next" at bounding box center [1245, 586] width 59 height 33
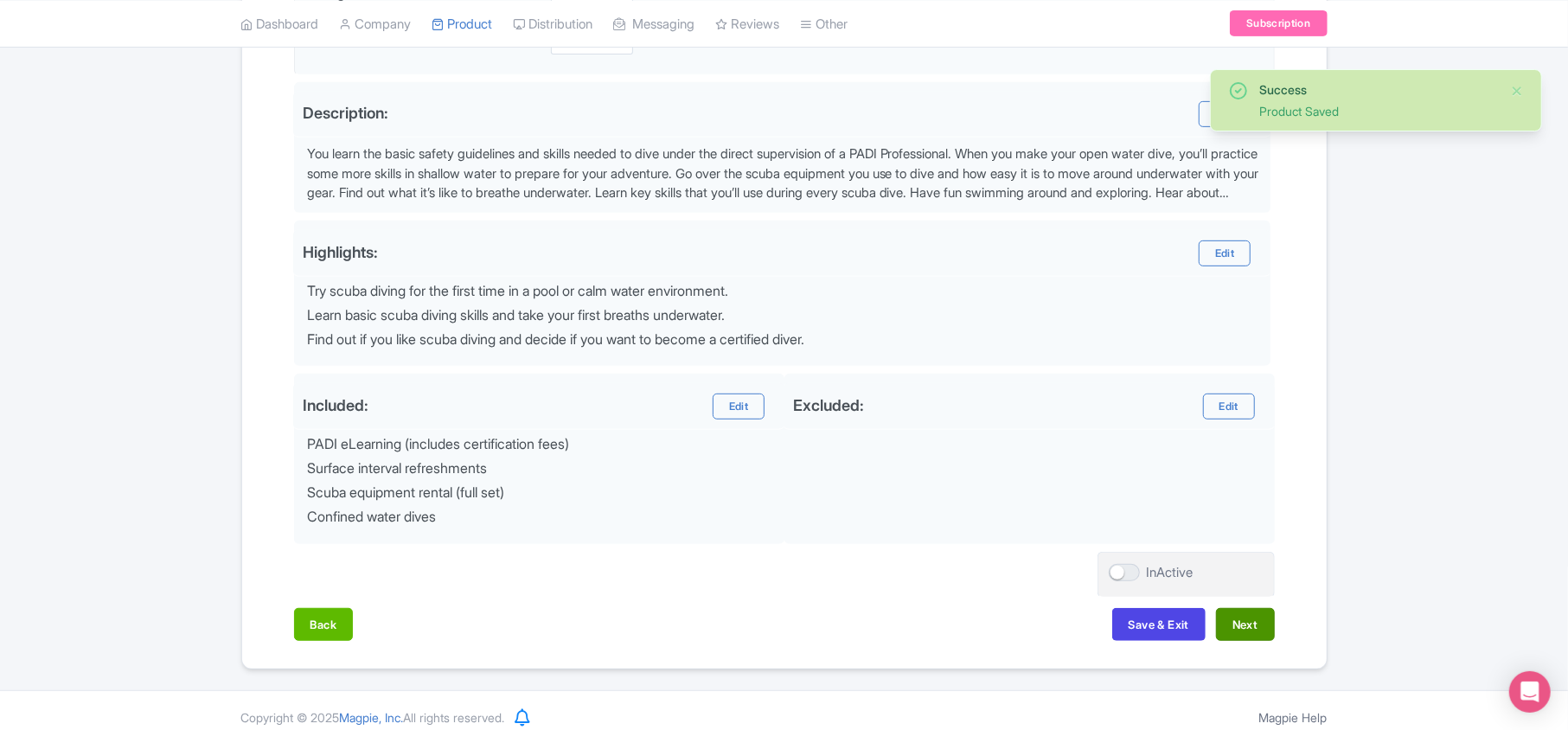
scroll to position [553, 0]
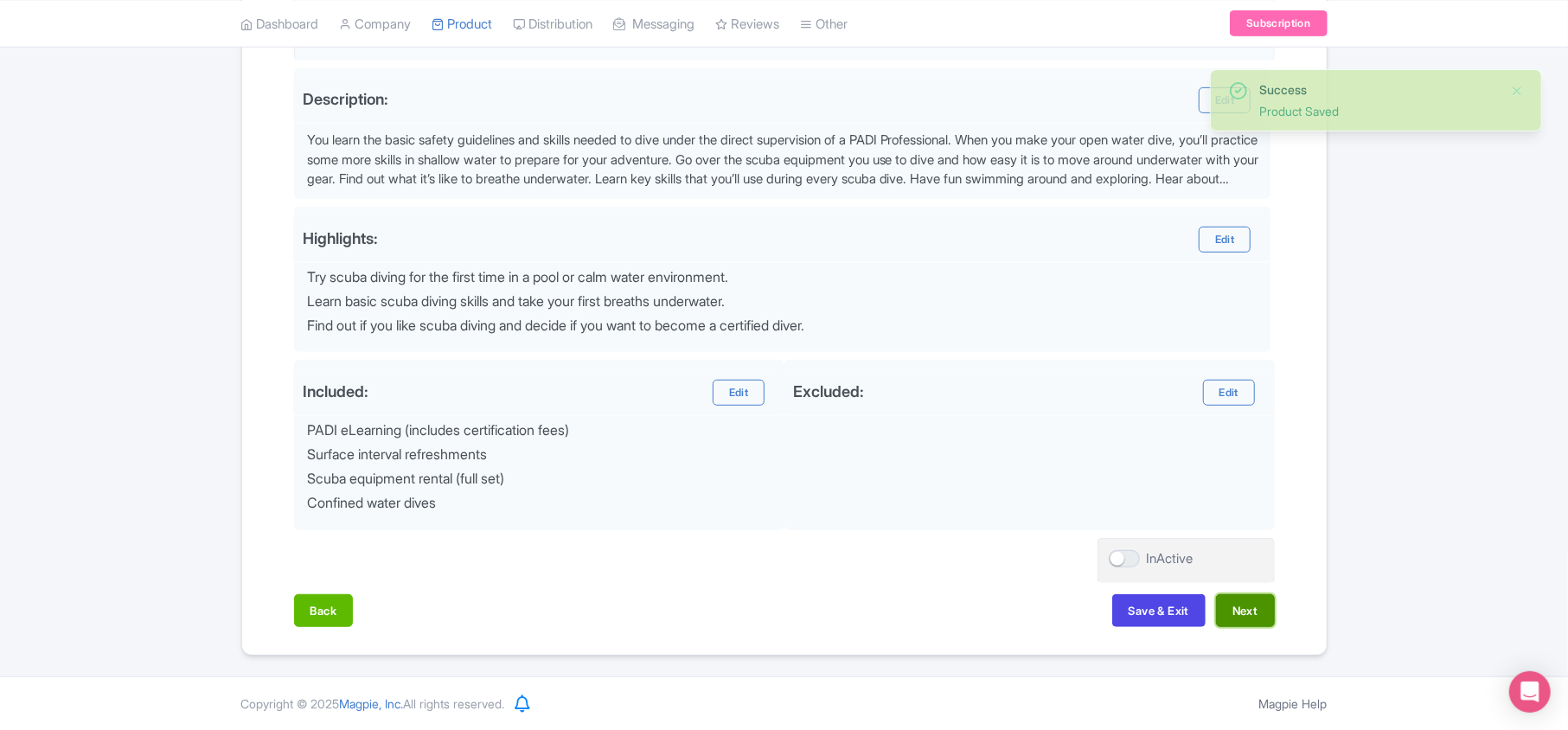
click at [778, 610] on button "Next" at bounding box center [1245, 610] width 59 height 33
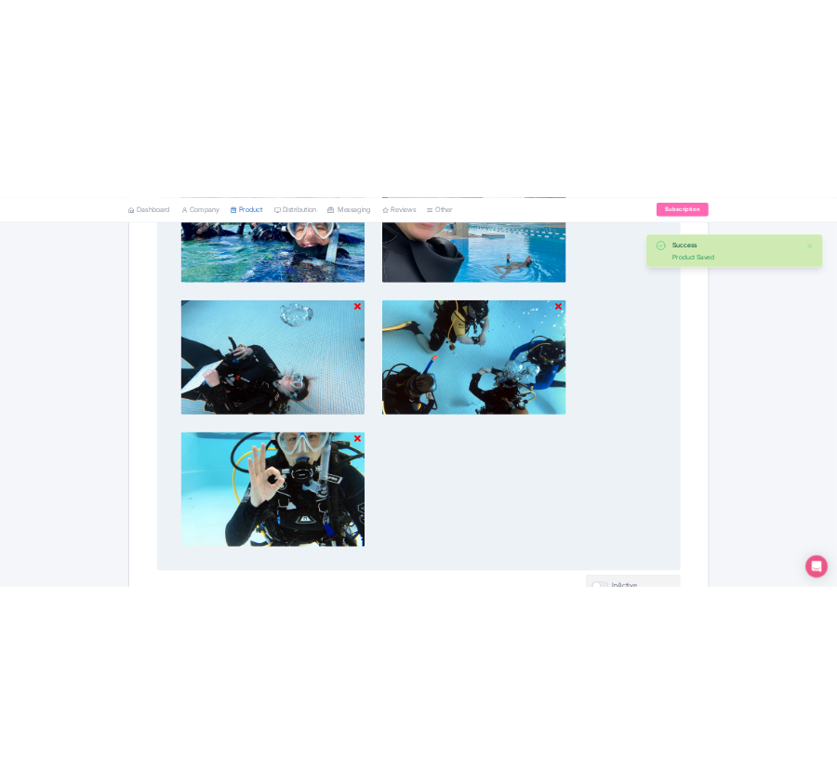
scroll to position [1332, 0]
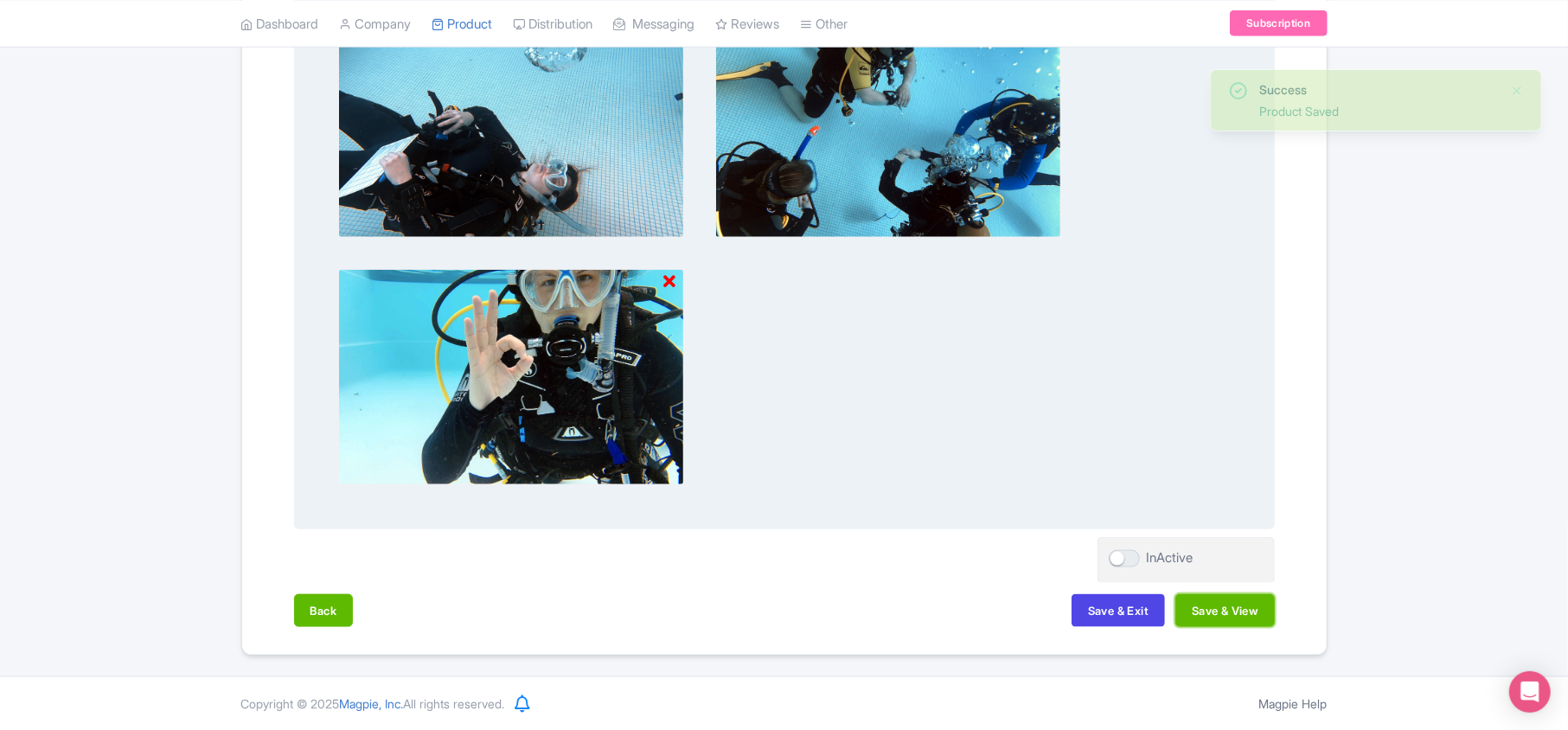
click at [778, 612] on button "Save & View" at bounding box center [1225, 610] width 99 height 33
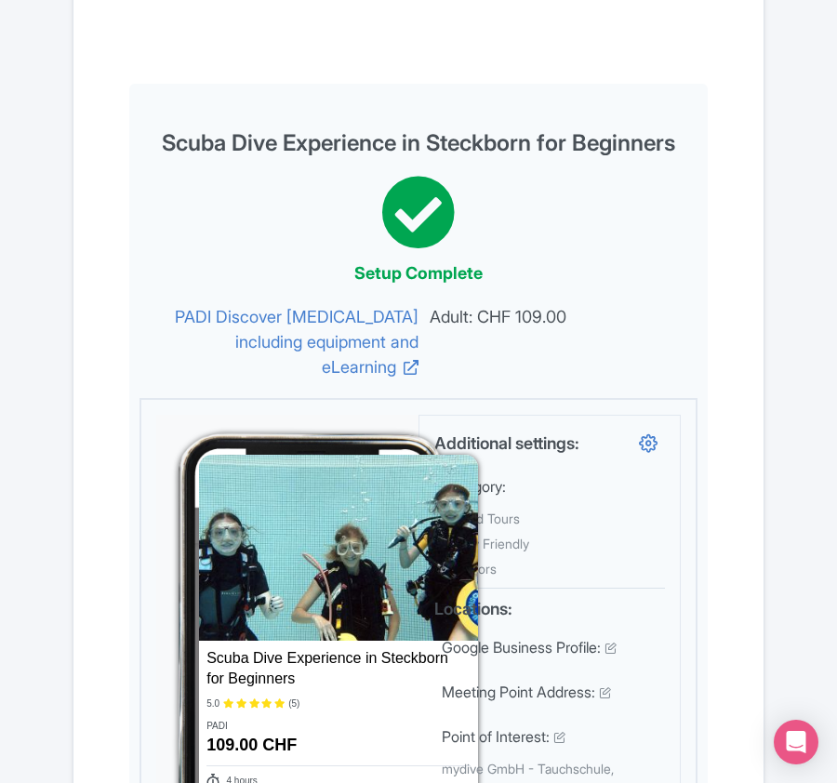
scroll to position [0, 0]
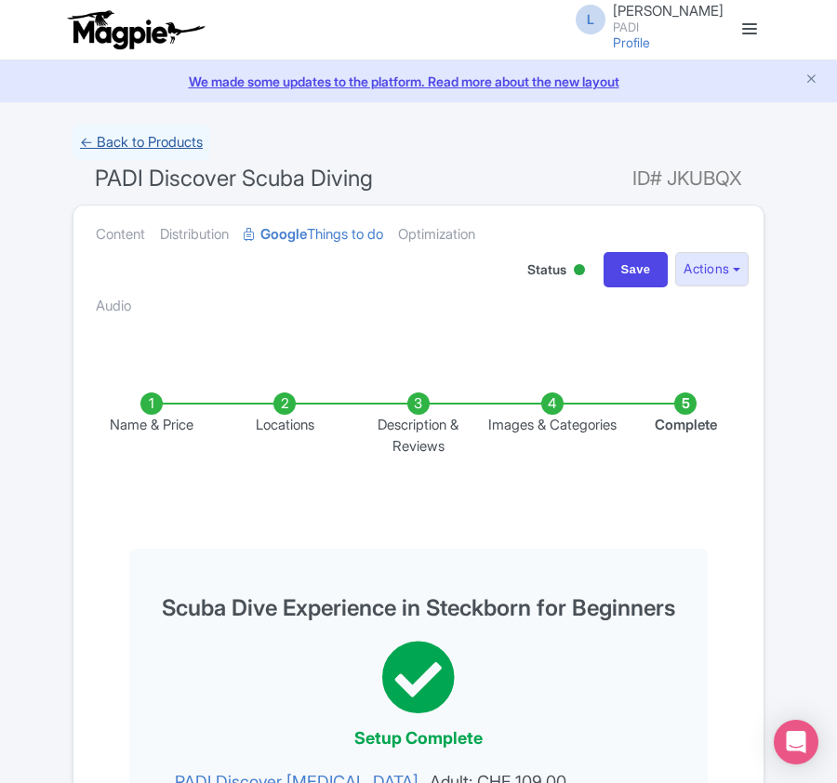
click at [132, 145] on link "← Back to Products" at bounding box center [142, 143] width 138 height 36
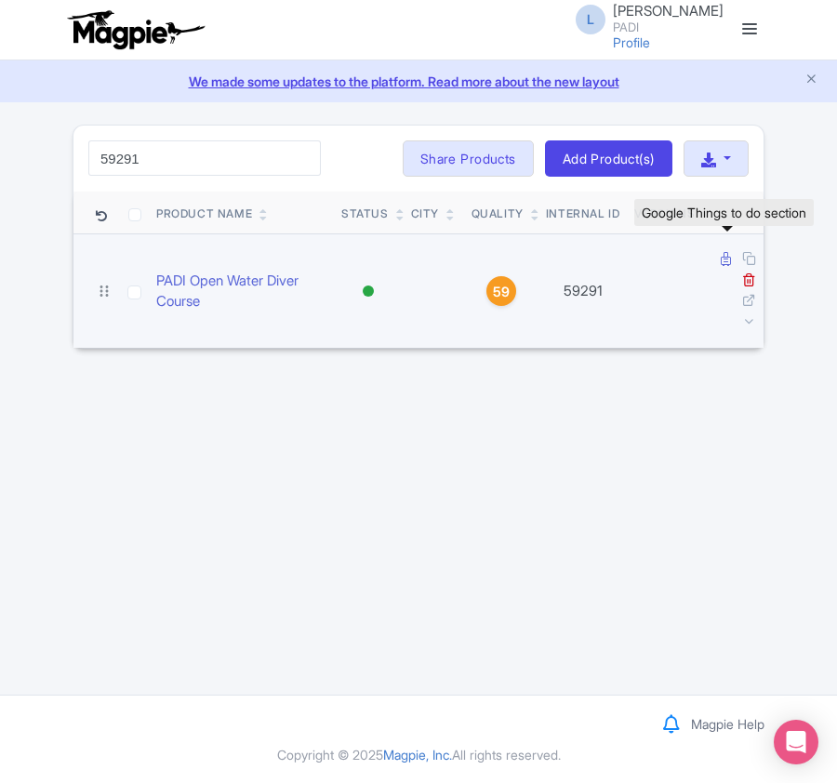
type input "59291"
click at [723, 265] on icon at bounding box center [725, 259] width 10 height 14
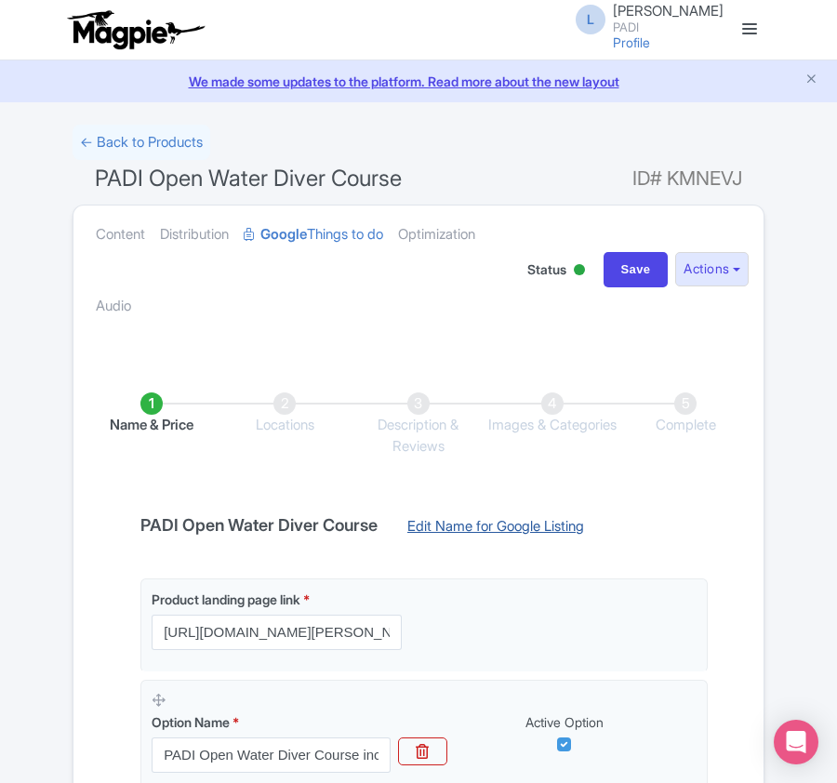
click at [528, 529] on link "Edit Name for Google Listing" at bounding box center [496, 531] width 214 height 30
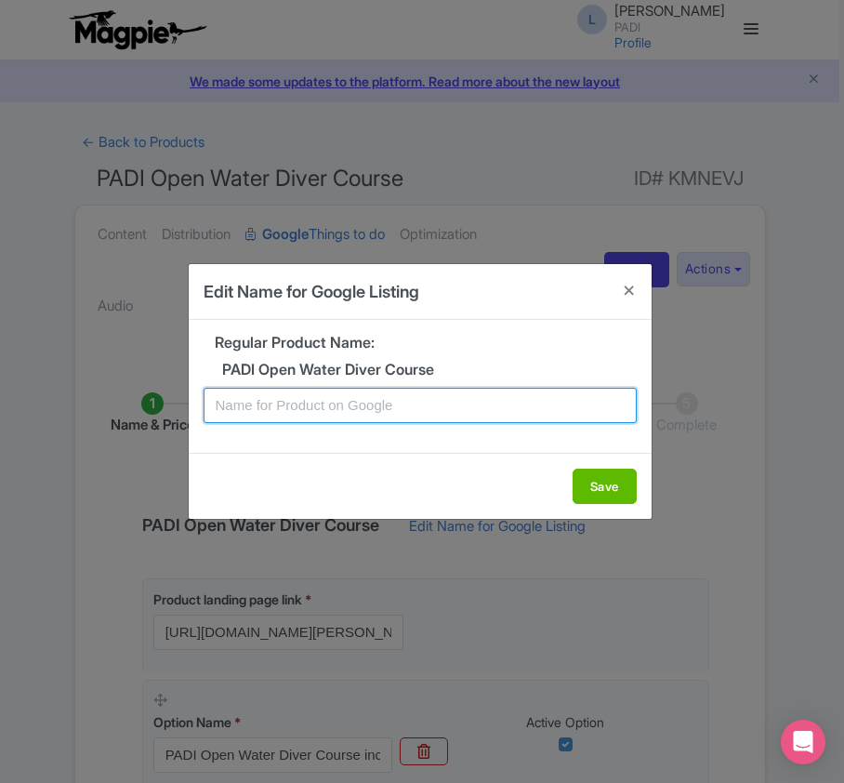
click at [305, 400] on input "text" at bounding box center [420, 405] width 433 height 35
paste input "Steckborn PADI Open Water Diving Lessons: Your First Step into a World of Fun"
type input "Steckborn PADI Open Water Diving Lessons: Your First Step into a World of Fun"
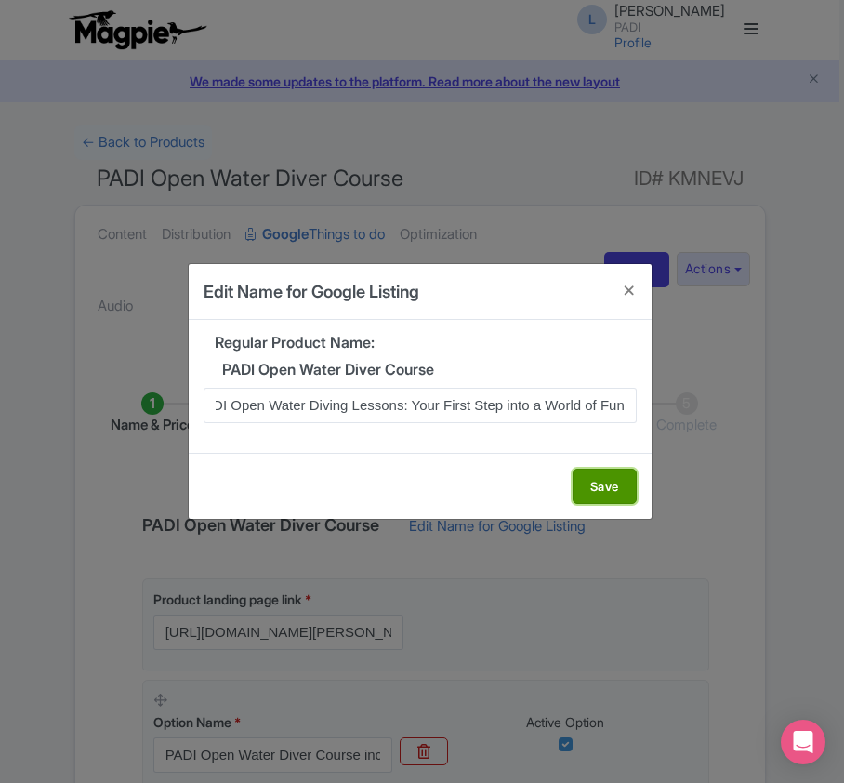
click at [591, 482] on button "Save" at bounding box center [605, 486] width 64 height 35
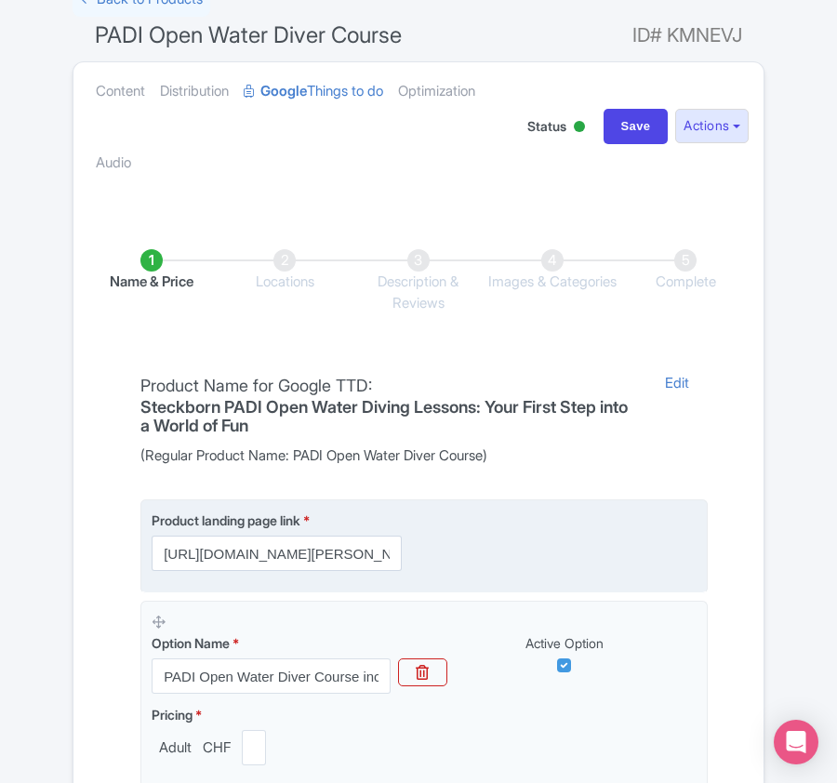
scroll to position [440, 0]
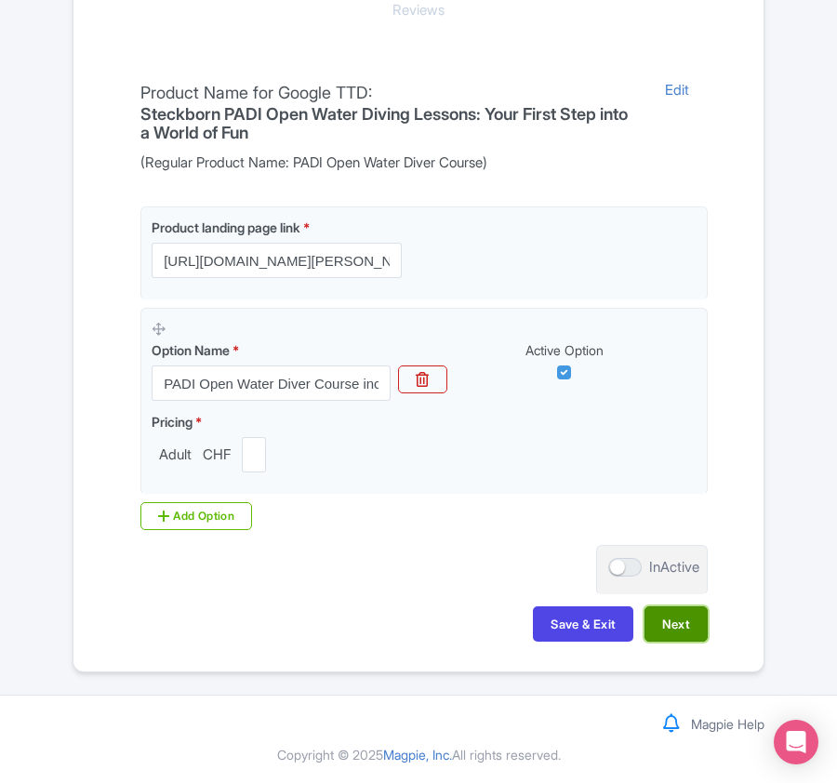
click at [677, 629] on button "Next" at bounding box center [675, 623] width 63 height 35
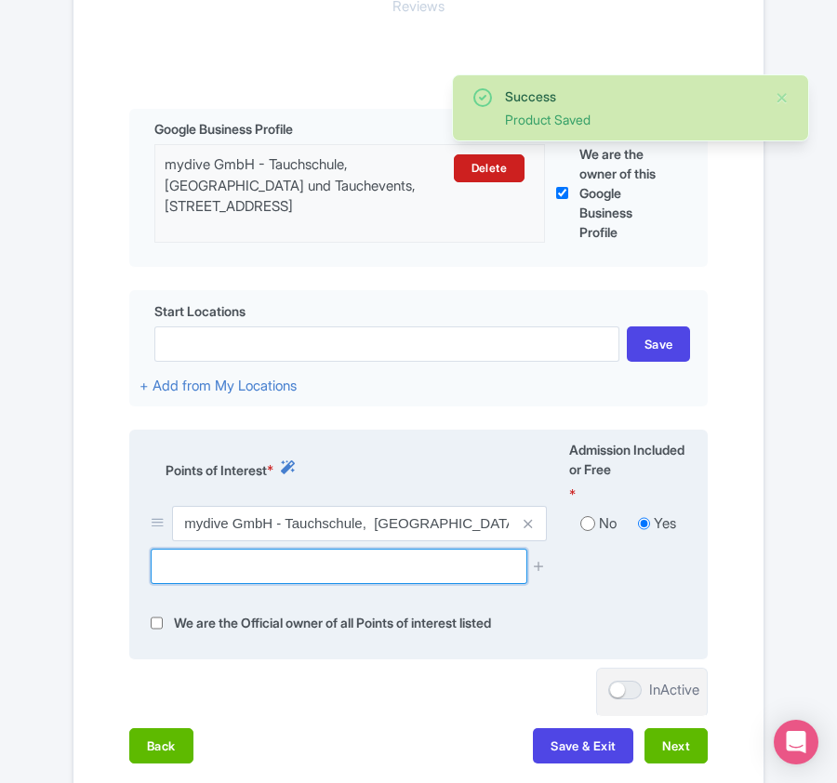
click at [272, 565] on input "text" at bounding box center [339, 565] width 376 height 35
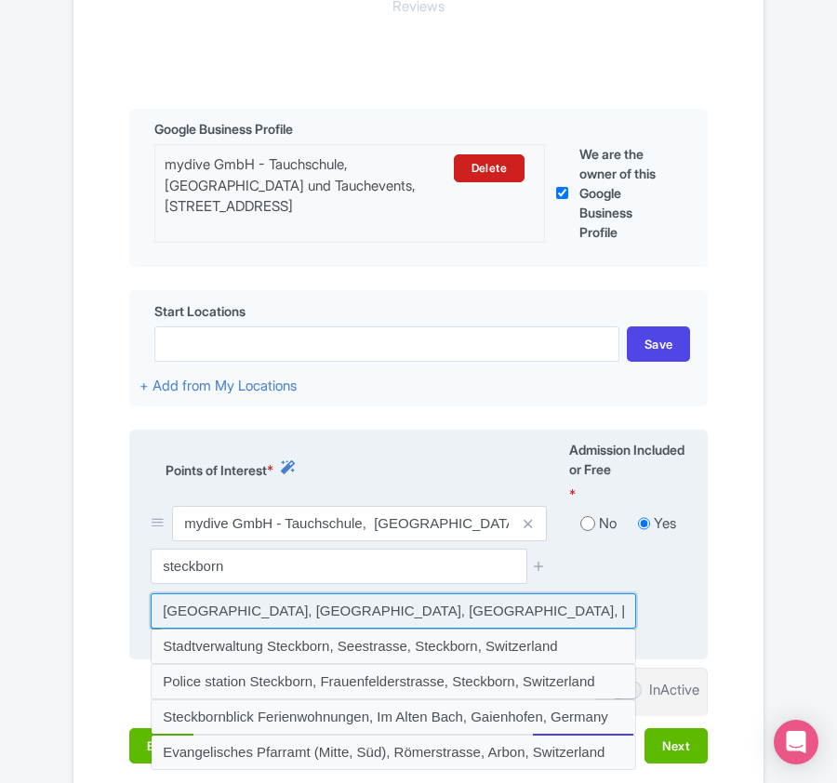
click at [260, 615] on input at bounding box center [393, 610] width 485 height 35
type input "Steckborn Altstadt, Kirchgasse, Steckborn, Switzerland"
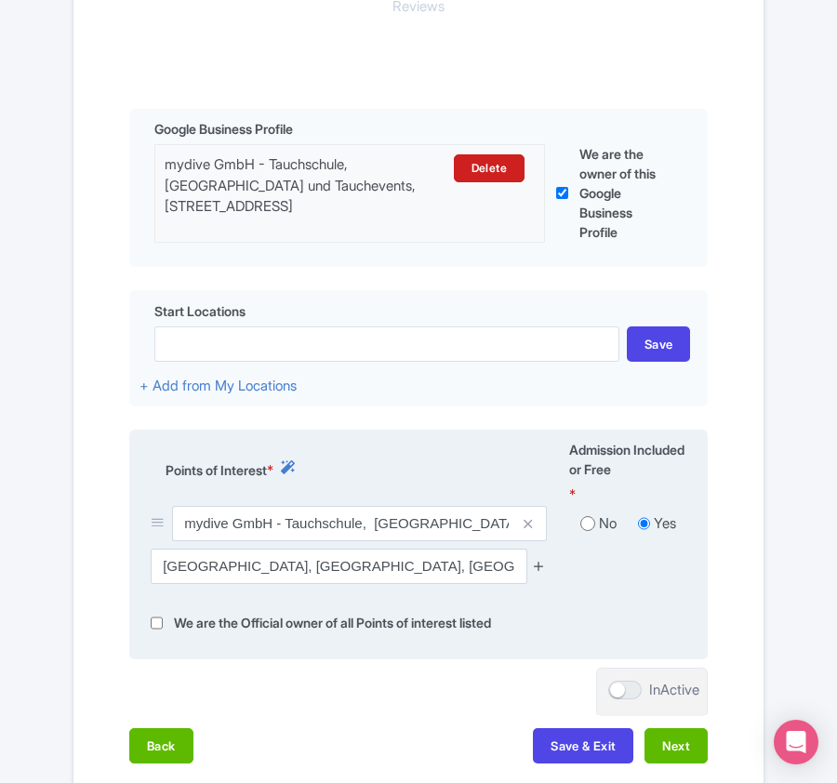
click at [539, 566] on icon at bounding box center [539, 566] width 14 height 14
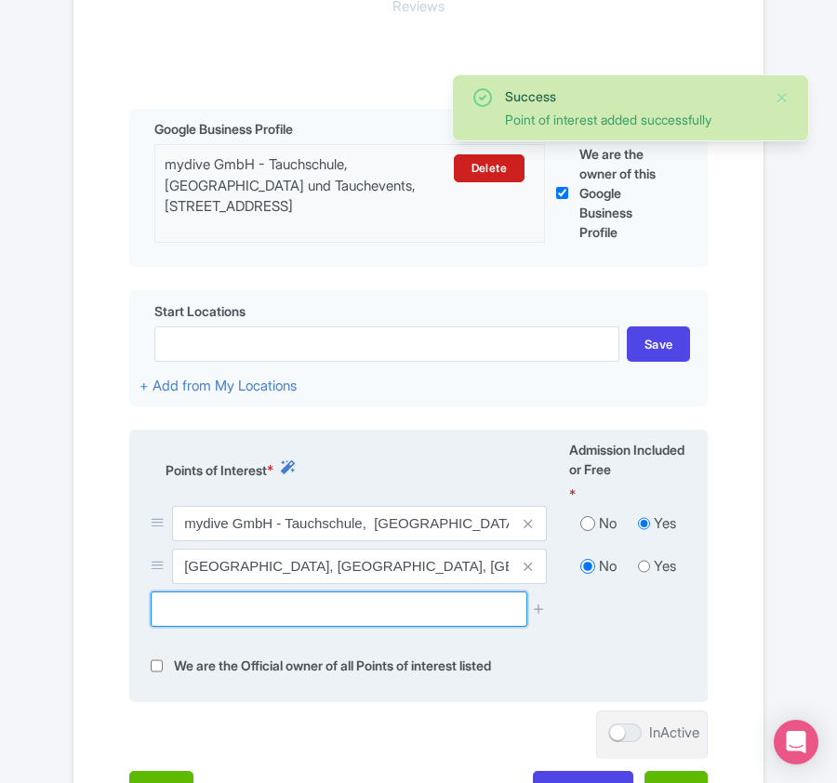
click at [358, 614] on input "text" at bounding box center [339, 608] width 376 height 35
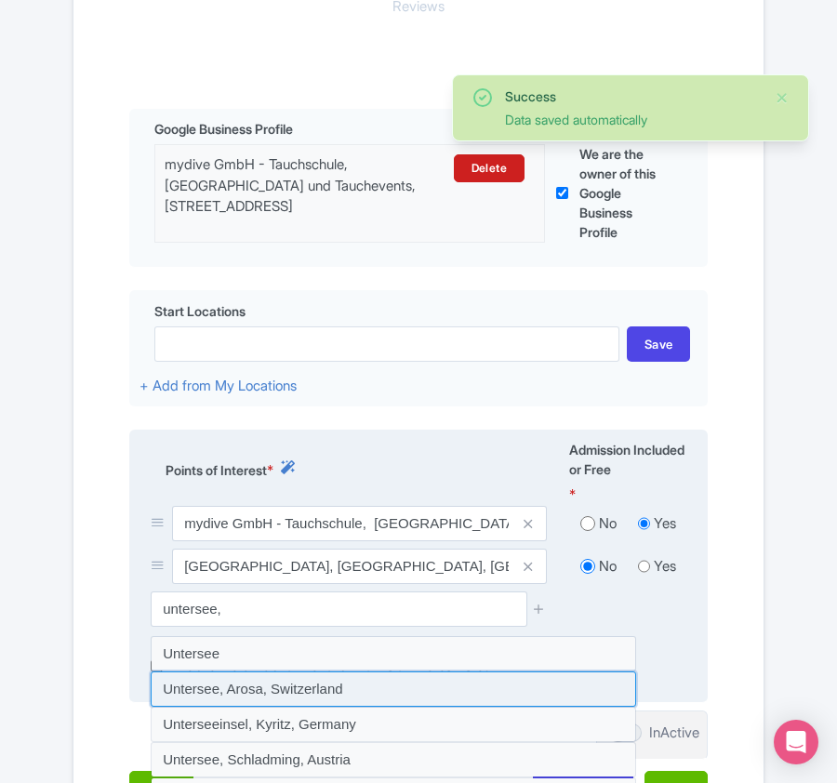
click at [325, 689] on input at bounding box center [393, 688] width 485 height 35
type input "Untersee, Arosa, Switzerland"
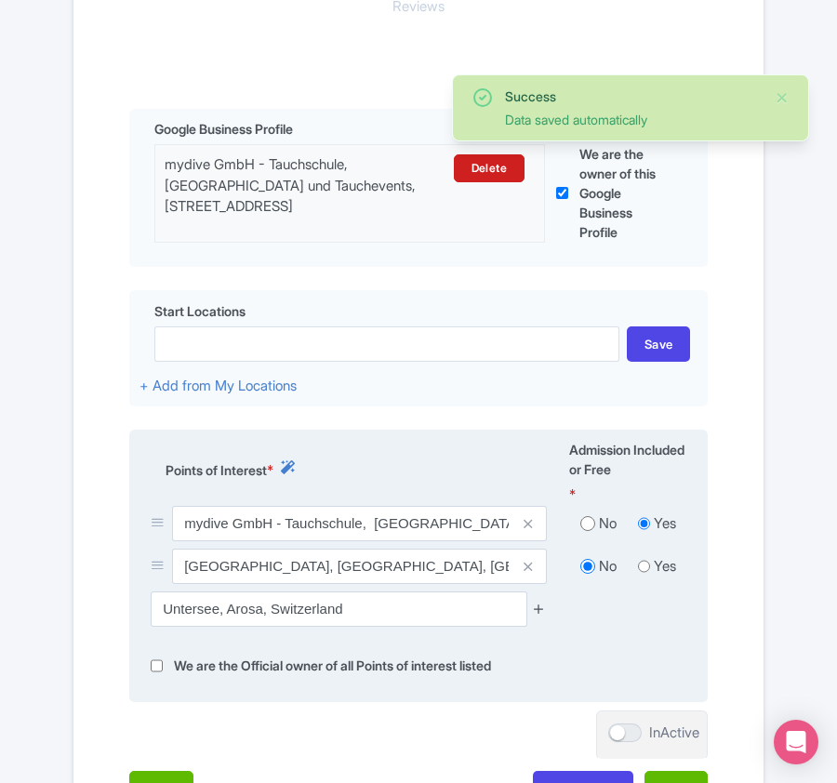
click at [540, 612] on icon at bounding box center [539, 608] width 14 height 14
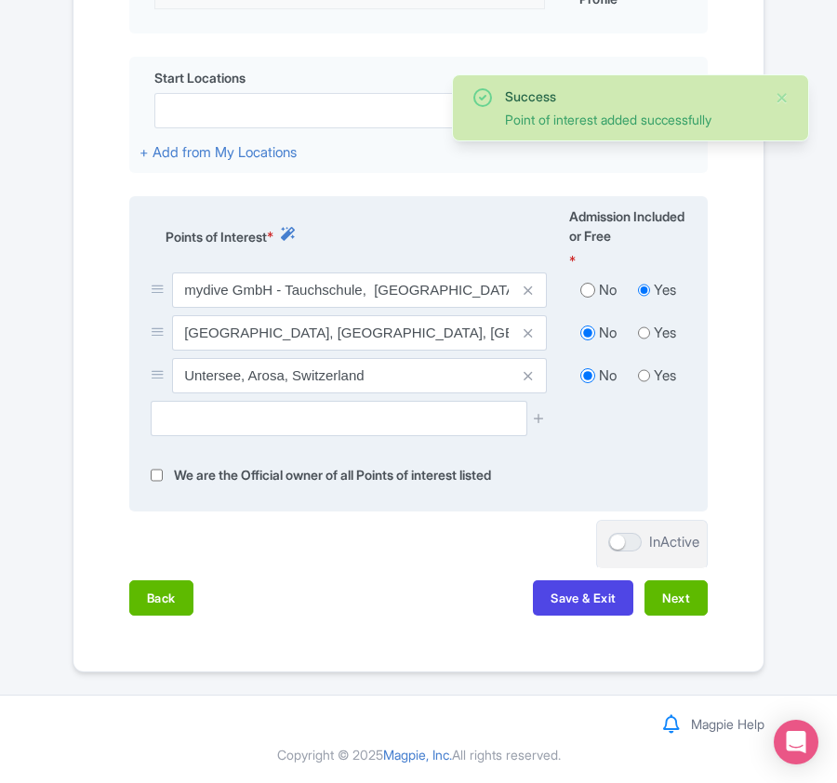
scroll to position [679, 0]
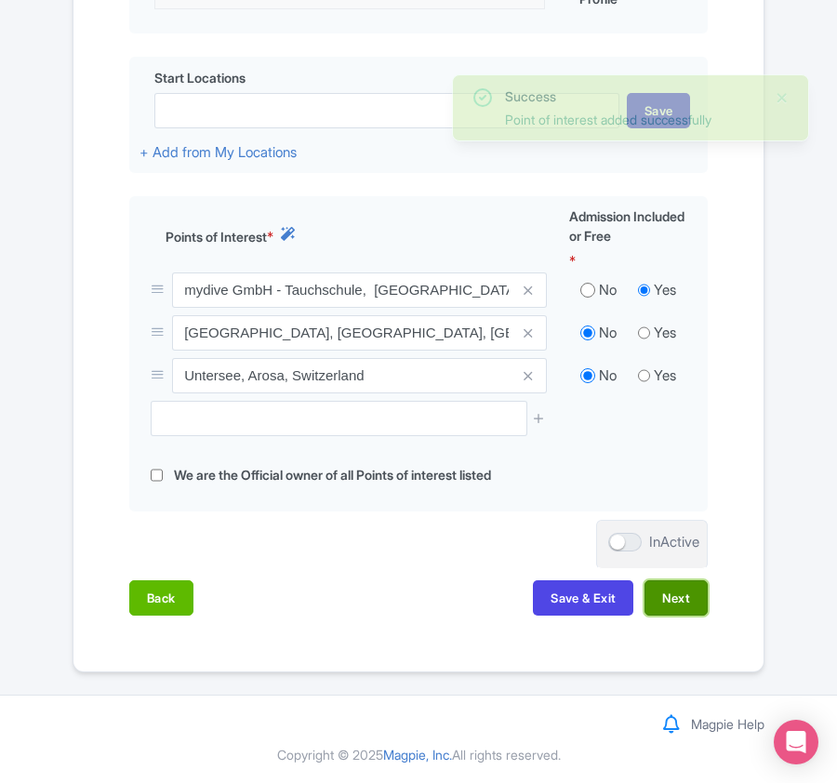
click at [663, 601] on button "Next" at bounding box center [675, 597] width 63 height 35
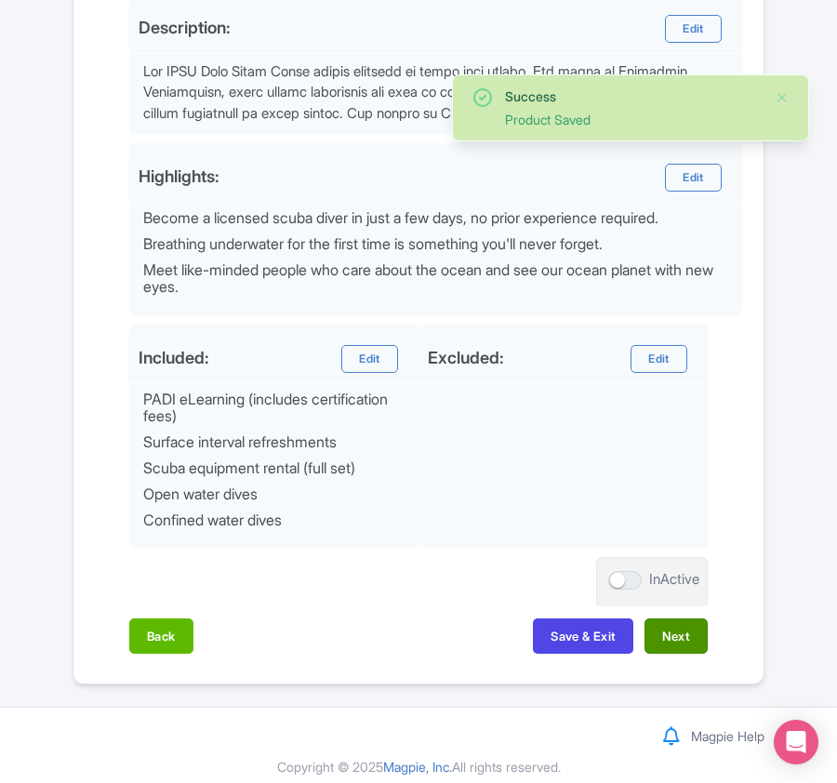
scroll to position [726, 0]
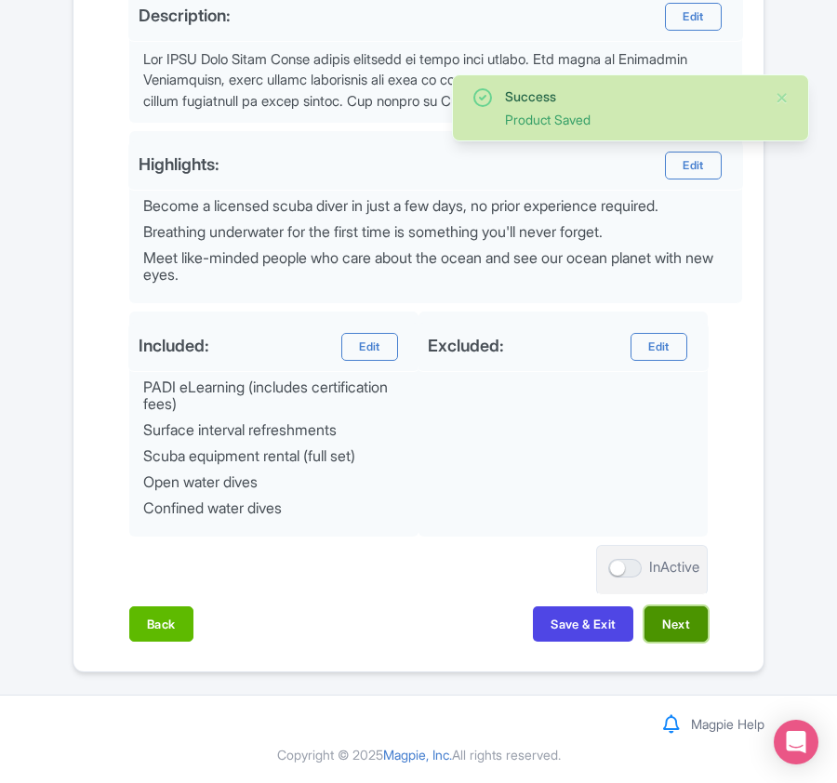
click at [667, 623] on button "Next" at bounding box center [675, 623] width 63 height 35
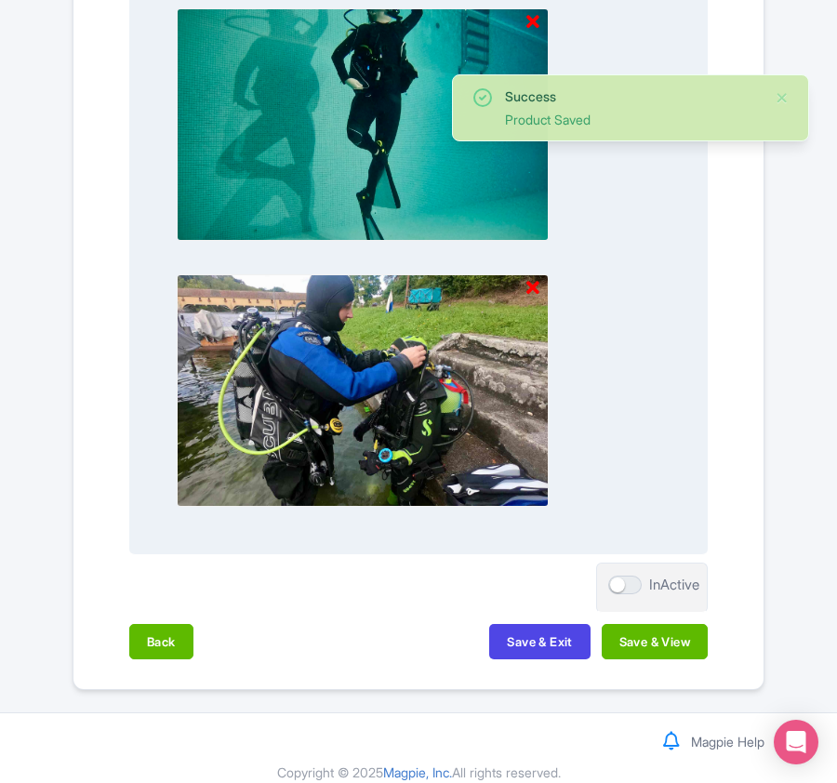
scroll to position [3025, 0]
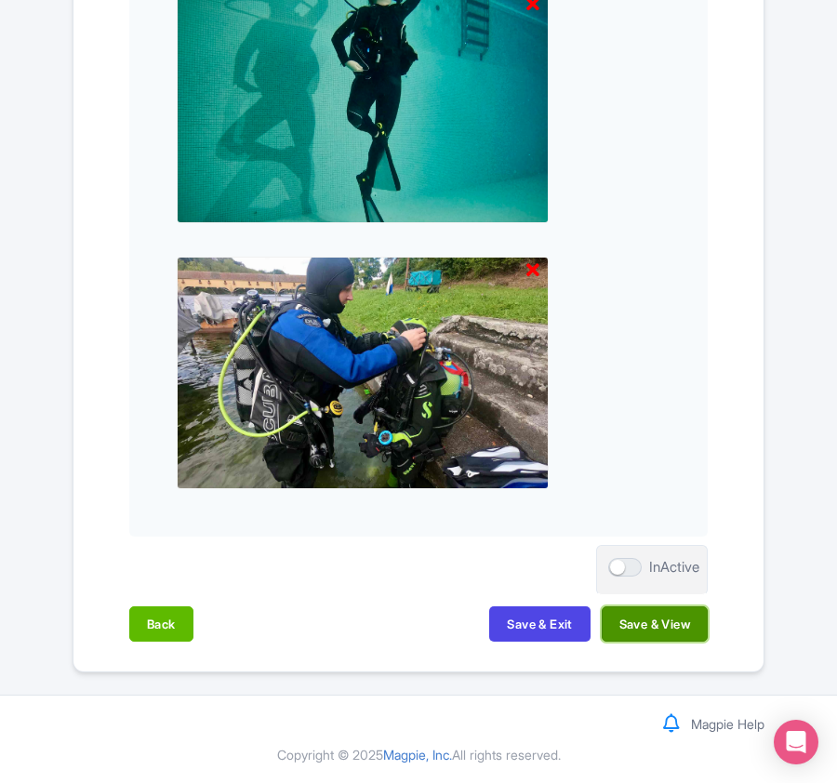
click at [660, 628] on button "Save & View" at bounding box center [654, 623] width 106 height 35
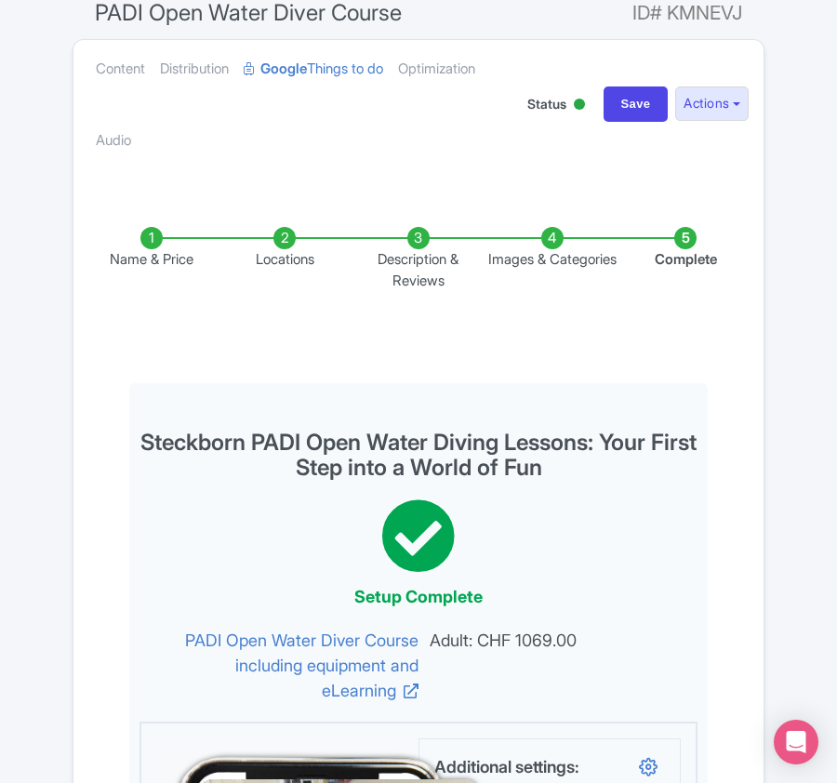
scroll to position [0, 0]
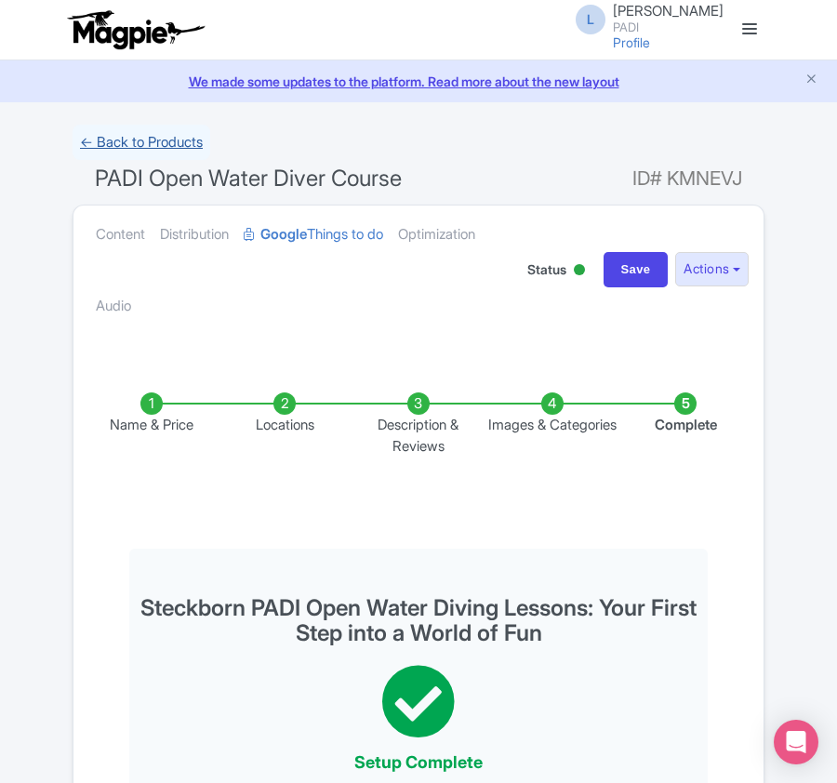
click at [151, 139] on link "← Back to Products" at bounding box center [142, 143] width 138 height 36
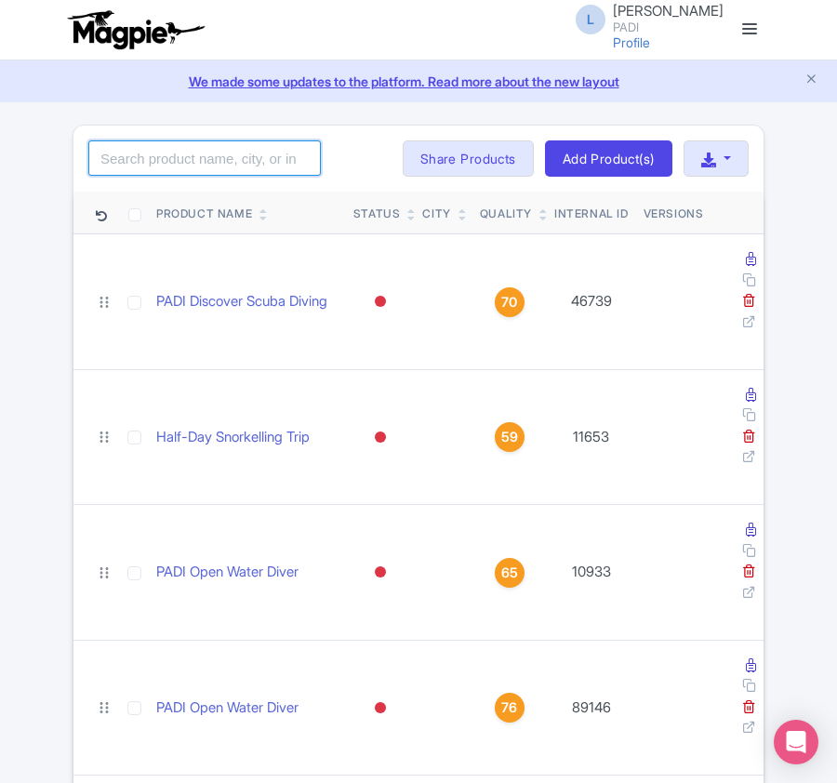
click at [179, 158] on input "search" at bounding box center [204, 157] width 232 height 35
paste input "13290"
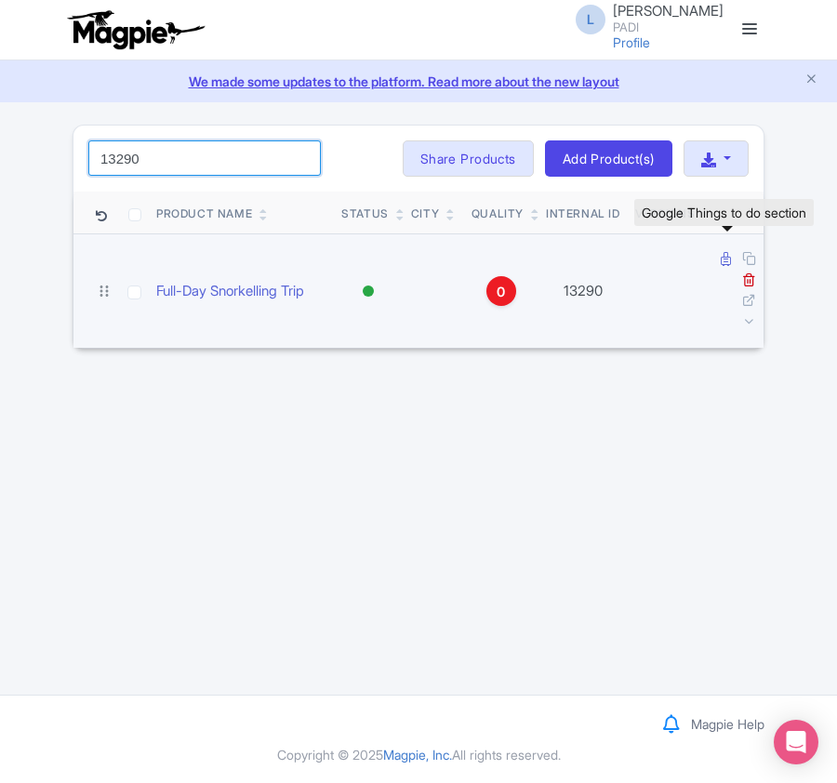
type input "13290"
click at [723, 260] on icon at bounding box center [725, 259] width 10 height 14
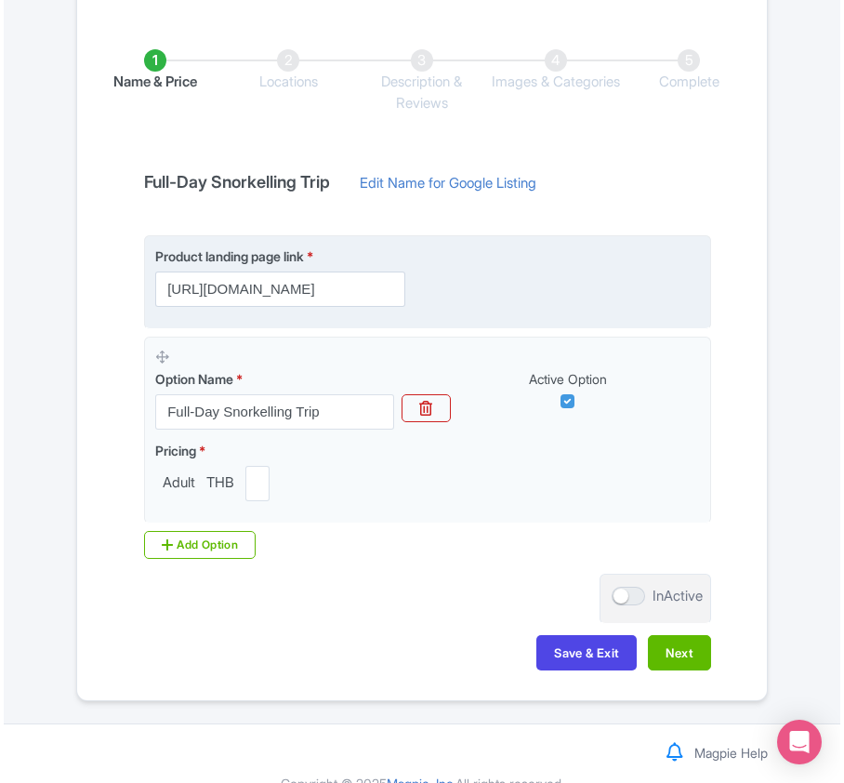
scroll to position [372, 0]
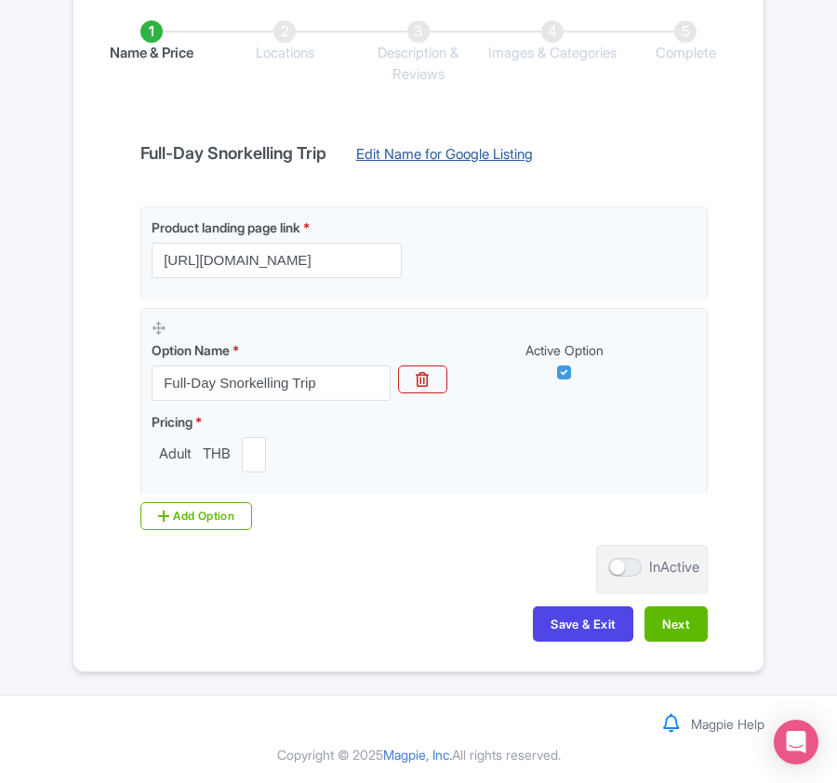
click at [392, 151] on link "Edit Name for Google Listing" at bounding box center [444, 159] width 214 height 30
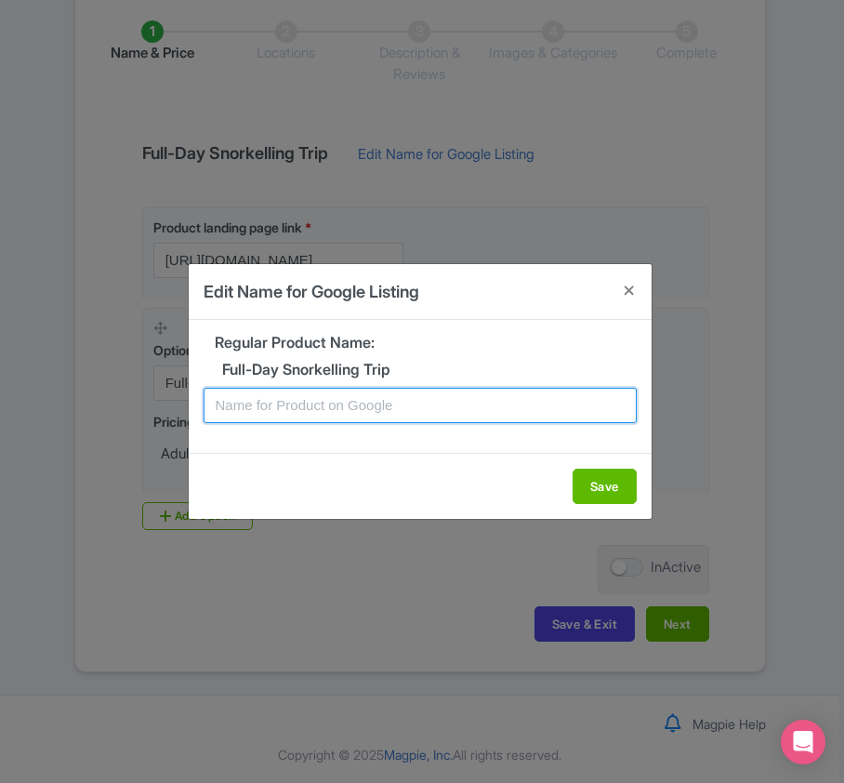
click at [335, 410] on input "text" at bounding box center [420, 405] width 433 height 35
paste input "Koh Kood Guided Snorkeling Tour: Perfect for Non-Divers and Families"
type input "Koh Kood Guided Snorkeling Tour: Perfect for Non-Divers and Families"
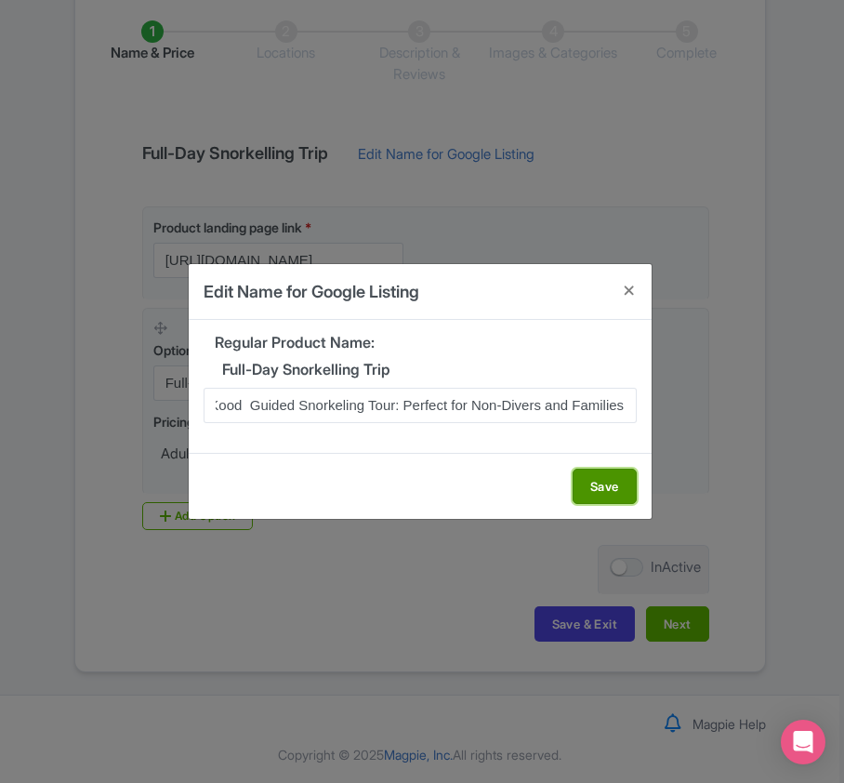
click at [603, 492] on button "Save" at bounding box center [605, 486] width 64 height 35
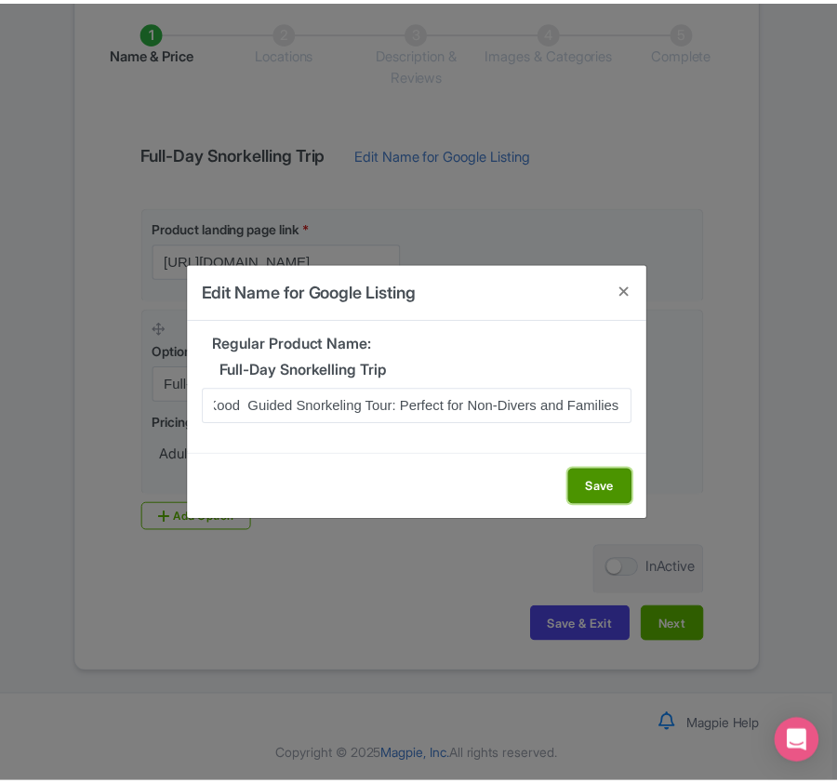
scroll to position [0, 0]
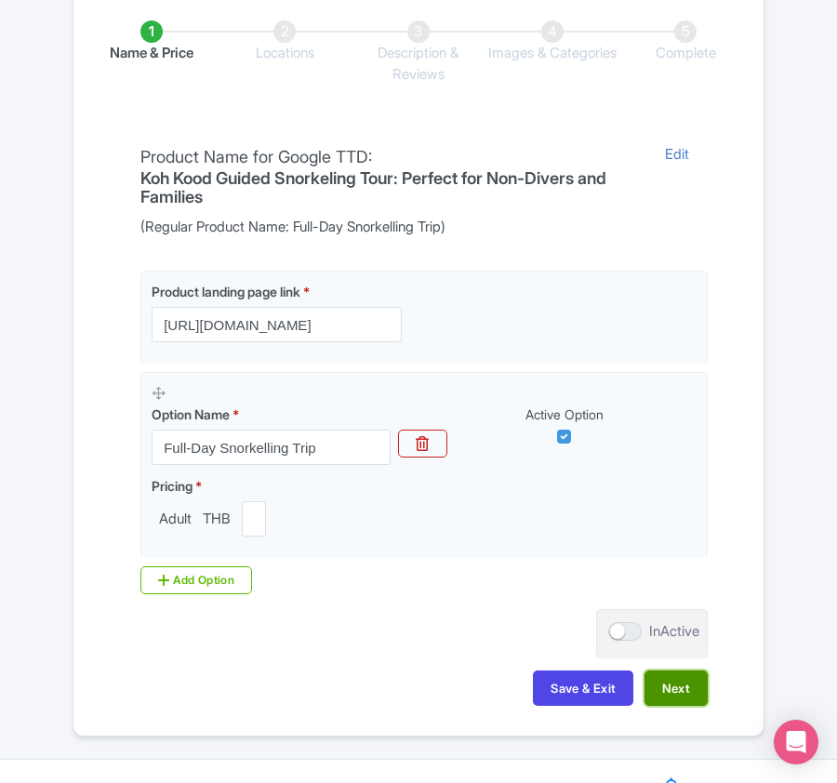
click at [681, 692] on button "Next" at bounding box center [675, 687] width 63 height 35
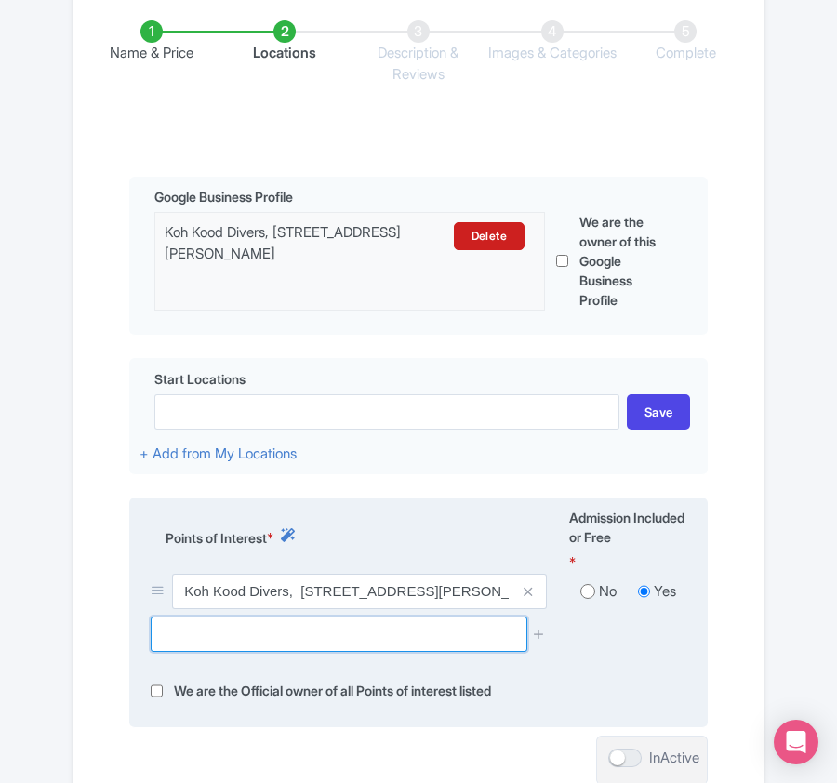
click at [232, 637] on input "text" at bounding box center [339, 633] width 376 height 35
paste input "Hin Yetti"
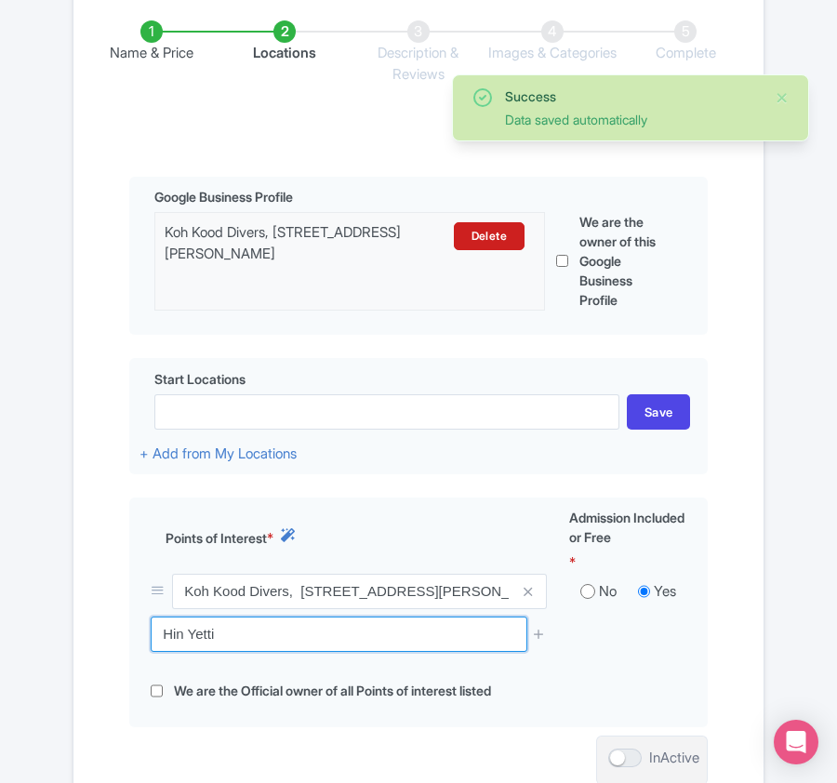
drag, startPoint x: 239, startPoint y: 640, endPoint x: 91, endPoint y: 630, distance: 148.1
click at [91, 630] on div "Name & Price Locations Description & Reviews Images & Categories Complete Edit …" at bounding box center [418, 416] width 667 height 866
paste input "Koh Reath"
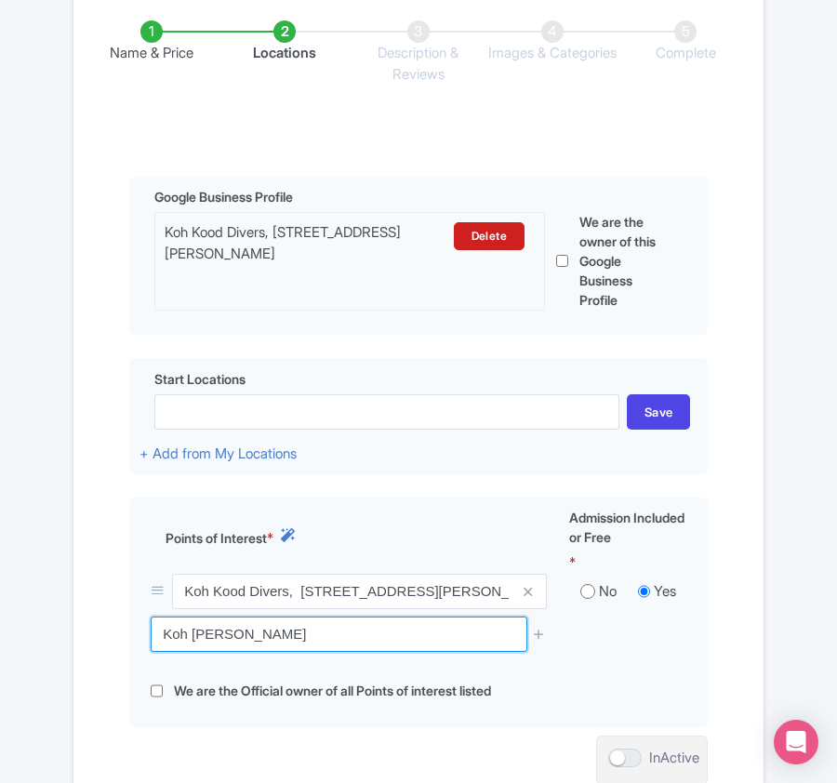
drag, startPoint x: 272, startPoint y: 644, endPoint x: 56, endPoint y: 611, distance: 219.2
click at [56, 611] on div "Error Point of interest does not exist! ← Back to Products Full-Day Snorkelling…" at bounding box center [418, 321] width 837 height 1136
paste input "Soneva Reef"
drag, startPoint x: 283, startPoint y: 630, endPoint x: 26, endPoint y: 630, distance: 256.6
click at [26, 630] on div "Error Point of interest does not exist! ← Back to Products Full-Day Snorkelling…" at bounding box center [418, 321] width 837 height 1136
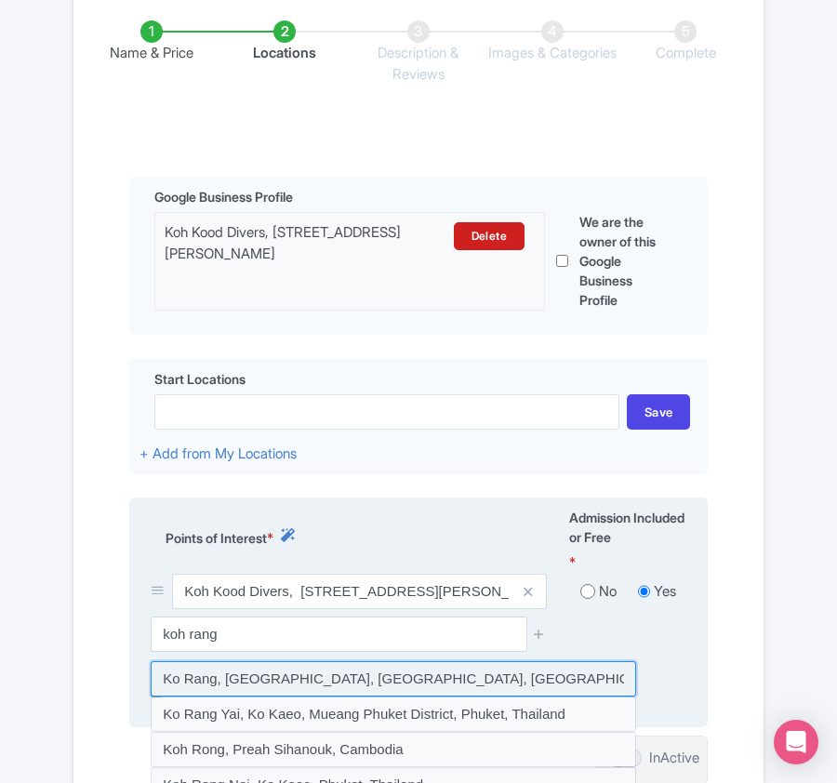
click at [281, 677] on input at bounding box center [393, 678] width 485 height 35
type input "Ko Rang, Ko Kut District, Trat, Thailand"
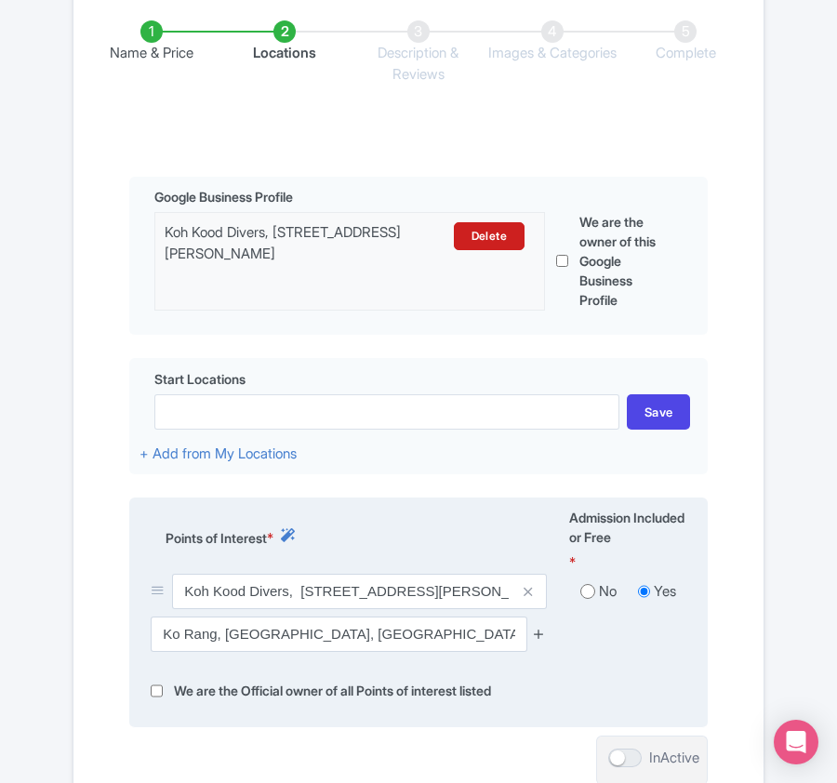
click at [533, 630] on icon at bounding box center [539, 634] width 14 height 14
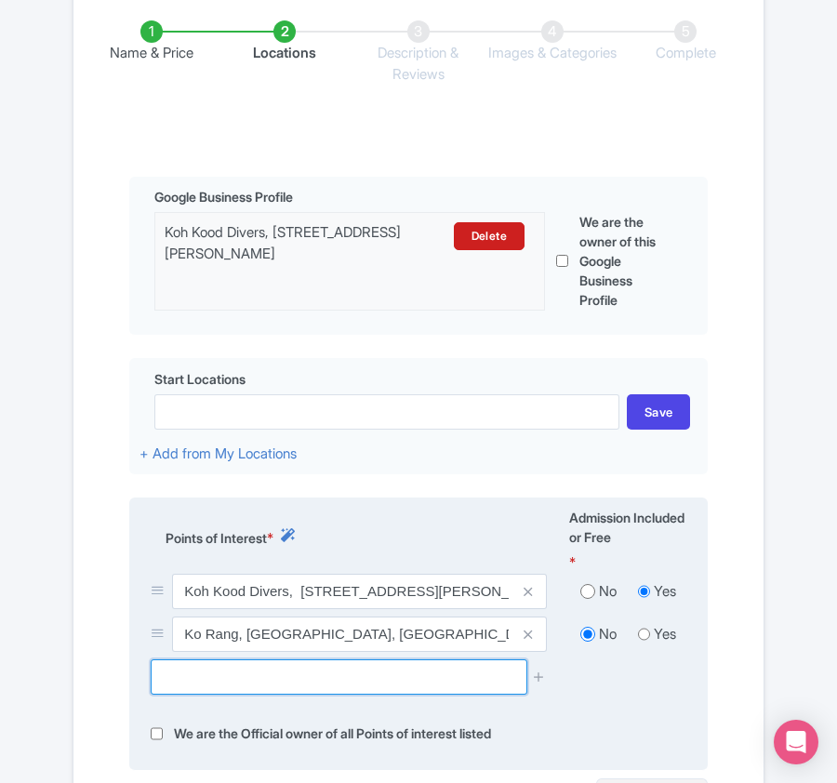
click at [195, 690] on input "text" at bounding box center [339, 676] width 376 height 35
paste input "Hin kuak maa (Three fingers)"
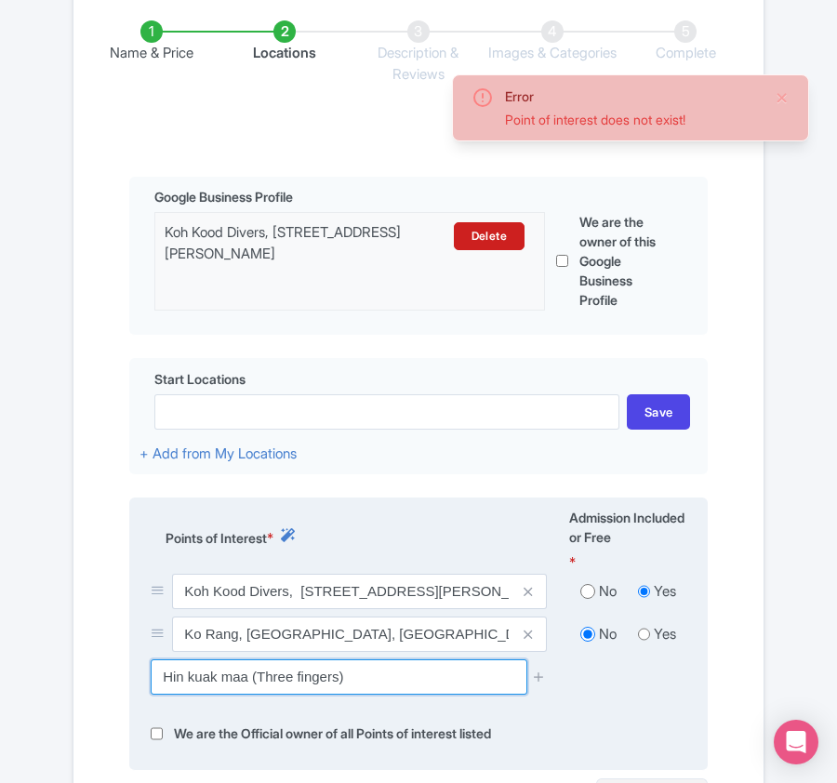
drag, startPoint x: 245, startPoint y: 681, endPoint x: 435, endPoint y: 670, distance: 190.0
click at [435, 670] on input "Hin kuak maa (Three fingers)" at bounding box center [339, 676] width 376 height 35
type input "H"
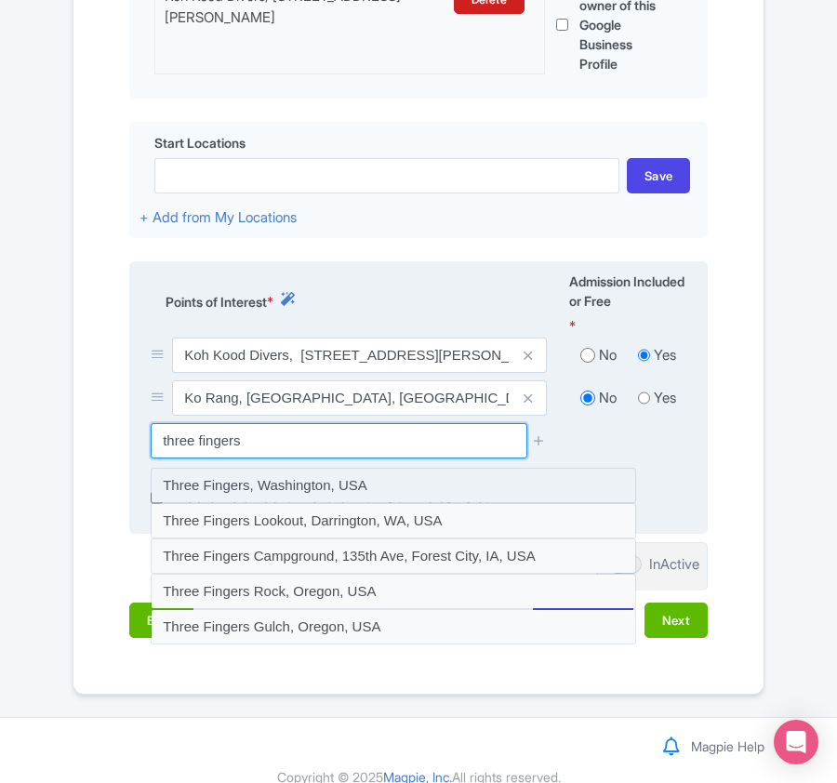
scroll to position [619, 0]
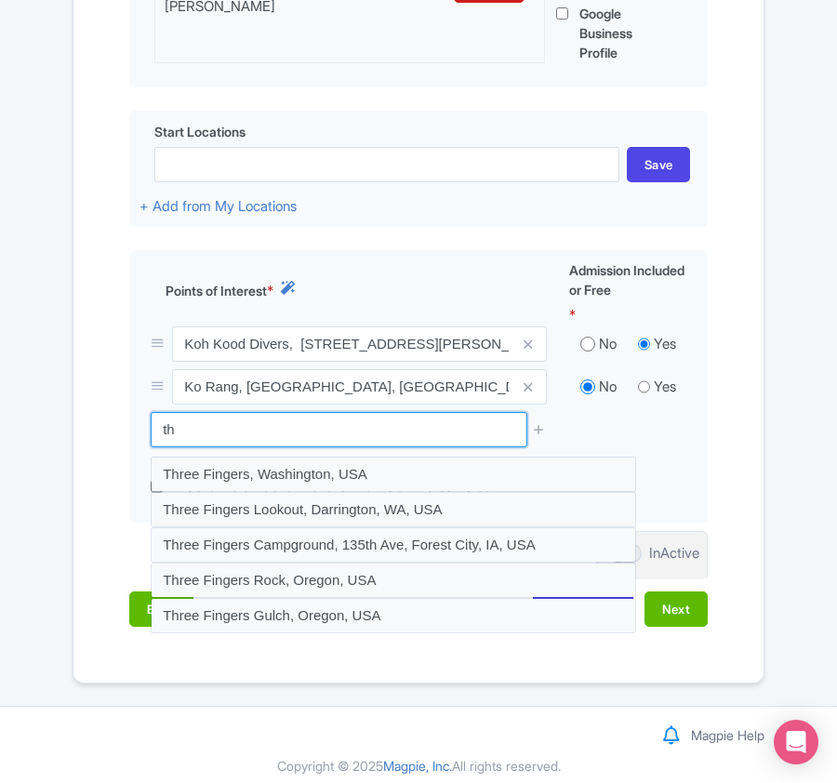
type input "t"
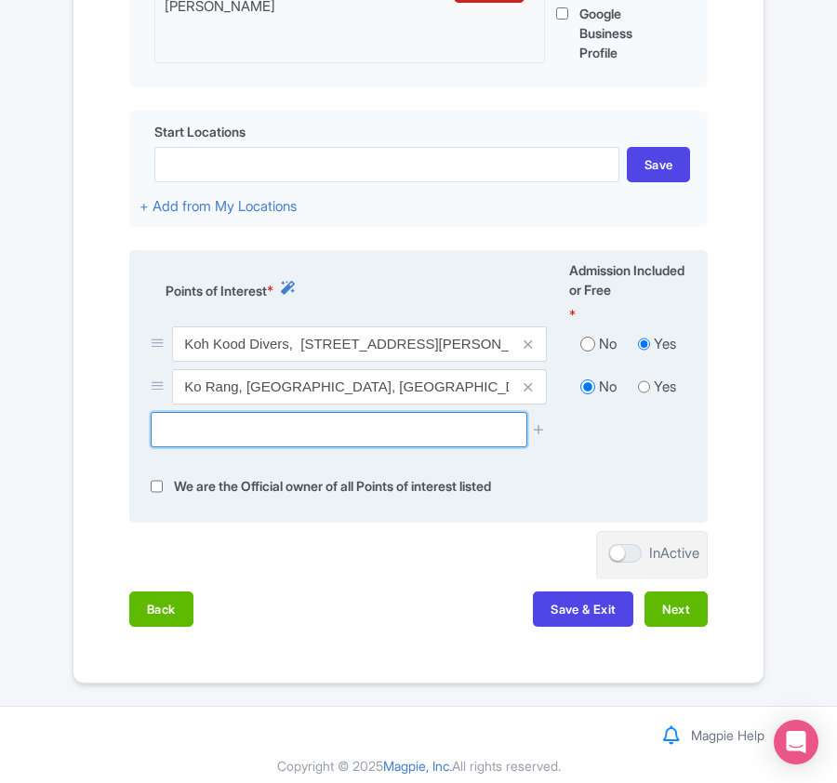
click at [238, 416] on input "text" at bounding box center [339, 429] width 376 height 35
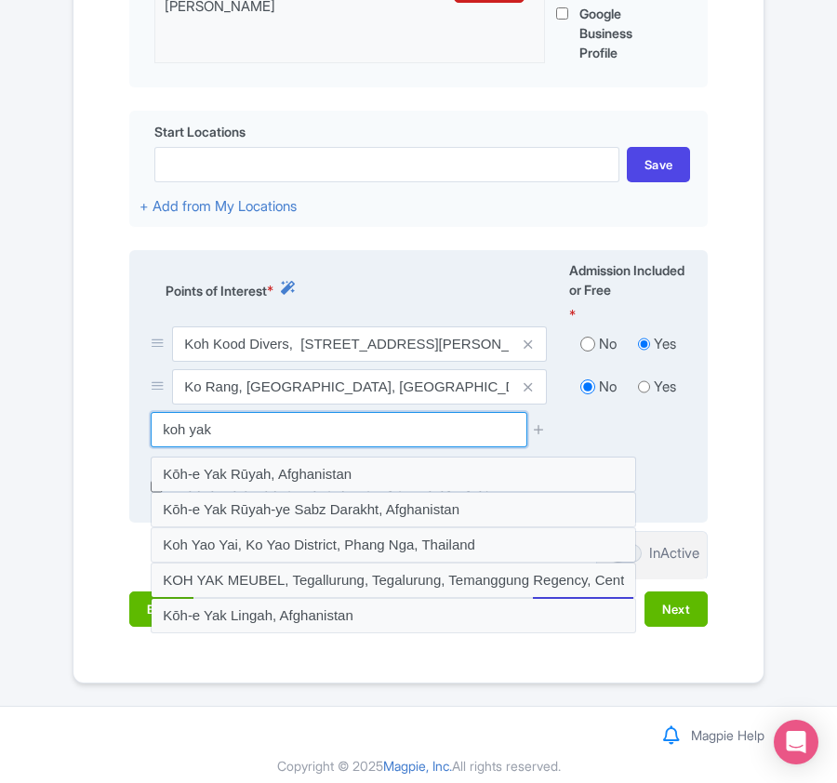
drag, startPoint x: 227, startPoint y: 432, endPoint x: 191, endPoint y: 421, distance: 37.9
click at [191, 421] on input "koh yak" at bounding box center [339, 429] width 376 height 35
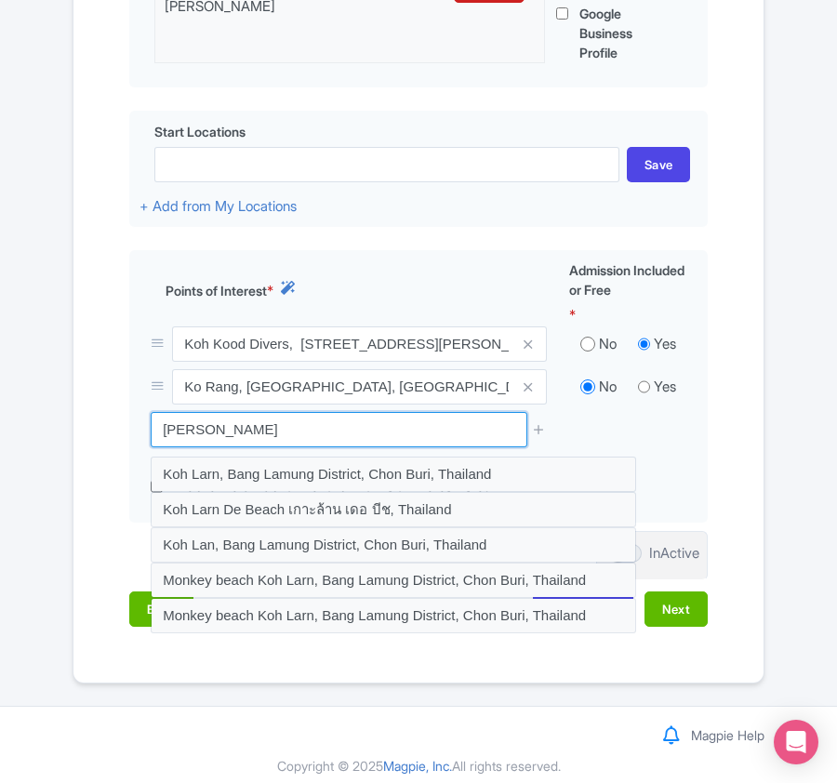
drag, startPoint x: 240, startPoint y: 436, endPoint x: 95, endPoint y: 432, distance: 145.1
click at [95, 432] on div "Name & Price Locations Description & Reviews Images & Categories Complete Edit …" at bounding box center [418, 190] width 667 height 909
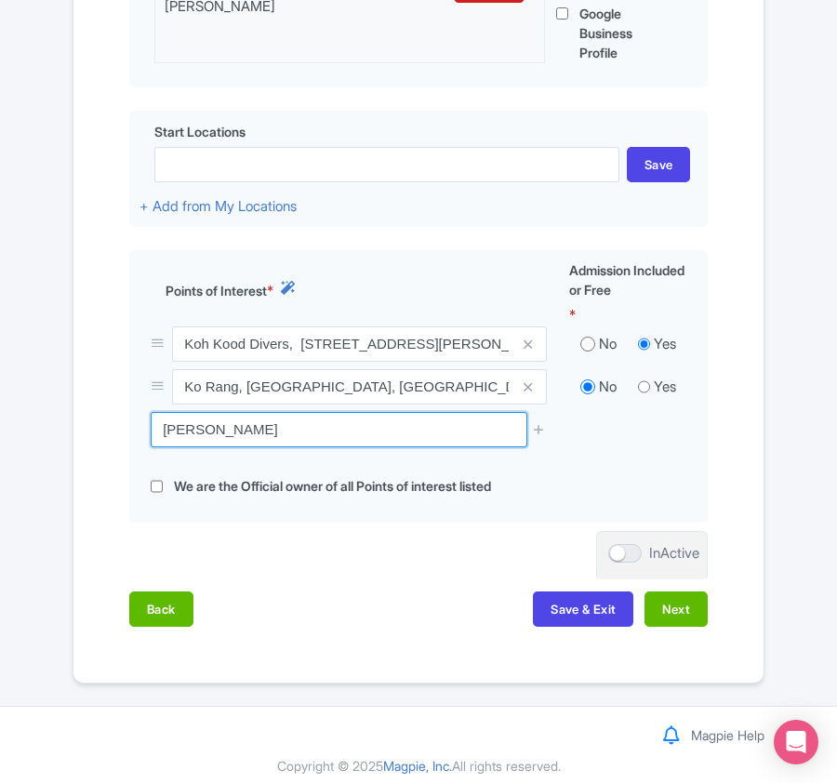
paste input "Soneva Reef"
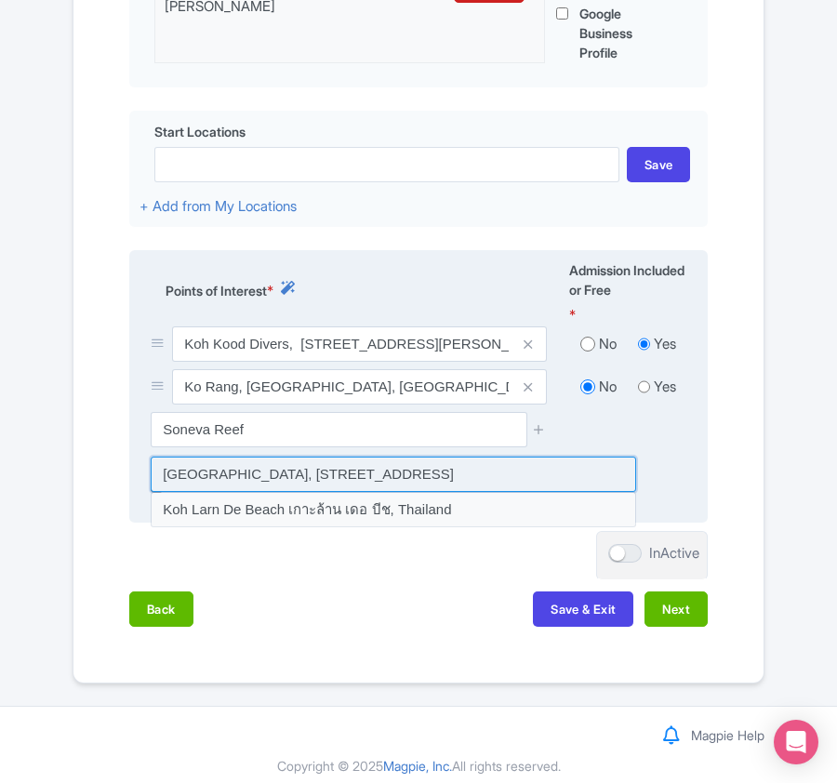
click at [219, 487] on input at bounding box center [393, 473] width 485 height 35
type input "Kiri Private Reserve, 110, Ko Kut, Ko Kut District, Trat, Thailand"
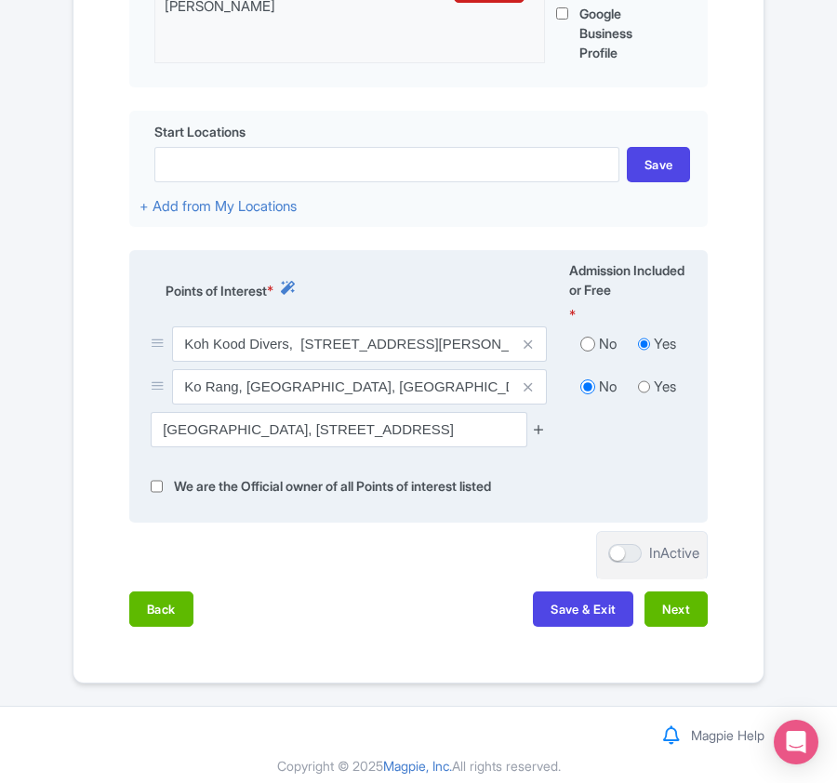
click at [535, 429] on icon at bounding box center [539, 429] width 14 height 14
click at [536, 433] on icon at bounding box center [539, 429] width 14 height 14
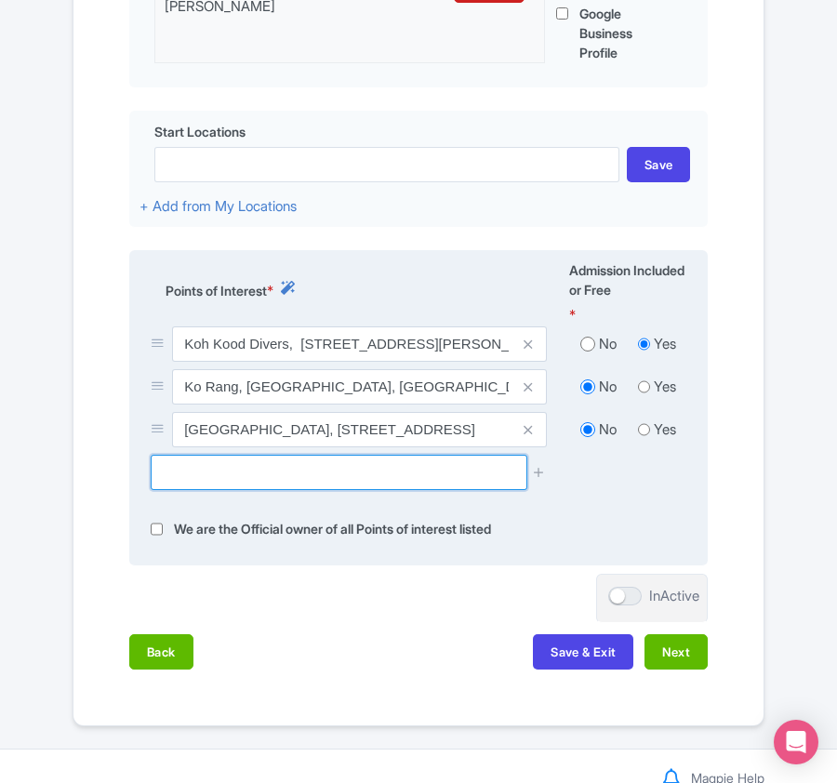
click at [221, 470] on input "text" at bounding box center [339, 472] width 376 height 35
paste input "Ko Raet"
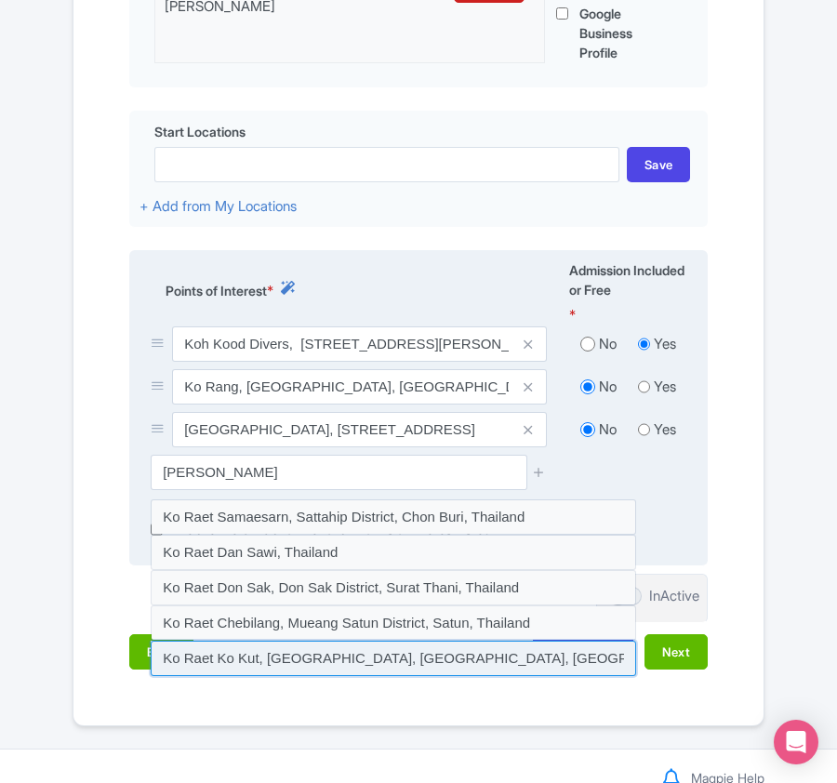
click at [235, 667] on input at bounding box center [393, 658] width 485 height 35
type input "Ko Raet Ko Kut, Ko Kut District, Trat, Thailand"
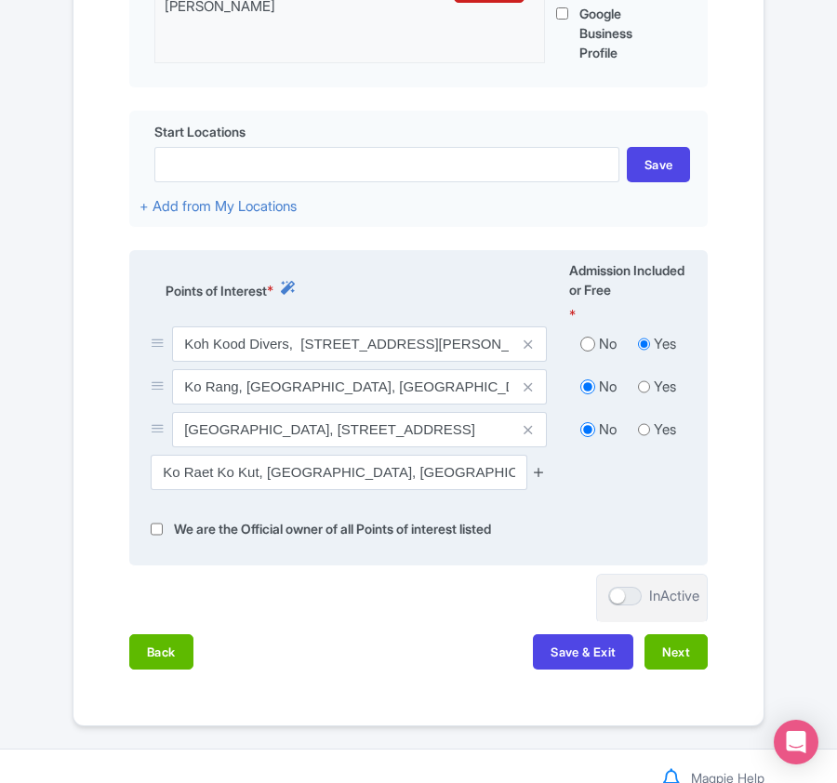
click at [540, 479] on icon at bounding box center [539, 472] width 14 height 14
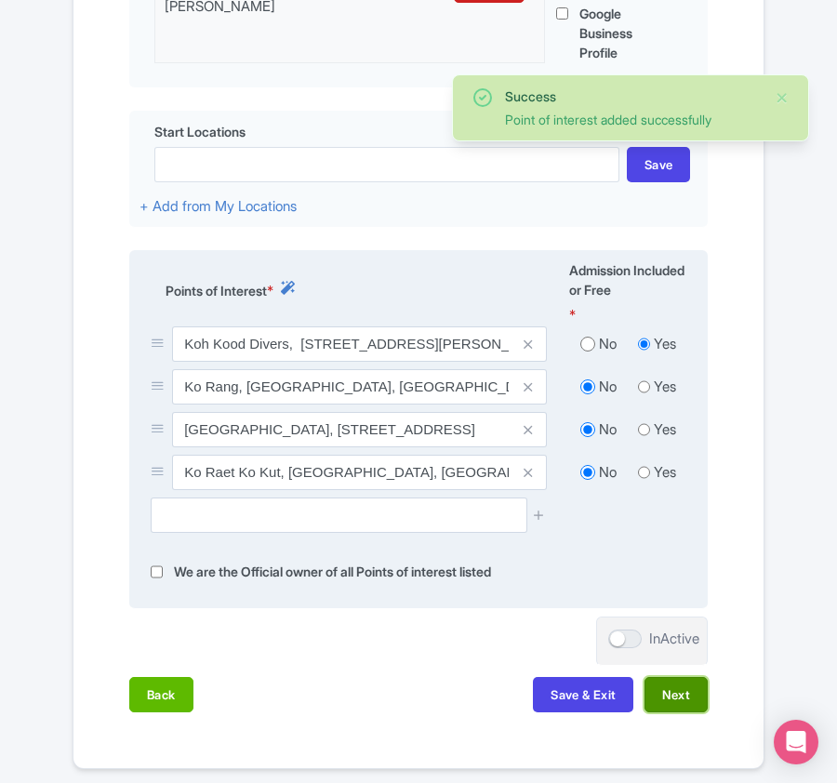
click at [679, 701] on button "Next" at bounding box center [675, 694] width 63 height 35
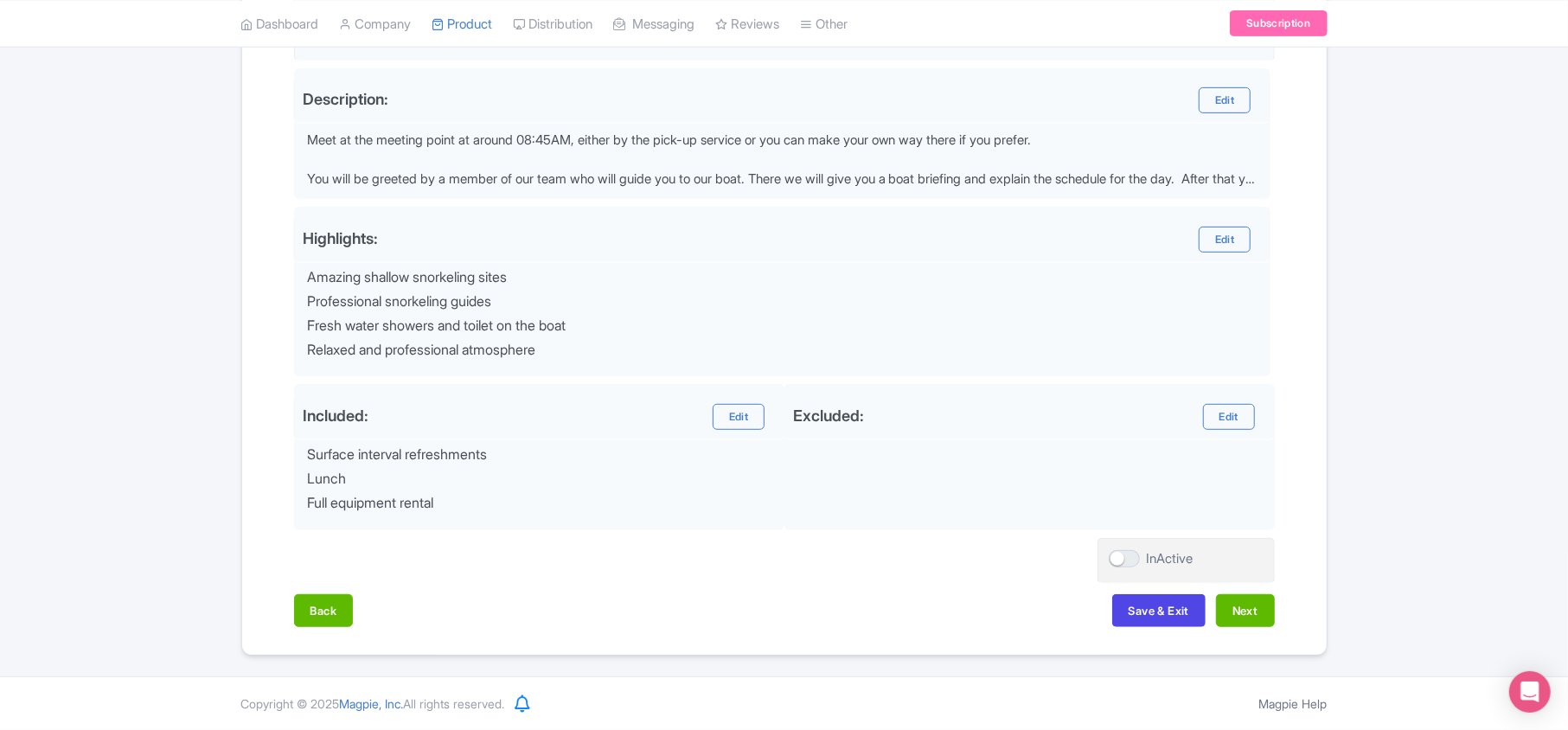
scroll to position [553, 0]
click at [778, 603] on button "Next" at bounding box center [1245, 610] width 59 height 33
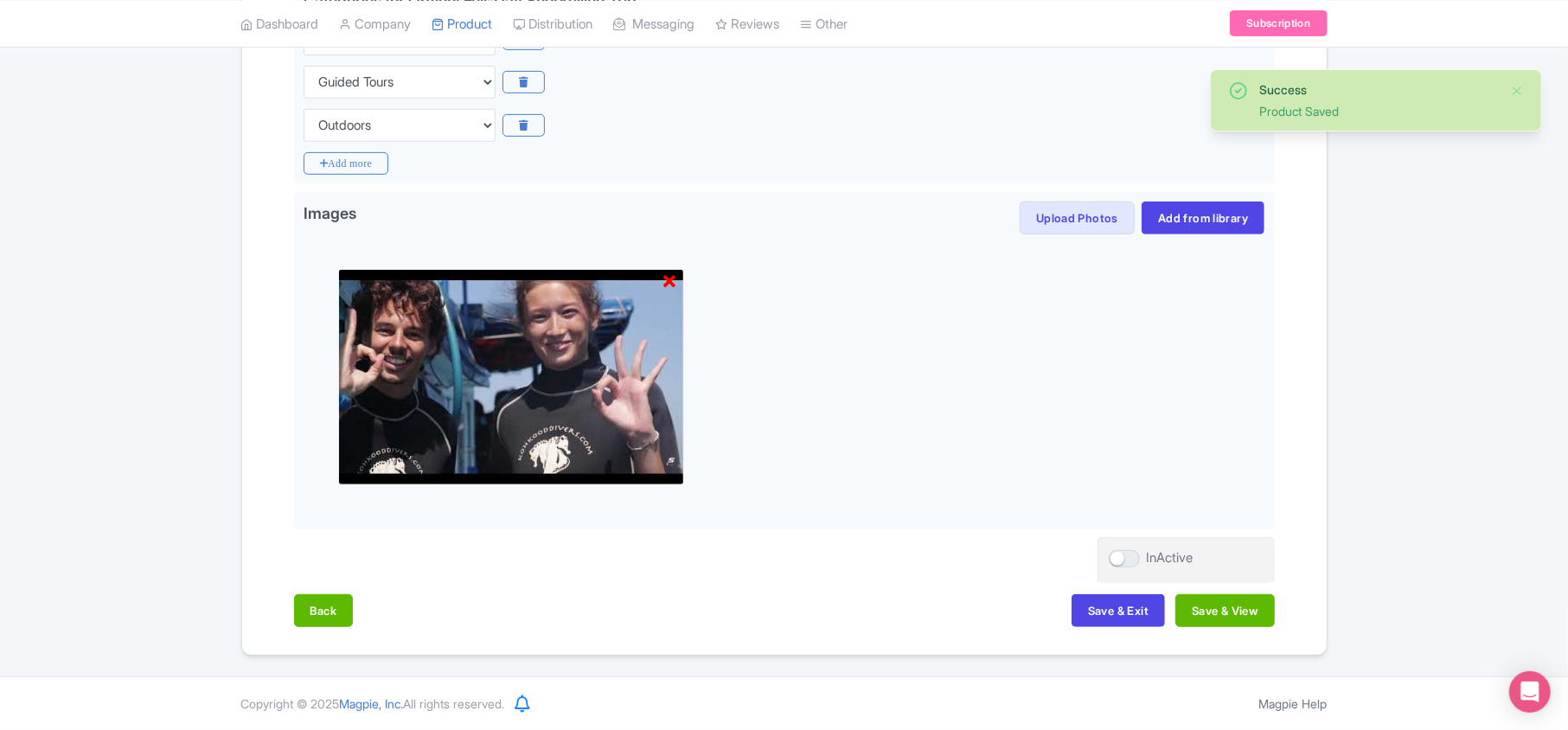
scroll to position [497, 0]
click at [778, 604] on button "Save & View" at bounding box center [1225, 610] width 99 height 33
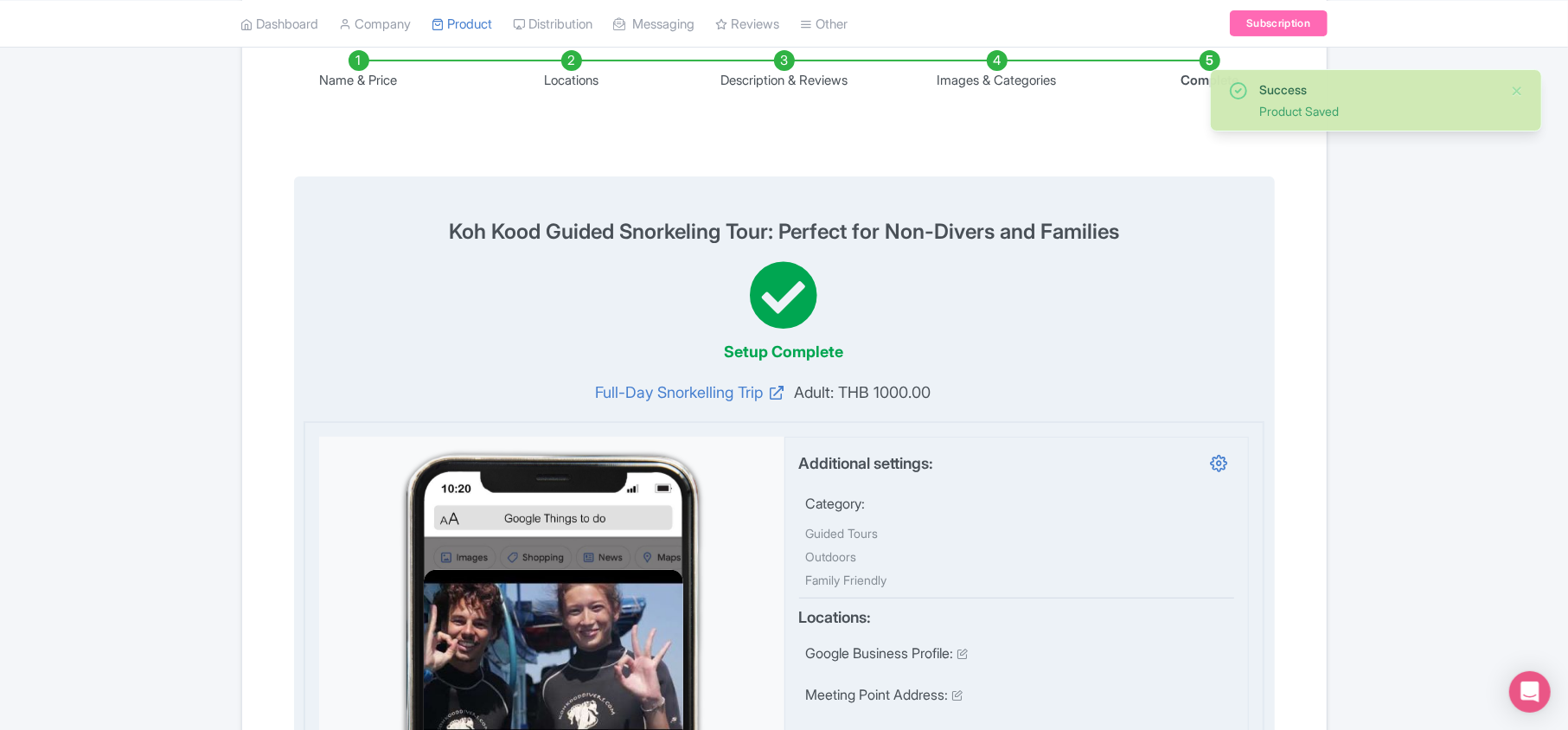
scroll to position [0, 0]
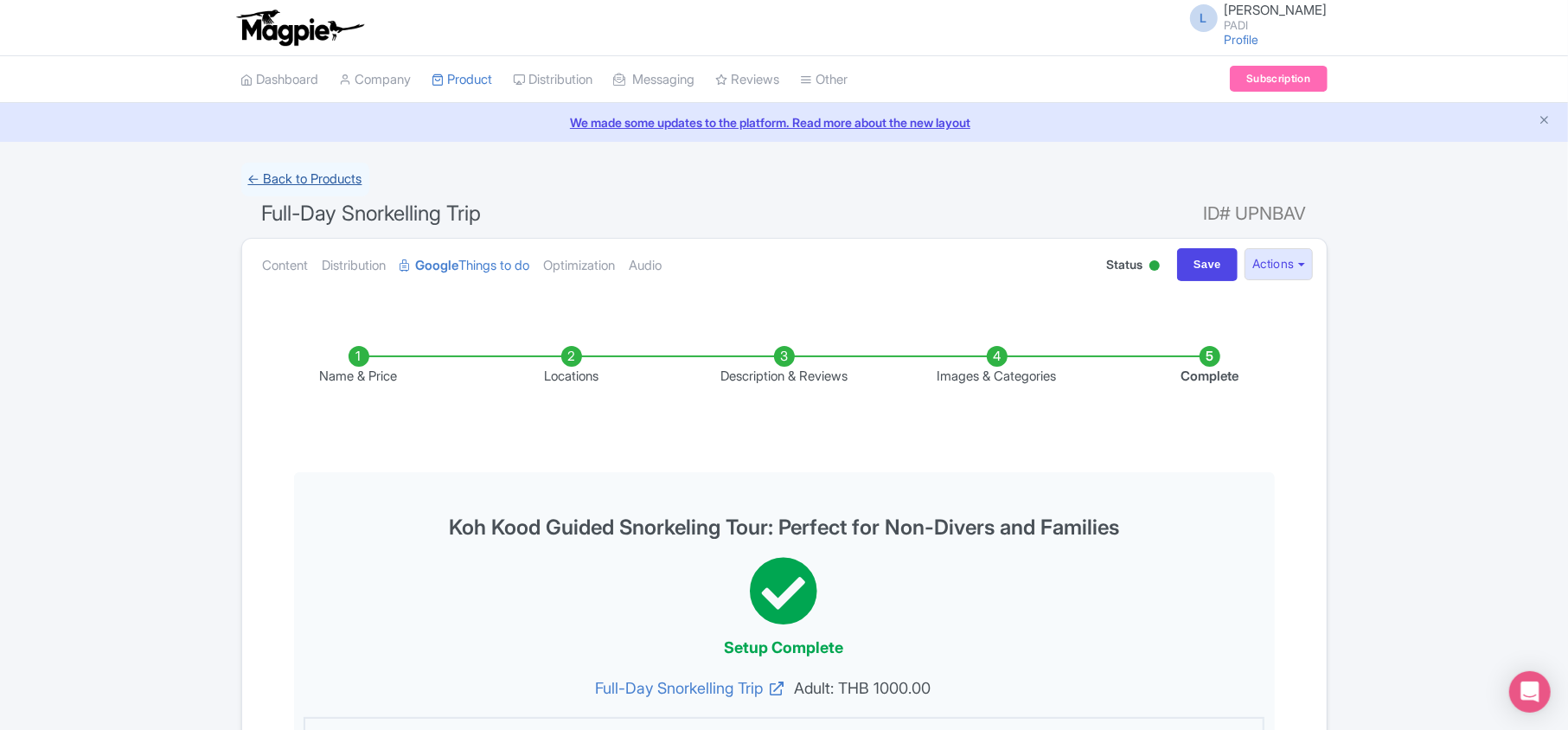
click at [315, 179] on link "← Back to Products" at bounding box center [305, 179] width 128 height 33
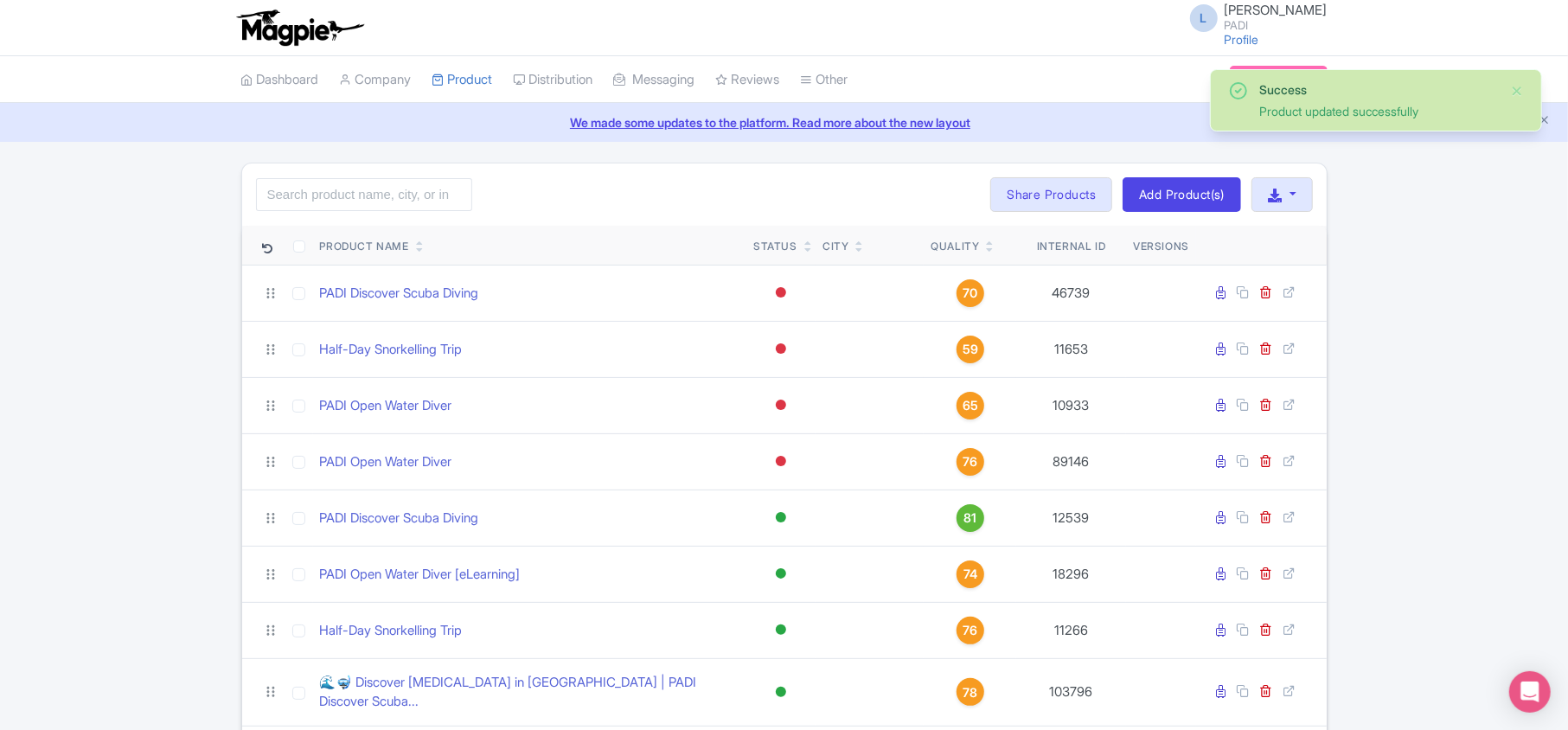
click at [275, 74] on link "Dashboard" at bounding box center [280, 79] width 78 height 47
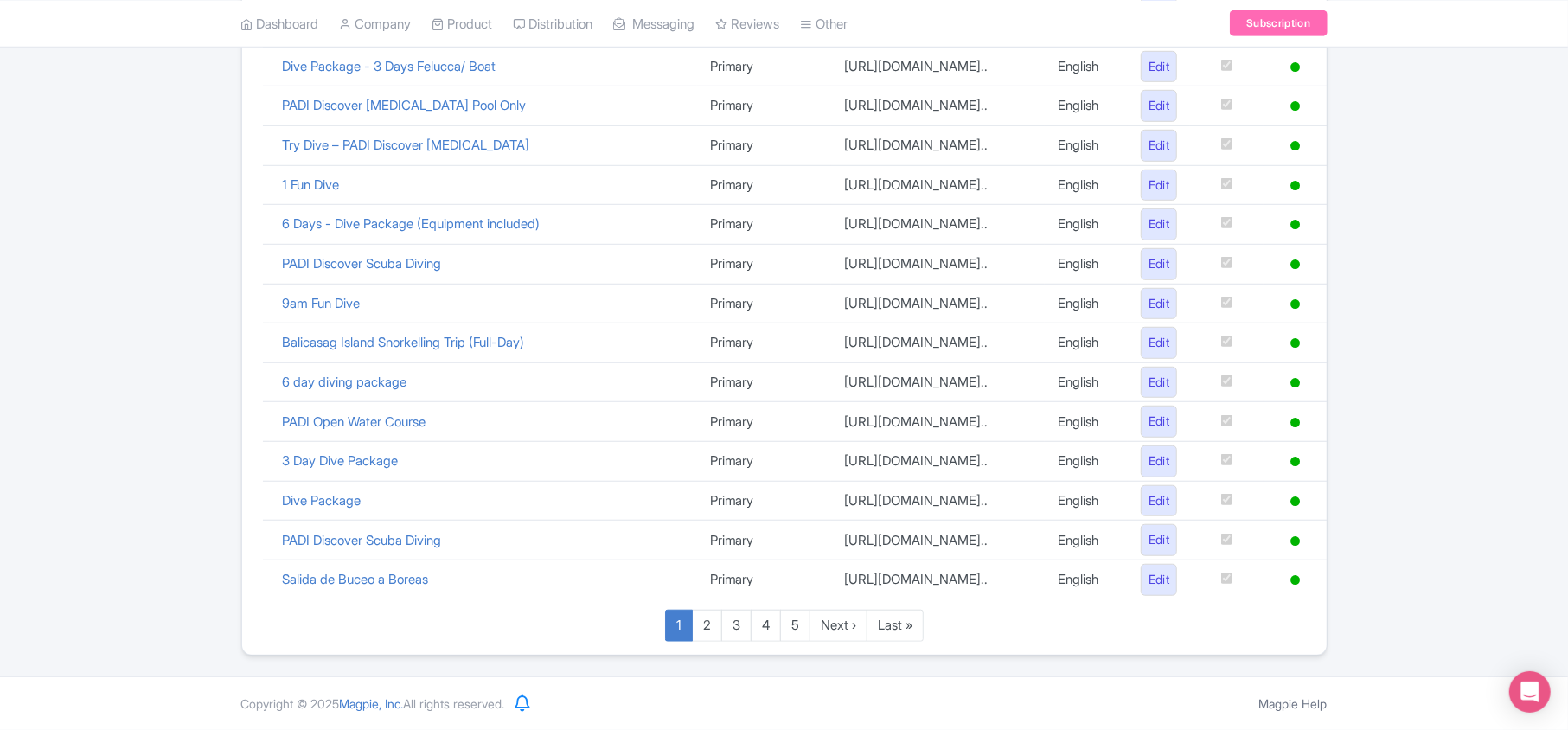
scroll to position [1194, 0]
click at [894, 633] on link "Last »" at bounding box center [895, 625] width 57 height 32
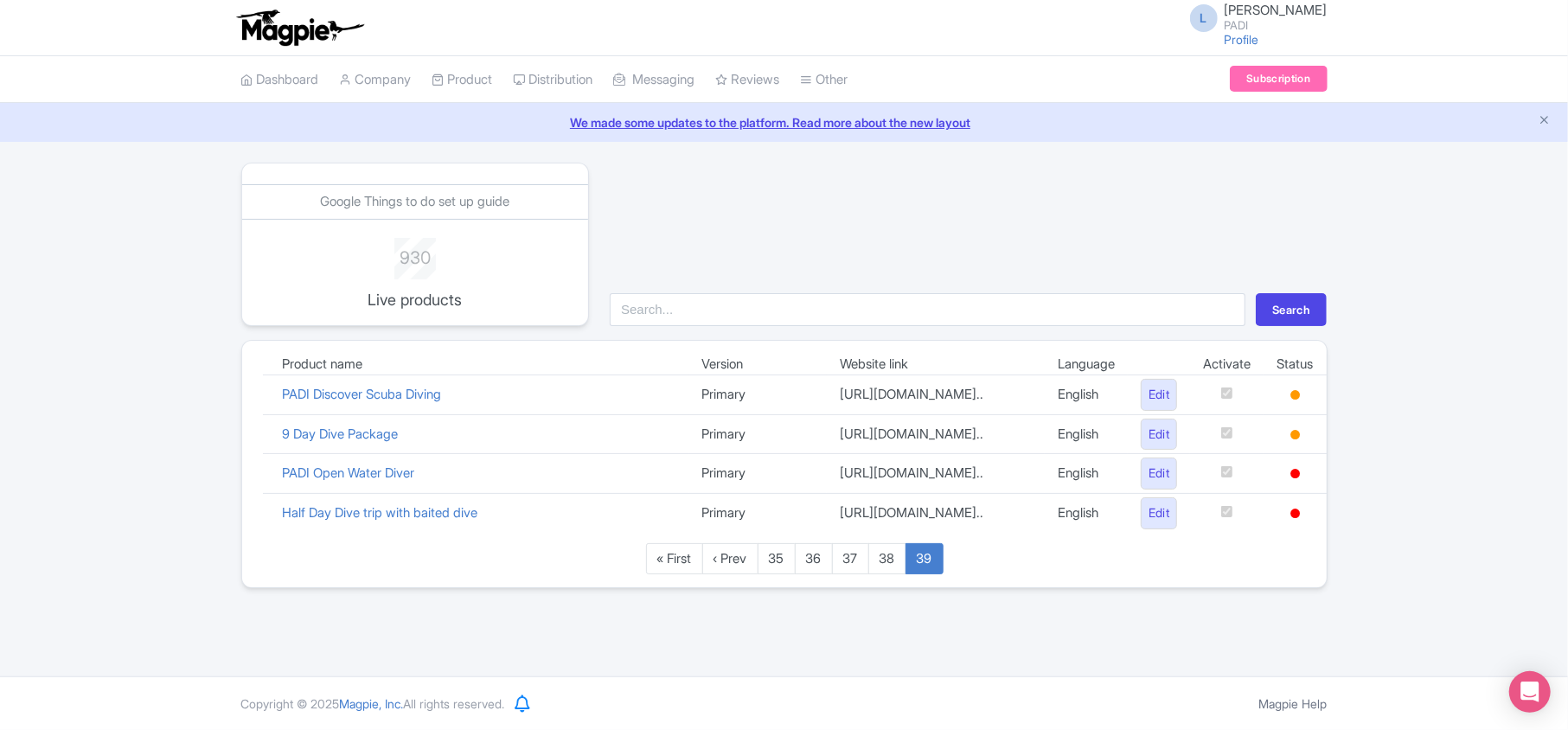
click at [959, 201] on div "Search" at bounding box center [968, 245] width 738 height 164
click at [481, 122] on link "My Products" at bounding box center [516, 123] width 165 height 27
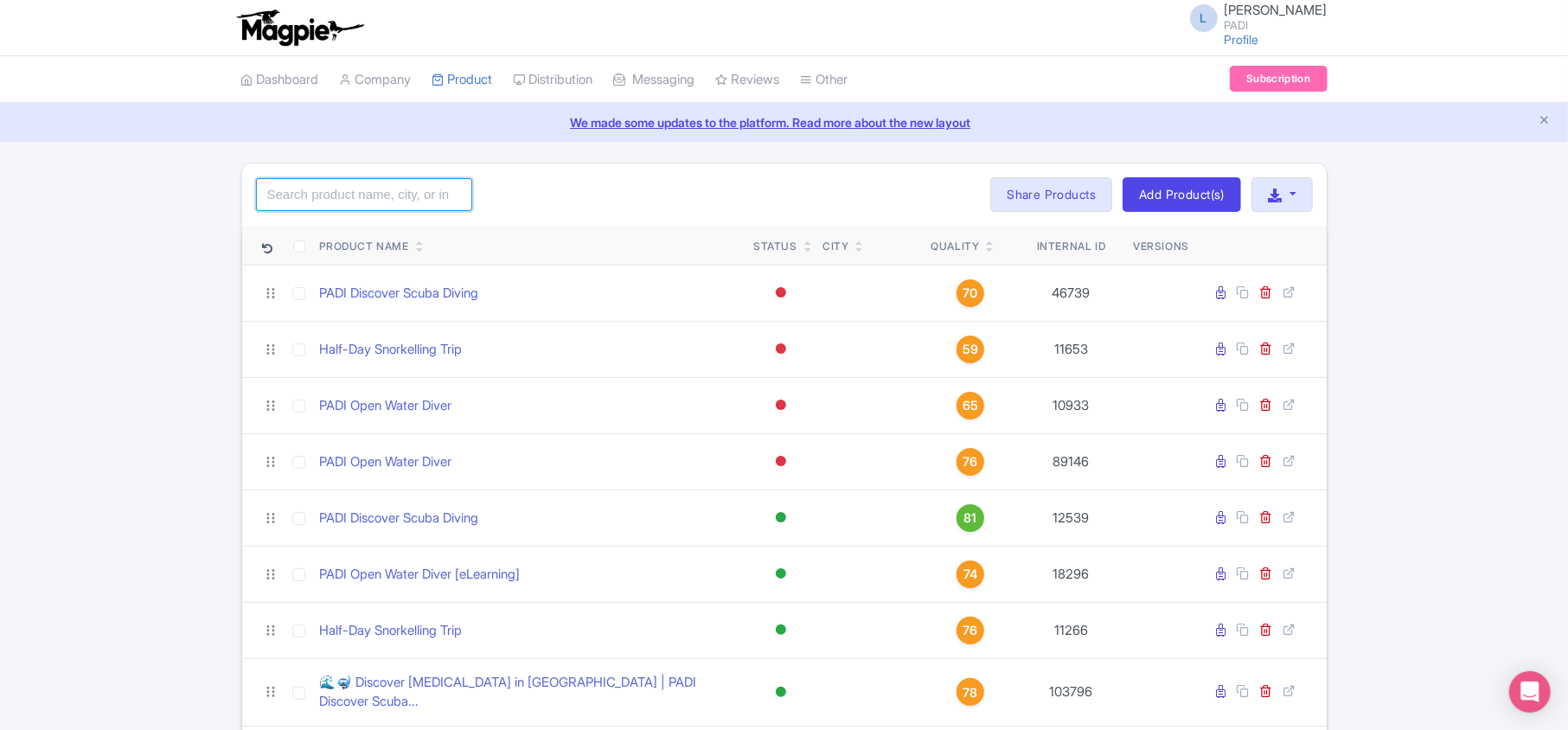
click at [350, 194] on input "search" at bounding box center [364, 194] width 216 height 33
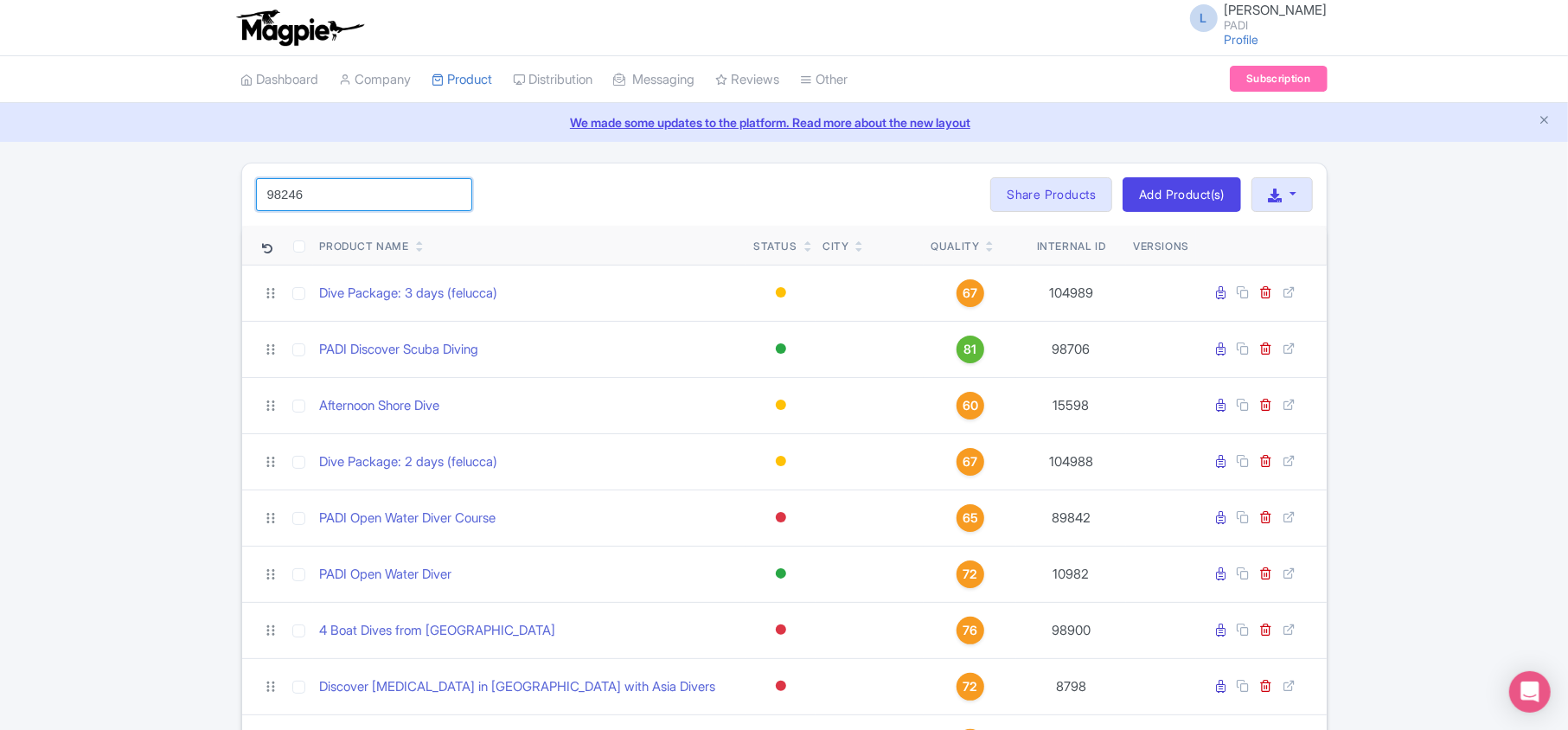
type input "98246"
click button "Search" at bounding box center [0, 0] width 0 height 0
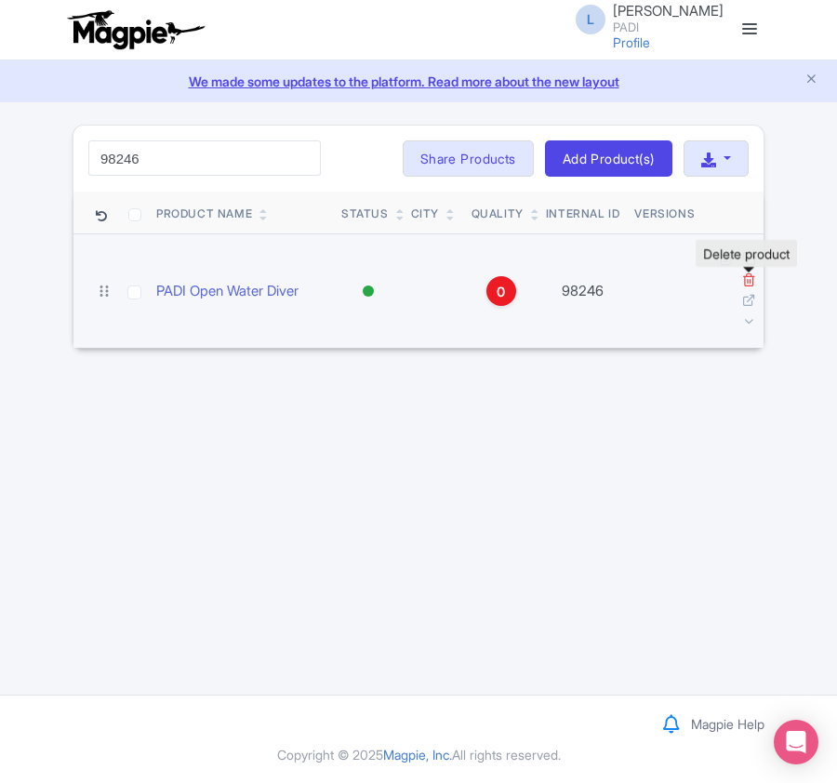
click at [747, 276] on icon at bounding box center [749, 279] width 14 height 14
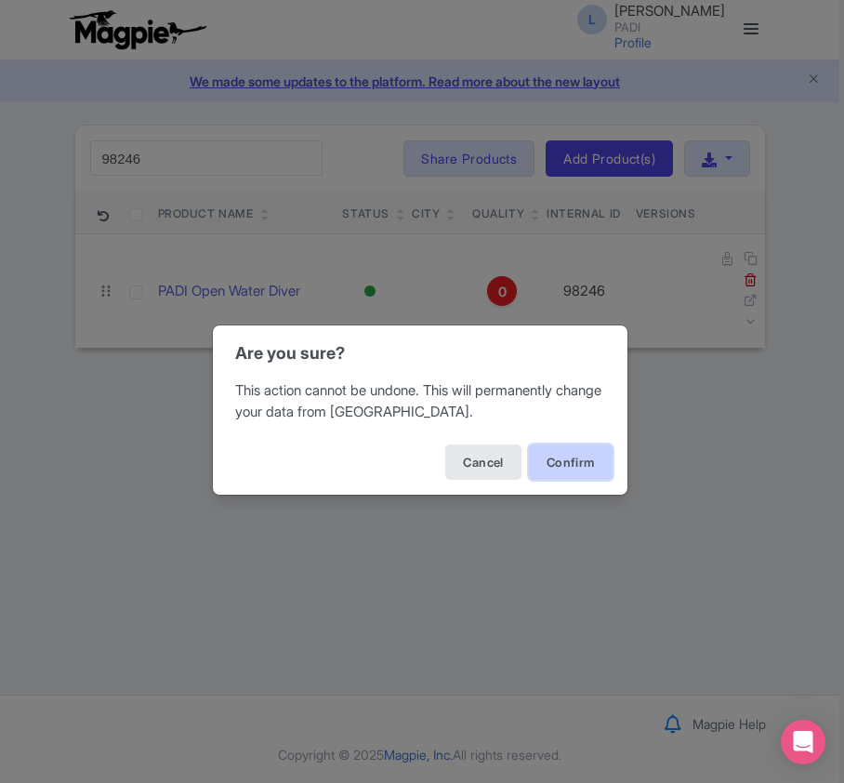
click at [600, 459] on button "Confirm" at bounding box center [571, 461] width 84 height 35
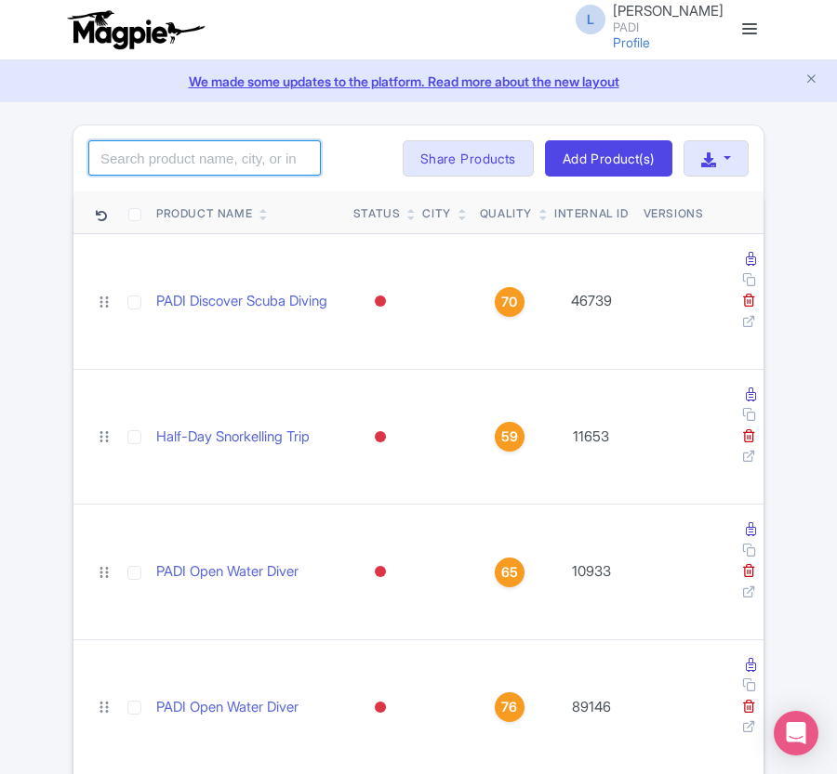
click at [191, 168] on input "search" at bounding box center [204, 157] width 232 height 35
paste input "2802"
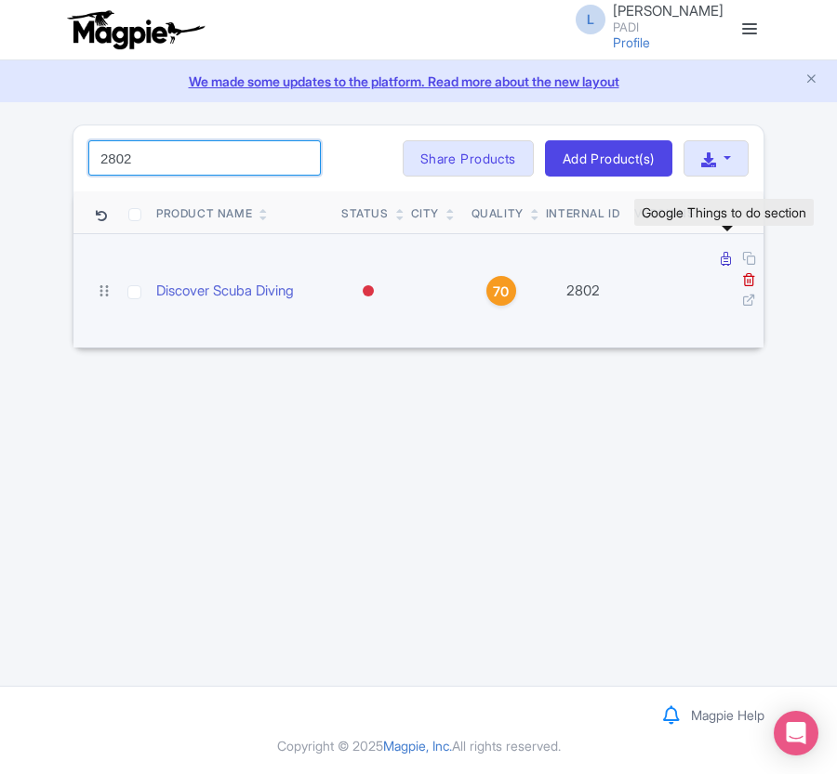
type input "2802"
click at [722, 262] on icon at bounding box center [725, 259] width 10 height 14
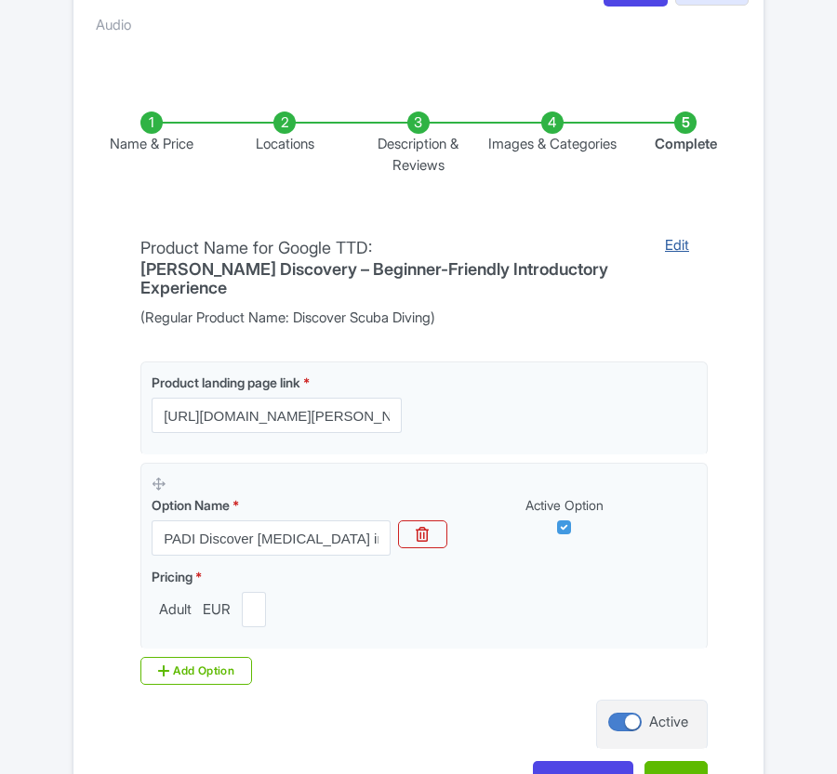
scroll to position [448, 0]
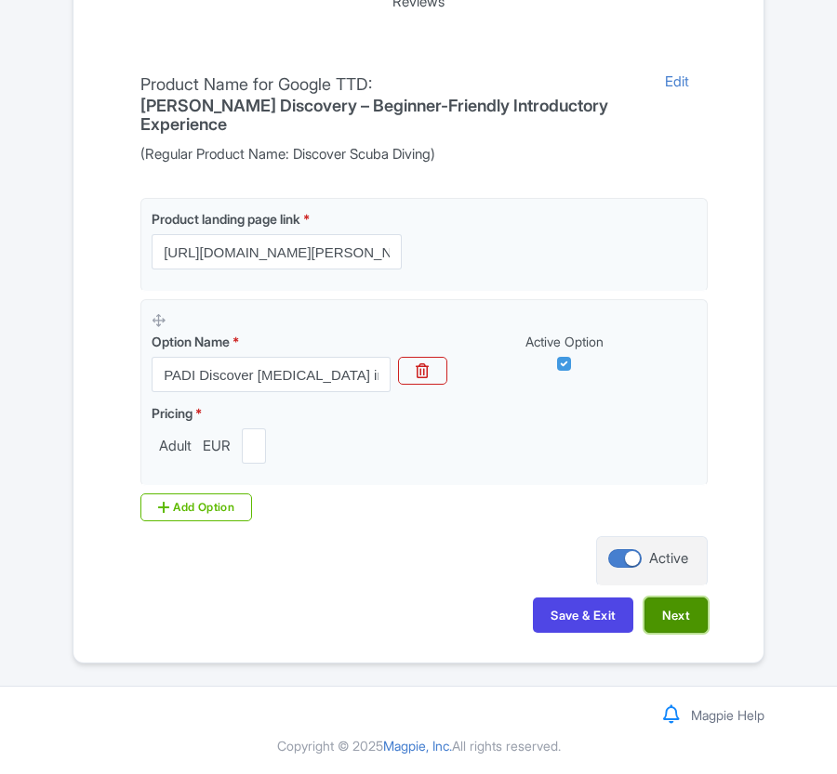
click at [682, 626] on button "Next" at bounding box center [675, 615] width 63 height 35
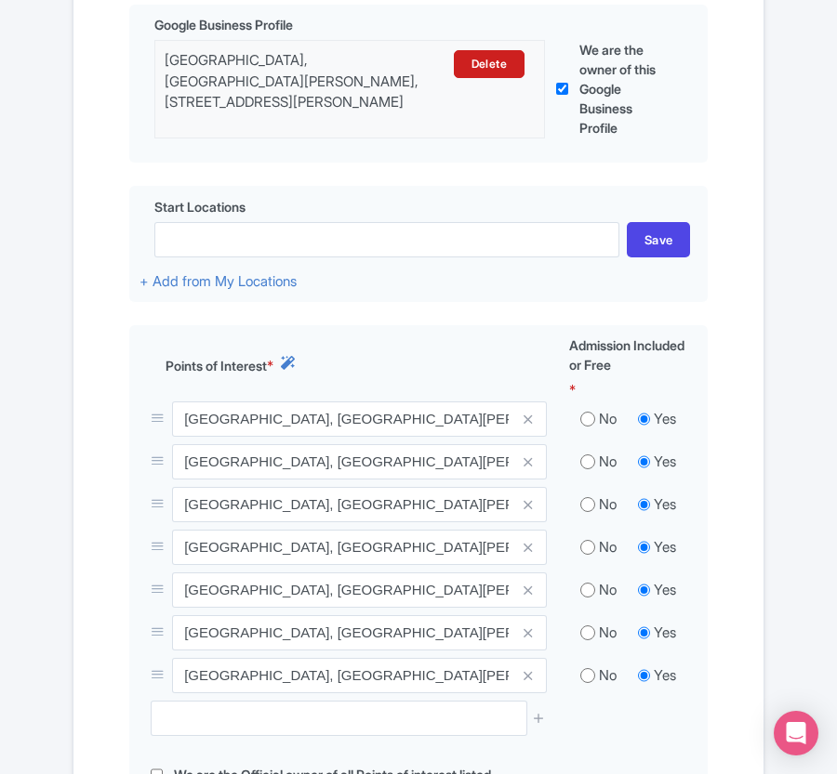
scroll to position [573, 0]
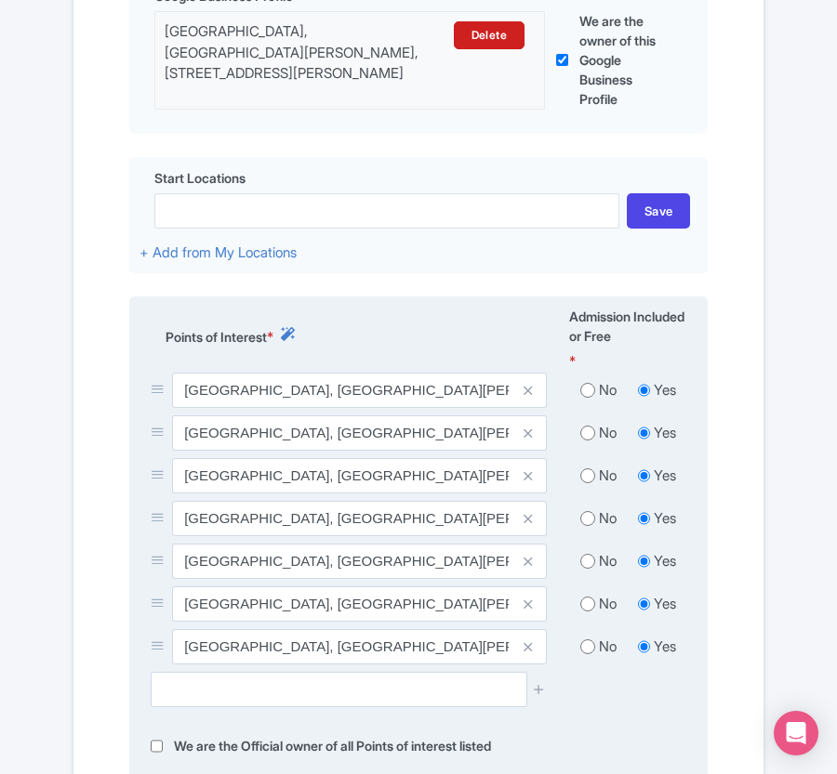
click at [584, 608] on input "radio" at bounding box center [587, 604] width 15 height 19
radio input "true"
click at [582, 567] on input "radio" at bounding box center [587, 561] width 15 height 19
radio input "true"
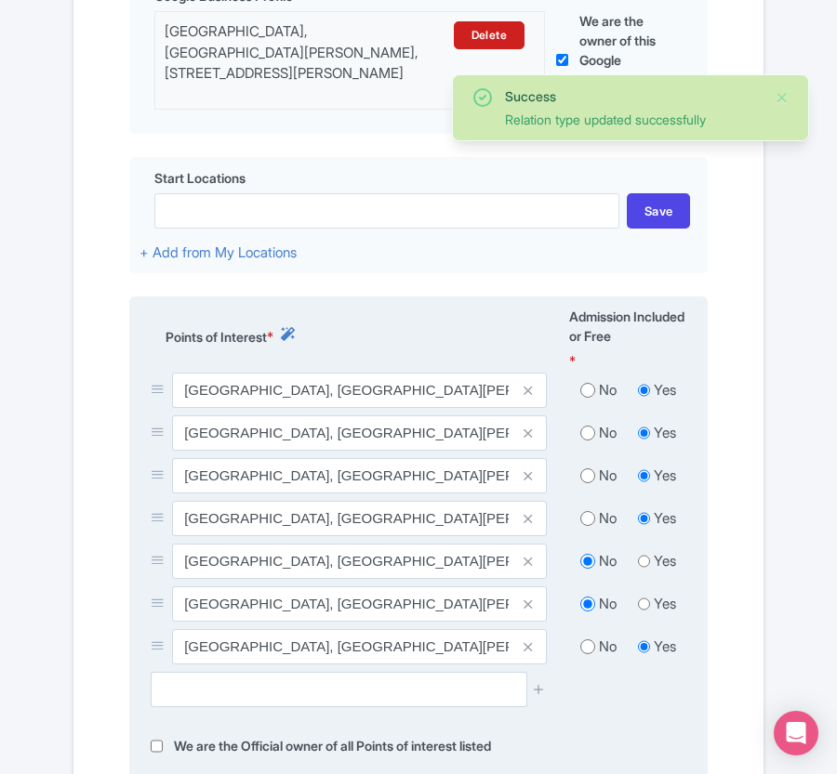
click at [585, 526] on input "radio" at bounding box center [587, 518] width 15 height 19
radio input "true"
click at [585, 482] on input "radio" at bounding box center [587, 476] width 15 height 19
radio input "true"
click at [585, 429] on input "radio" at bounding box center [587, 433] width 15 height 19
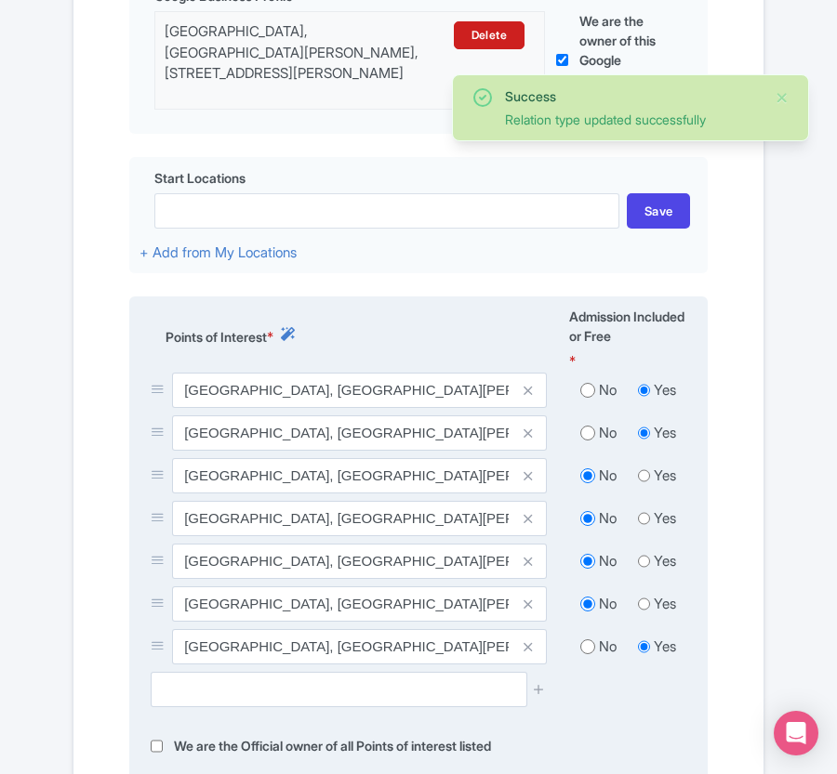
radio input "true"
click at [580, 396] on input "radio" at bounding box center [587, 390] width 15 height 19
radio input "true"
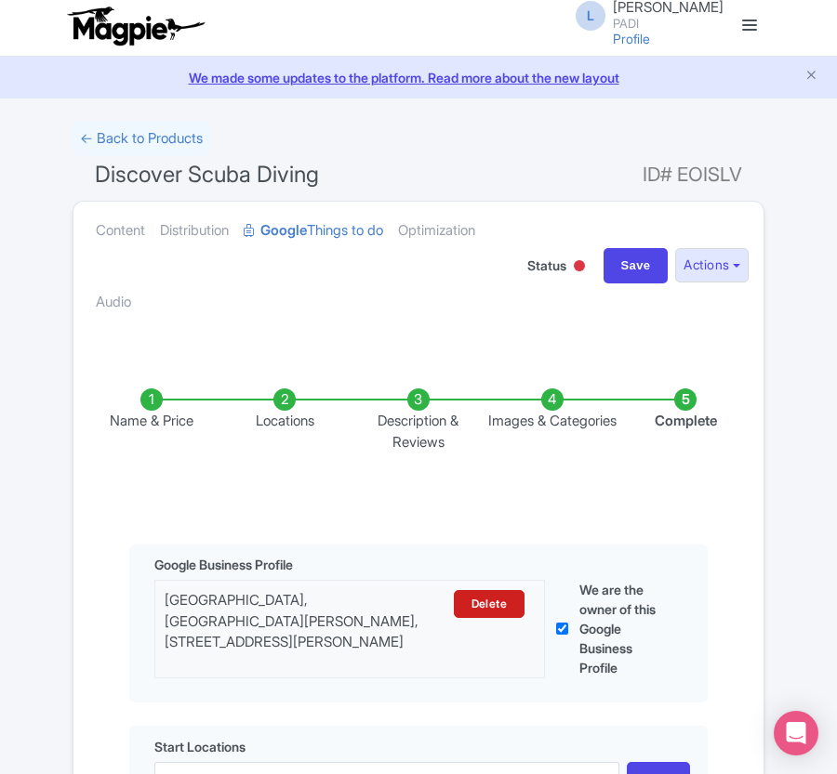
scroll to position [0, 0]
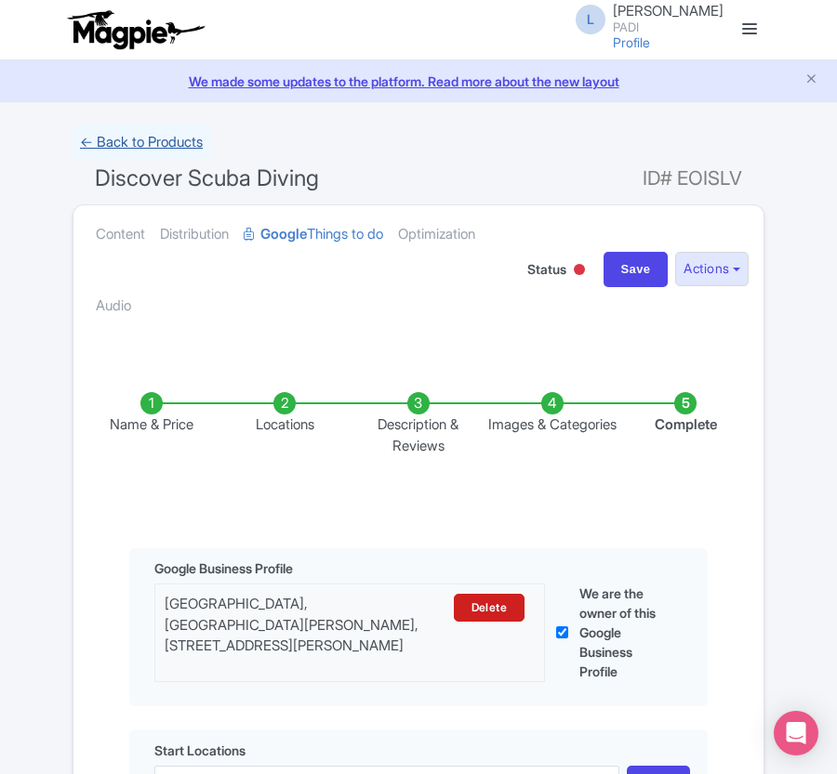
click at [139, 139] on link "← Back to Products" at bounding box center [142, 143] width 138 height 36
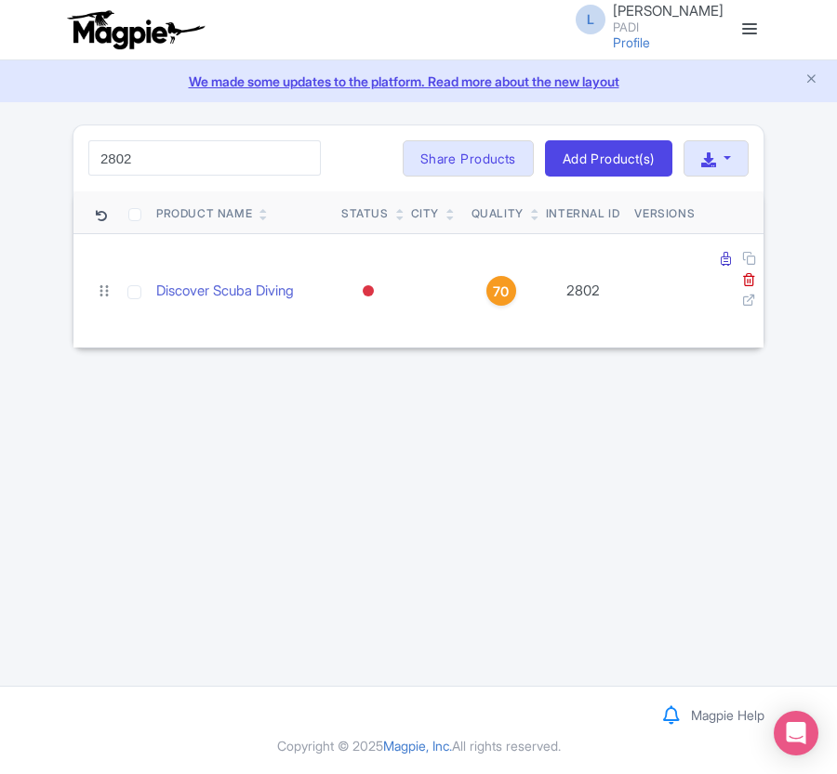
type input "2802"
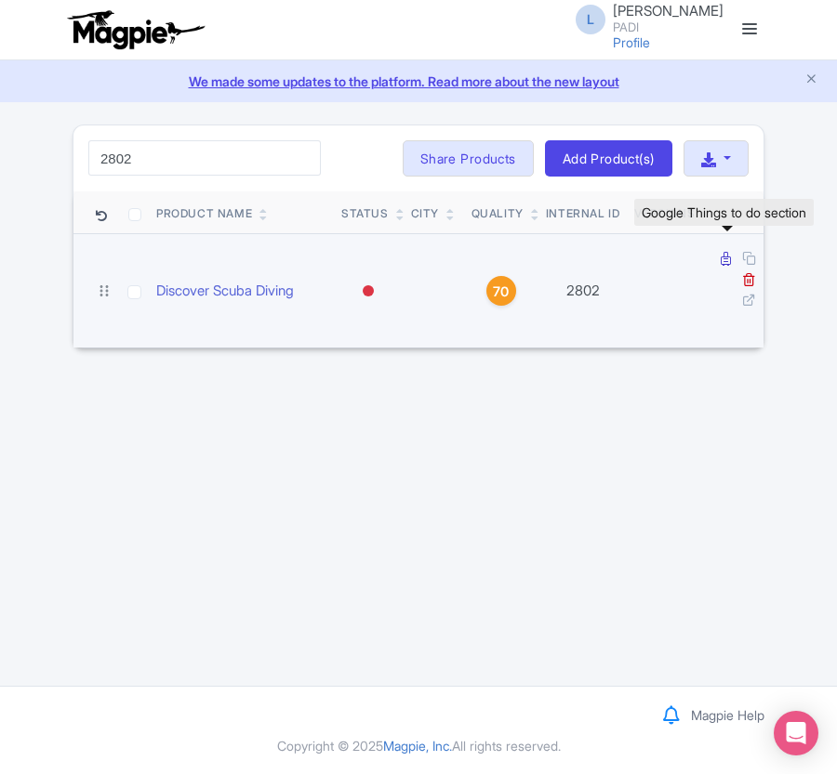
click at [720, 261] on icon at bounding box center [725, 259] width 10 height 14
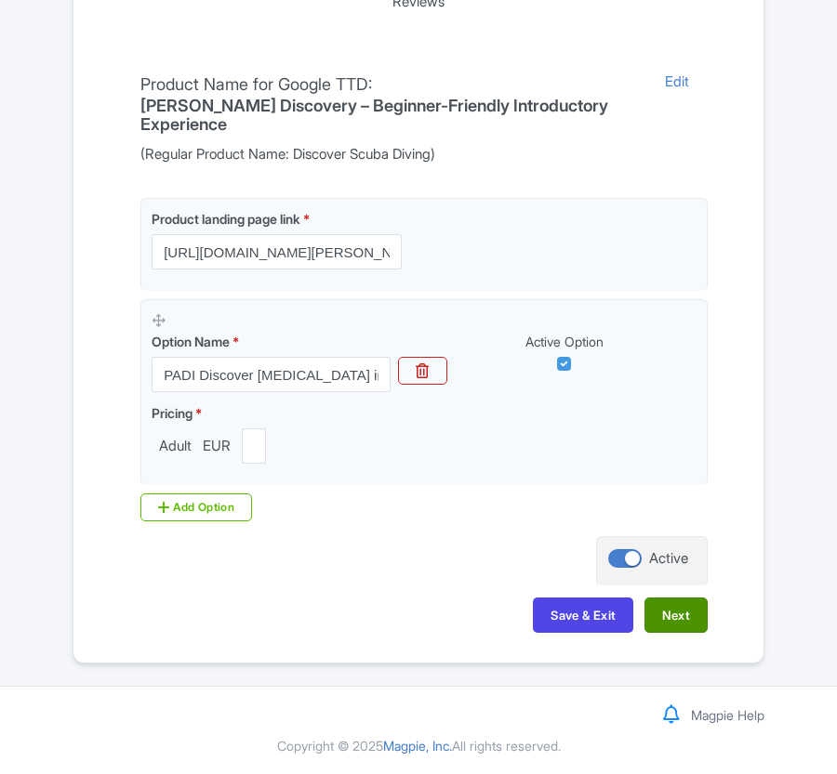
scroll to position [448, 0]
click at [663, 614] on button "Next" at bounding box center [675, 615] width 63 height 35
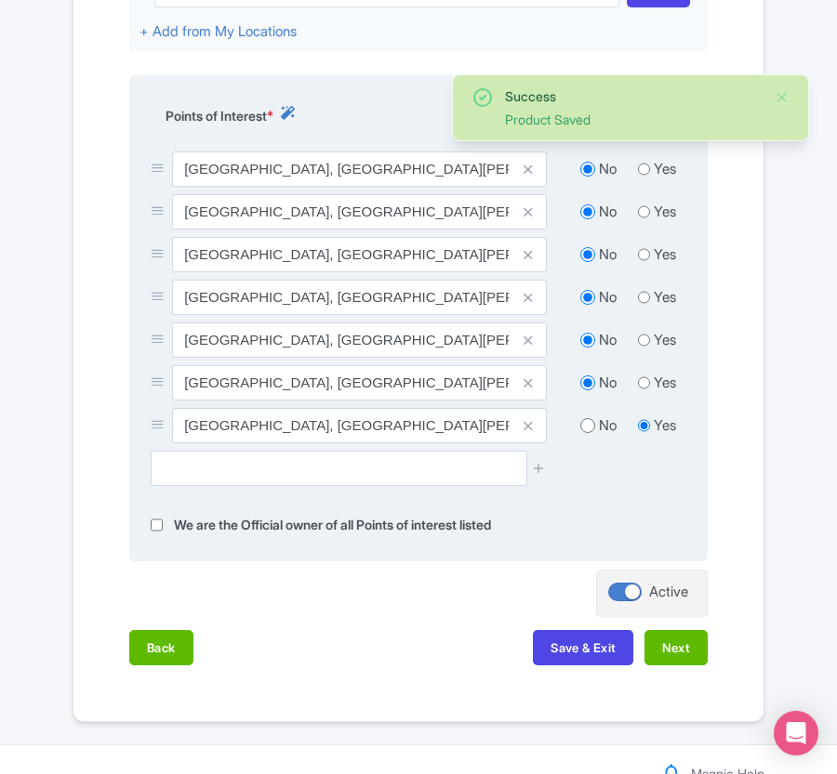
scroll to position [820, 0]
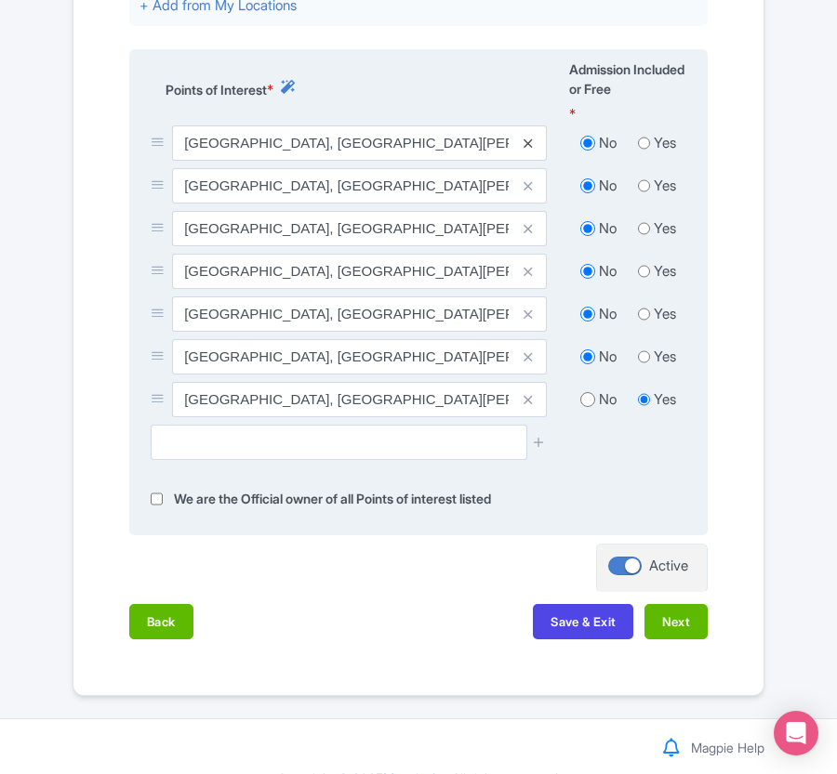
click at [532, 142] on icon at bounding box center [527, 144] width 8 height 14
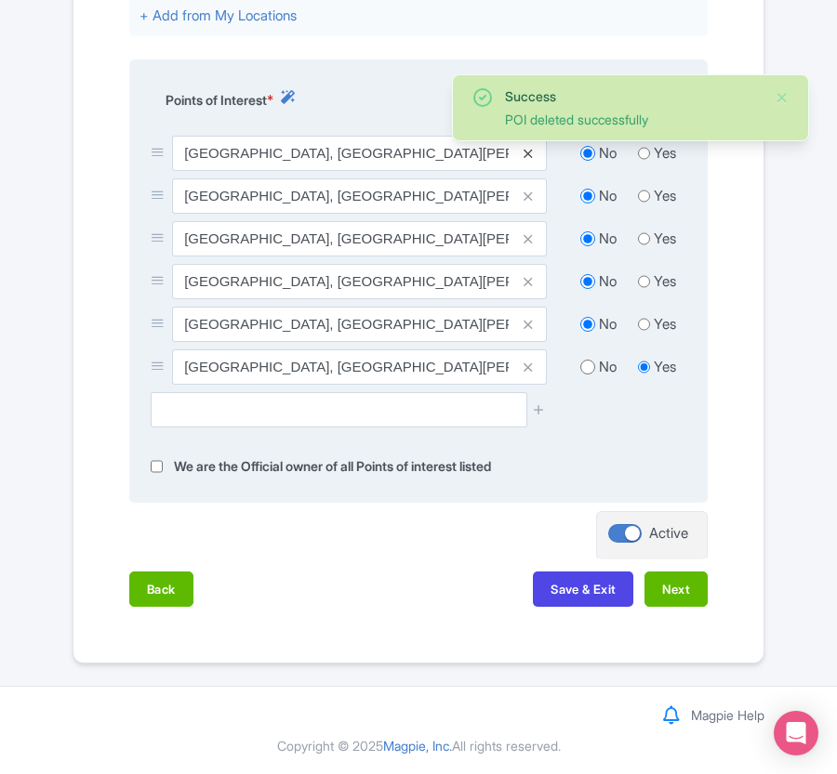
click at [532, 153] on icon at bounding box center [527, 154] width 8 height 14
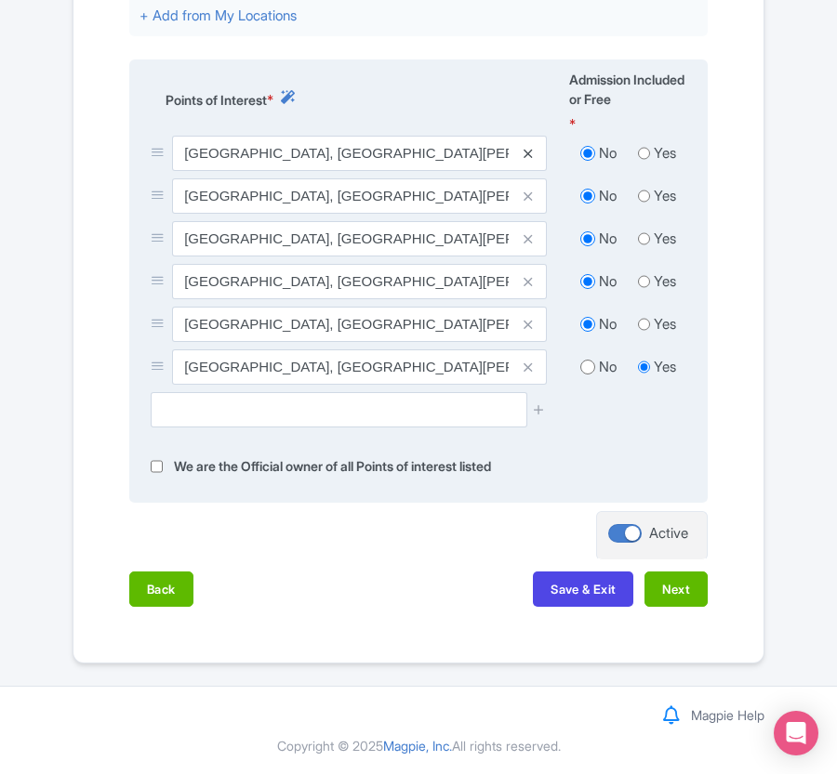
scroll to position [773, 0]
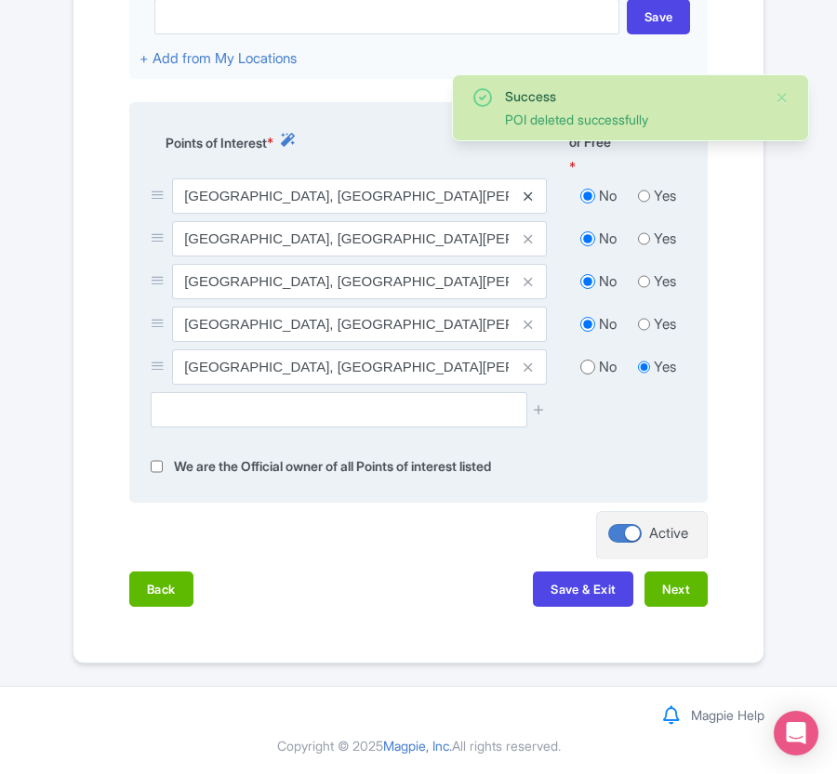
click at [525, 194] on icon at bounding box center [527, 197] width 8 height 14
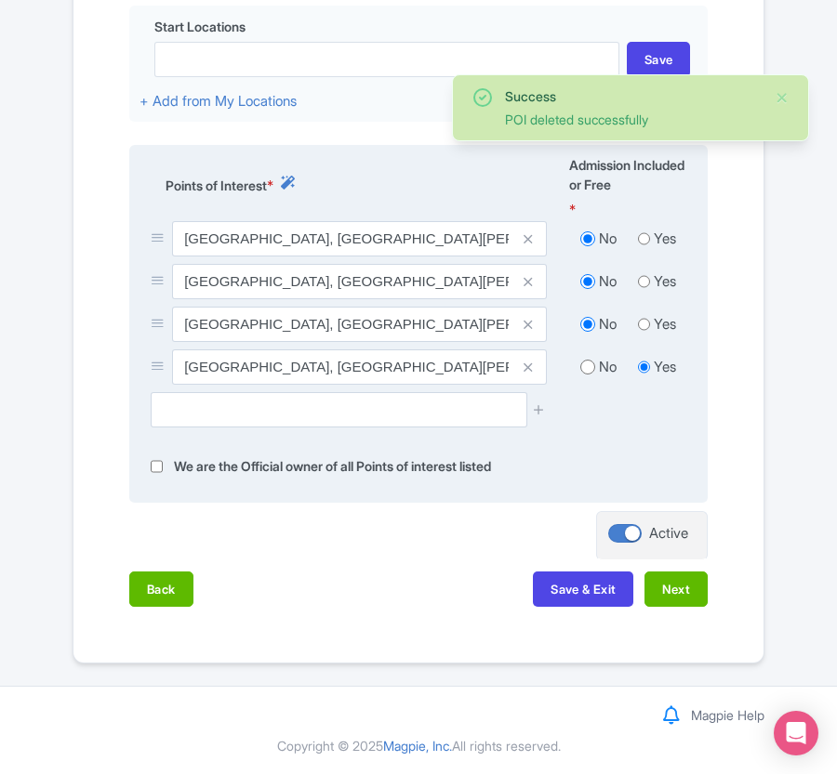
click at [526, 232] on icon at bounding box center [527, 239] width 8 height 14
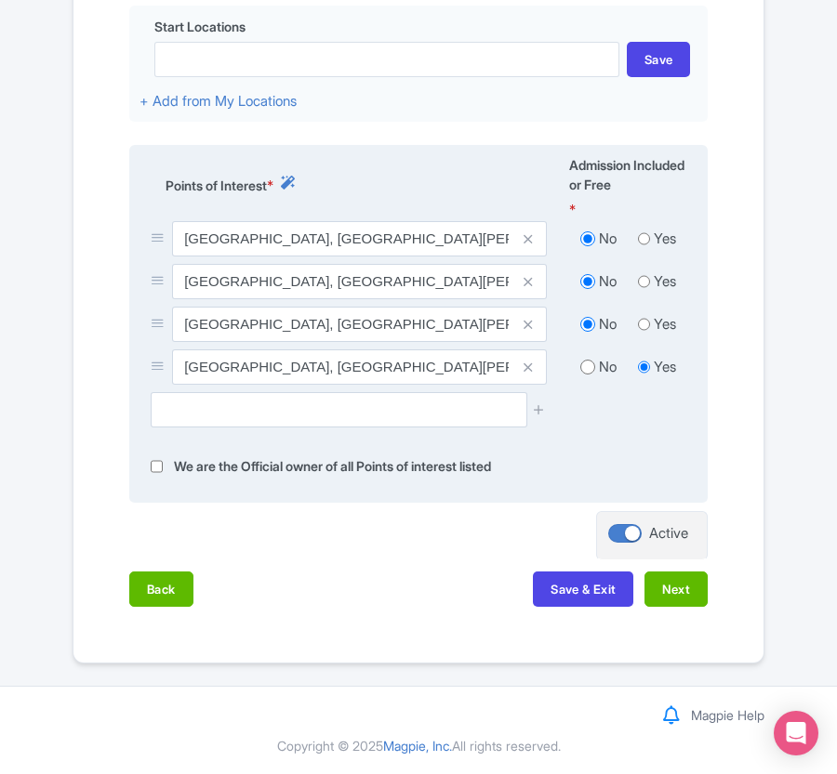
scroll to position [688, 0]
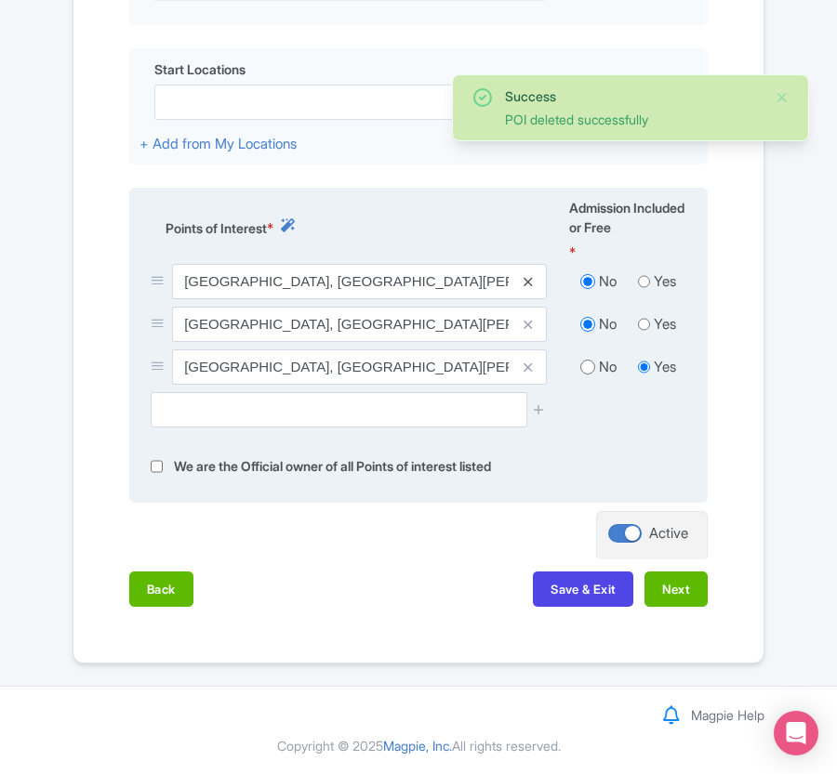
click at [523, 280] on icon at bounding box center [527, 282] width 8 height 14
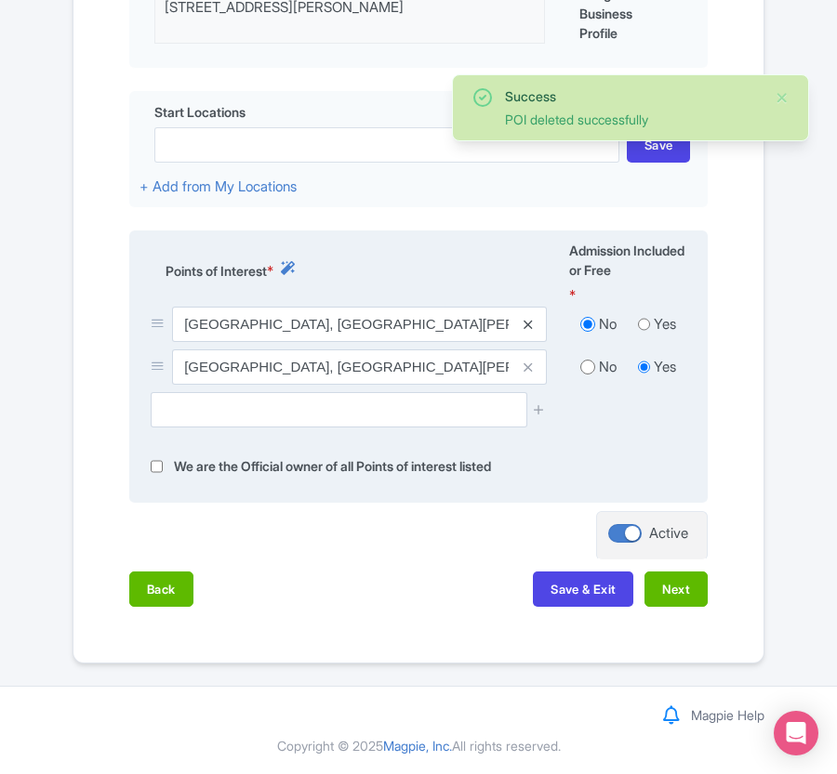
click at [525, 321] on icon at bounding box center [527, 325] width 8 height 14
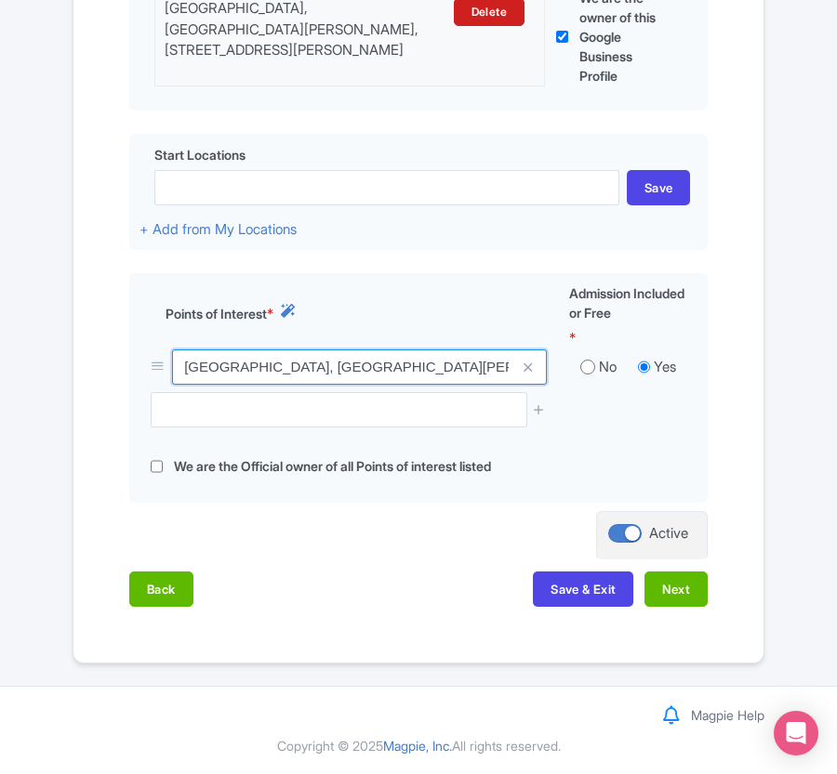
scroll to position [0, 218]
drag, startPoint x: 182, startPoint y: 366, endPoint x: 744, endPoint y: 364, distance: 561.5
click at [744, 364] on div "Name & Price Locations Description & Reviews Images & Categories Complete Edit …" at bounding box center [418, 192] width 667 height 866
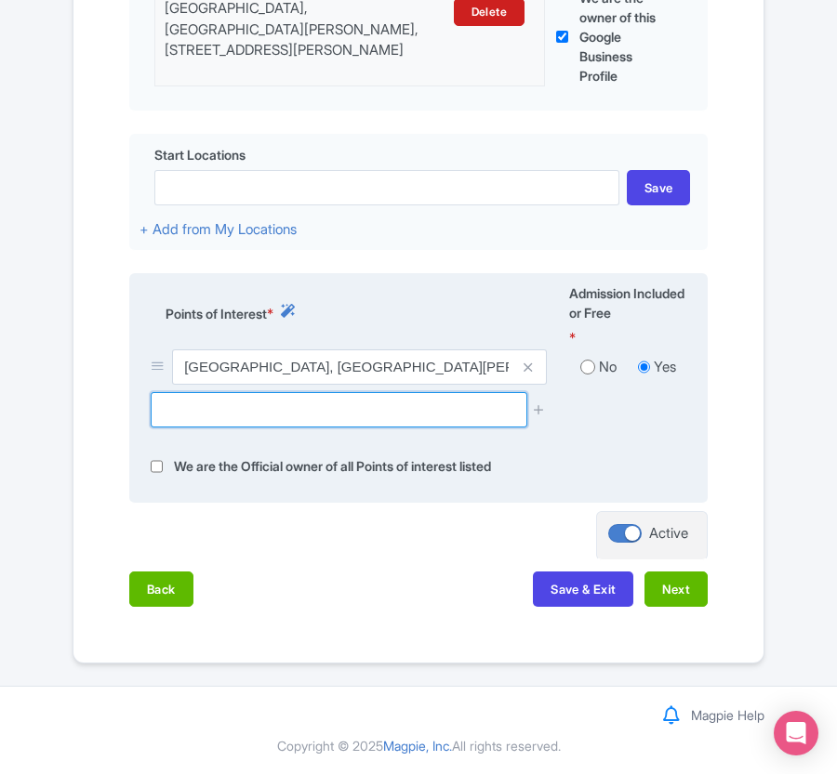
click at [266, 405] on input "text" at bounding box center [339, 409] width 376 height 35
paste input "Santa Maria Beach"
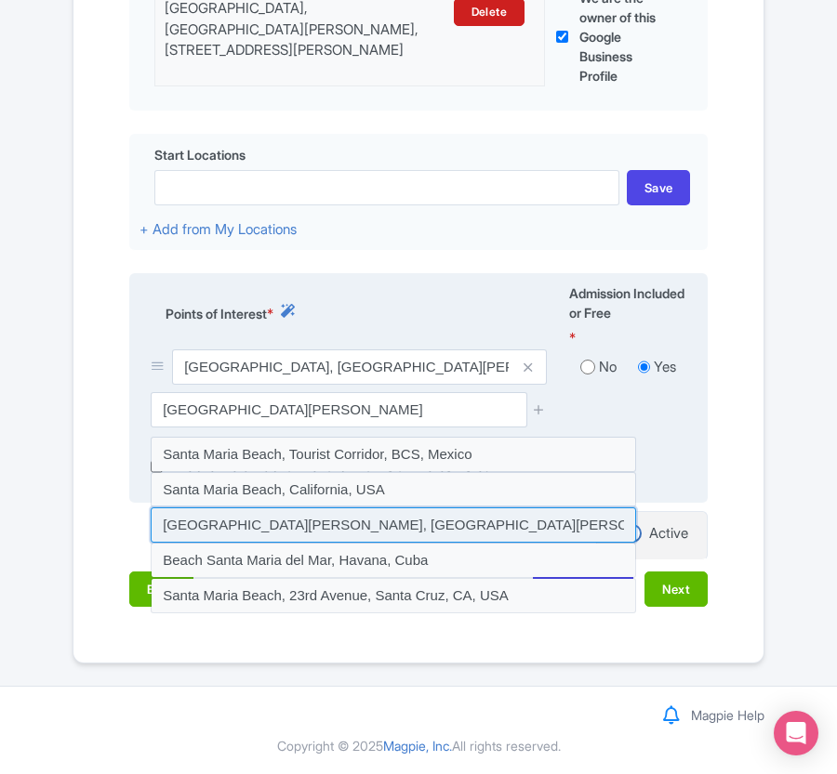
click at [254, 532] on input at bounding box center [393, 525] width 485 height 35
type input "Santa Maria Beach, Santa Maria, Cabo Verde"
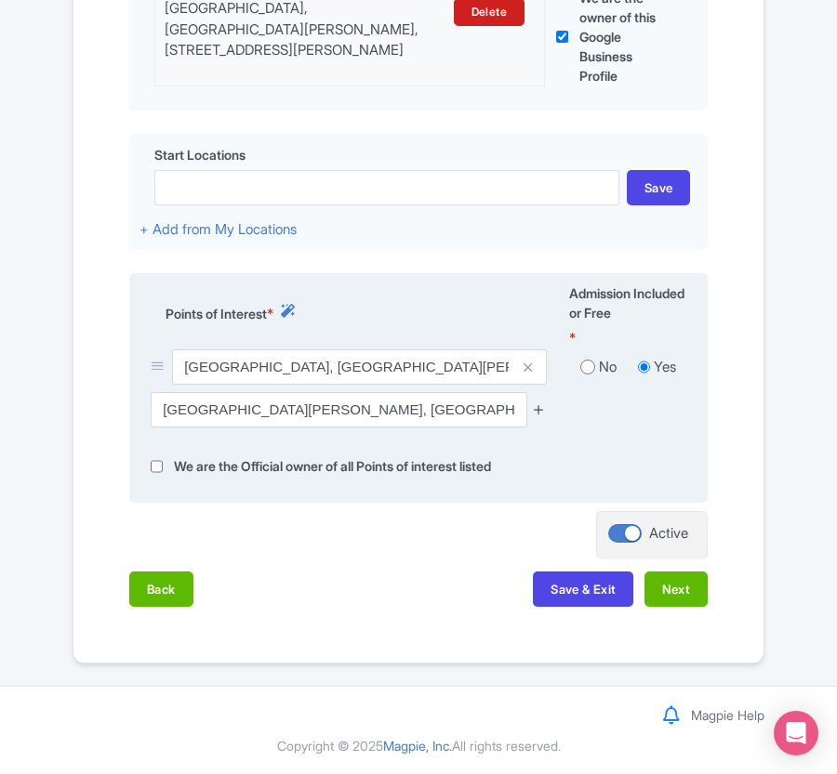
click at [541, 405] on icon at bounding box center [539, 410] width 14 height 14
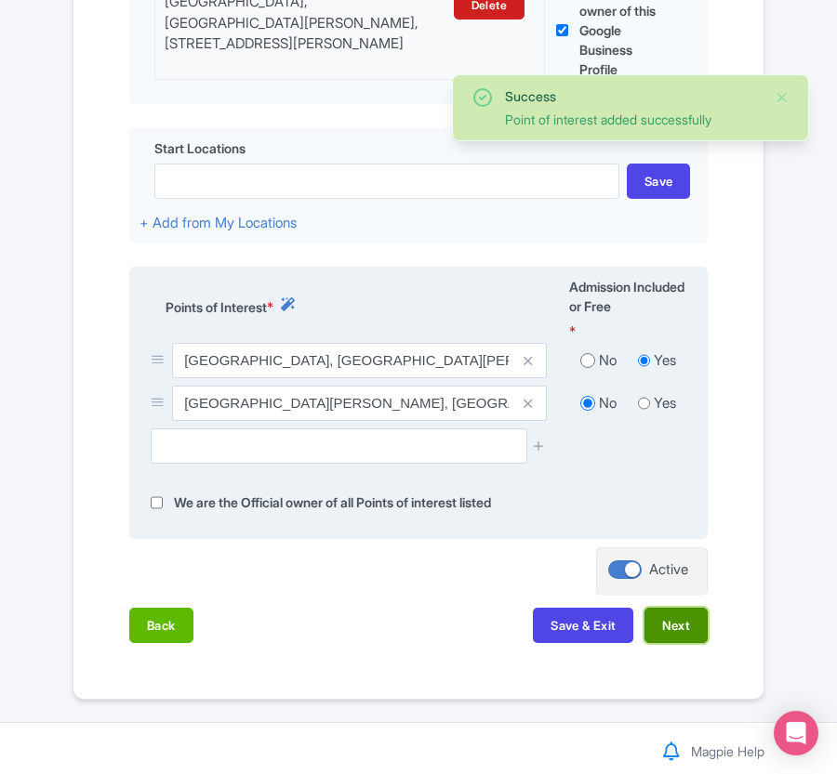
click at [697, 641] on button "Next" at bounding box center [675, 625] width 63 height 35
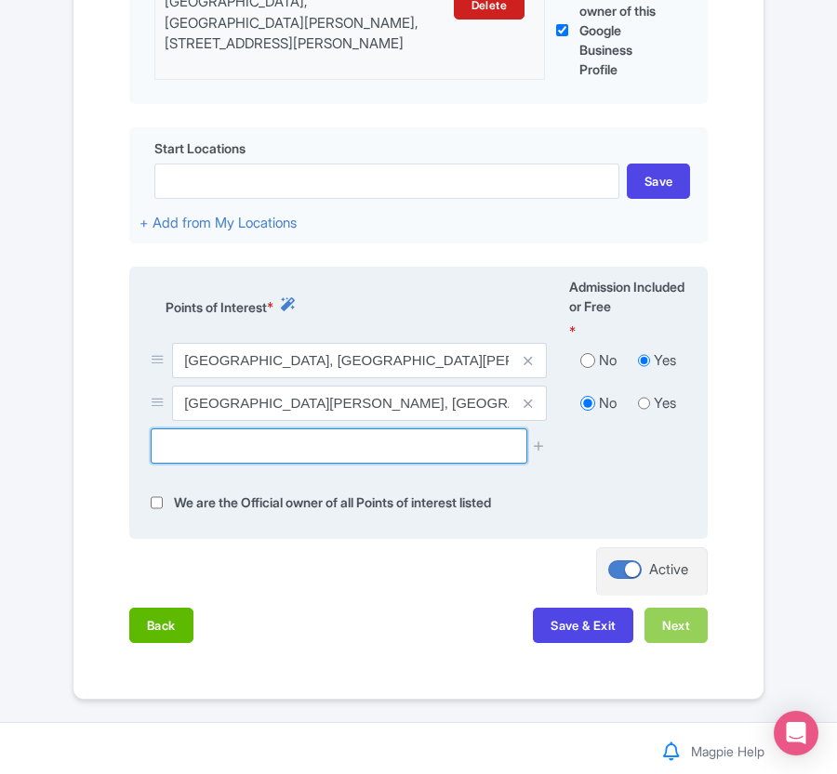
click at [354, 461] on input "text" at bounding box center [339, 446] width 376 height 35
paste input "Amílcar Cabral International Airport"
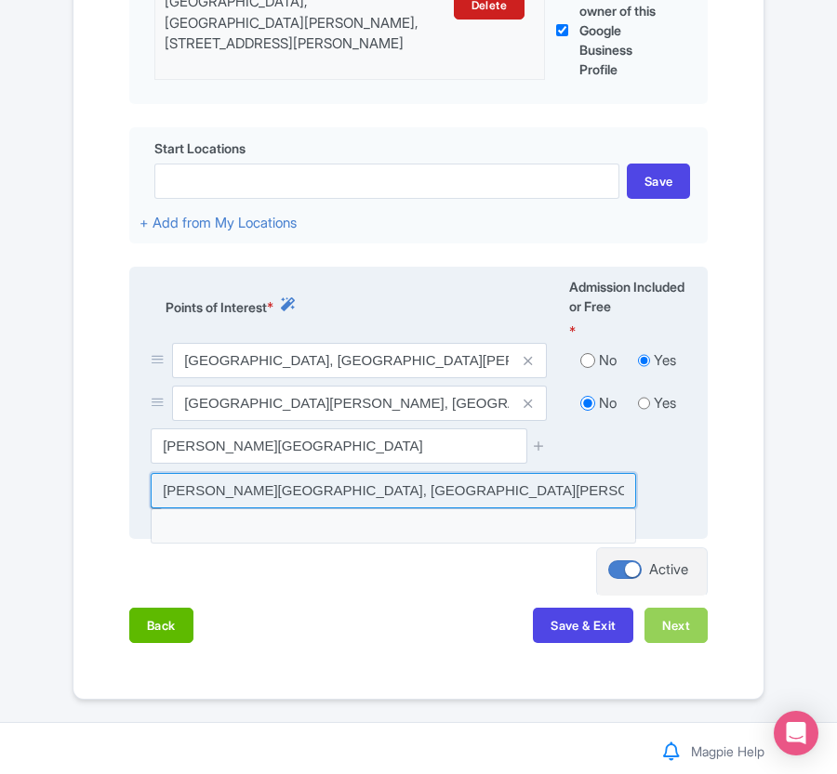
click at [357, 499] on input at bounding box center [393, 490] width 485 height 35
type input "Amílcar Cabral International Airport, Aeroporto Internacional Amílcar Cabral, E…"
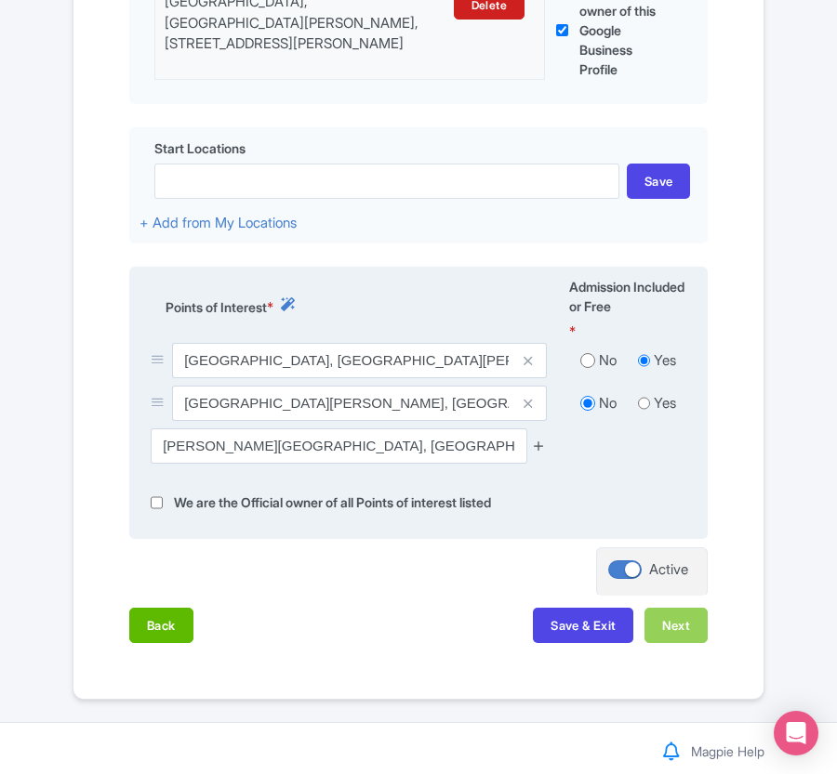
click at [536, 453] on icon at bounding box center [539, 446] width 14 height 14
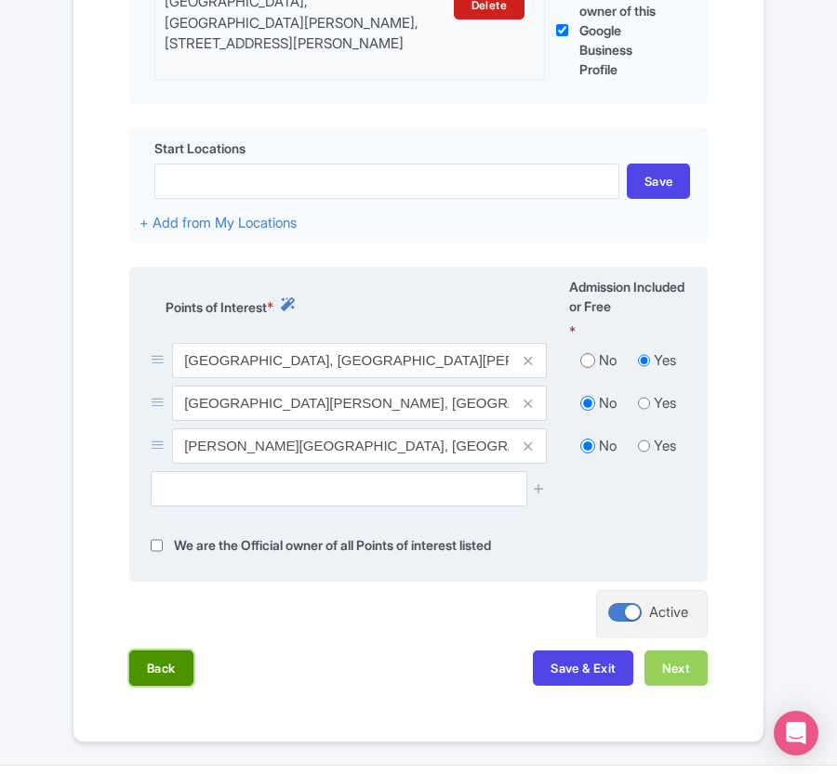
click at [167, 670] on button "Back" at bounding box center [161, 668] width 64 height 35
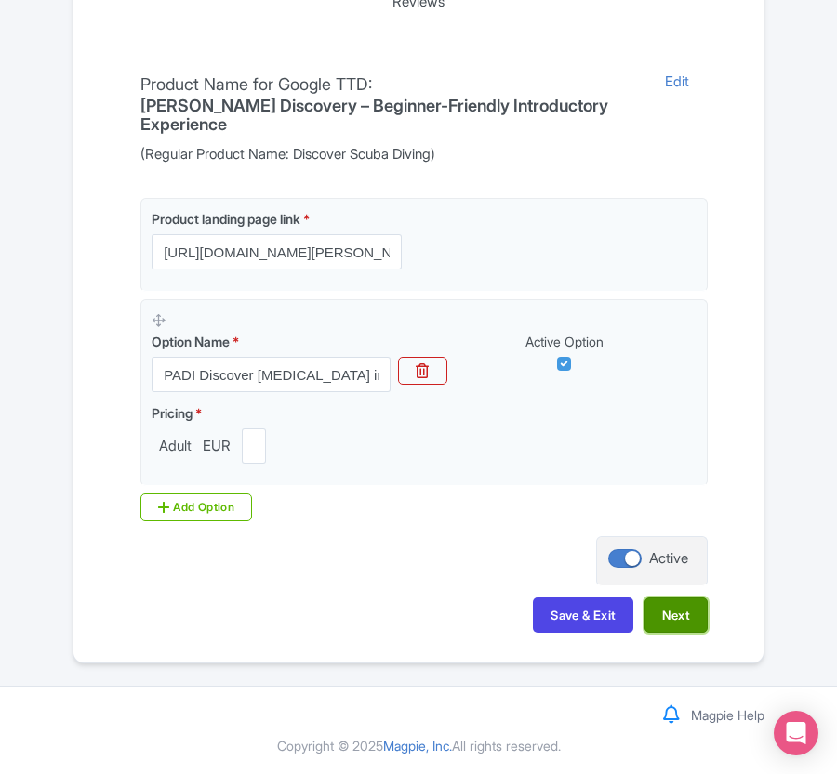
click at [686, 614] on button "Next" at bounding box center [675, 615] width 63 height 35
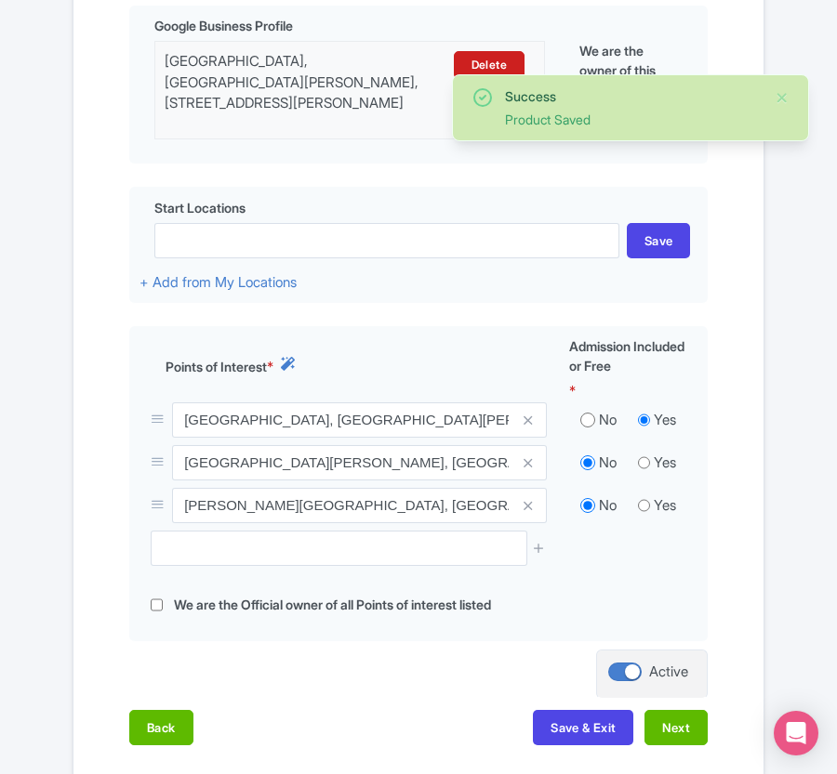
scroll to position [688, 0]
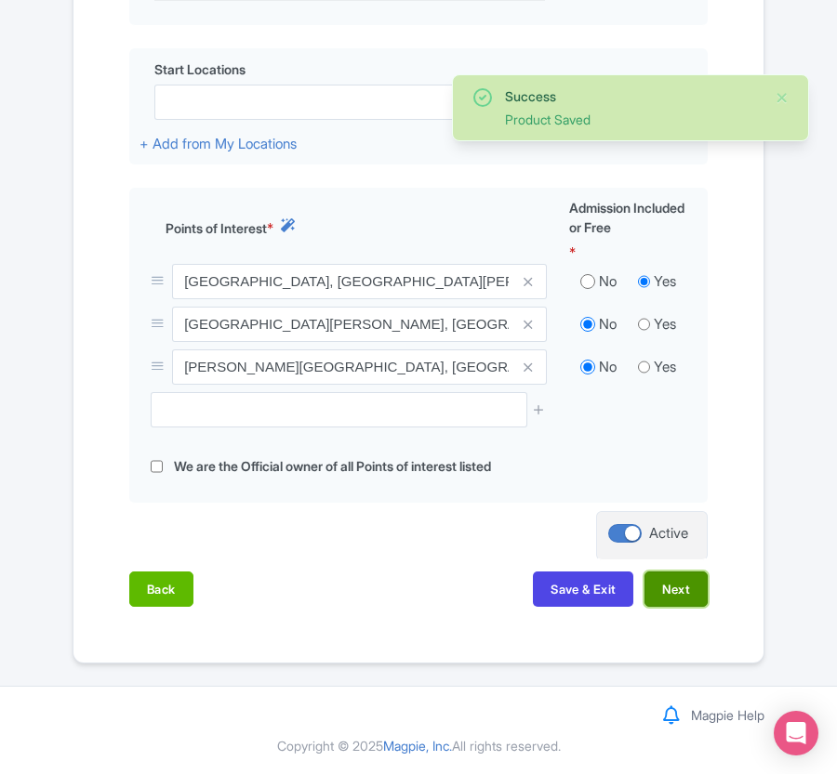
click at [684, 593] on button "Next" at bounding box center [675, 589] width 63 height 35
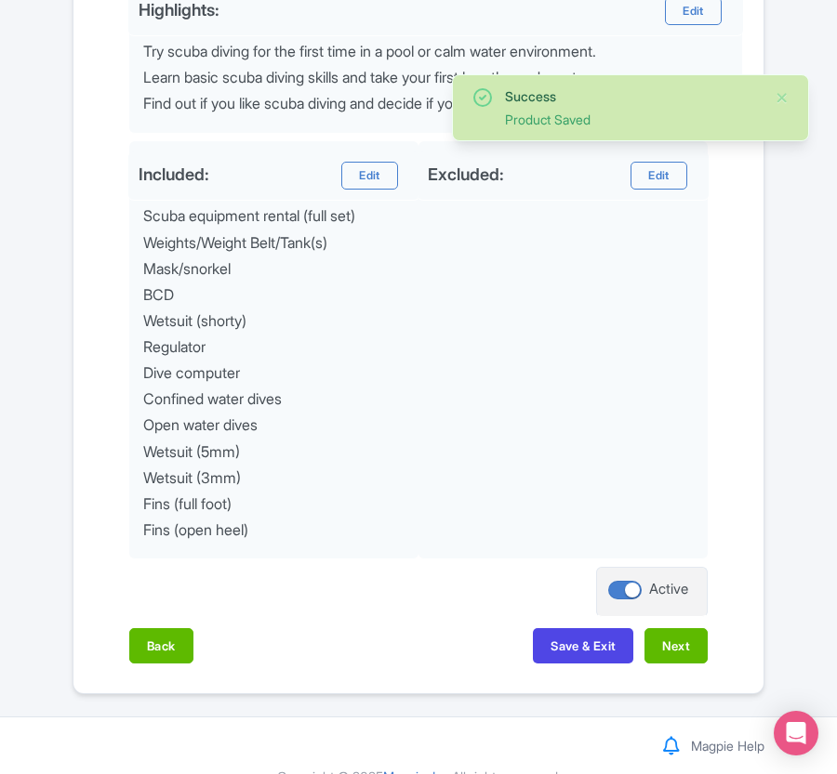
scroll to position [912, 0]
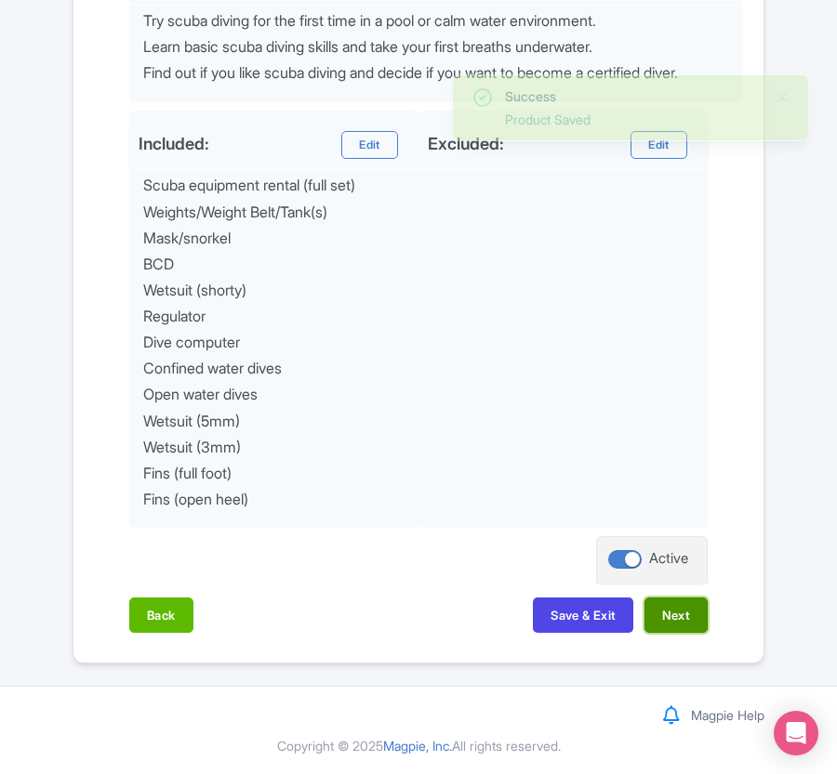
click at [681, 618] on button "Next" at bounding box center [675, 615] width 63 height 35
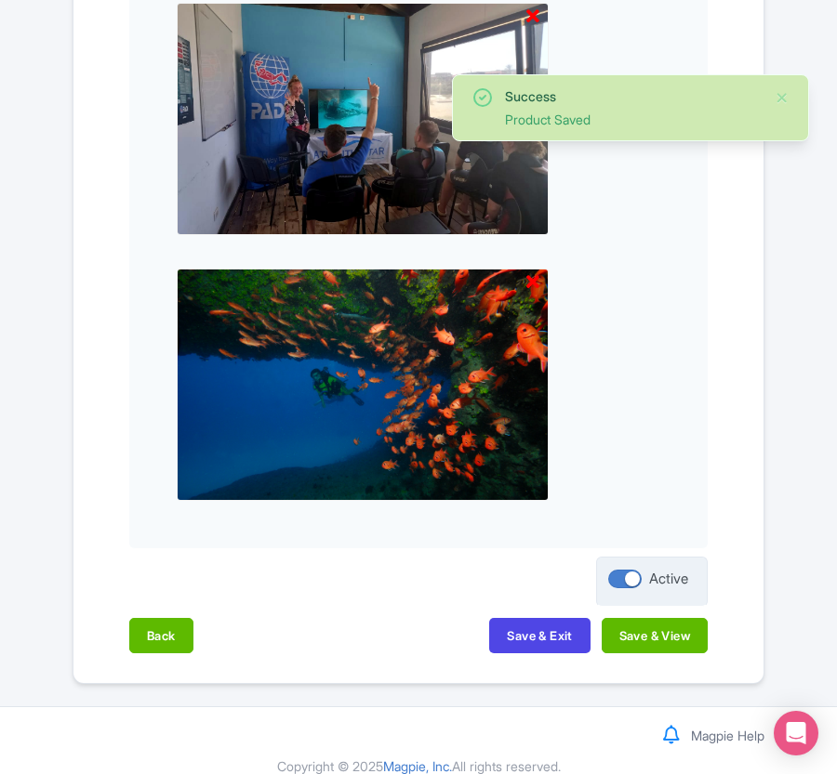
scroll to position [1172, 0]
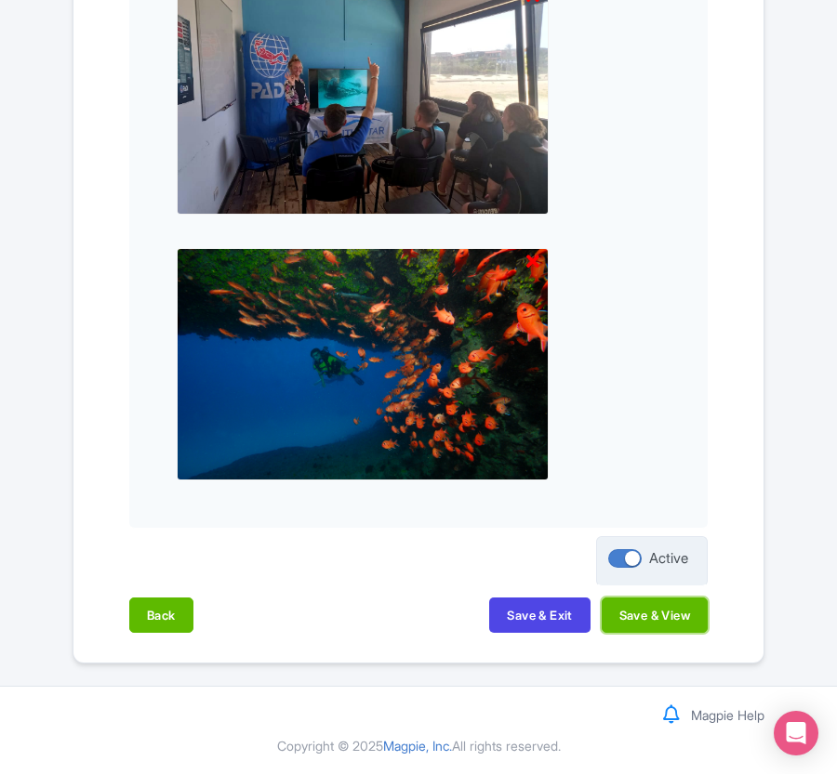
click at [675, 621] on button "Save & View" at bounding box center [654, 615] width 106 height 35
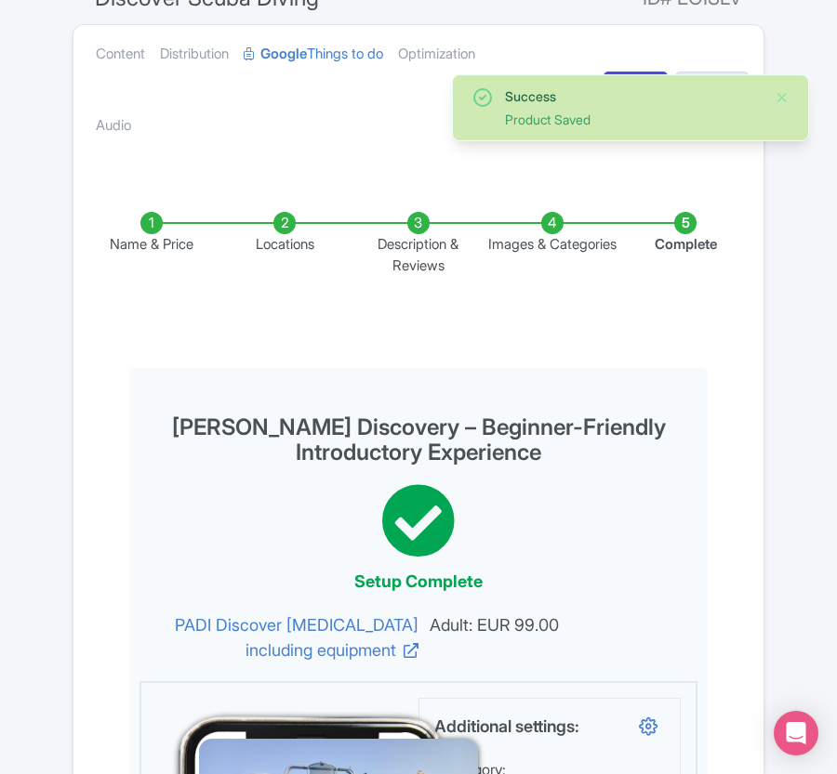
scroll to position [0, 0]
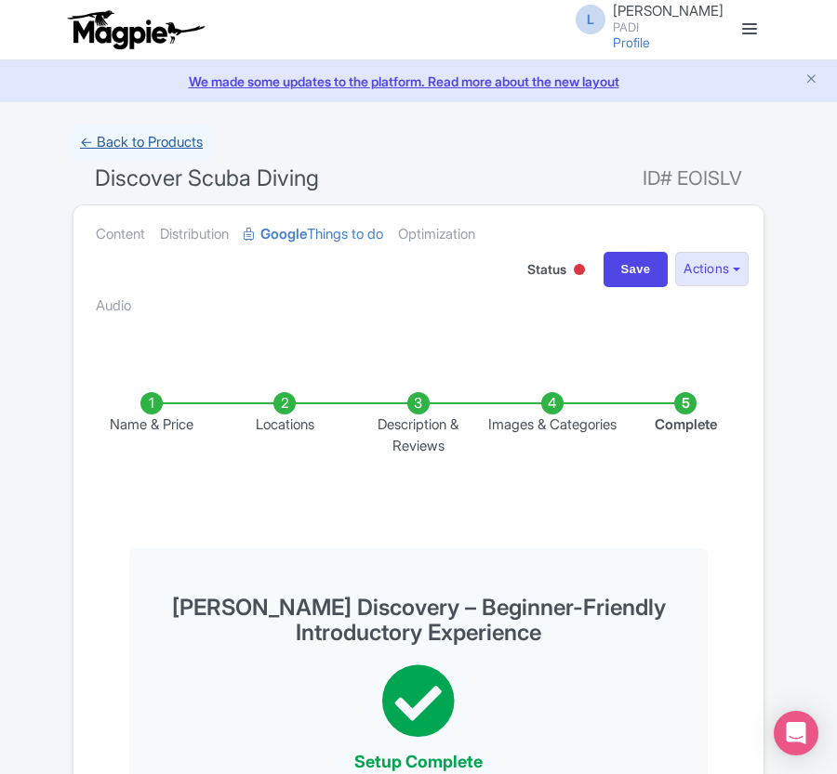
click at [108, 143] on link "← Back to Products" at bounding box center [142, 143] width 138 height 36
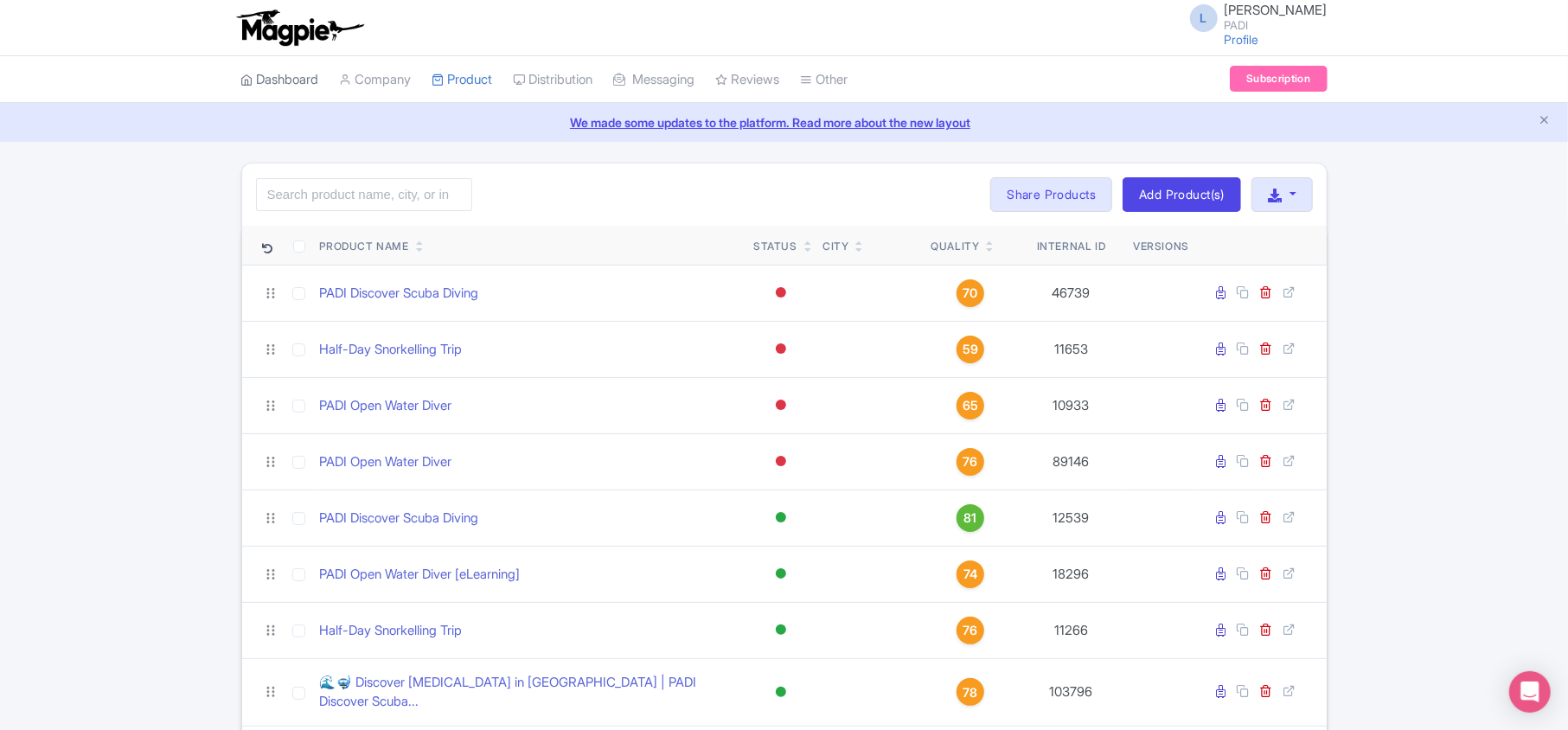
click at [261, 85] on link "Dashboard" at bounding box center [280, 79] width 78 height 47
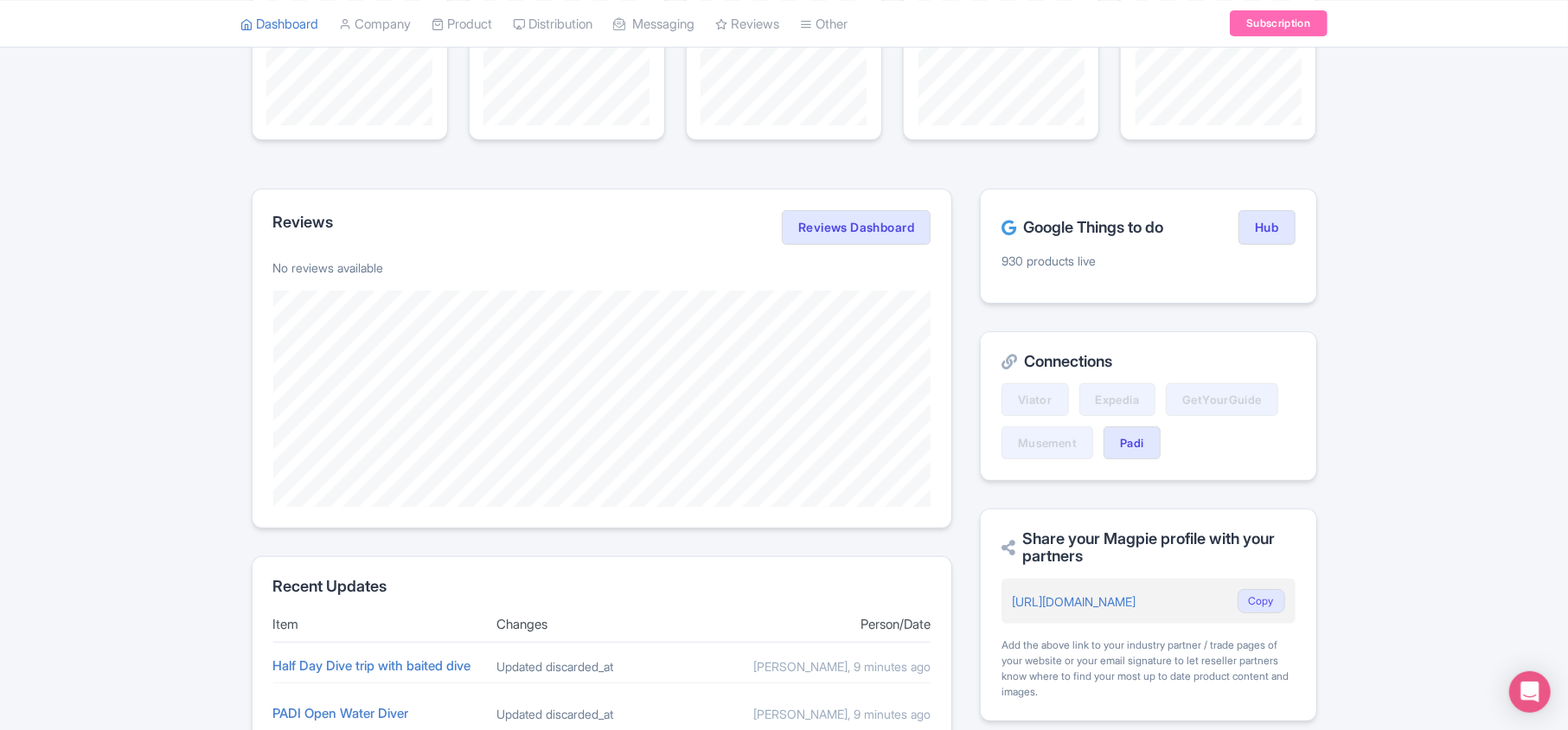
scroll to position [230, 0]
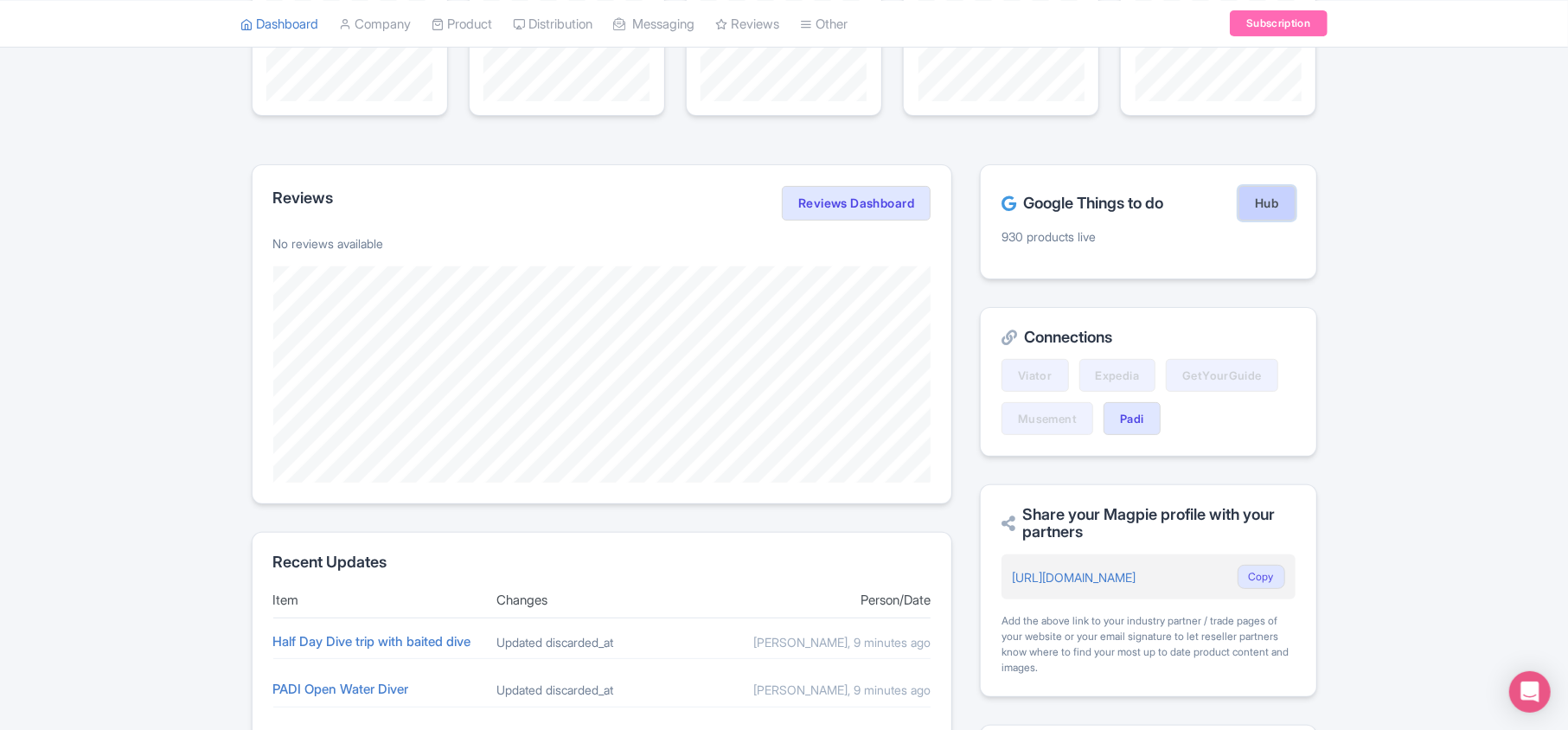
click at [1277, 209] on link "Hub" at bounding box center [1266, 203] width 56 height 34
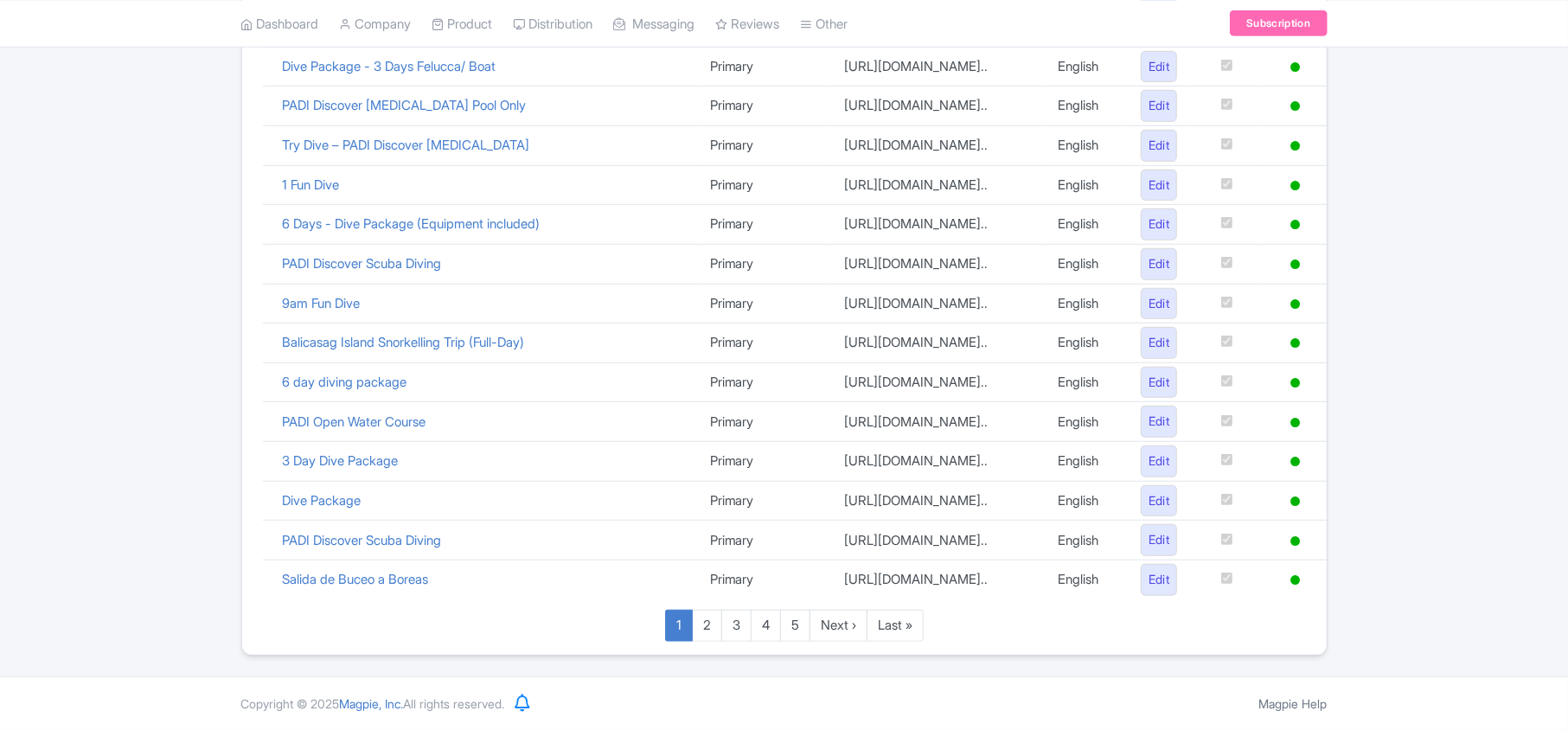
scroll to position [1194, 0]
click at [893, 634] on link "Last »" at bounding box center [895, 625] width 57 height 32
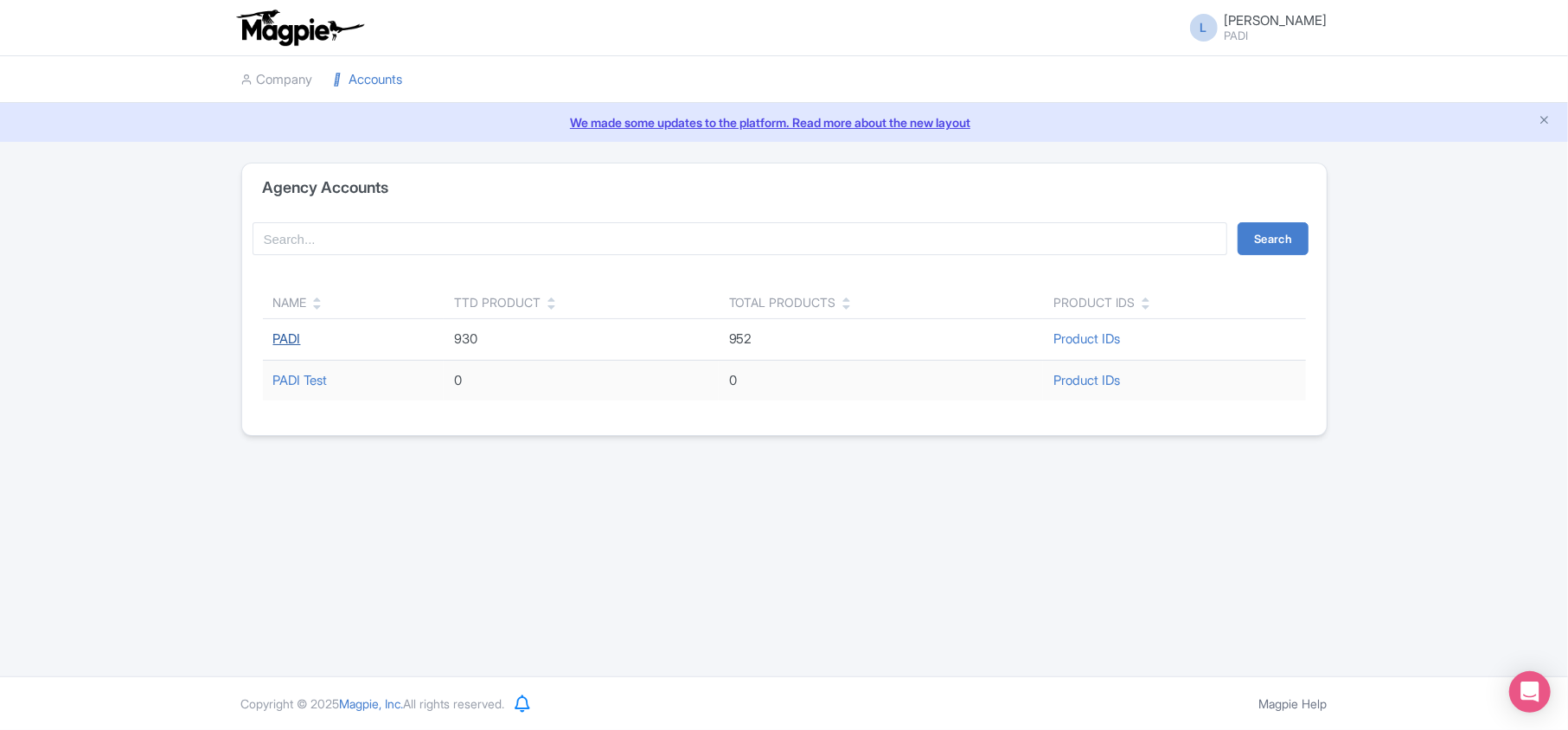
click at [285, 339] on link "PADI" at bounding box center [288, 338] width 28 height 17
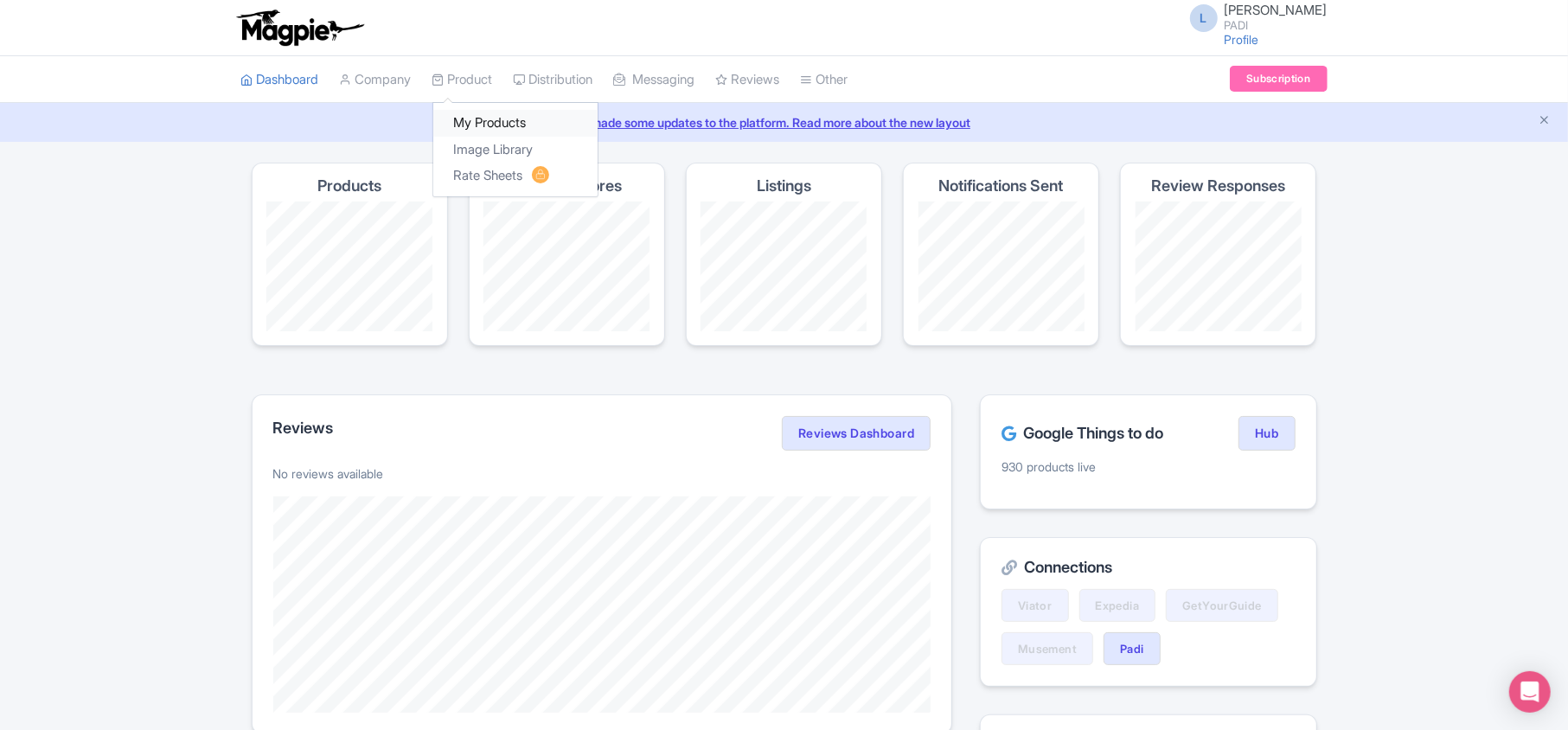
click at [486, 126] on link "My Products" at bounding box center [516, 123] width 165 height 27
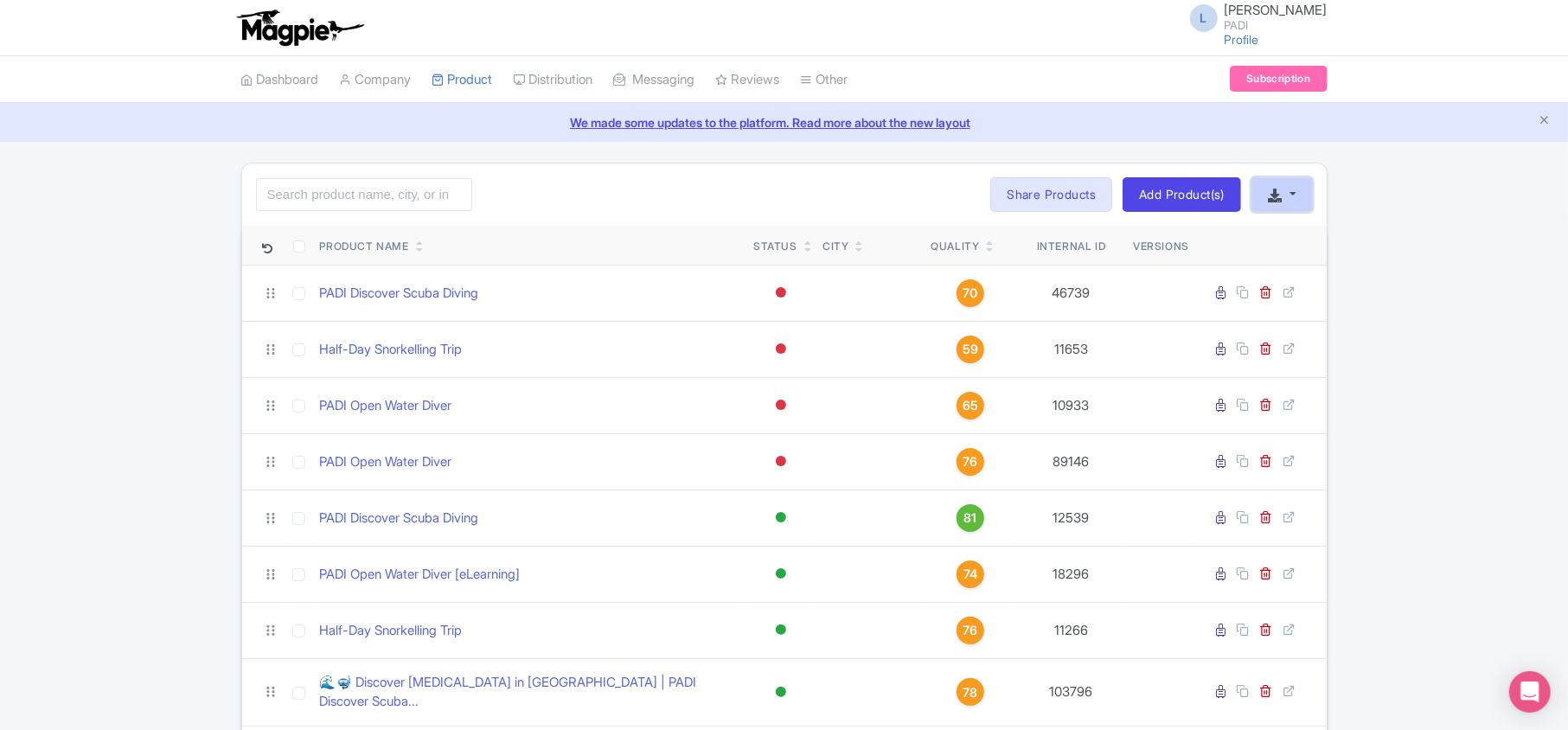
click at [1289, 191] on button "button" at bounding box center [1281, 194] width 60 height 34
click at [1303, 232] on link "Download Product List" at bounding box center [1337, 234] width 170 height 27
click at [302, 180] on input "search" at bounding box center [364, 194] width 216 height 33
paste input "291"
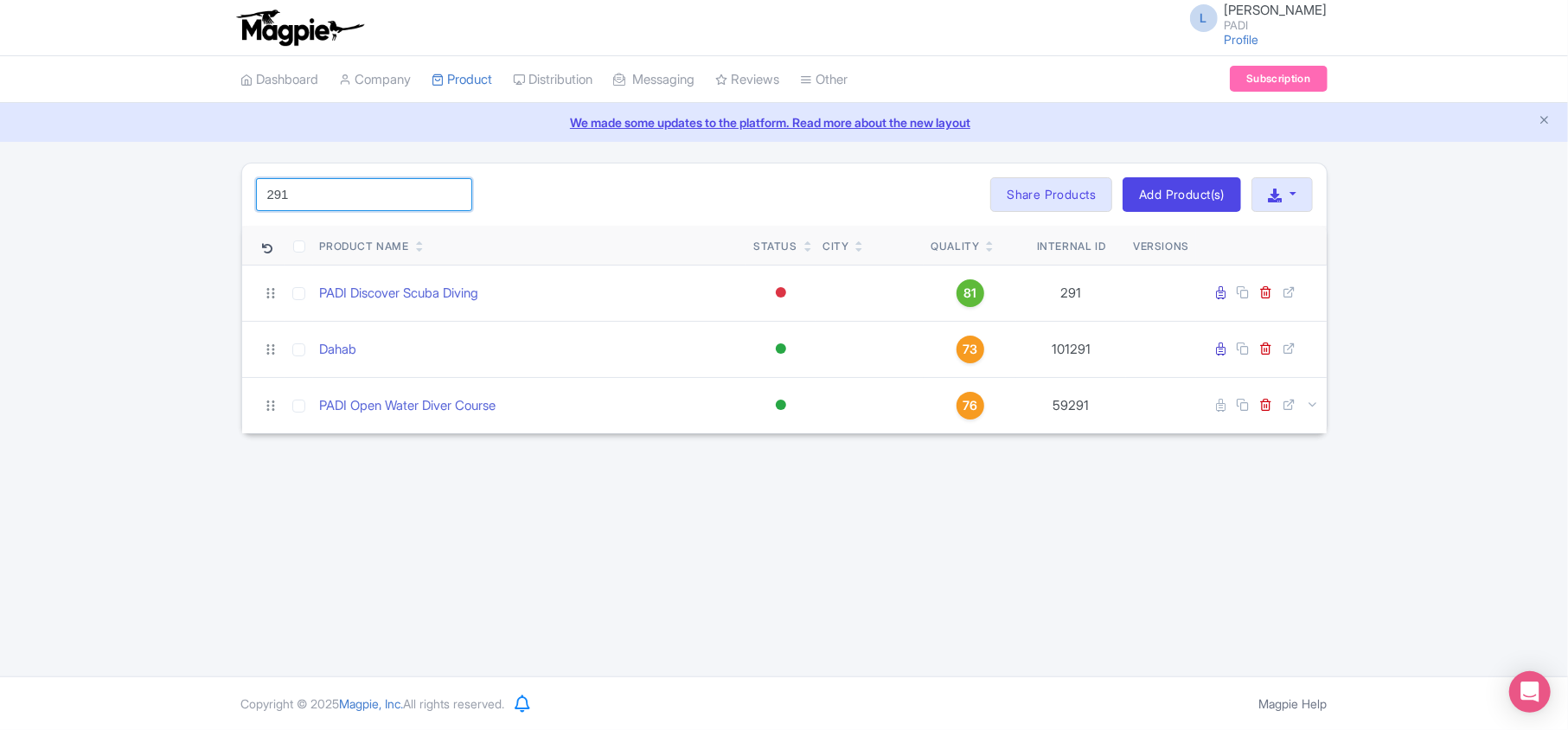
type input "291"
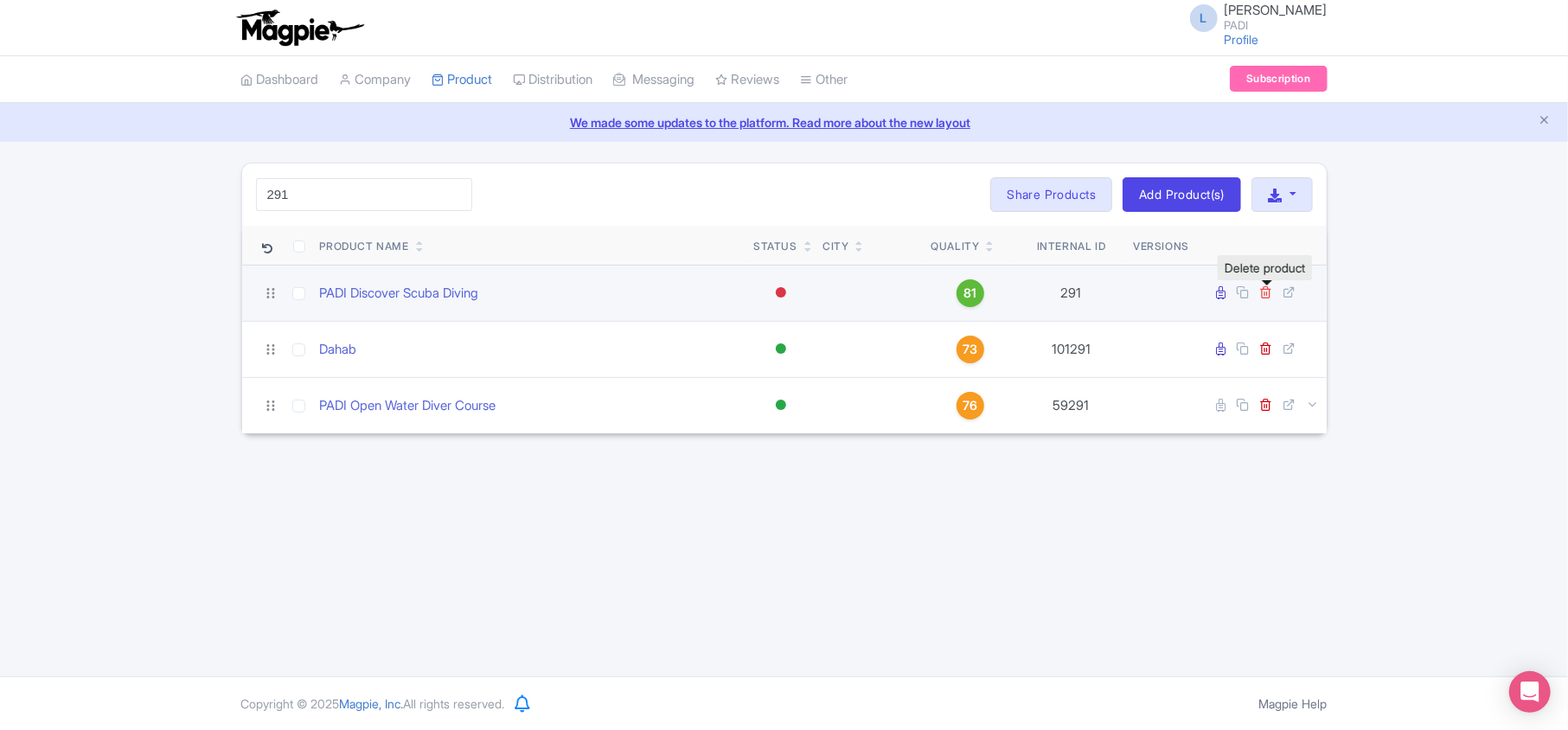
click at [1268, 291] on icon at bounding box center [1266, 292] width 13 height 13
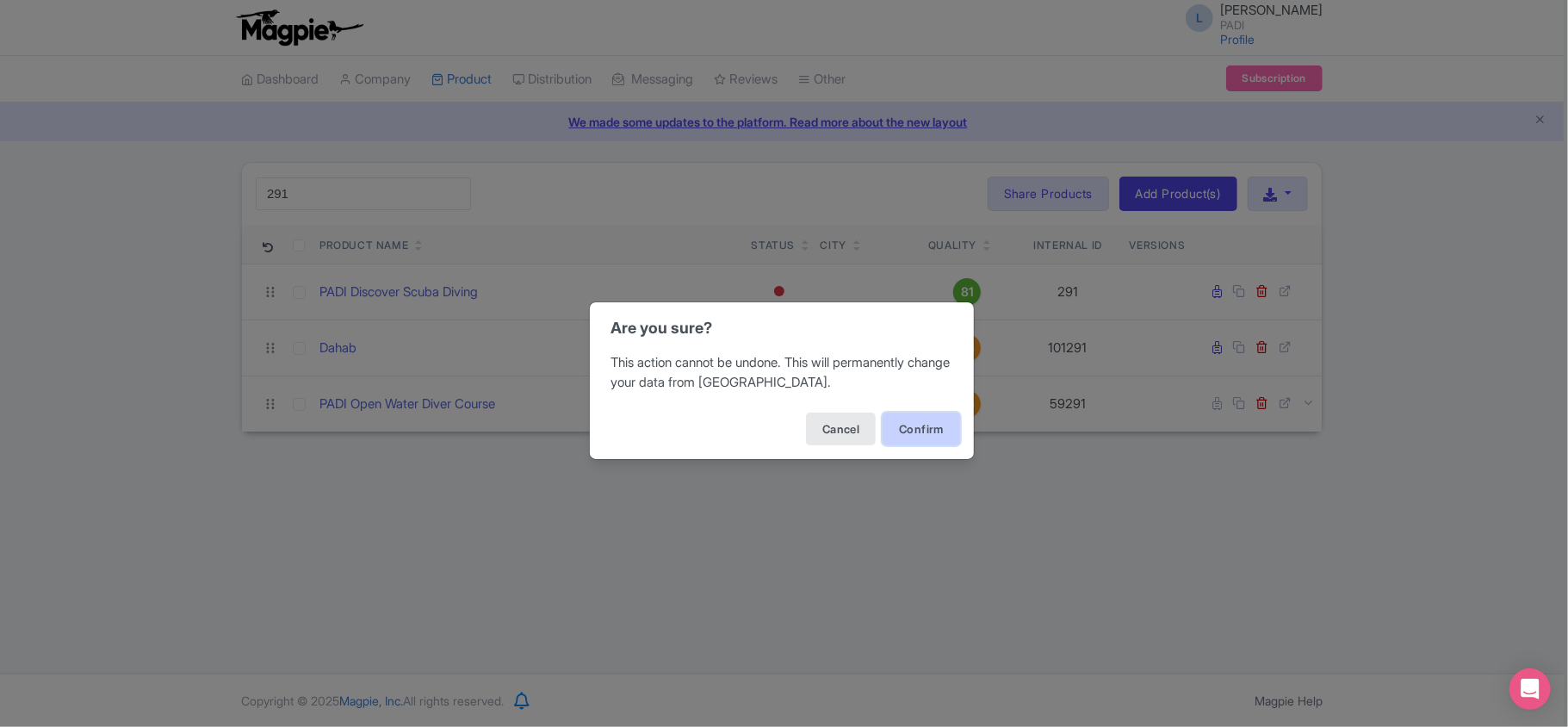
click at [904, 432] on button "Confirm" at bounding box center [922, 428] width 78 height 32
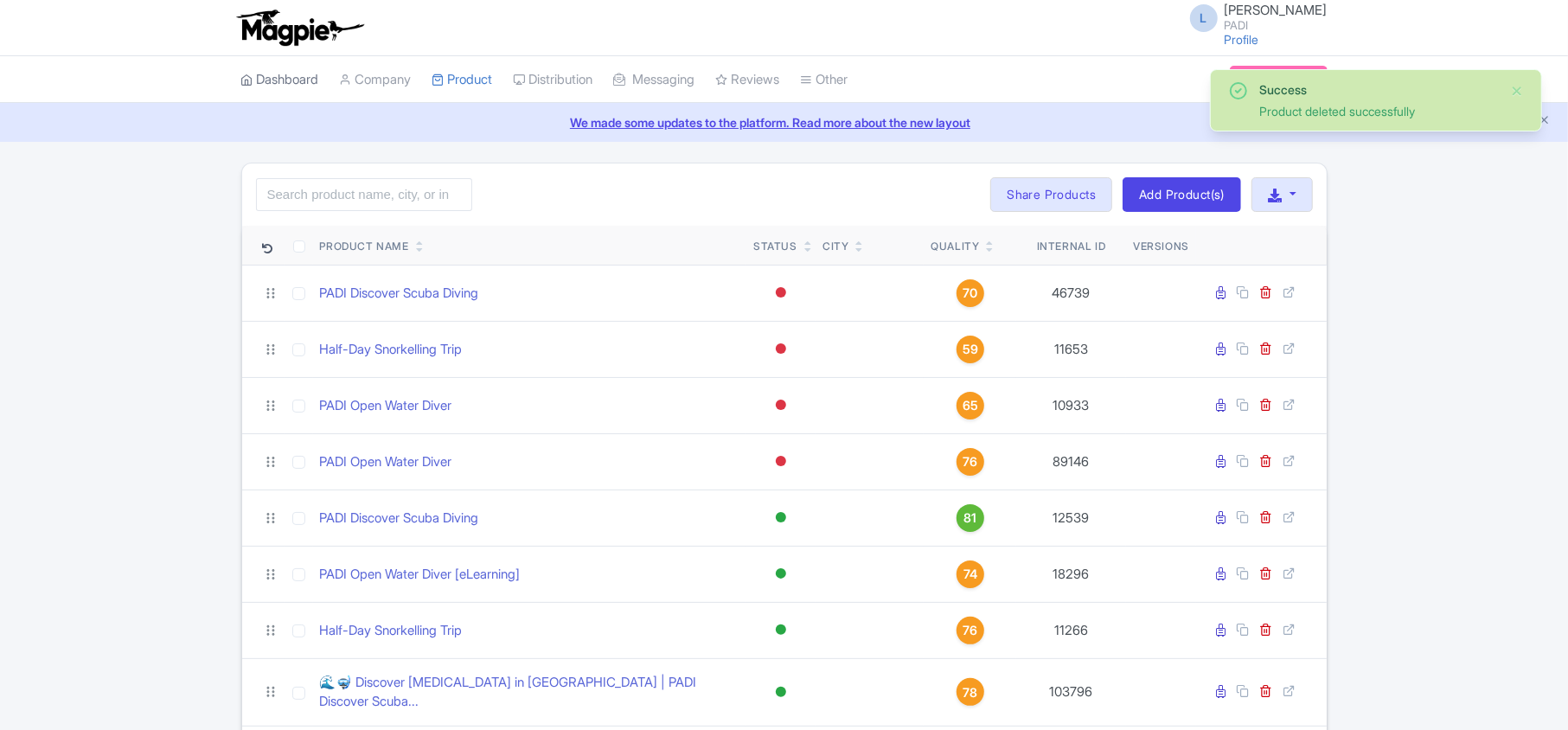
click at [291, 74] on link "Dashboard" at bounding box center [280, 79] width 78 height 47
